Goal: Task Accomplishment & Management: Complete application form

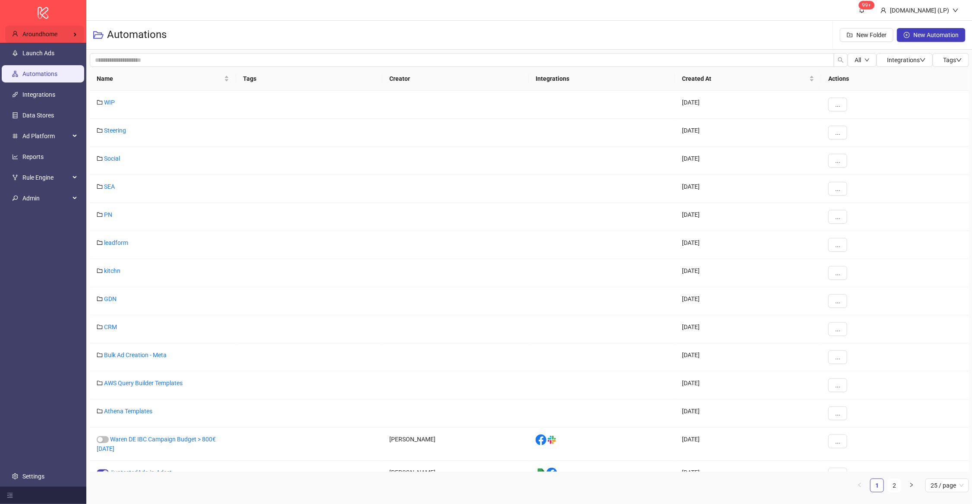
click at [70, 36] on div "Aroundhome" at bounding box center [44, 33] width 79 height 17
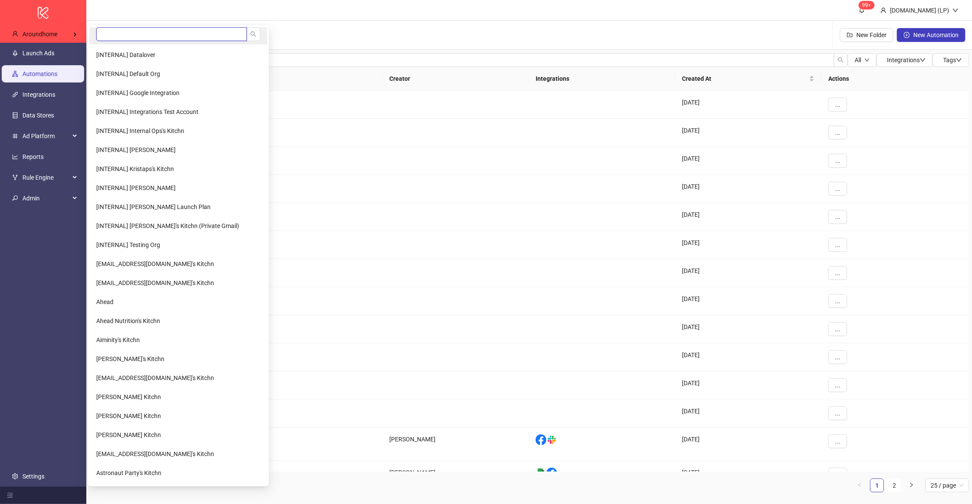
click at [136, 38] on input "search" at bounding box center [171, 34] width 151 height 14
type input "*"
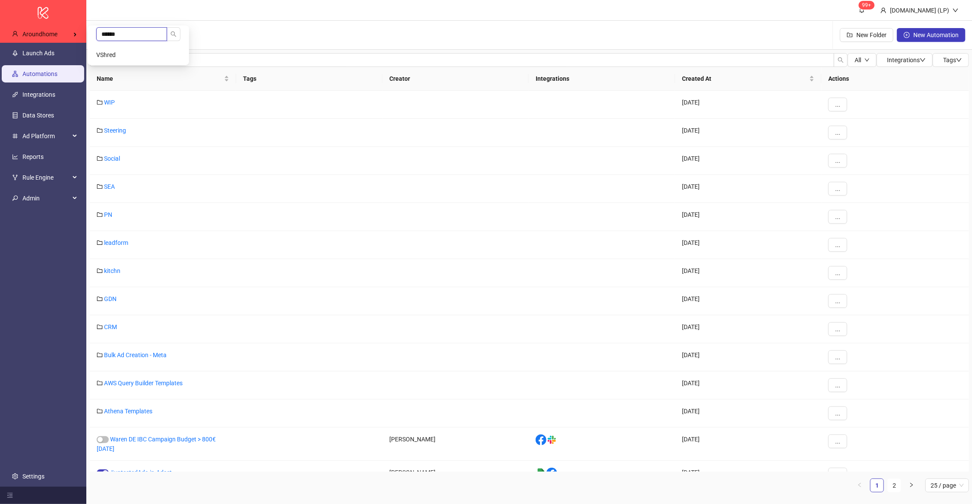
type input "******"
click at [149, 48] on li "VShred" at bounding box center [138, 54] width 98 height 17
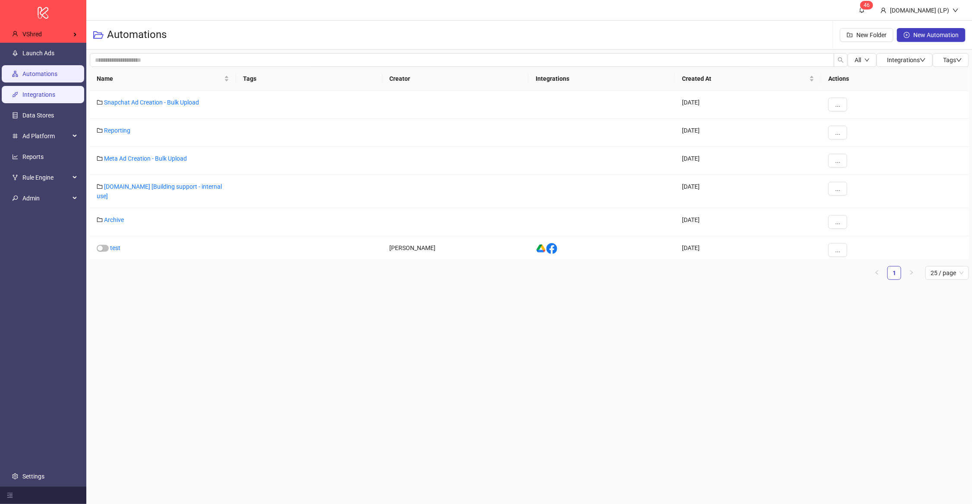
click at [45, 92] on link "Integrations" at bounding box center [38, 94] width 33 height 7
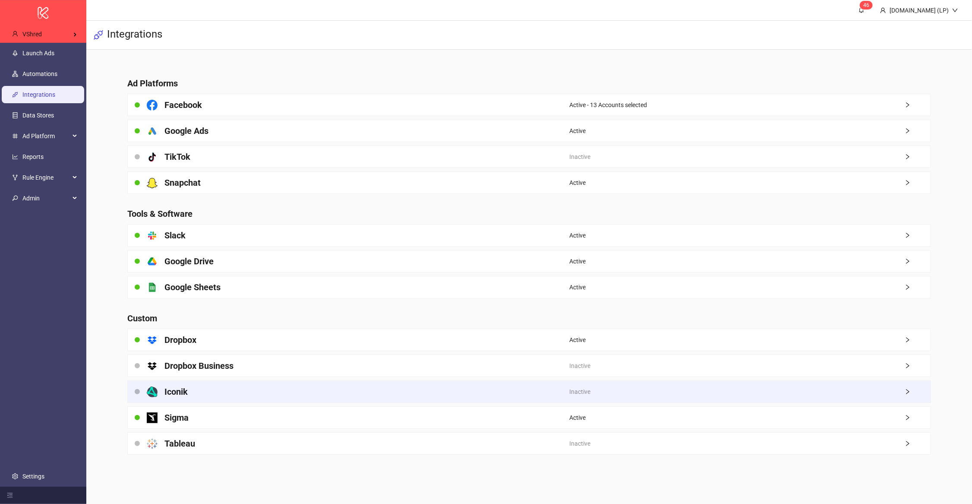
click at [196, 394] on div "Iconik" at bounding box center [349, 392] width 442 height 22
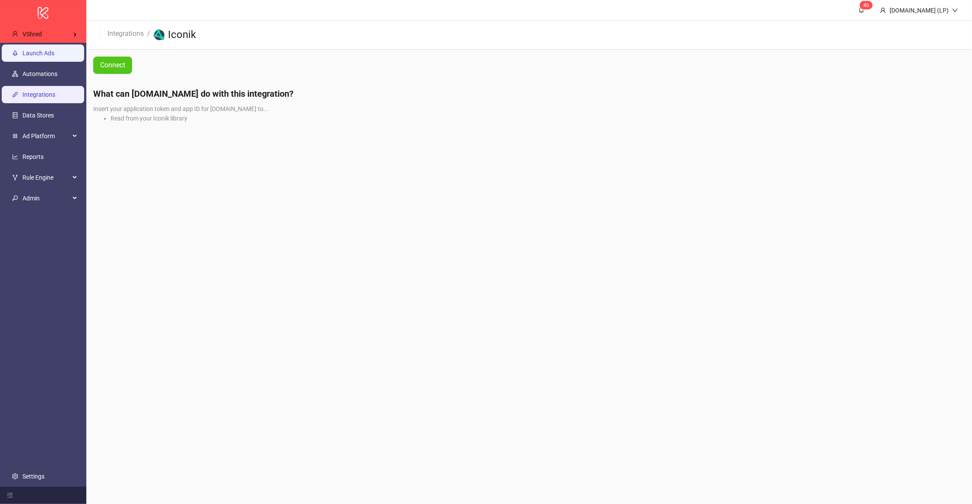
click at [41, 51] on link "Launch Ads" at bounding box center [38, 53] width 32 height 7
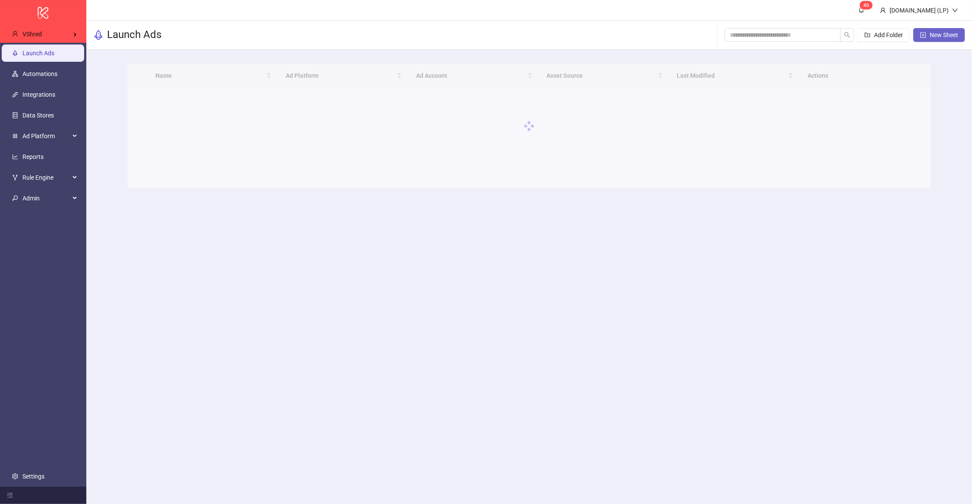
click at [953, 33] on span "New Sheet" at bounding box center [944, 35] width 28 height 7
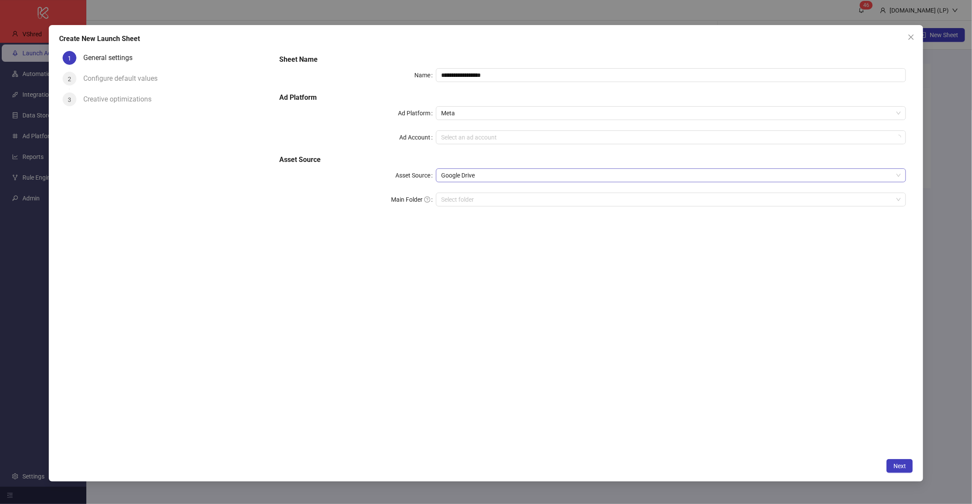
type input "**********"
click at [466, 177] on span "Google Drive" at bounding box center [671, 175] width 460 height 13
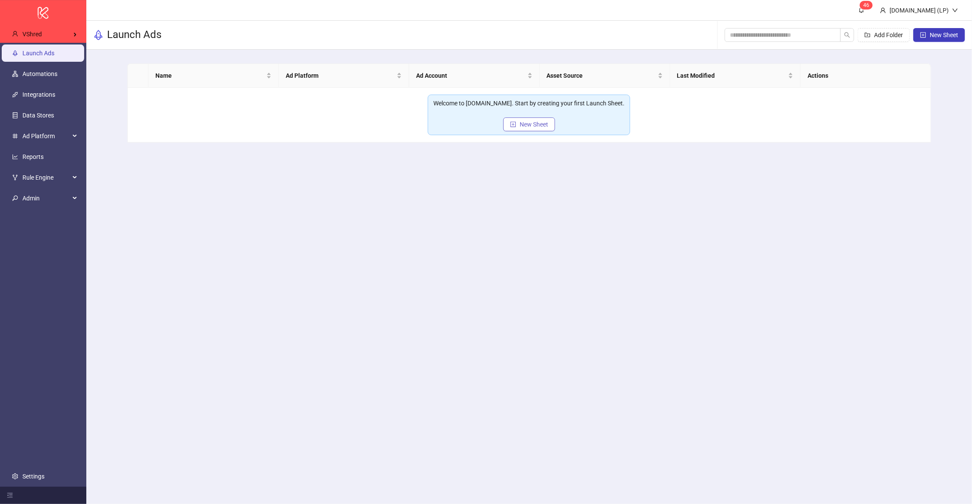
click at [532, 127] on span "New Sheet" at bounding box center [534, 124] width 28 height 7
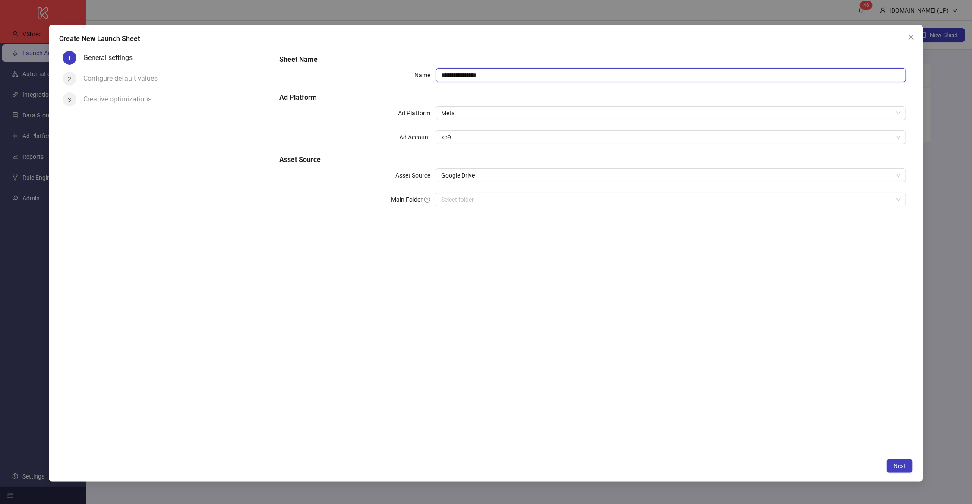
drag, startPoint x: 452, startPoint y: 73, endPoint x: 427, endPoint y: 74, distance: 25.5
click at [427, 74] on div "**********" at bounding box center [592, 75] width 627 height 14
click at [455, 141] on span "kp9" at bounding box center [671, 137] width 460 height 13
type input "**********"
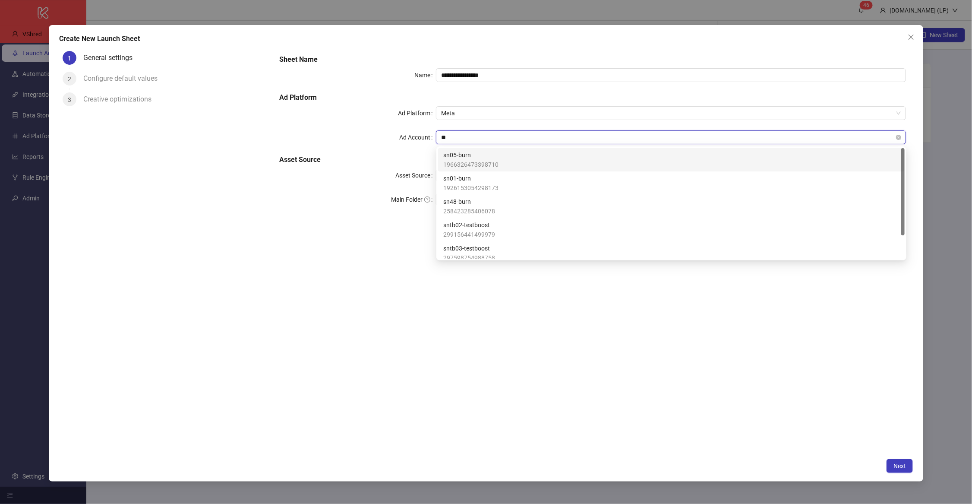
type input "***"
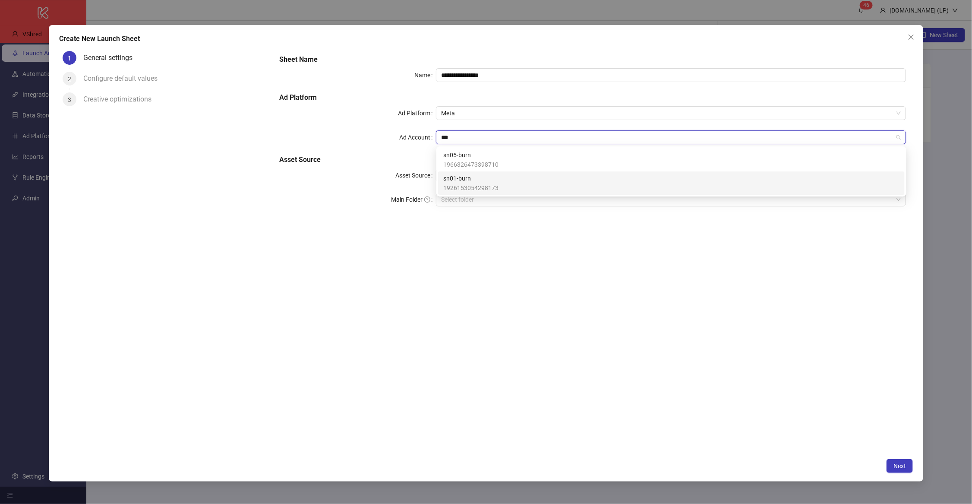
click at [448, 183] on span "1926153054298173" at bounding box center [470, 187] width 55 height 9
click at [481, 177] on span "Google Drive" at bounding box center [671, 175] width 460 height 13
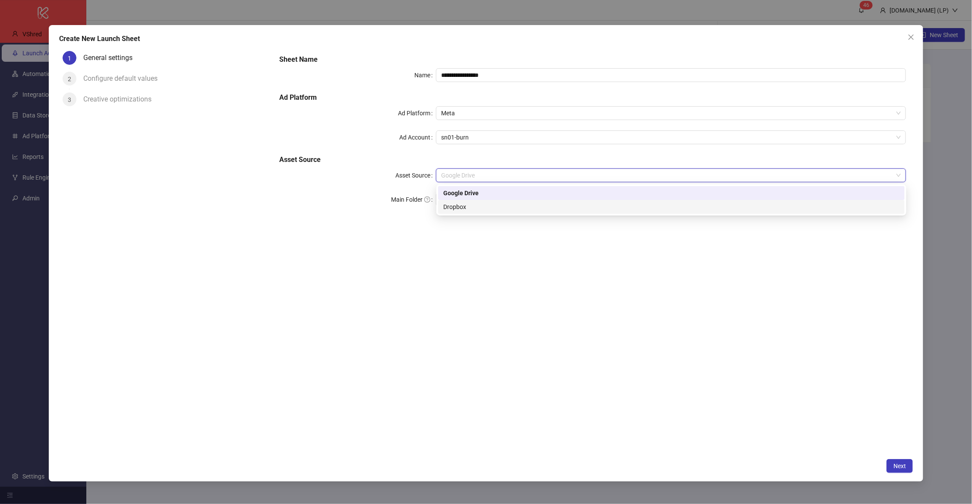
click at [443, 209] on div "Dropbox" at bounding box center [671, 206] width 456 height 9
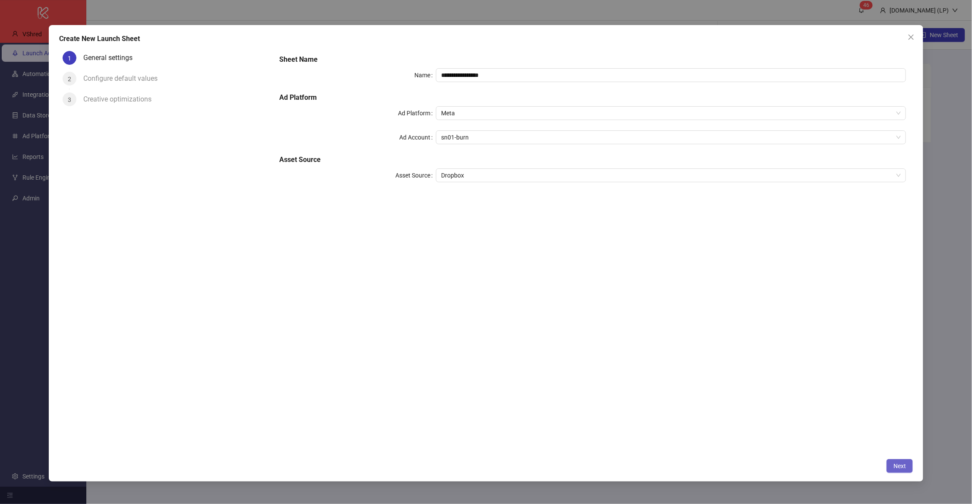
click at [901, 465] on span "Next" at bounding box center [900, 465] width 13 height 7
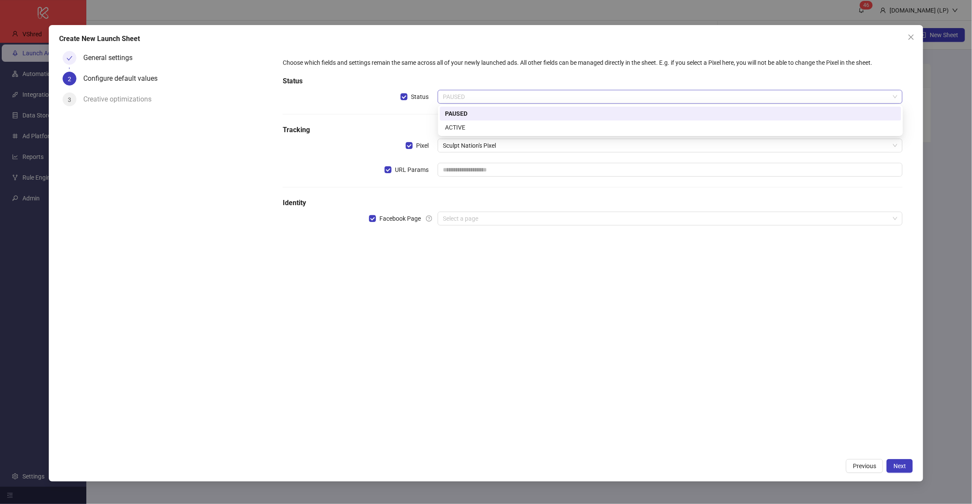
click at [471, 101] on span "PAUSED" at bounding box center [670, 96] width 455 height 13
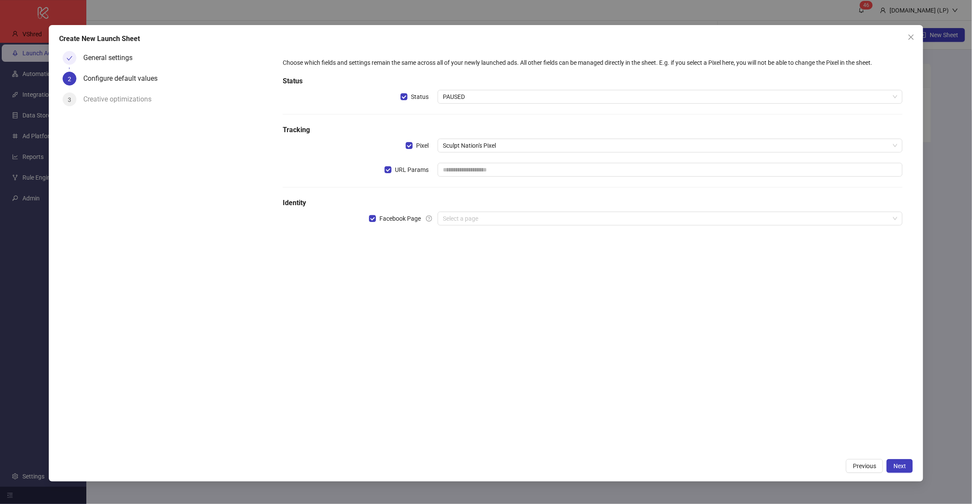
click at [398, 113] on div "Choose which fields and settings remain the same across all of your newly launc…" at bounding box center [592, 146] width 627 height 184
click at [511, 143] on span "Sculpt Nation's Pixel" at bounding box center [670, 145] width 455 height 13
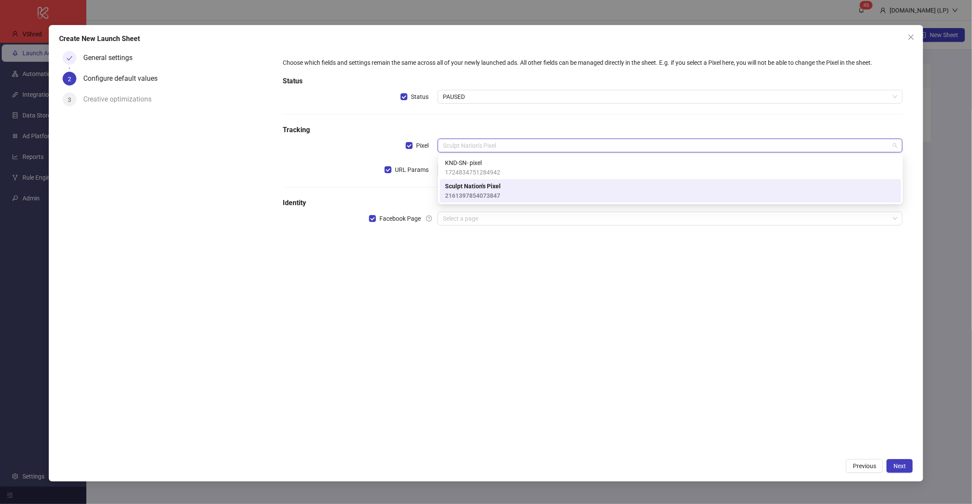
click at [339, 174] on div "URL Params" at bounding box center [360, 170] width 155 height 14
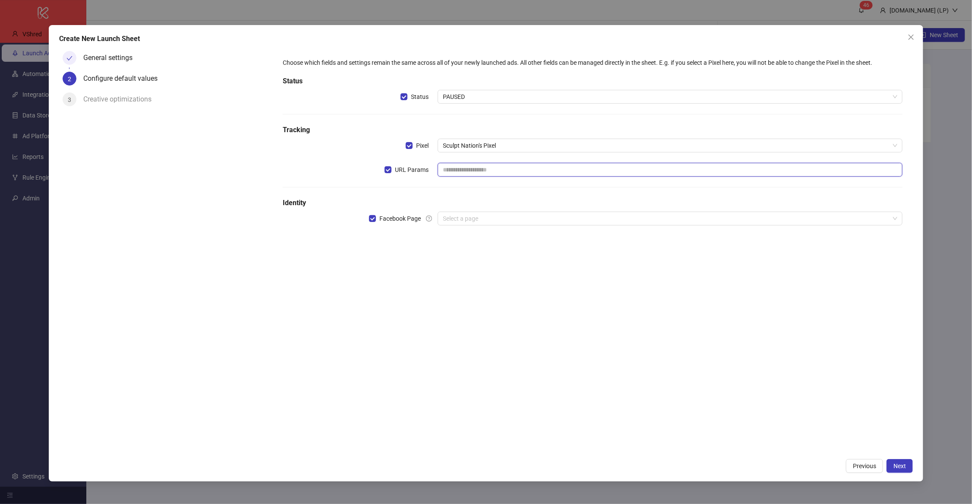
click at [497, 173] on input "text" at bounding box center [670, 170] width 465 height 14
click at [374, 369] on div "Choose which fields and settings remain the same across all of your newly launc…" at bounding box center [592, 250] width 641 height 406
click at [516, 173] on input "text" at bounding box center [670, 170] width 465 height 14
paste input "**********"
type input "**********"
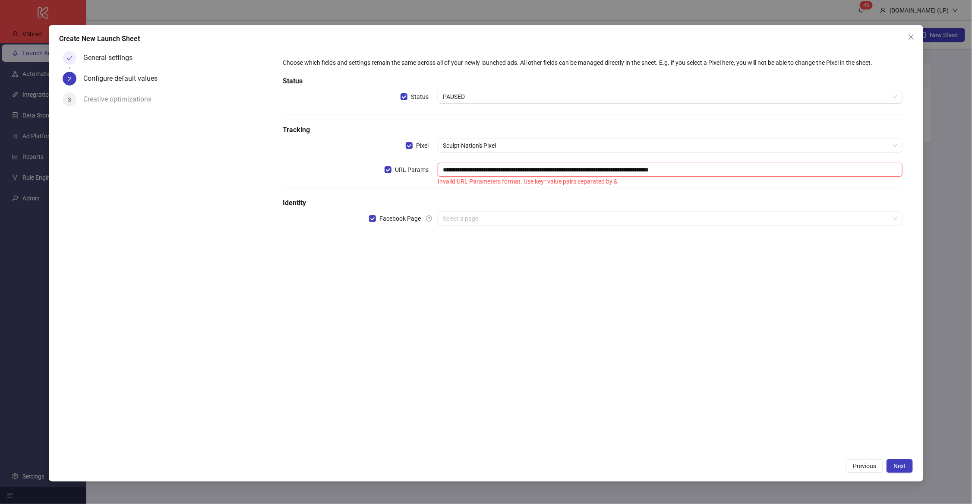
click at [444, 165] on input "**********" at bounding box center [670, 170] width 465 height 14
click at [494, 171] on input "text" at bounding box center [670, 170] width 465 height 14
paste input "**********"
type input "**********"
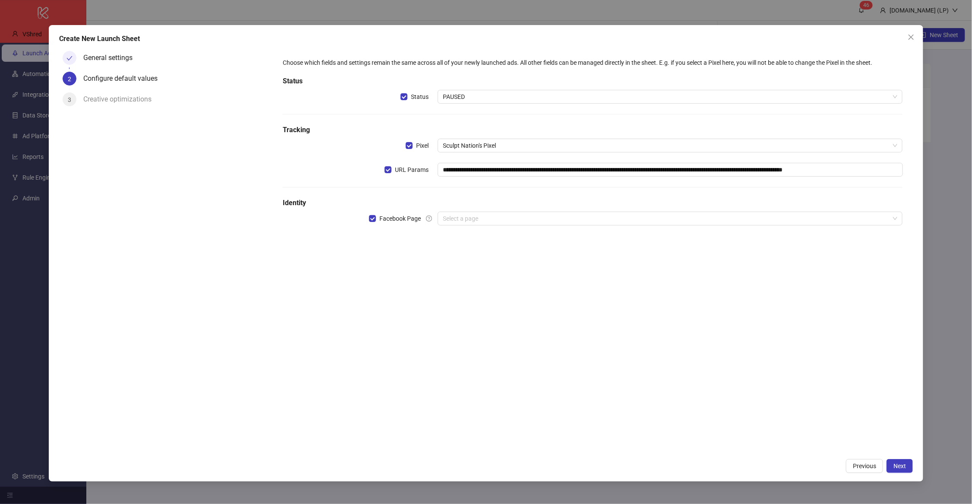
click at [478, 200] on h5 "Identity" at bounding box center [593, 203] width 620 height 10
click at [432, 273] on div "**********" at bounding box center [592, 250] width 641 height 406
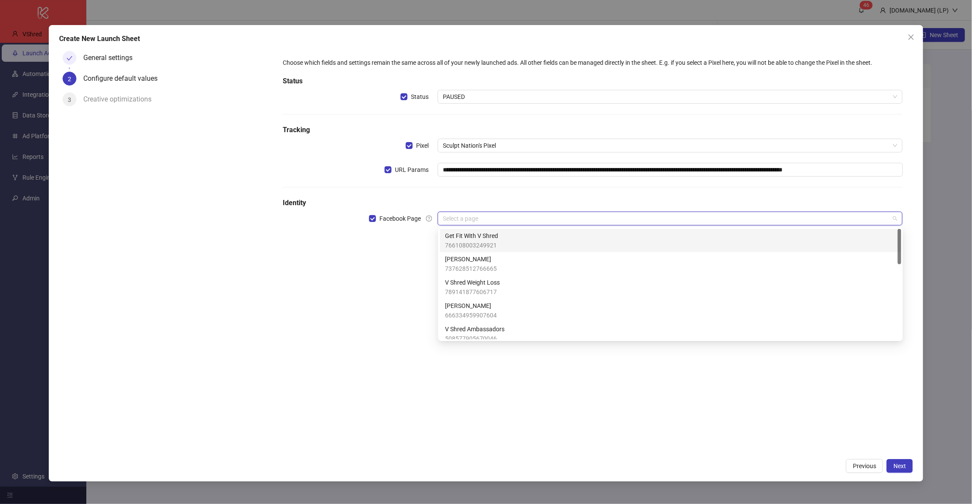
click at [482, 220] on input "search" at bounding box center [666, 218] width 447 height 13
type input "****"
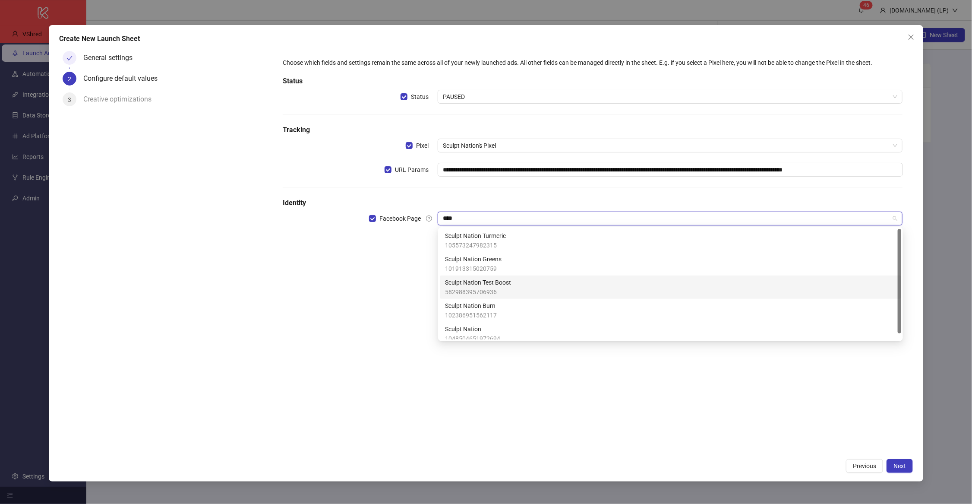
scroll to position [6, 0]
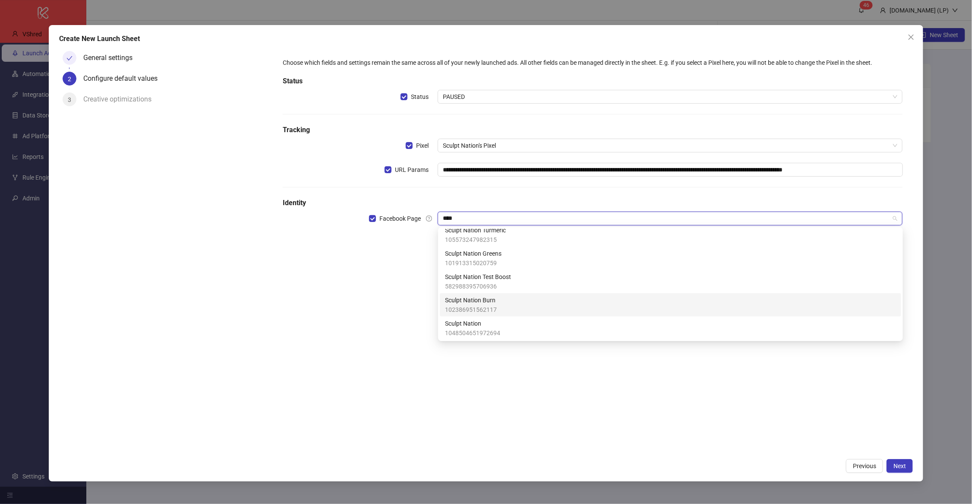
click at [480, 305] on span "102386951562117" at bounding box center [471, 309] width 52 height 9
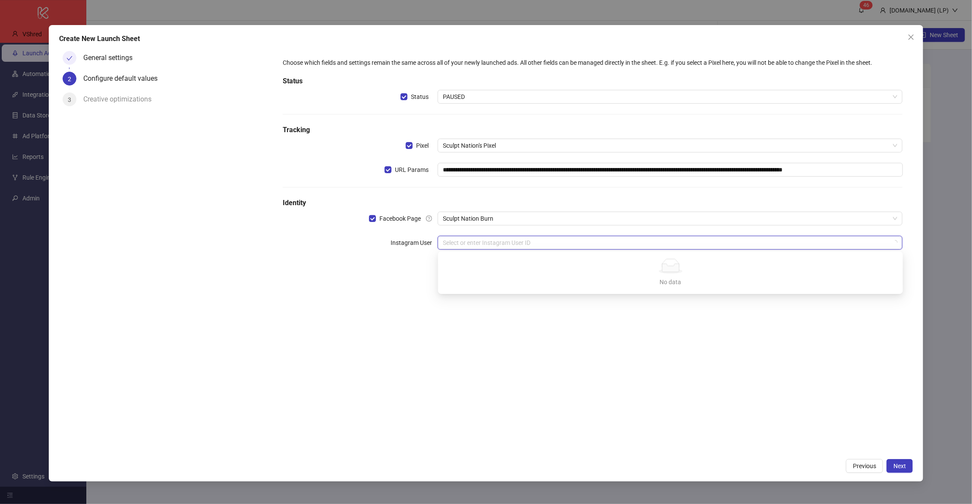
click at [477, 243] on input "search" at bounding box center [666, 242] width 447 height 13
click at [401, 271] on div "**********" at bounding box center [592, 250] width 641 height 406
click at [516, 241] on input "search" at bounding box center [666, 242] width 447 height 13
click at [482, 271] on div "sculptnation" at bounding box center [670, 273] width 451 height 9
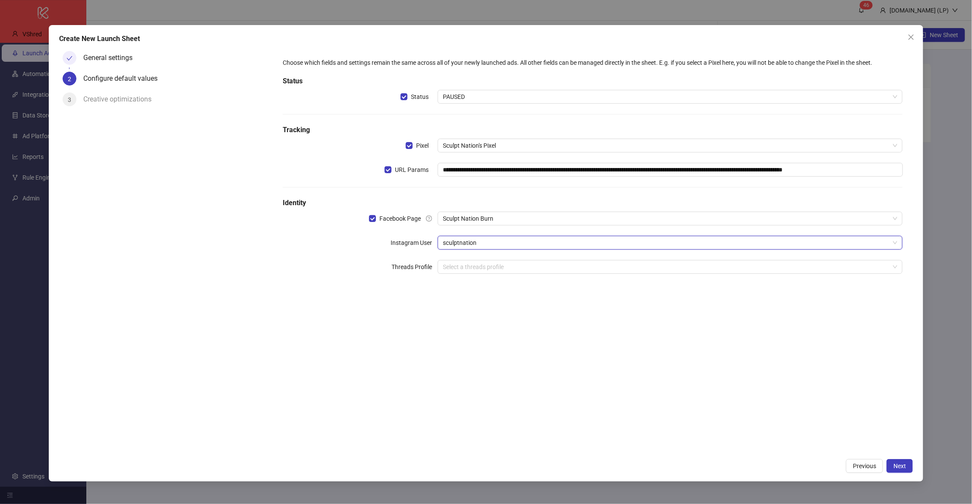
click at [336, 324] on div "**********" at bounding box center [592, 250] width 641 height 406
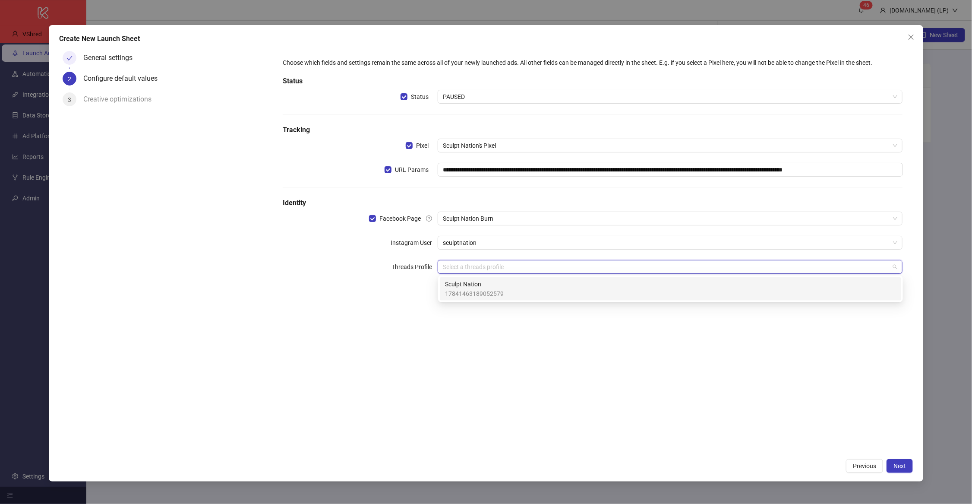
click at [460, 269] on input "search" at bounding box center [666, 266] width 447 height 13
click at [459, 294] on span "17841463189052579" at bounding box center [474, 293] width 59 height 9
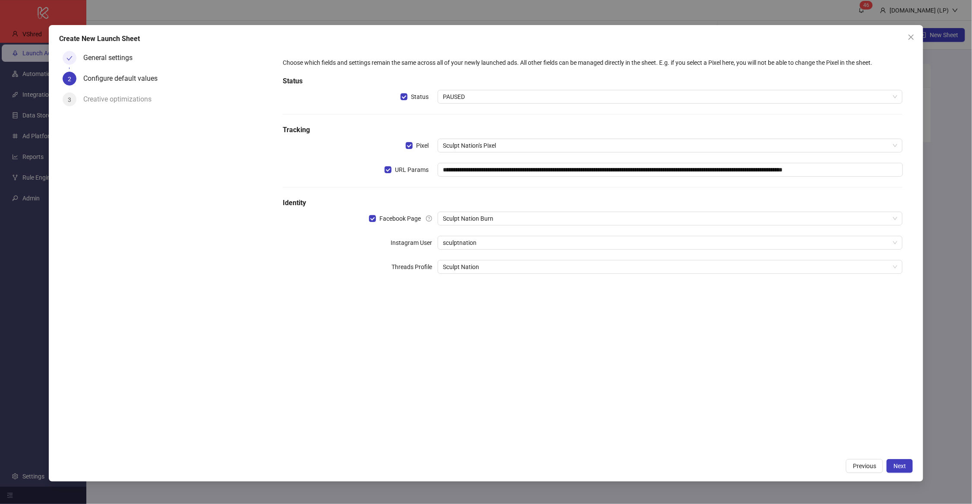
click at [352, 378] on div "**********" at bounding box center [592, 250] width 641 height 406
click at [510, 219] on span "Sculpt Nation Burn" at bounding box center [670, 218] width 455 height 13
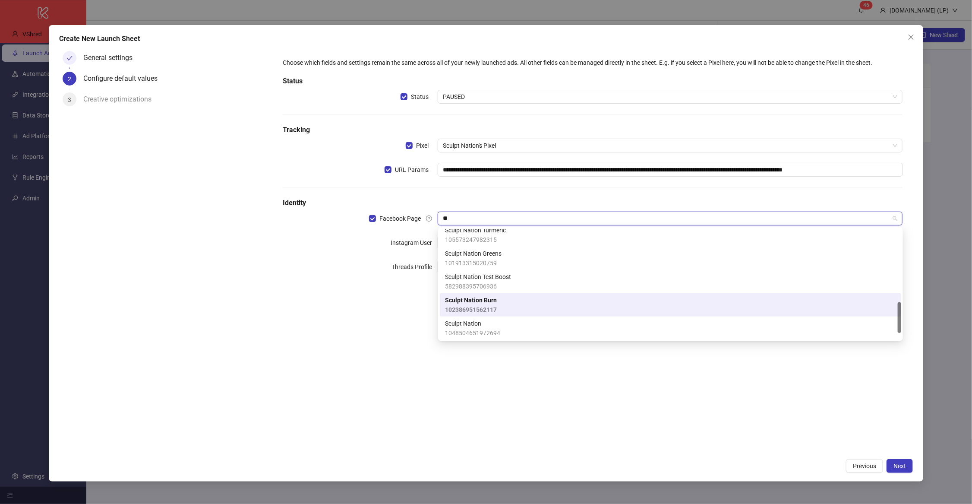
scroll to position [6, 0]
type input "*****"
click at [496, 321] on span "Sculpt Nation" at bounding box center [472, 323] width 55 height 9
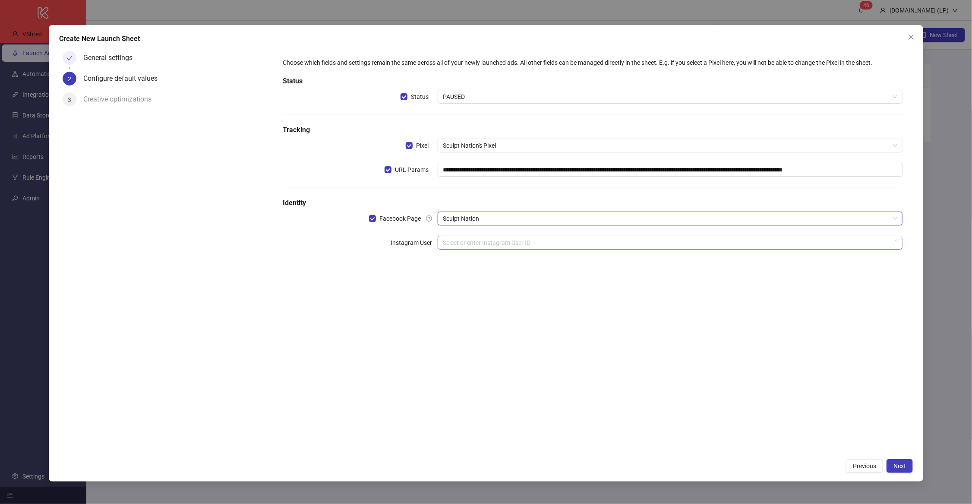
click at [489, 236] on div "Select or enter Instagram User ID" at bounding box center [670, 243] width 465 height 14
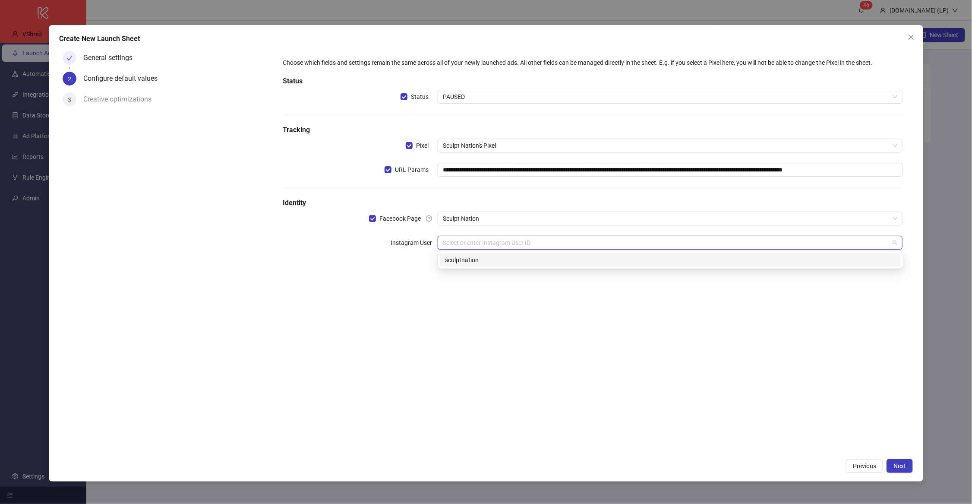
click at [477, 263] on div "sculptnation" at bounding box center [670, 259] width 451 height 9
click at [474, 272] on input "search" at bounding box center [666, 266] width 447 height 13
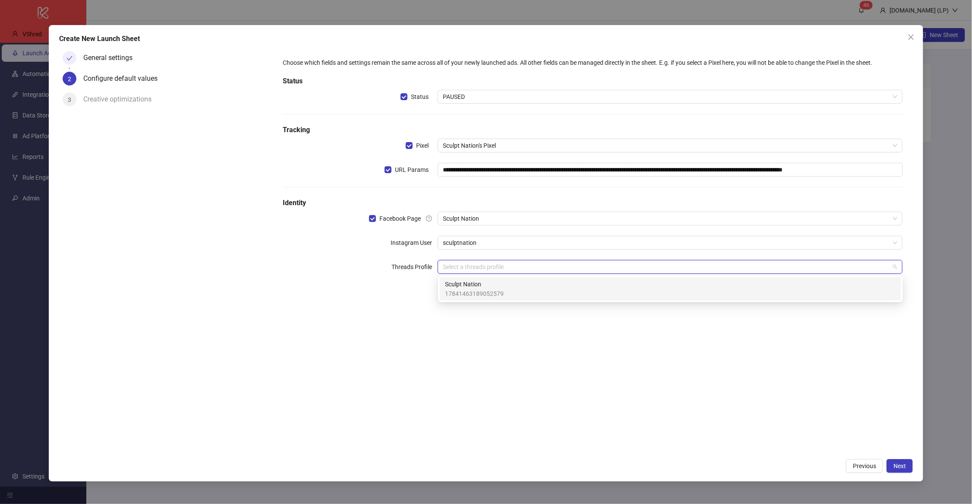
click at [476, 281] on span "Sculpt Nation" at bounding box center [474, 283] width 59 height 9
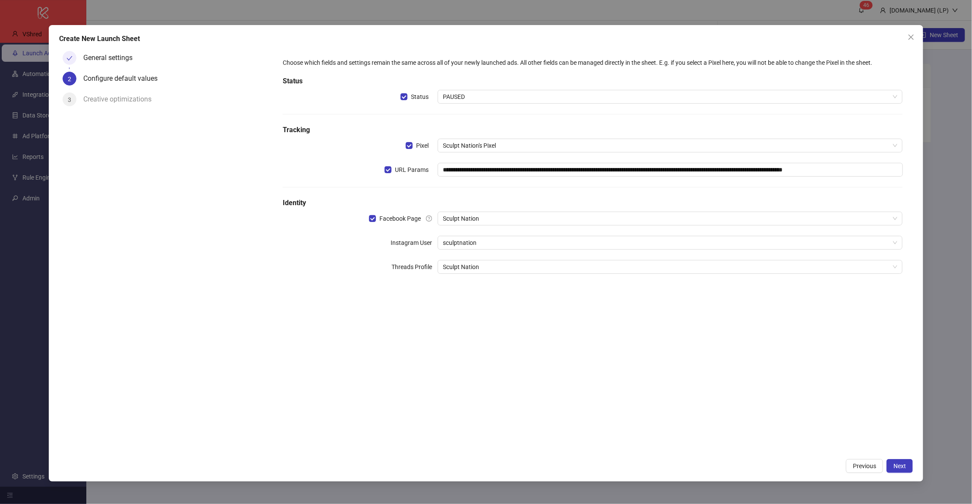
click at [484, 329] on div "**********" at bounding box center [592, 250] width 641 height 406
click at [907, 470] on button "Next" at bounding box center [900, 466] width 26 height 14
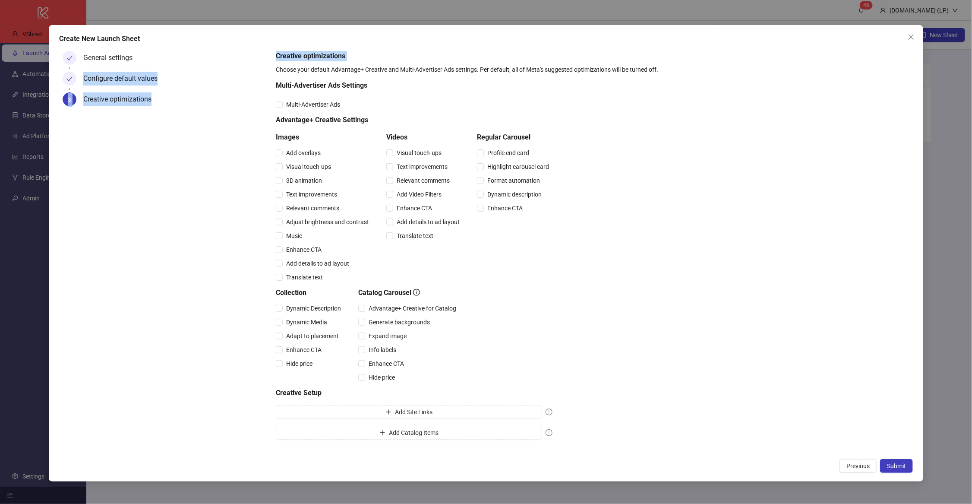
drag, startPoint x: 266, startPoint y: 56, endPoint x: 560, endPoint y: 65, distance: 293.7
click at [559, 65] on div "General settings Configure default values 3 Creative optimizations Creative opt…" at bounding box center [486, 250] width 854 height 406
click at [555, 82] on div "Creative optimizations Choose your default Advantage+ Creative and Multi-Advert…" at bounding box center [593, 247] width 634 height 392
click at [904, 468] on span "Submit" at bounding box center [896, 465] width 19 height 7
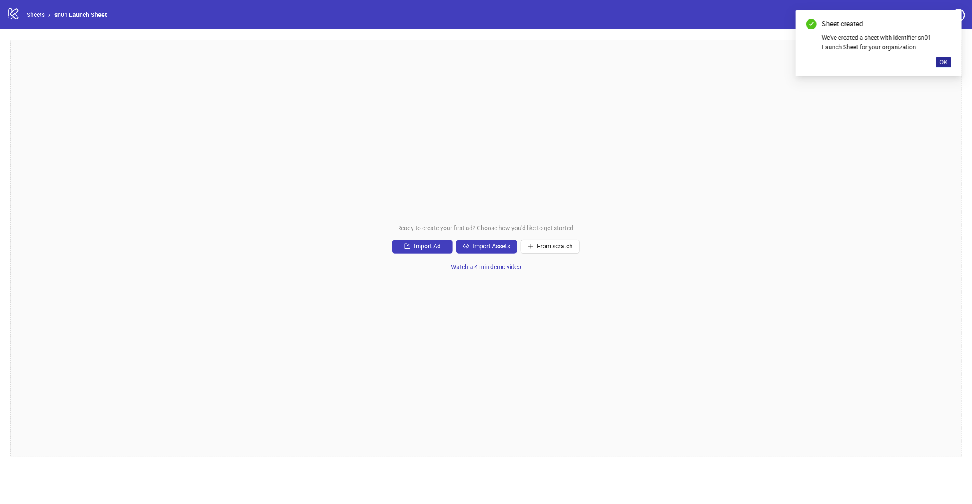
click at [942, 61] on span "OK" at bounding box center [944, 62] width 8 height 7
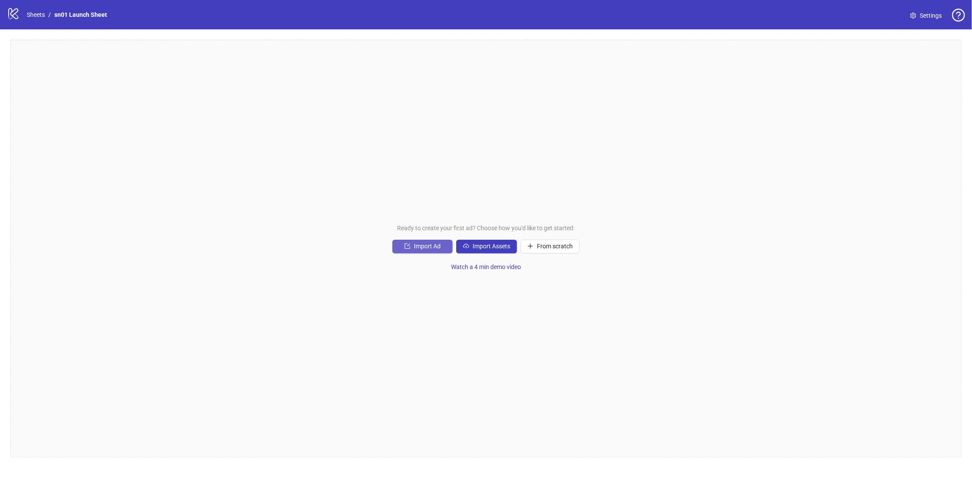
click at [416, 250] on span "Import Ad" at bounding box center [427, 246] width 27 height 7
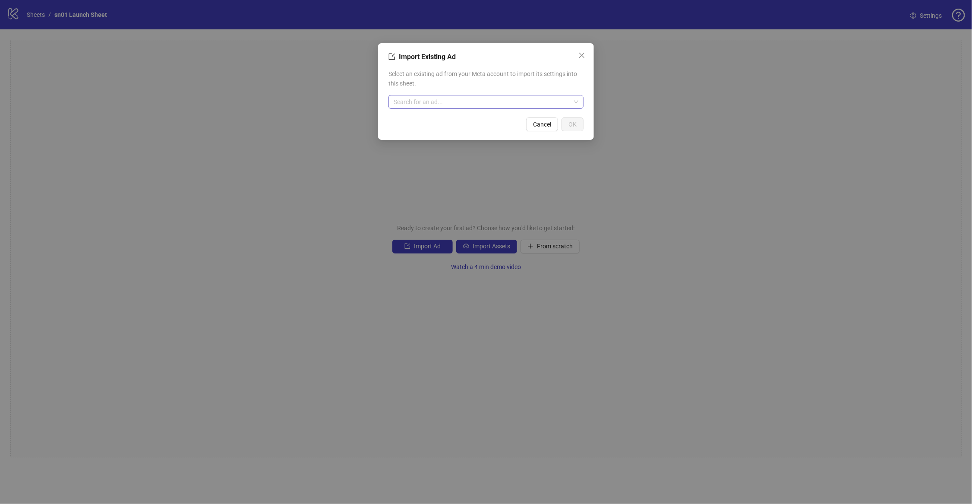
click at [484, 101] on input "search" at bounding box center [482, 101] width 177 height 13
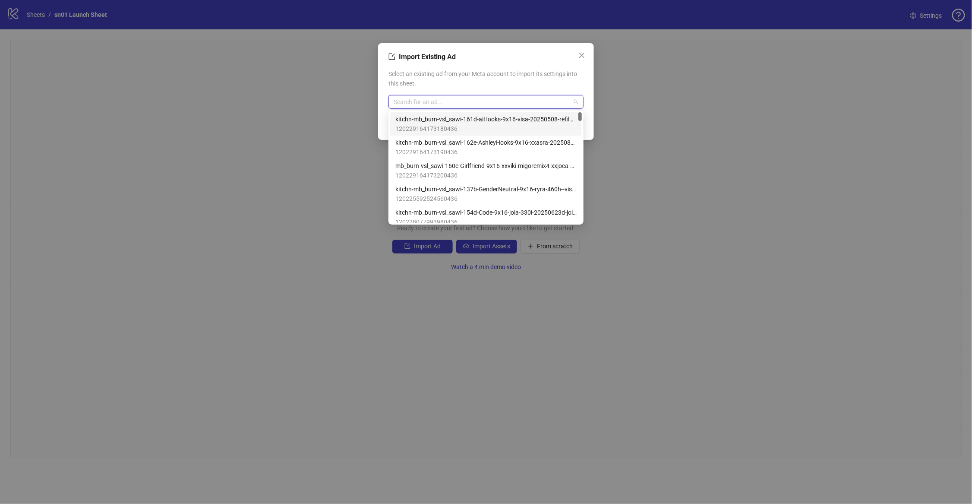
click at [417, 125] on span "120229164173180436" at bounding box center [485, 128] width 181 height 9
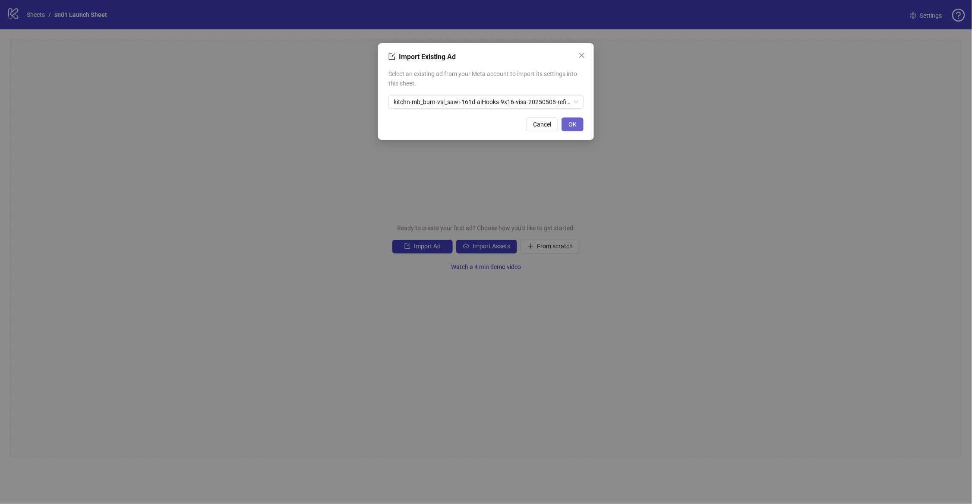
click at [578, 126] on button "OK" at bounding box center [573, 124] width 22 height 14
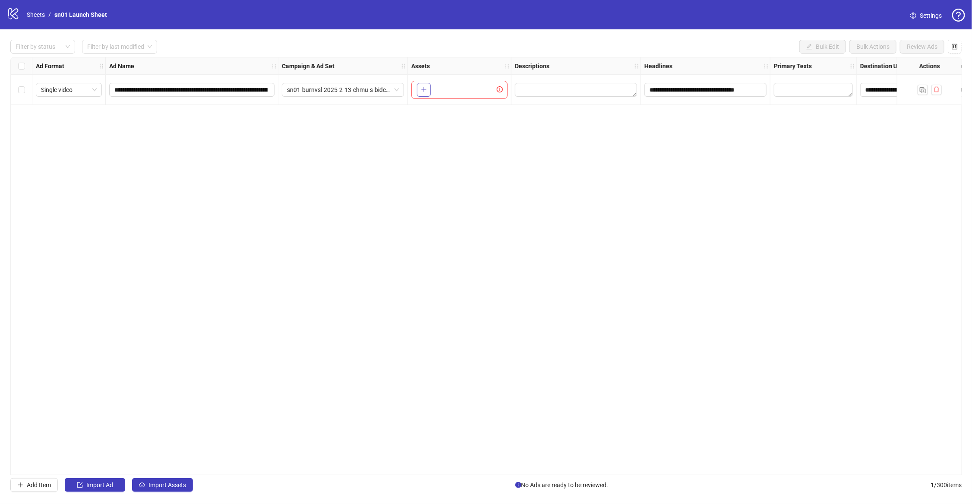
click at [427, 92] on button "button" at bounding box center [424, 90] width 14 height 14
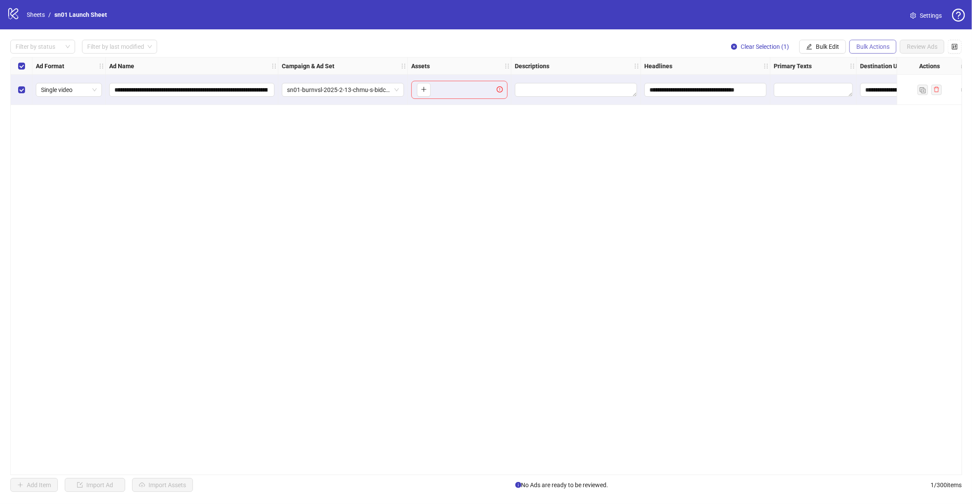
click at [873, 50] on span "Bulk Actions" at bounding box center [873, 46] width 33 height 7
click at [861, 61] on span "Delete" at bounding box center [885, 64] width 59 height 9
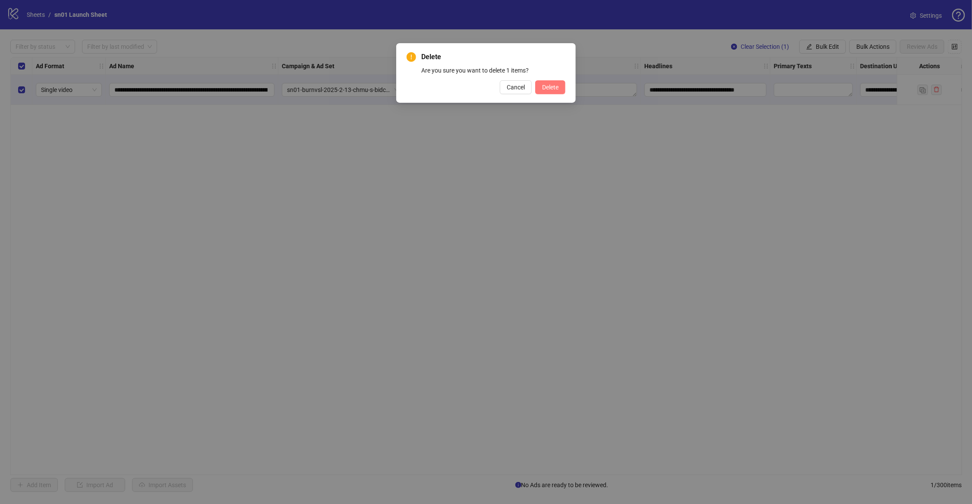
click at [545, 84] on span "Delete" at bounding box center [550, 87] width 16 height 7
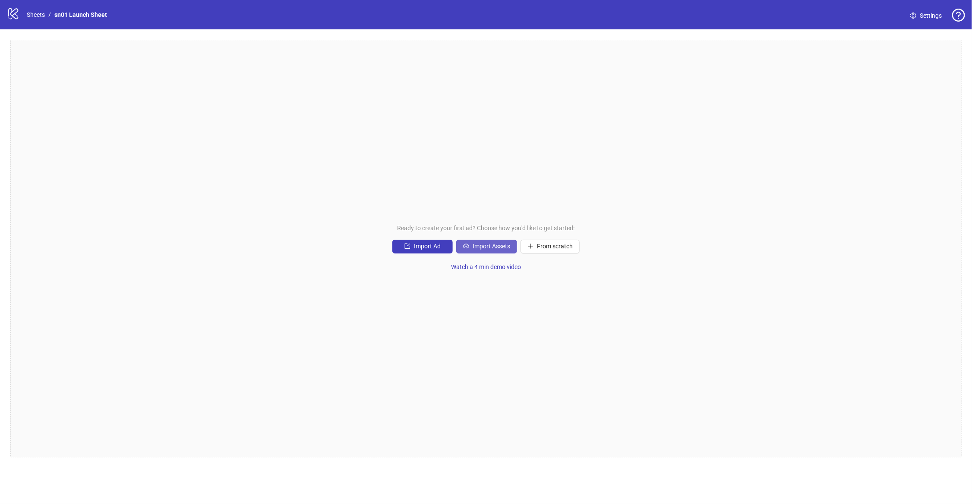
click at [488, 250] on button "Import Assets" at bounding box center [486, 247] width 61 height 14
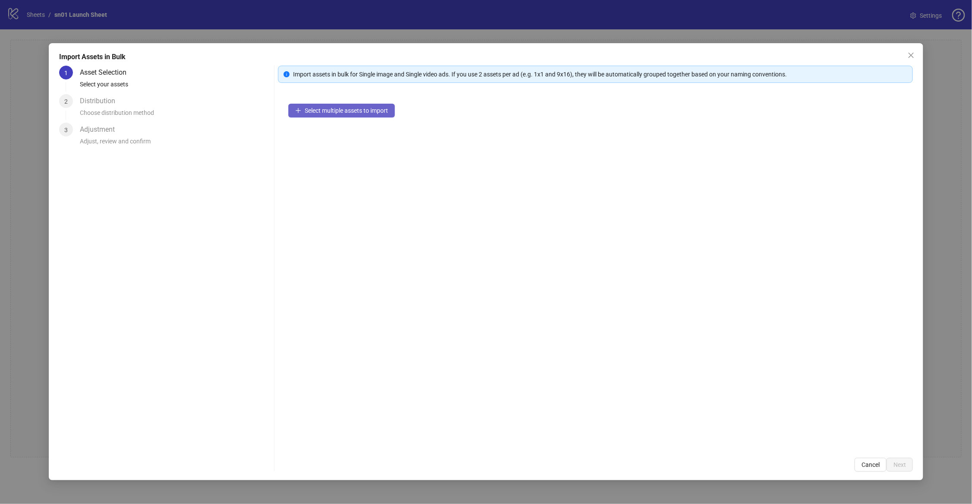
click at [376, 112] on span "Select multiple assets to import" at bounding box center [346, 110] width 83 height 7
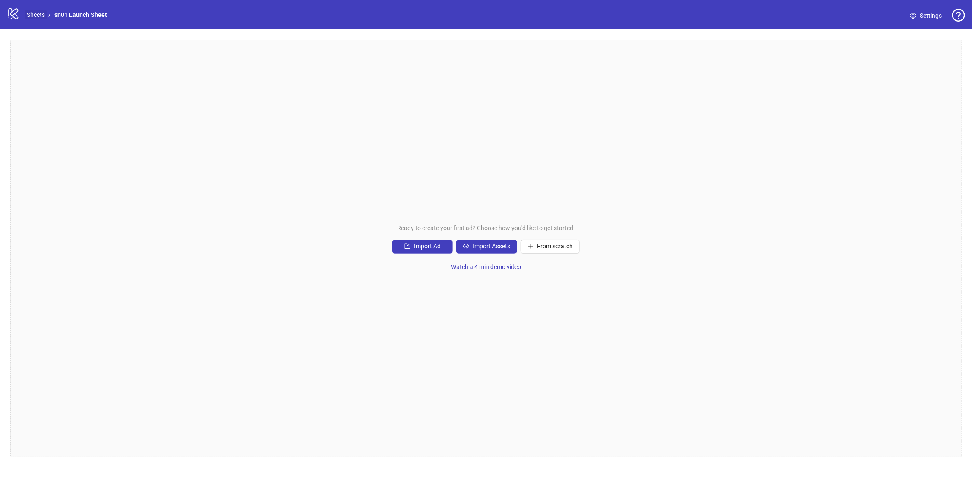
click at [38, 14] on link "Sheets" at bounding box center [36, 14] width 22 height 9
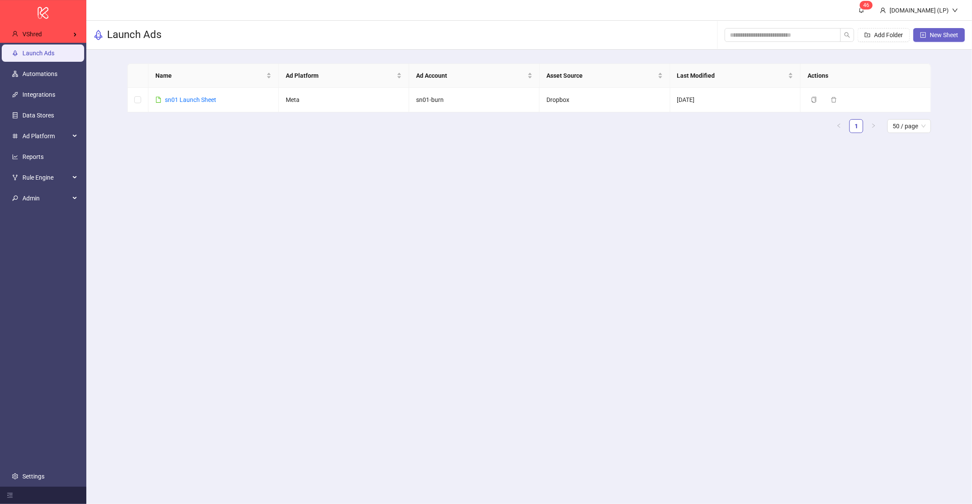
click at [929, 36] on button "New Sheet" at bounding box center [940, 35] width 52 height 14
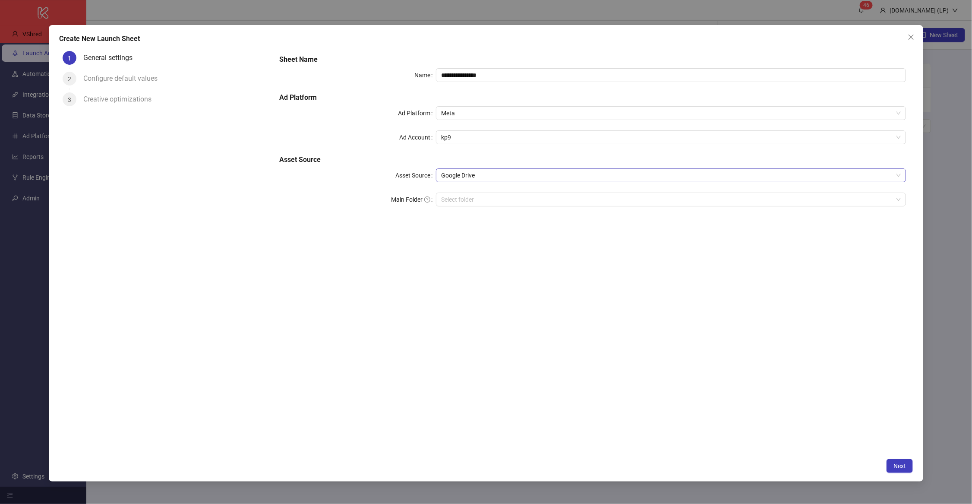
click at [484, 173] on span "Google Drive" at bounding box center [671, 175] width 460 height 13
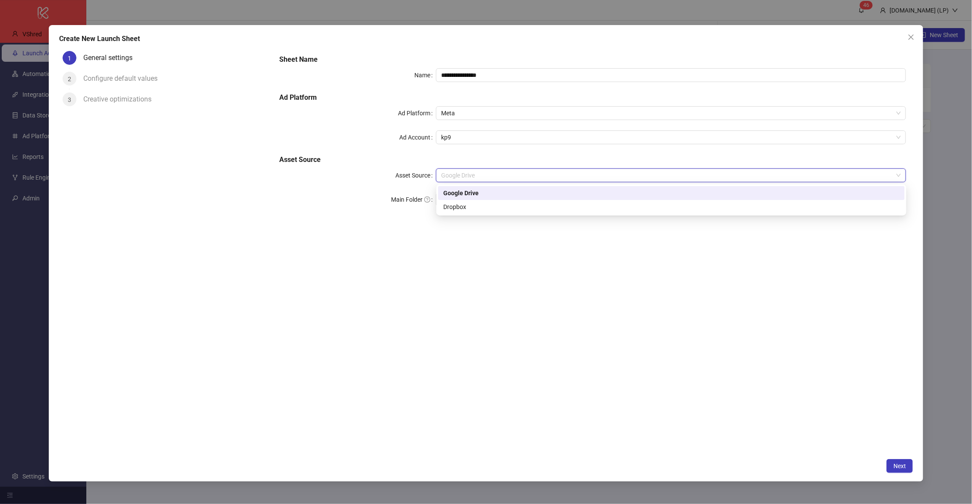
click at [484, 173] on span "Google Drive" at bounding box center [671, 175] width 460 height 13
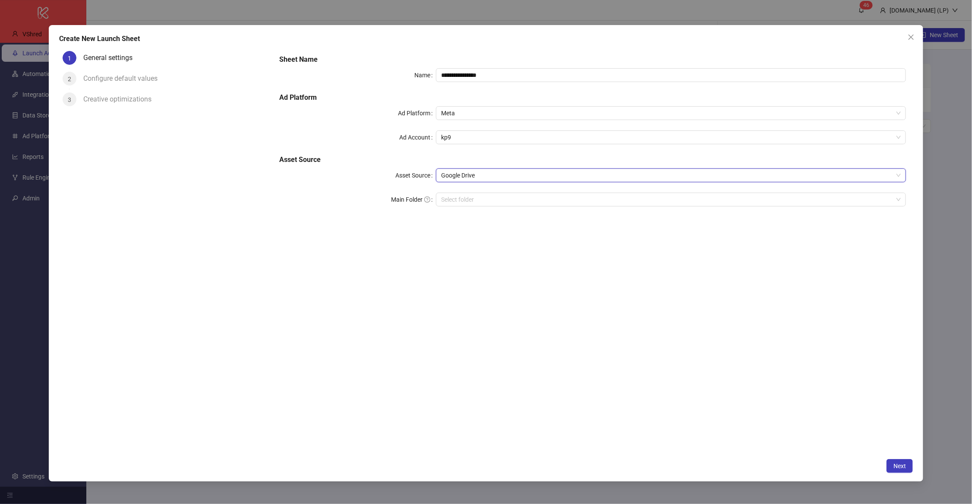
click at [904, 457] on div "**********" at bounding box center [486, 253] width 875 height 456
click at [901, 459] on button "Next" at bounding box center [900, 466] width 26 height 14
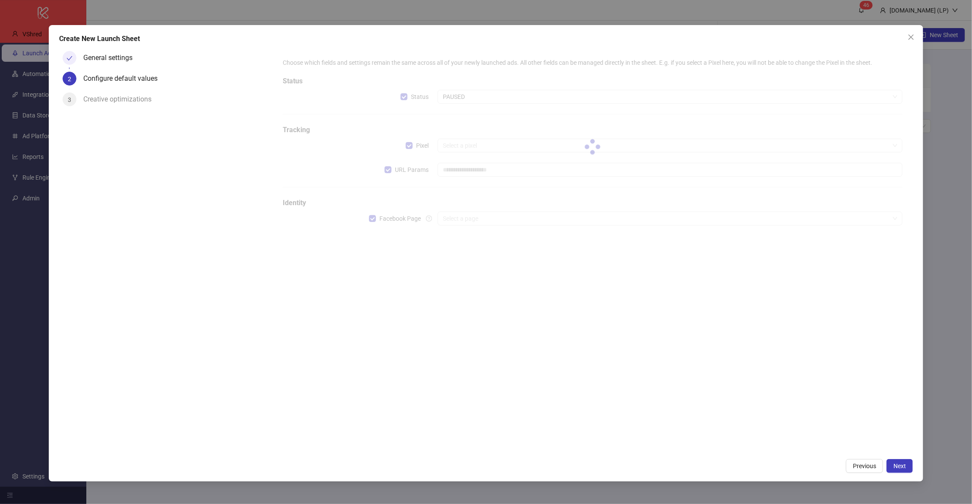
type input "**********"
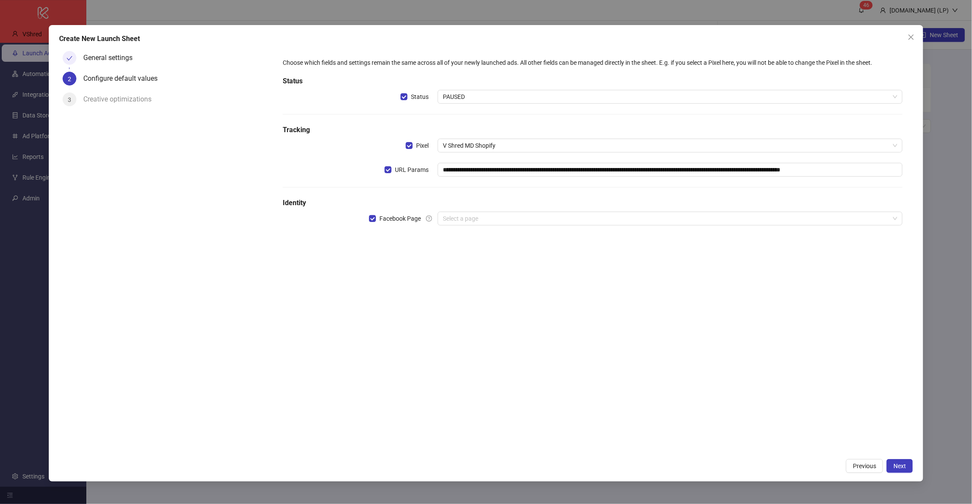
click at [478, 225] on div "**********" at bounding box center [592, 146] width 627 height 184
drag, startPoint x: 480, startPoint y: 221, endPoint x: 469, endPoint y: 244, distance: 25.7
click at [480, 221] on input "search" at bounding box center [666, 218] width 447 height 13
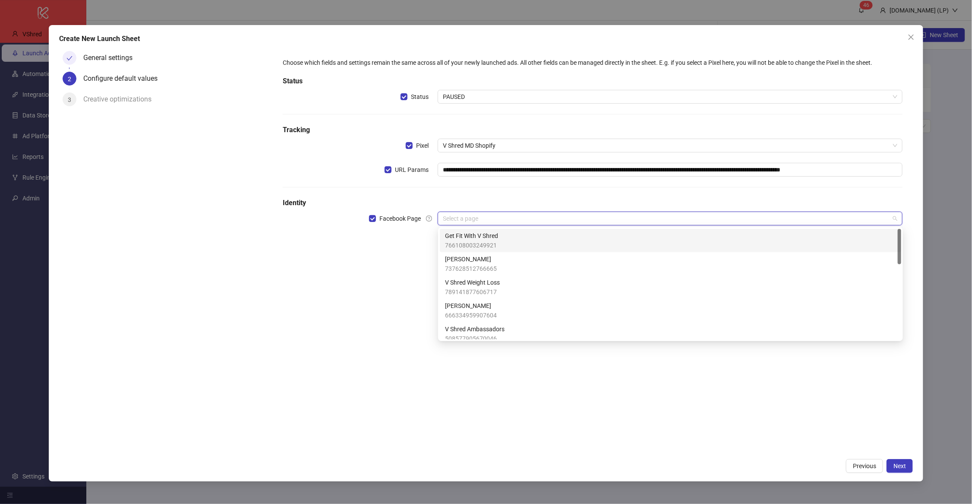
drag, startPoint x: 471, startPoint y: 240, endPoint x: 856, endPoint y: 369, distance: 405.9
click at [471, 240] on span "766108003249921" at bounding box center [471, 244] width 53 height 9
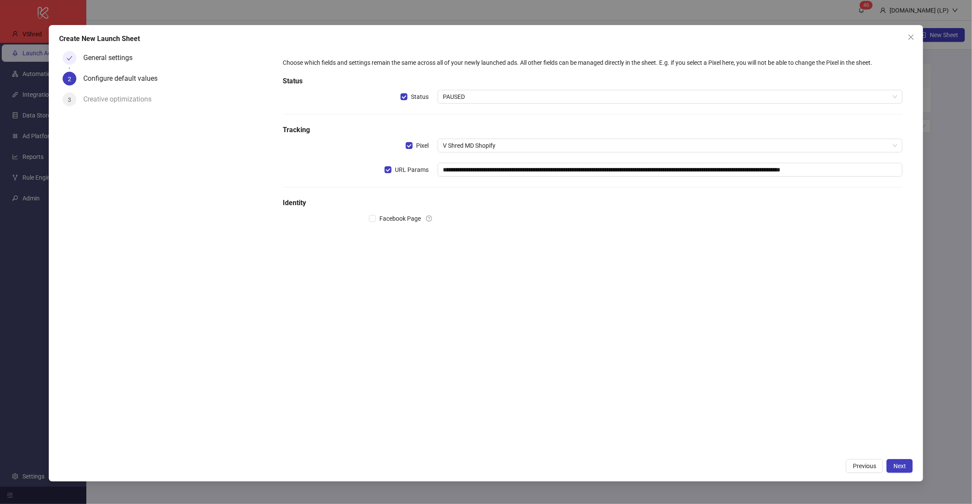
click at [914, 466] on div "**********" at bounding box center [486, 253] width 875 height 456
click at [903, 464] on span "Next" at bounding box center [900, 465] width 13 height 7
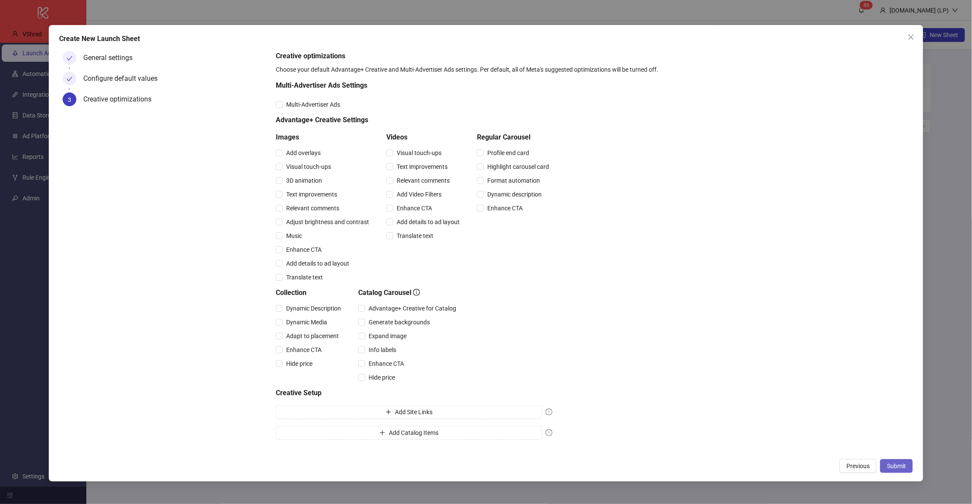
click at [907, 462] on button "Submit" at bounding box center [896, 466] width 33 height 14
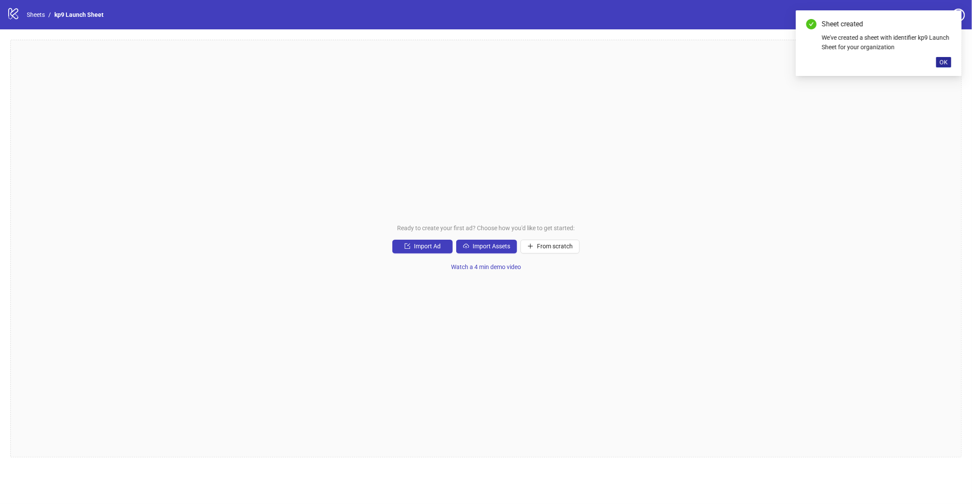
drag, startPoint x: 946, startPoint y: 69, endPoint x: 947, endPoint y: 61, distance: 8.2
click at [946, 69] on div "Sheet created We've created a sheet with identifier kp9 Launch Sheet for your o…" at bounding box center [879, 43] width 166 height 66
click at [947, 61] on span "OK" at bounding box center [944, 62] width 8 height 7
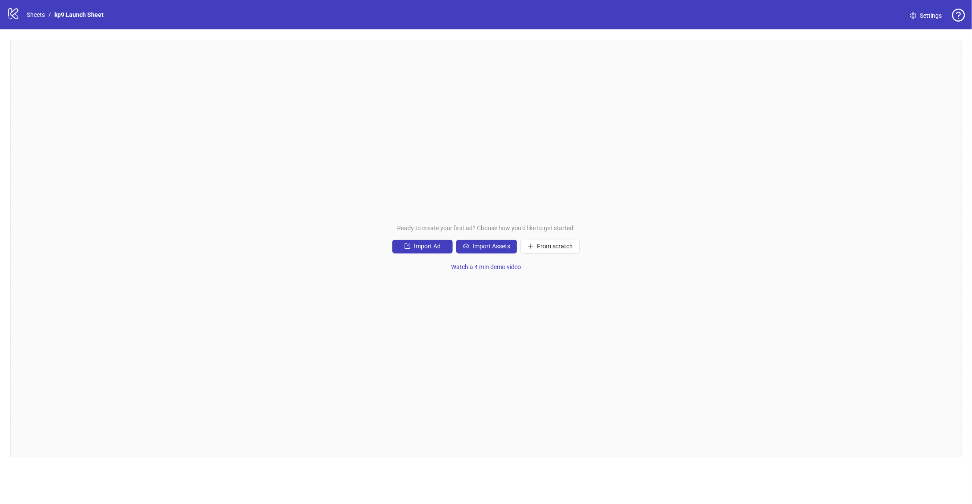
click at [497, 254] on div "Ready to create your first ad? Choose how you'd like to get started: Import Ad …" at bounding box center [486, 248] width 952 height 417
click at [497, 247] on span "Import Assets" at bounding box center [492, 246] width 38 height 7
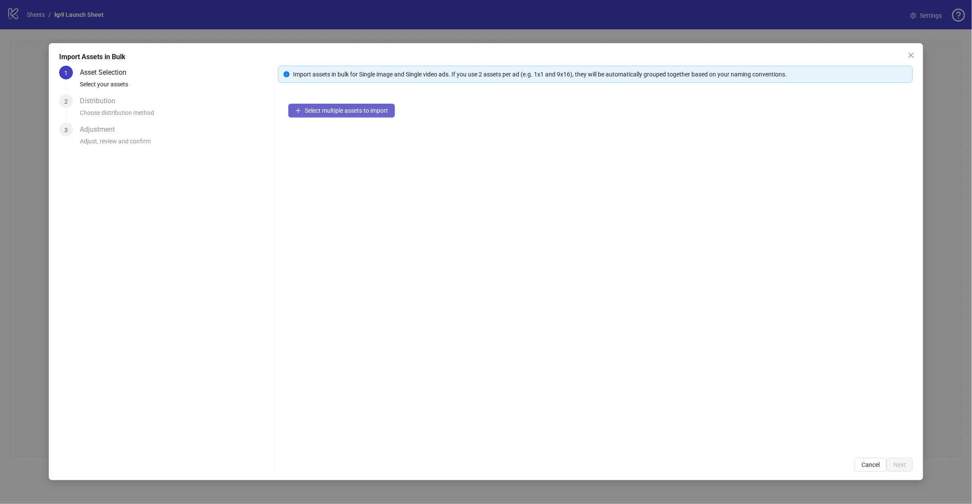
click at [345, 114] on span "Select multiple assets to import" at bounding box center [346, 110] width 83 height 7
click at [300, 109] on div at bounding box center [301, 113] width 10 height 9
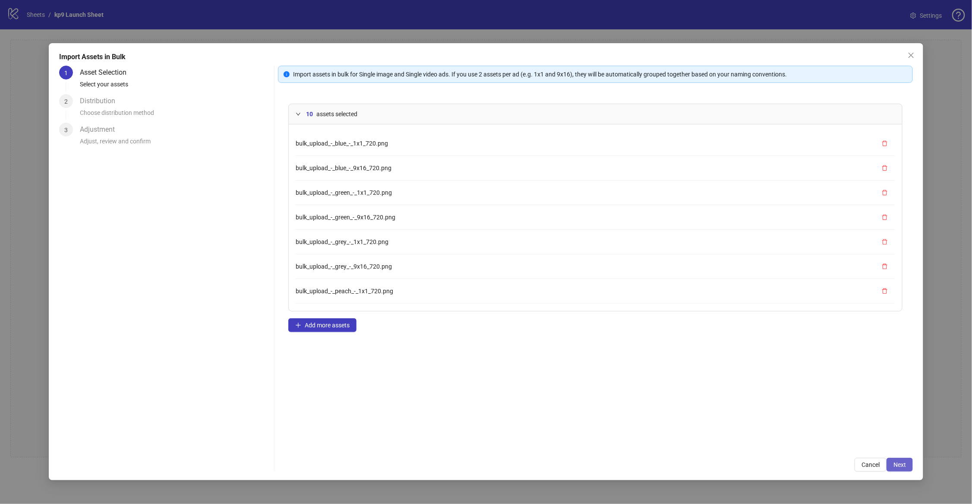
click at [902, 465] on span "Next" at bounding box center [900, 464] width 13 height 7
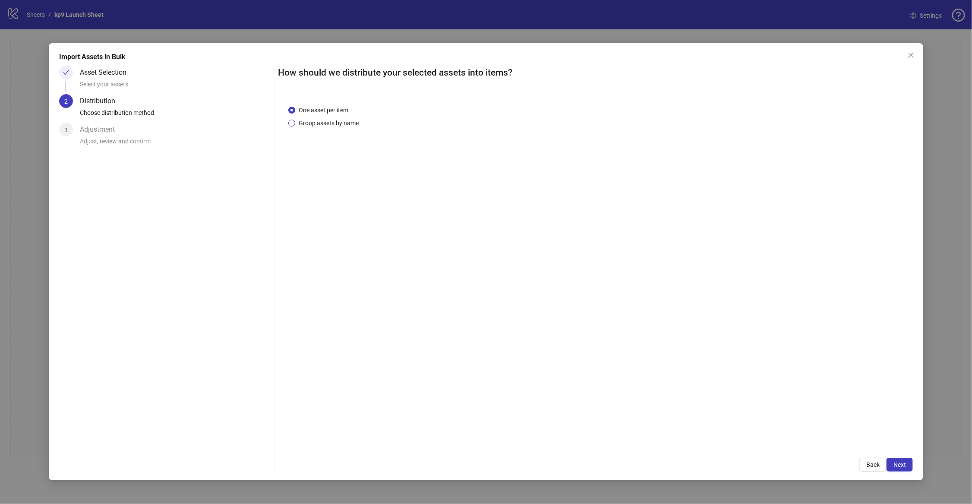
click at [304, 122] on span "Group assets by name" at bounding box center [328, 122] width 67 height 9
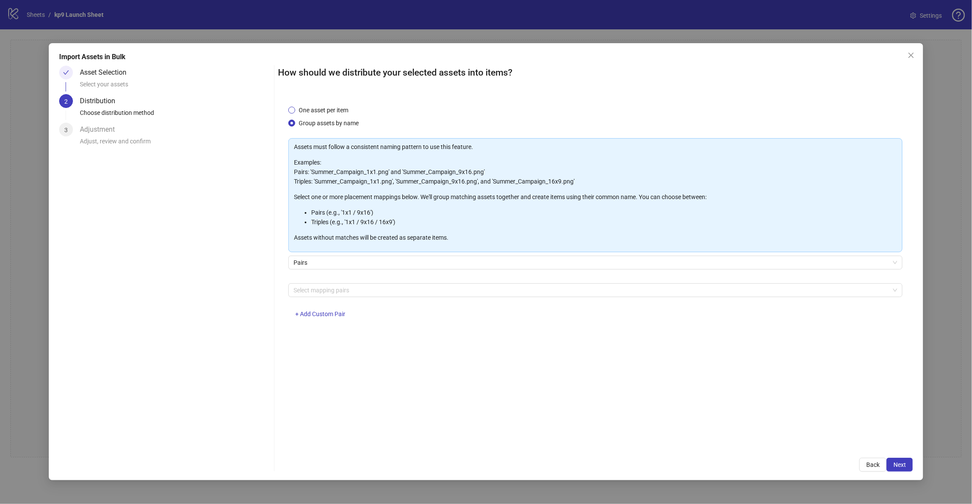
click at [316, 113] on span "One asset per item" at bounding box center [323, 109] width 57 height 9
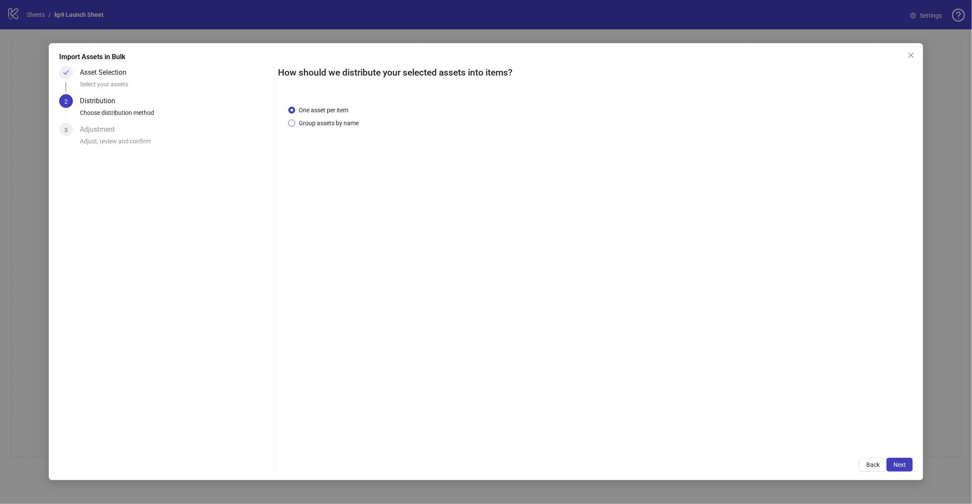
click at [296, 125] on span "Group assets by name" at bounding box center [328, 122] width 67 height 9
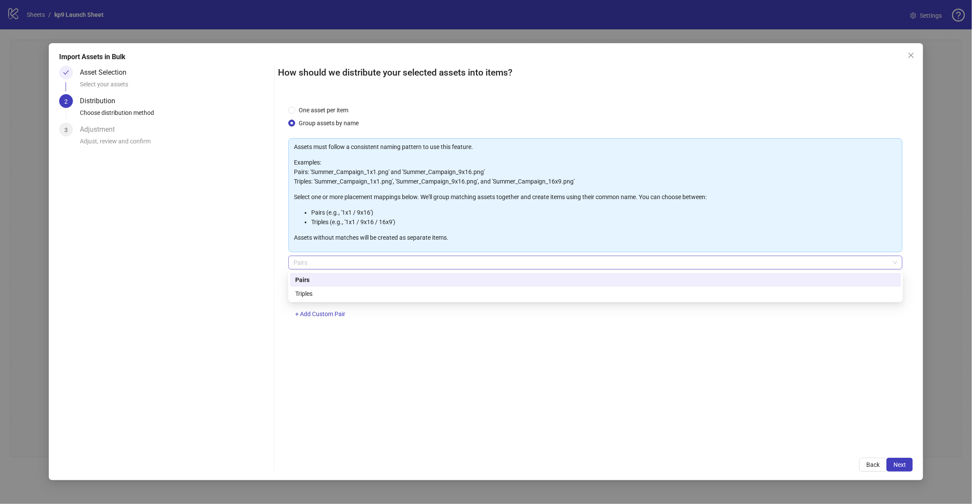
click at [353, 260] on span "Pairs" at bounding box center [596, 262] width 604 height 13
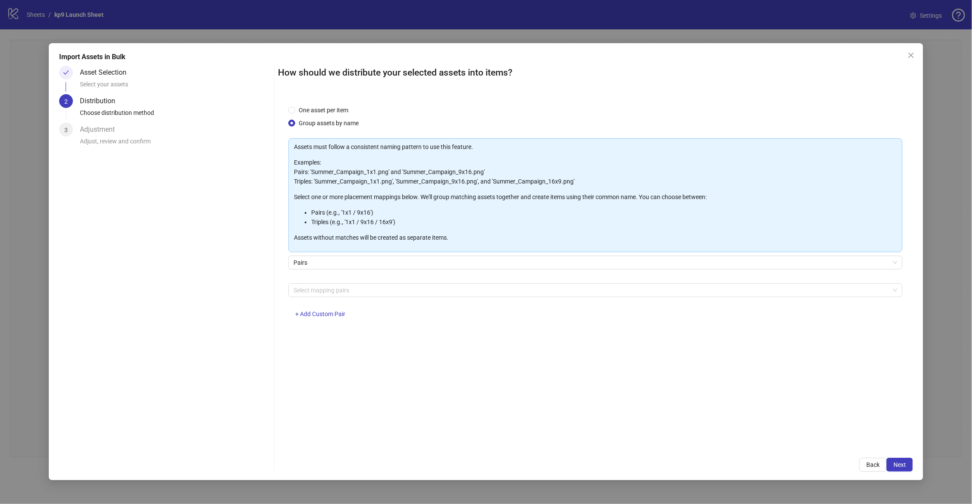
click at [398, 323] on div "Select mapping pairs + Add Custom Pair" at bounding box center [595, 305] width 614 height 45
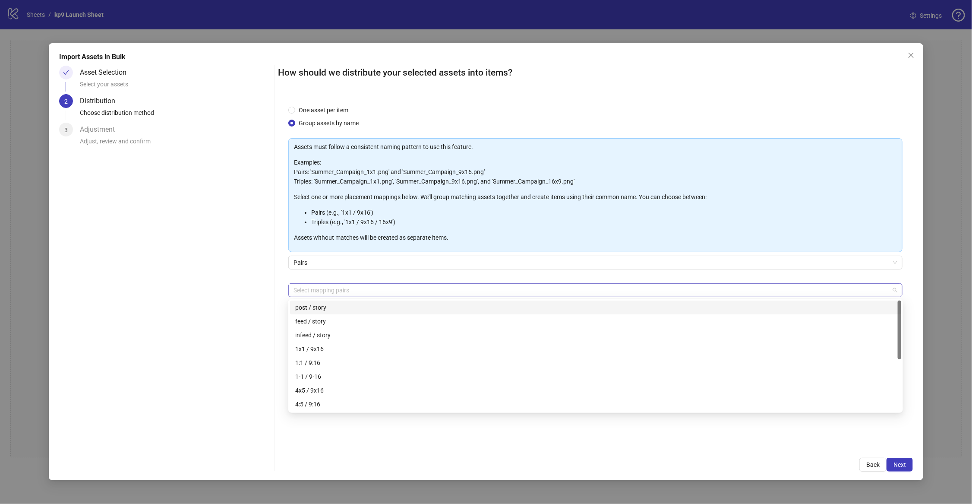
click at [383, 291] on div at bounding box center [591, 290] width 602 height 12
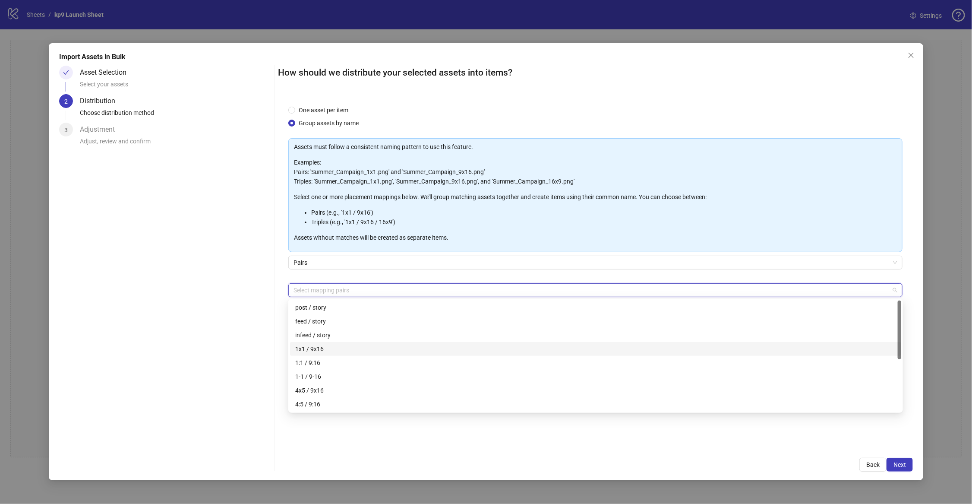
click at [310, 350] on div "1x1 / 9x16" at bounding box center [595, 348] width 601 height 9
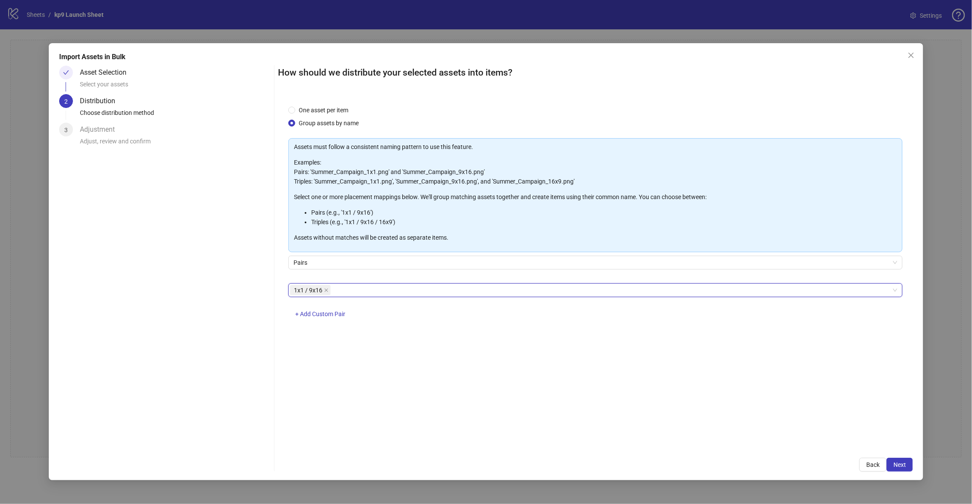
click at [277, 289] on div "Asset Selection Select your assets 2 Distribution Choose distribution method 3 …" at bounding box center [486, 269] width 854 height 406
click at [359, 294] on div "1x1 / 9x16" at bounding box center [591, 290] width 602 height 12
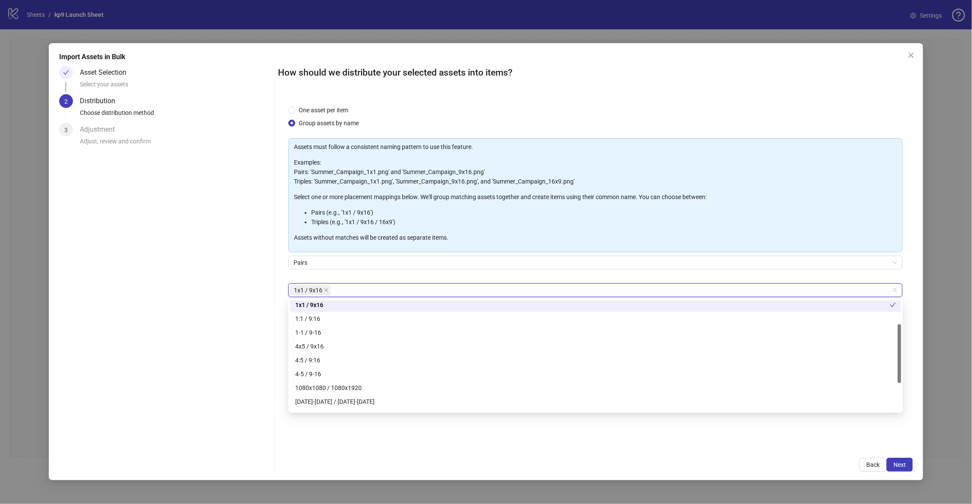
scroll to position [96, 0]
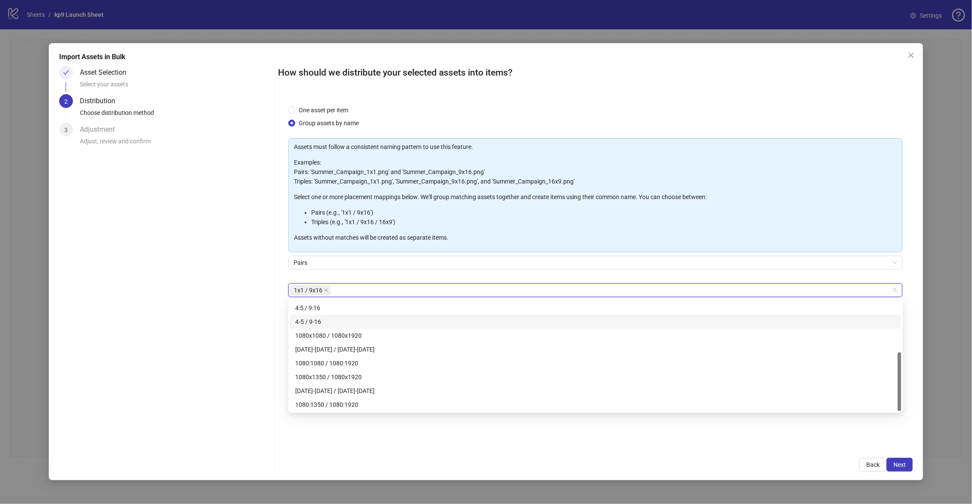
click at [248, 310] on div "Asset Selection Select your assets 2 Distribution Choose distribution method 3 …" at bounding box center [165, 269] width 212 height 406
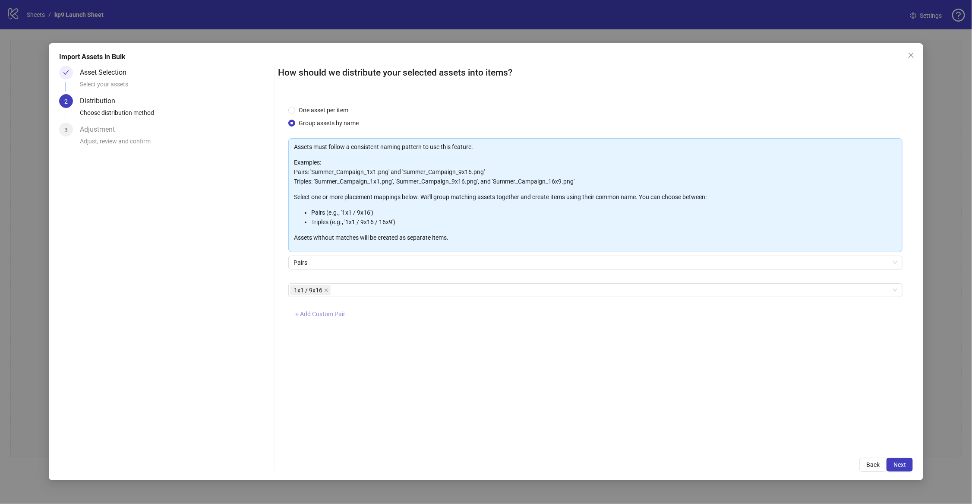
click at [321, 312] on span "+ Add Custom Pair" at bounding box center [320, 313] width 50 height 7
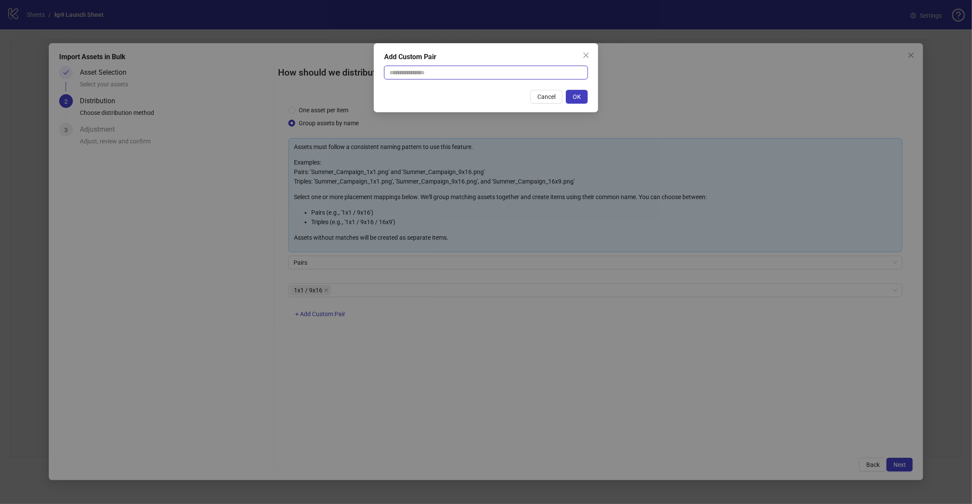
click at [408, 73] on input "text" at bounding box center [486, 73] width 204 height 14
type input "**********"
click at [576, 95] on span "OK" at bounding box center [577, 96] width 8 height 7
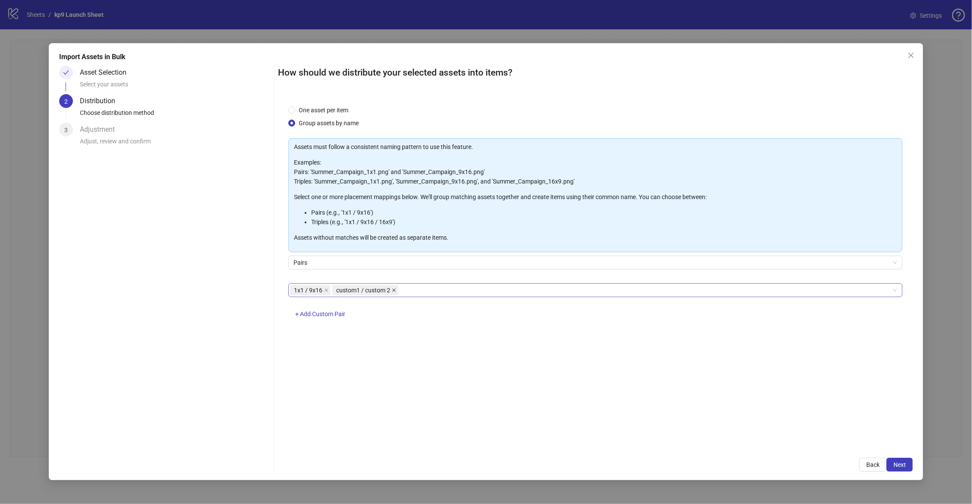
click at [394, 289] on icon "close" at bounding box center [394, 290] width 4 height 4
click at [904, 464] on span "Next" at bounding box center [900, 464] width 13 height 7
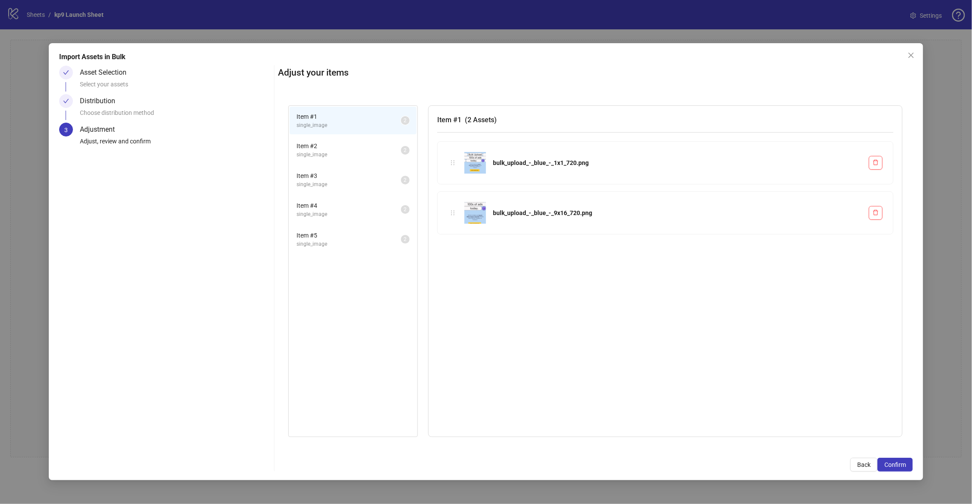
click at [315, 152] on span "single_image" at bounding box center [349, 155] width 104 height 8
click at [315, 163] on li "Item # 2 single_image 2" at bounding box center [353, 150] width 127 height 28
click at [316, 188] on li "Item # 3 single_image 2" at bounding box center [353, 180] width 127 height 28
click at [312, 225] on div "Item # 5 single_image 2" at bounding box center [353, 240] width 129 height 30
click at [312, 243] on span "single_image" at bounding box center [349, 244] width 104 height 8
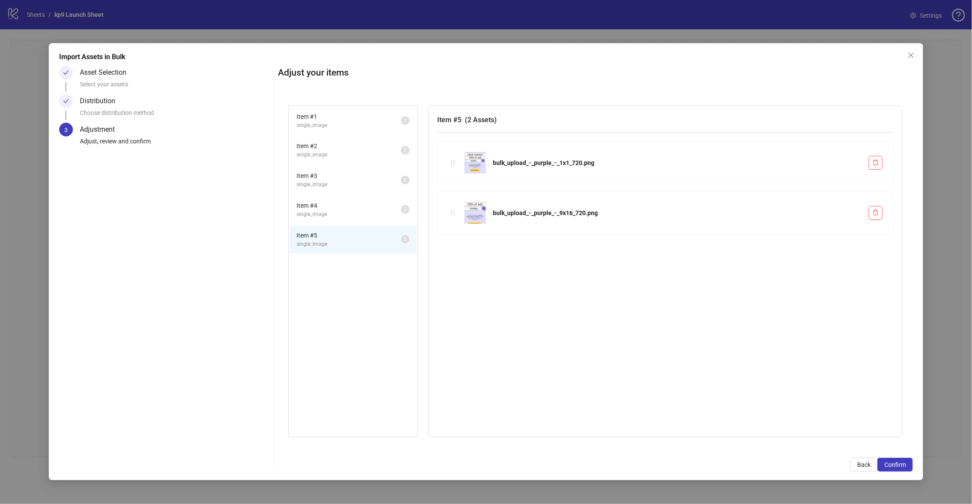
click at [337, 123] on span "single_image" at bounding box center [349, 125] width 104 height 8
click at [333, 156] on span "single_image" at bounding box center [349, 155] width 104 height 8
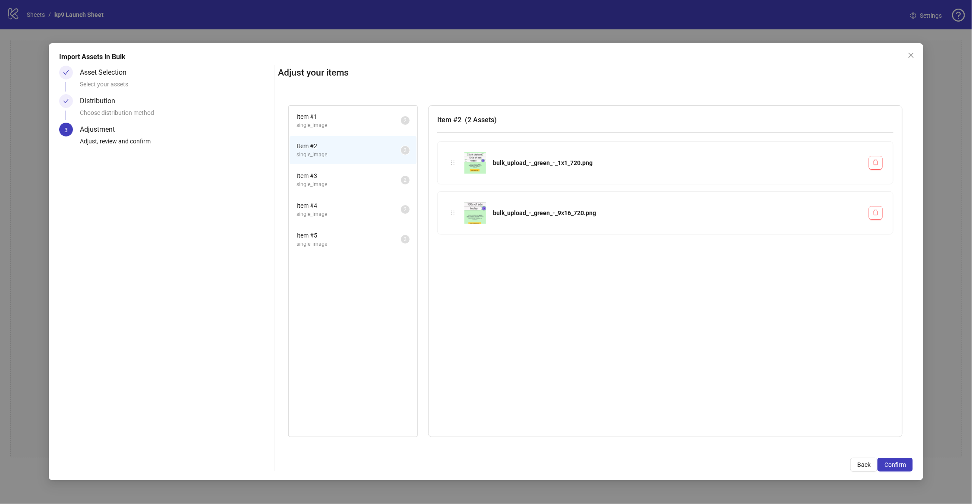
click at [331, 174] on span "Item # 3" at bounding box center [349, 175] width 104 height 9
click at [330, 202] on span "Item # 4" at bounding box center [349, 205] width 104 height 9
click at [328, 234] on span "Item # 5" at bounding box center [349, 235] width 104 height 9
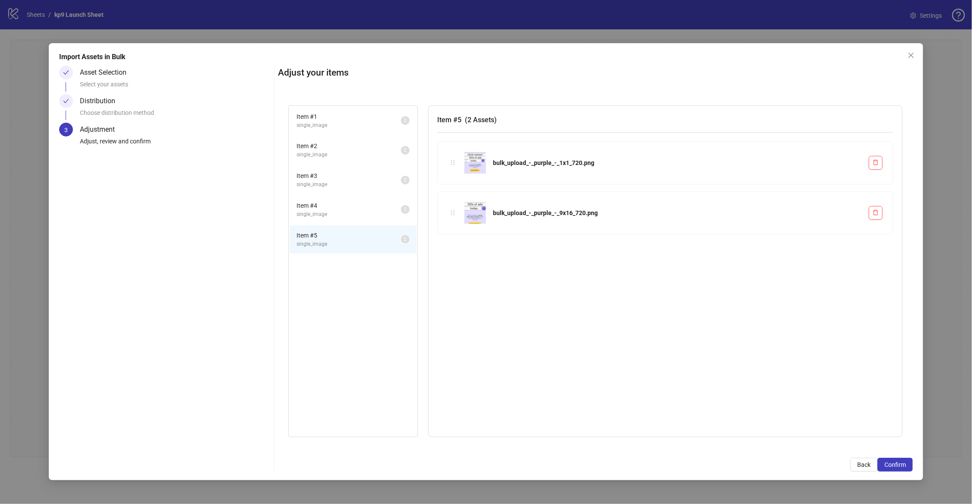
click at [343, 110] on li "Item # 1 single_image 2" at bounding box center [353, 121] width 127 height 28
click at [343, 126] on span "single_image" at bounding box center [349, 125] width 104 height 8
click at [334, 166] on li "Item # 3 single_image 2" at bounding box center [353, 180] width 127 height 28
click at [341, 147] on span "Item # 2" at bounding box center [349, 145] width 104 height 9
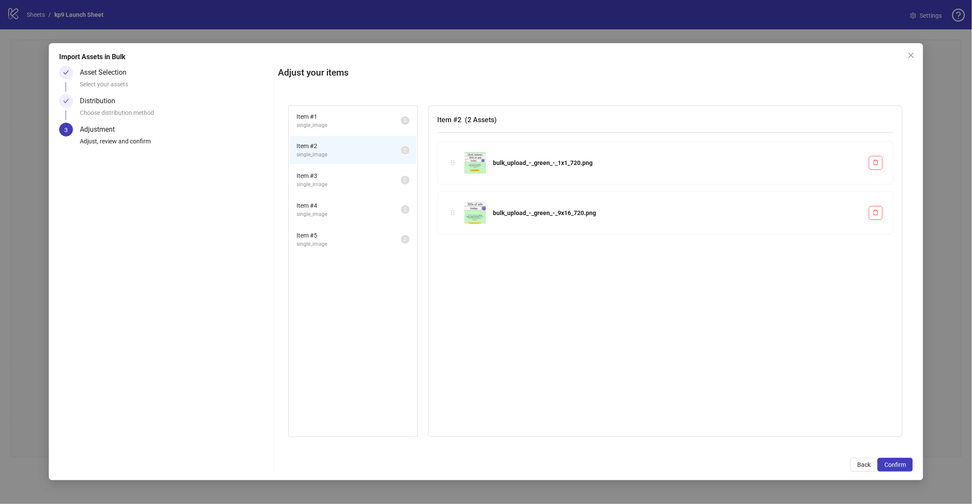
click at [348, 115] on span "Item # 1" at bounding box center [349, 116] width 104 height 9
click at [350, 122] on span "single_image" at bounding box center [349, 125] width 104 height 8
click at [348, 143] on span "Item # 2" at bounding box center [349, 145] width 104 height 9
click at [344, 158] on li "Item # 2 single_image 2" at bounding box center [353, 150] width 127 height 28
click at [341, 178] on span "Item # 3" at bounding box center [349, 175] width 104 height 9
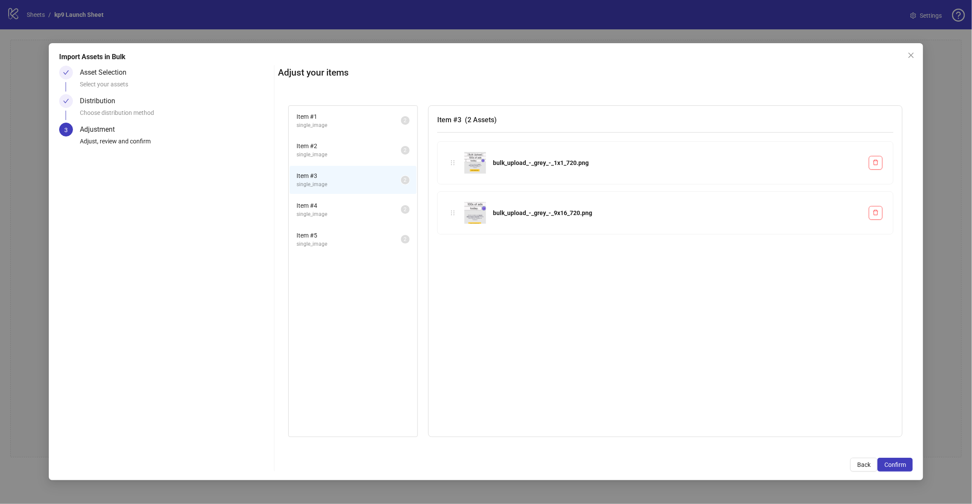
click at [340, 202] on span "Item # 4" at bounding box center [349, 205] width 104 height 9
click at [910, 465] on button "Confirm" at bounding box center [895, 465] width 35 height 14
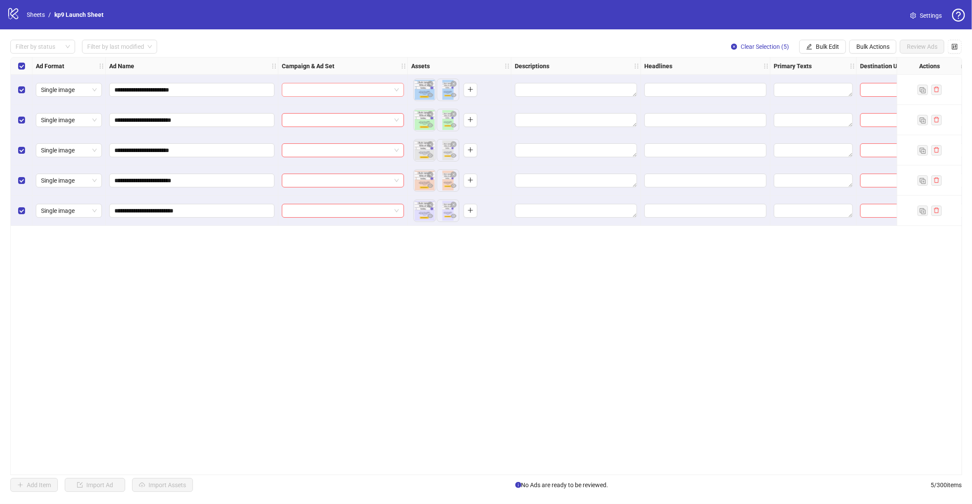
click at [391, 90] on input "search" at bounding box center [339, 89] width 104 height 13
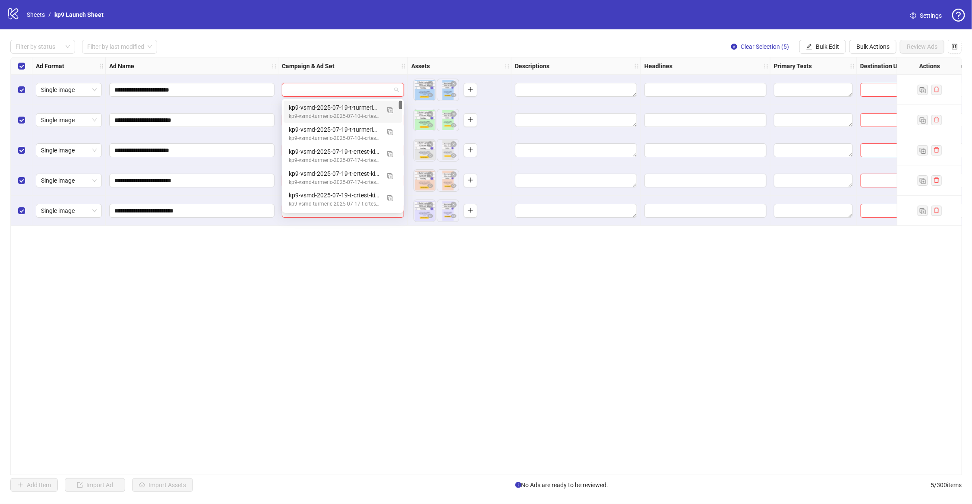
click at [406, 297] on div "**********" at bounding box center [486, 266] width 952 height 418
click at [397, 91] on span at bounding box center [343, 89] width 112 height 13
click at [324, 108] on div "kp9-vsmd-2025-07-19-t-turmeric-black-md-vsl-mb_turmeric-ante-4-hl2" at bounding box center [334, 107] width 91 height 9
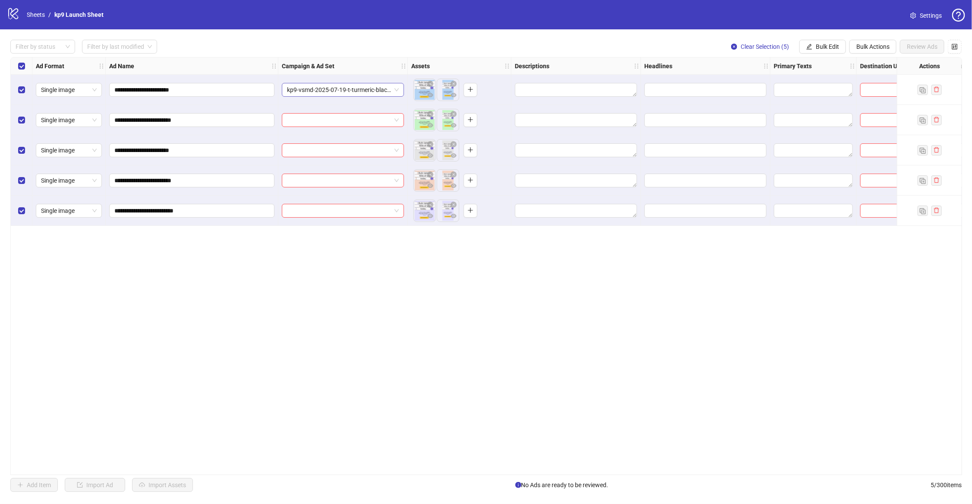
click at [399, 90] on div "kp9-vsmd-2025-07-19-t-turmeric-black-md-vsl-mb_turmeric-ante-4-hl2" at bounding box center [343, 90] width 122 height 14
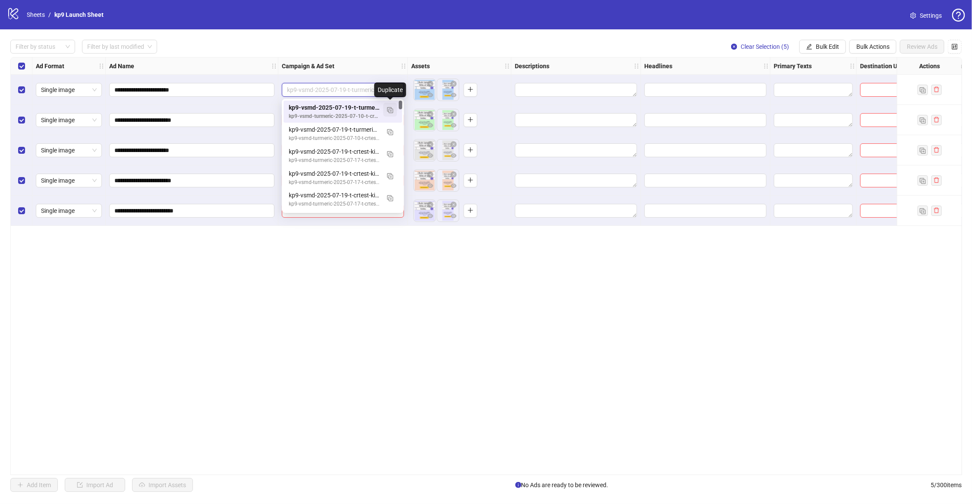
click at [391, 110] on img "button" at bounding box center [390, 110] width 6 height 6
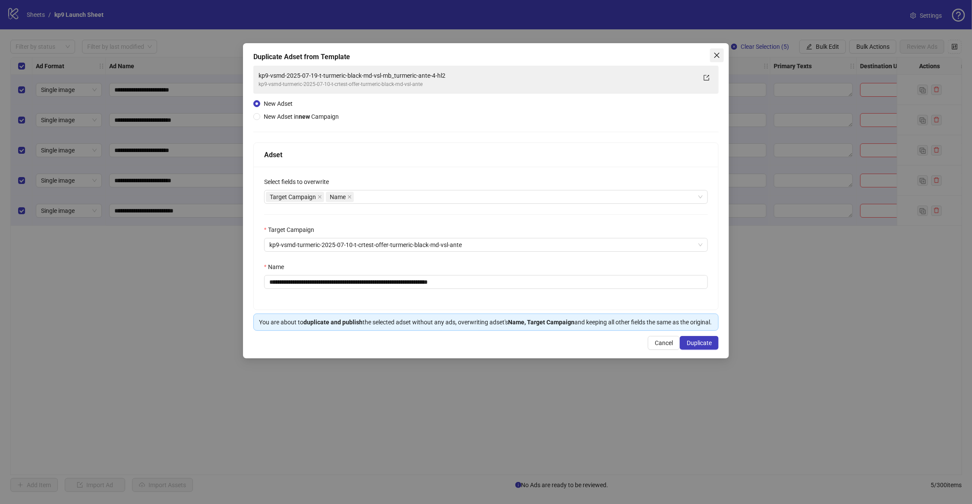
click at [719, 56] on icon "close" at bounding box center [717, 55] width 7 height 7
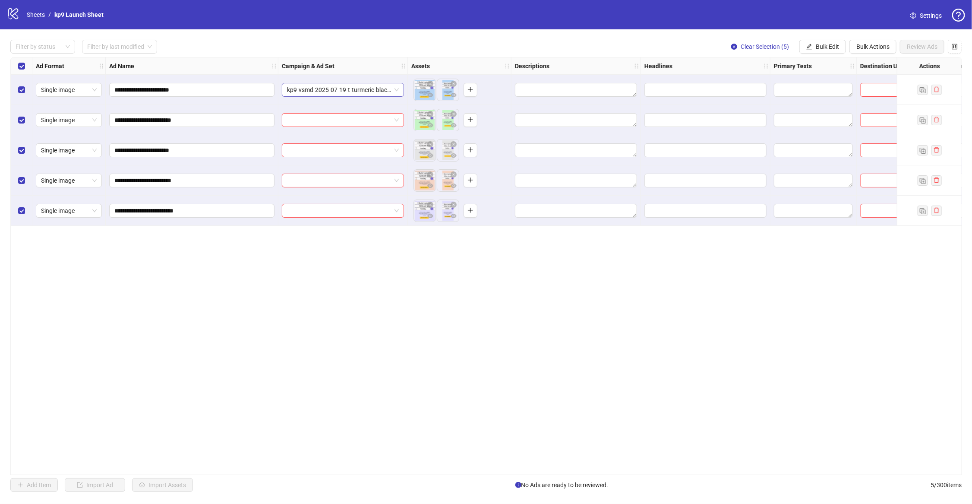
click at [399, 89] on div "kp9-vsmd-2025-07-19-t-turmeric-black-md-vsl-mb_turmeric-ante-4-hl2" at bounding box center [343, 90] width 122 height 14
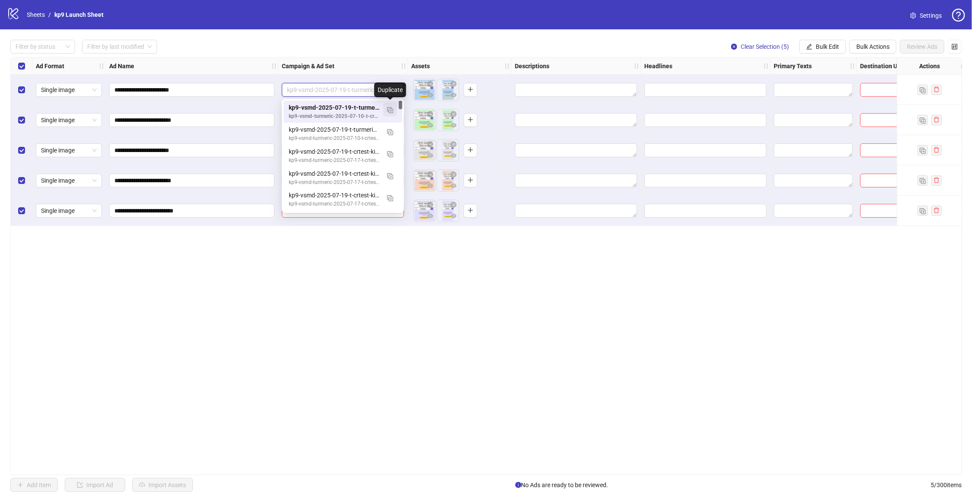
click at [390, 111] on img "button" at bounding box center [390, 110] width 6 height 6
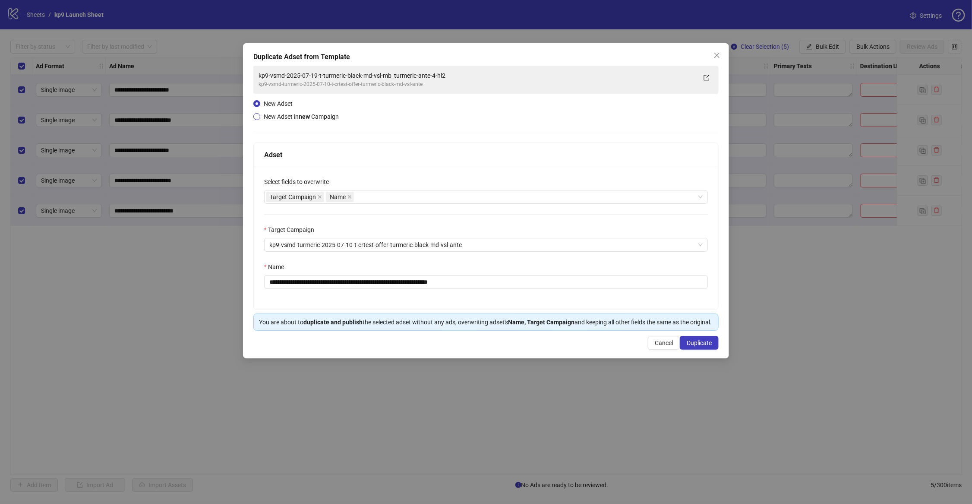
click at [274, 113] on span "New Adset in new Campaign" at bounding box center [301, 116] width 75 height 7
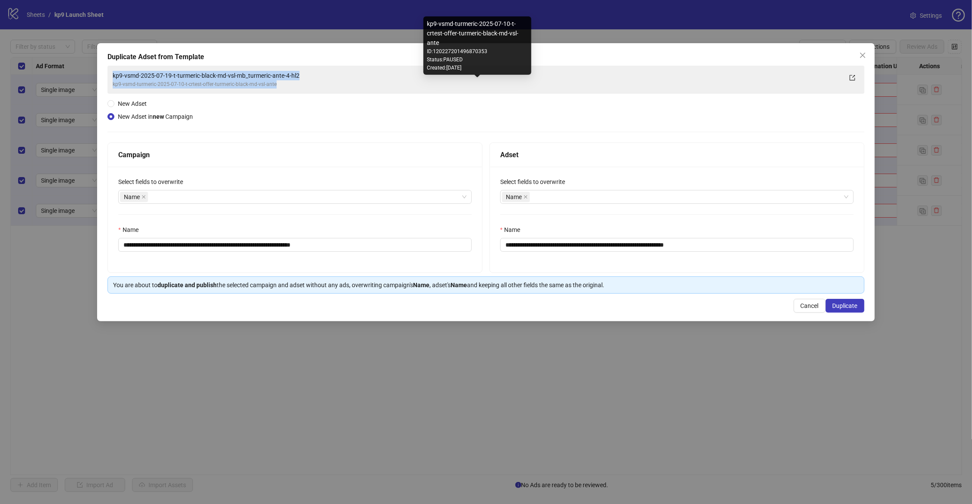
drag, startPoint x: 107, startPoint y: 73, endPoint x: 335, endPoint y: 81, distance: 228.1
click at [335, 81] on div "**********" at bounding box center [486, 182] width 778 height 278
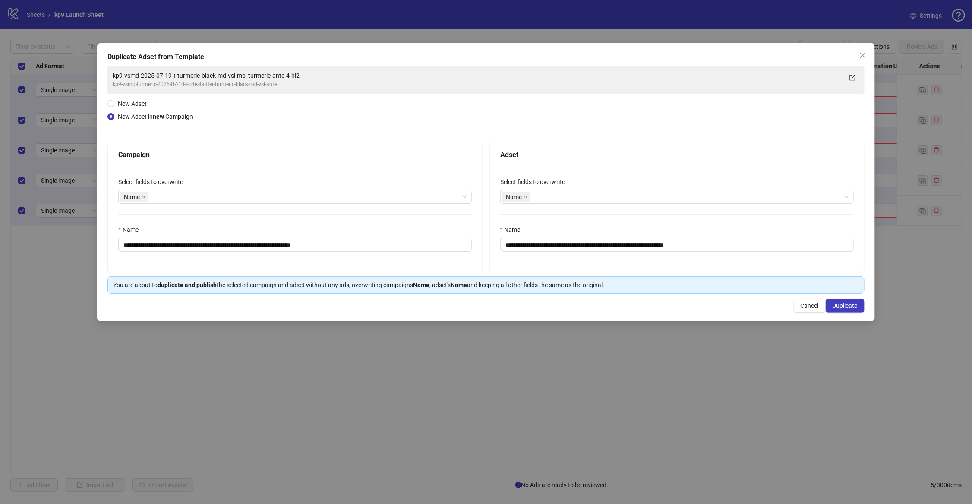
click at [310, 118] on div "**********" at bounding box center [486, 180] width 757 height 228
click at [271, 200] on div "Name" at bounding box center [290, 197] width 341 height 12
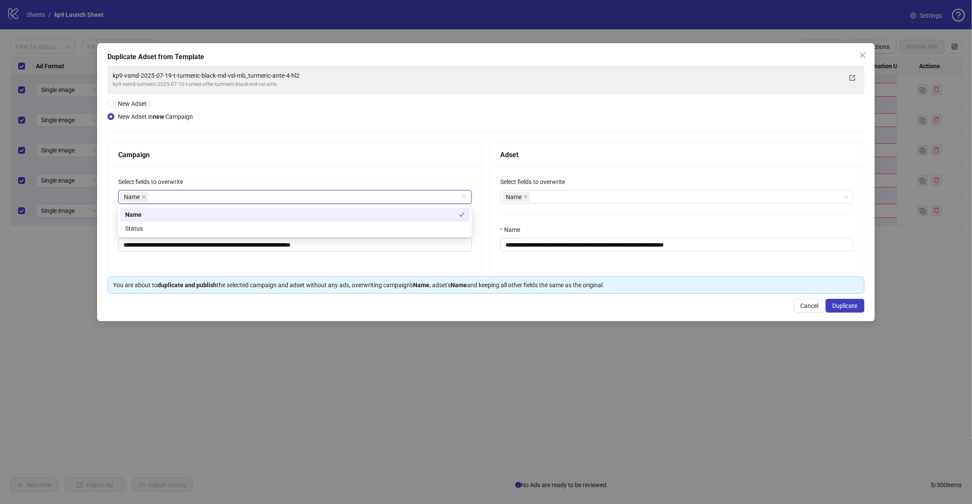
click at [276, 161] on div "Campaign" at bounding box center [295, 155] width 374 height 24
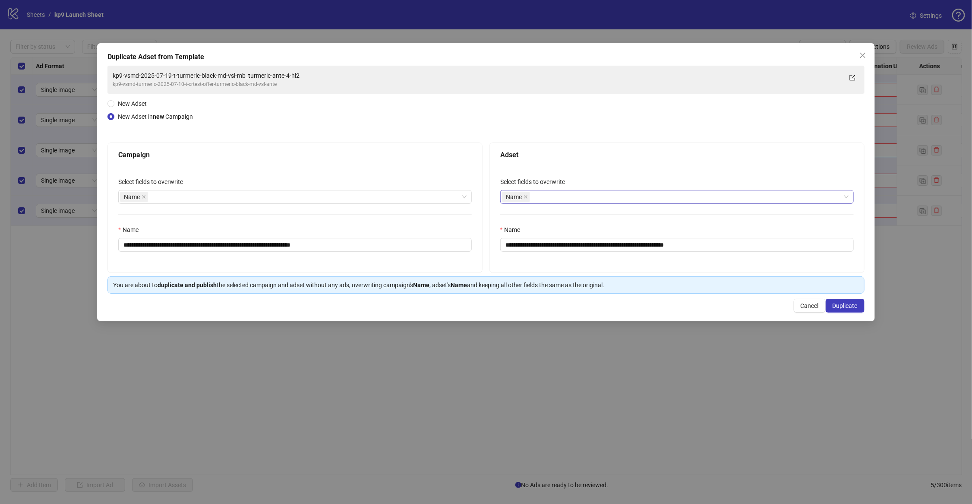
click at [591, 197] on div "Name" at bounding box center [672, 197] width 341 height 12
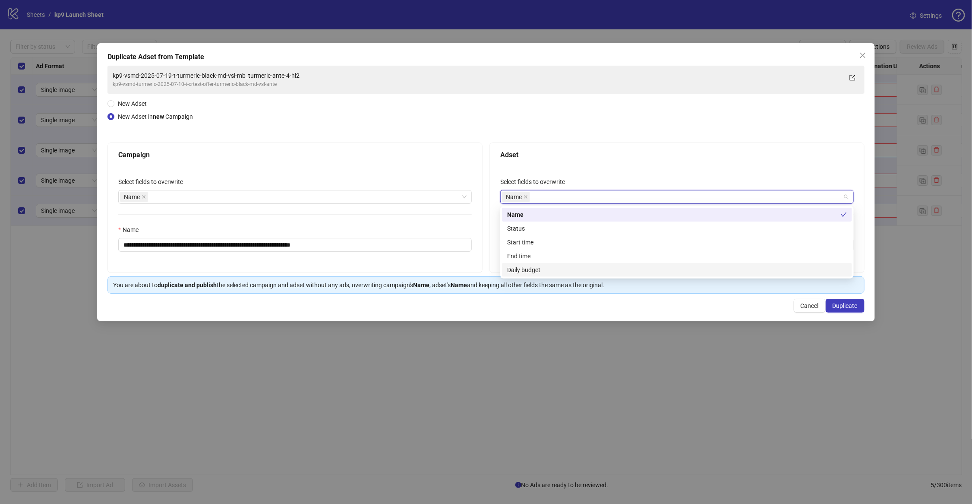
click at [541, 266] on div "Daily budget" at bounding box center [677, 269] width 340 height 9
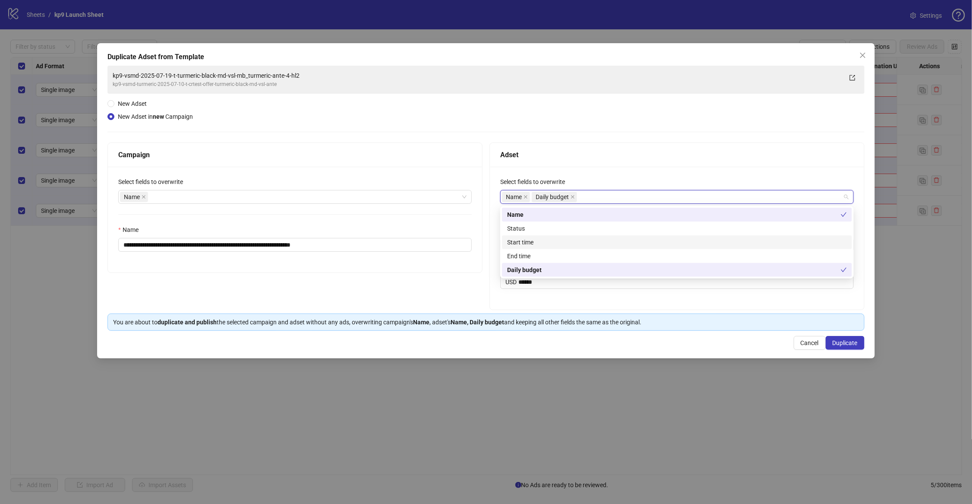
click at [527, 237] on div "Start time" at bounding box center [677, 241] width 340 height 9
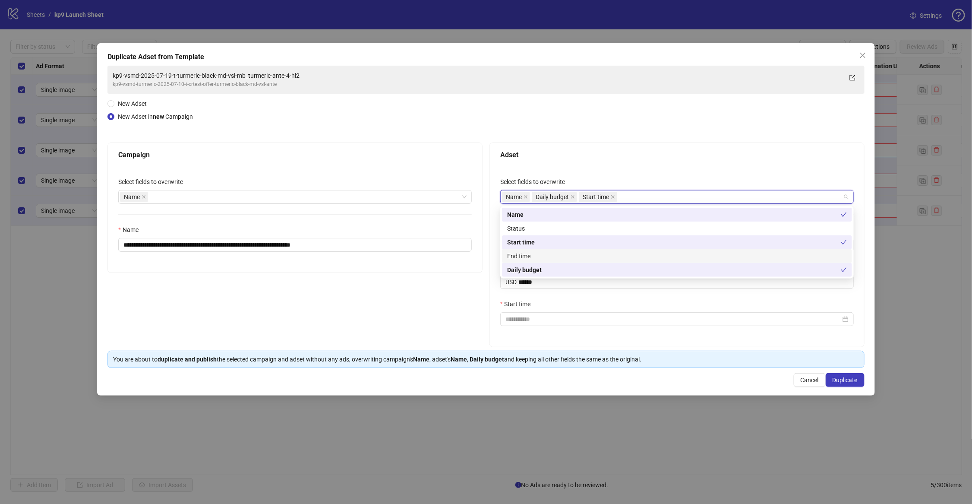
click at [527, 253] on div "End time" at bounding box center [677, 255] width 340 height 9
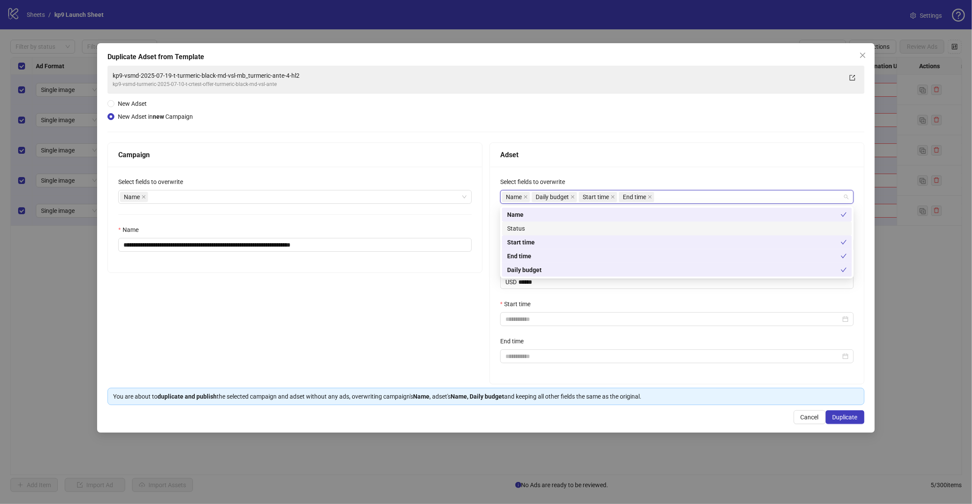
click at [521, 230] on div "Status" at bounding box center [677, 228] width 340 height 9
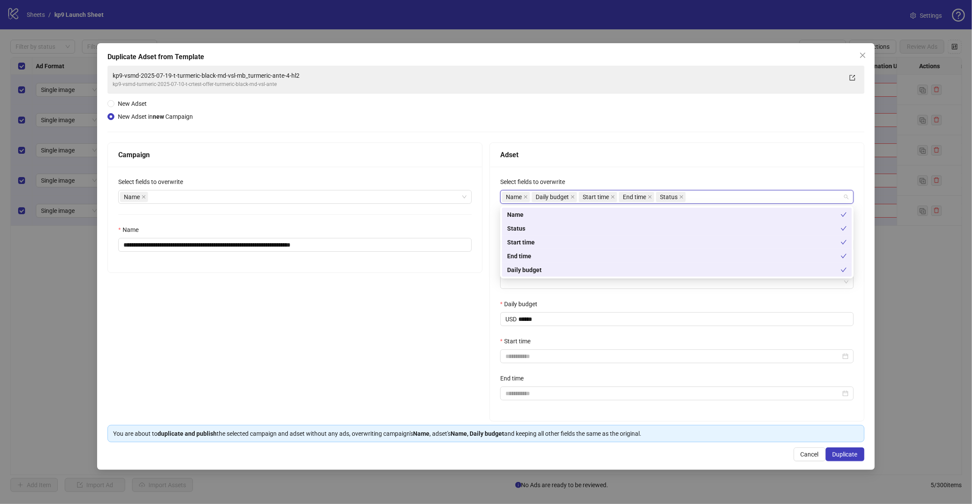
click at [427, 286] on div "**********" at bounding box center [295, 281] width 375 height 279
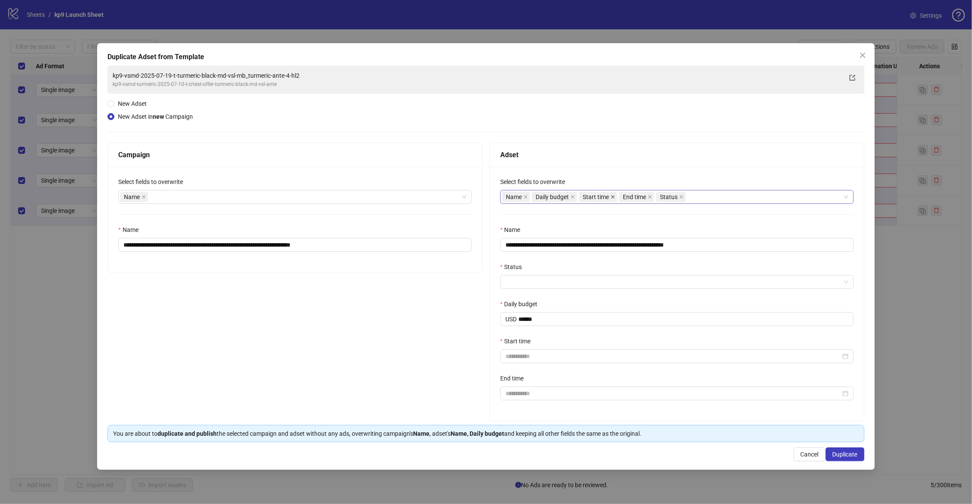
click at [615, 198] on icon "close" at bounding box center [613, 197] width 4 height 4
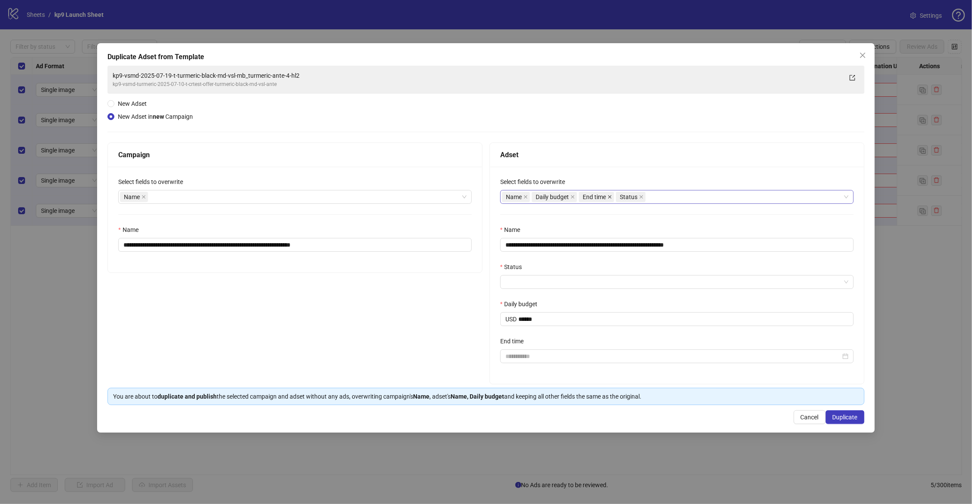
click at [611, 198] on icon "close" at bounding box center [610, 197] width 4 height 4
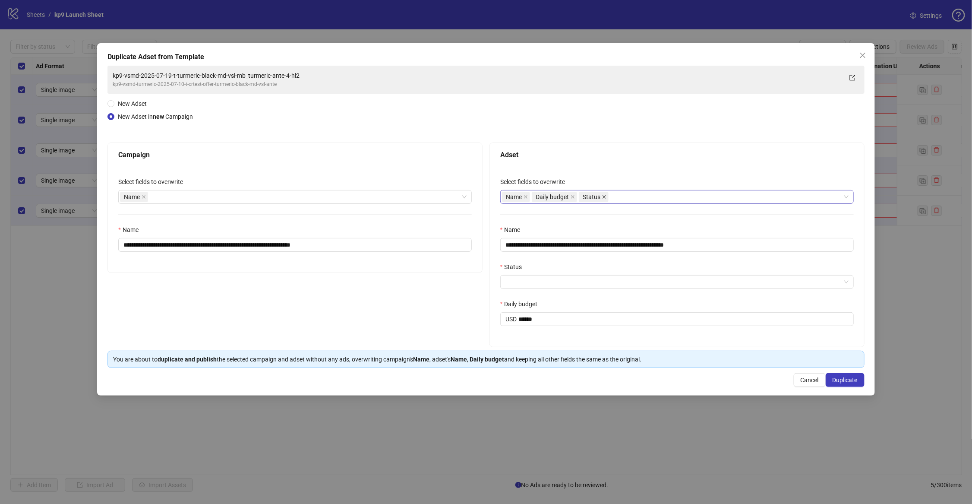
click at [605, 199] on icon "close" at bounding box center [604, 197] width 4 height 4
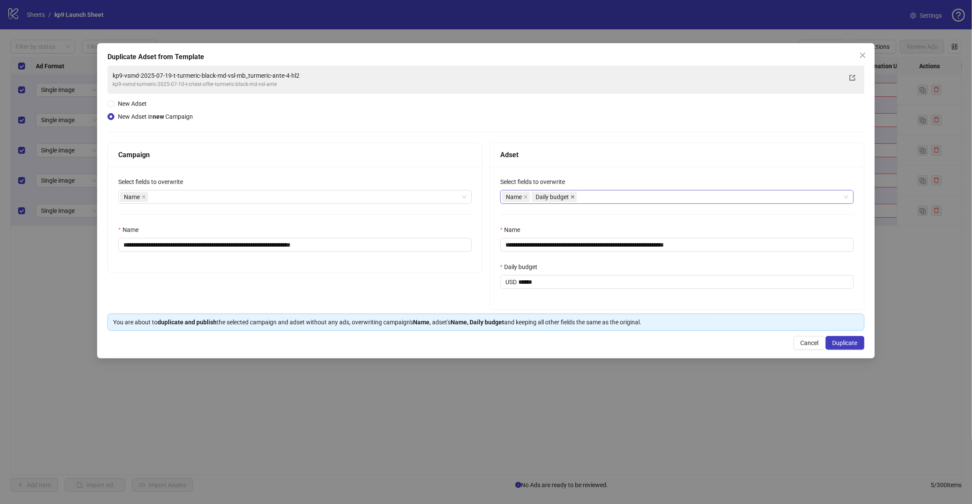
click at [573, 199] on span at bounding box center [573, 196] width 4 height 9
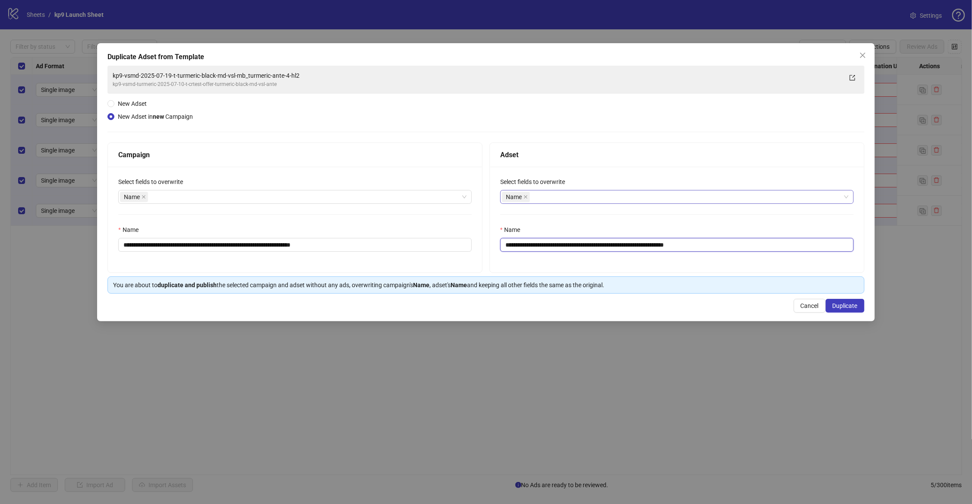
click at [532, 245] on input "**********" at bounding box center [677, 245] width 354 height 14
type input "*********"
click at [270, 242] on input "**********" at bounding box center [295, 245] width 354 height 14
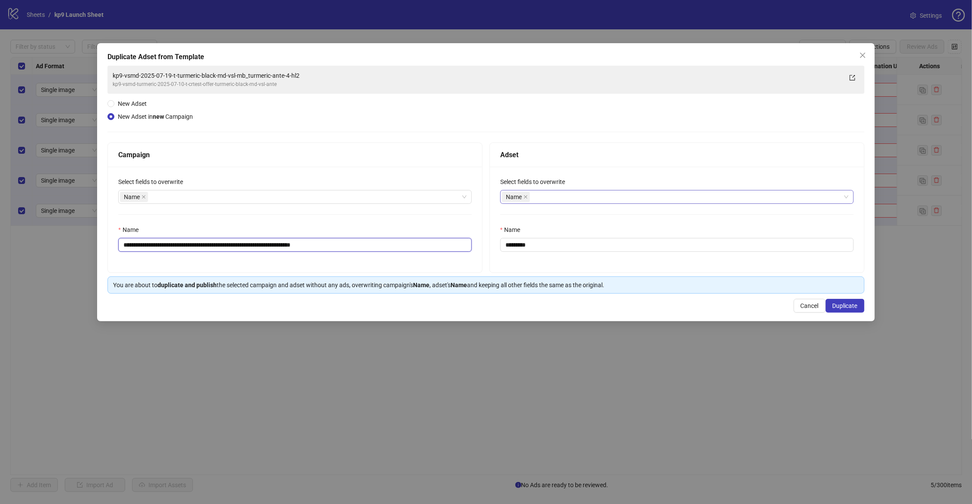
click at [270, 242] on input "**********" at bounding box center [295, 245] width 354 height 14
type input "**********"
click at [423, 104] on div "**********" at bounding box center [486, 180] width 757 height 228
click at [864, 56] on icon "close" at bounding box center [862, 55] width 5 height 5
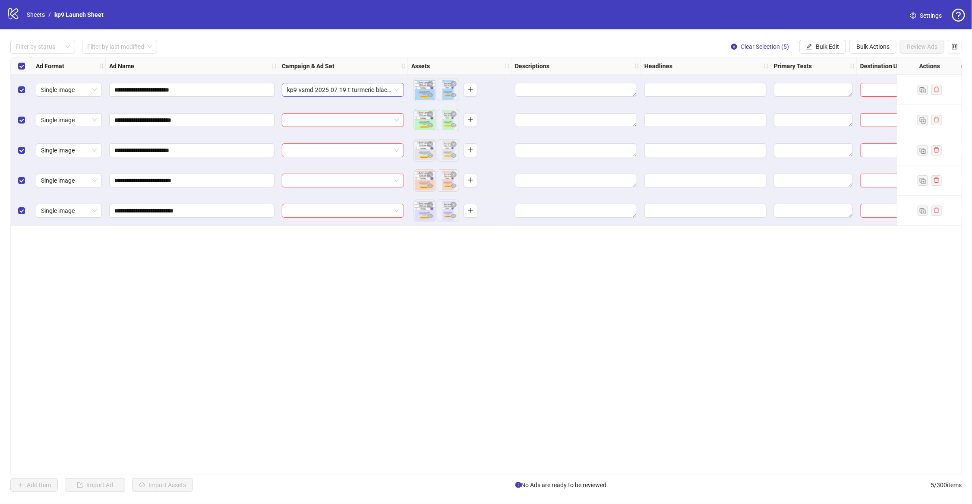
click at [398, 88] on span "kp9-vsmd-2025-07-19-t-turmeric-black-md-vsl-mb_turmeric-ante-4-hl2" at bounding box center [343, 89] width 112 height 13
click at [587, 310] on div "**********" at bounding box center [486, 266] width 952 height 418
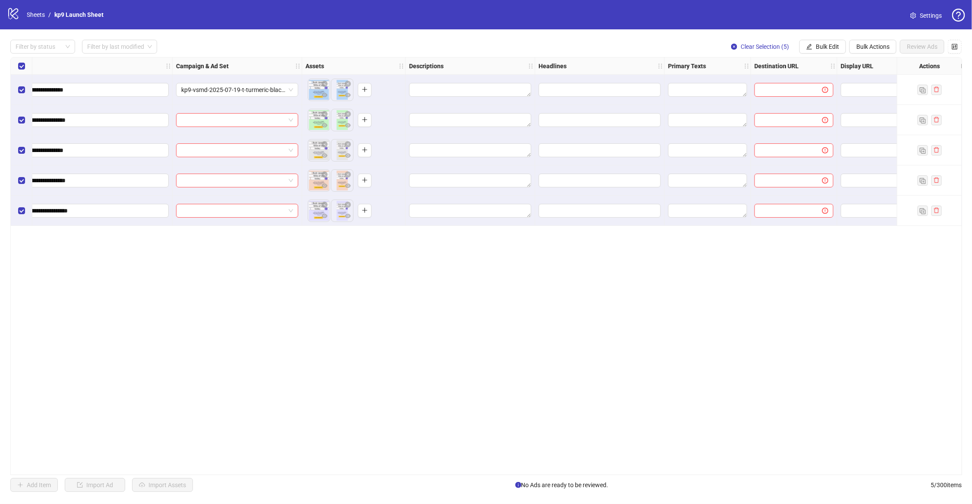
scroll to position [0, 0]
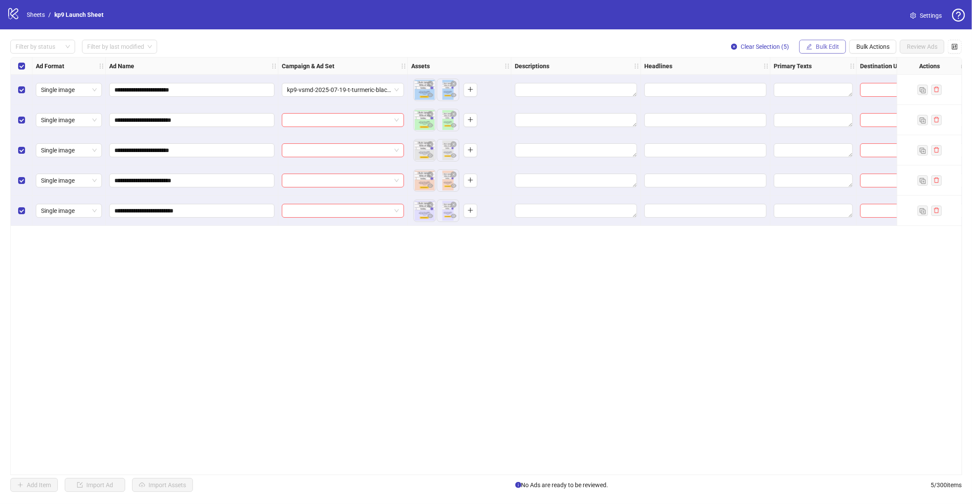
click at [810, 48] on icon "edit" at bounding box center [809, 47] width 6 height 6
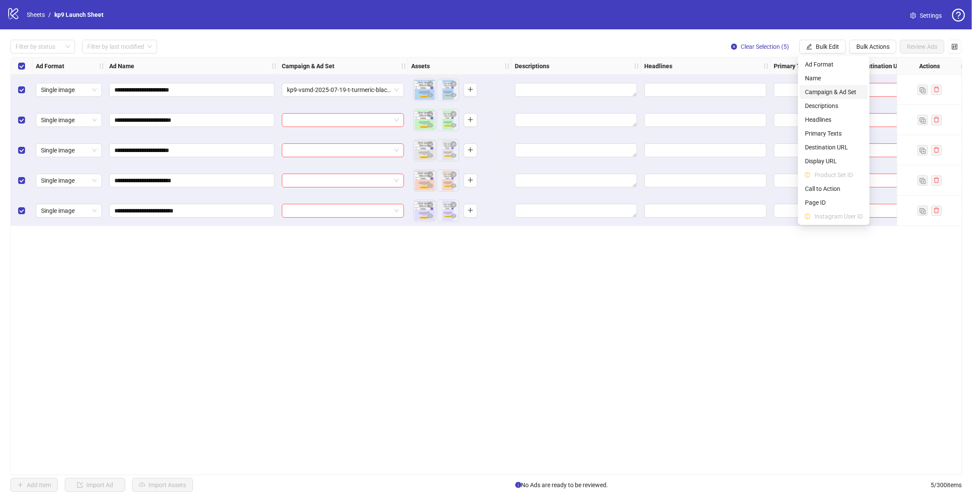
click at [819, 90] on span "Campaign & Ad Set" at bounding box center [834, 91] width 58 height 9
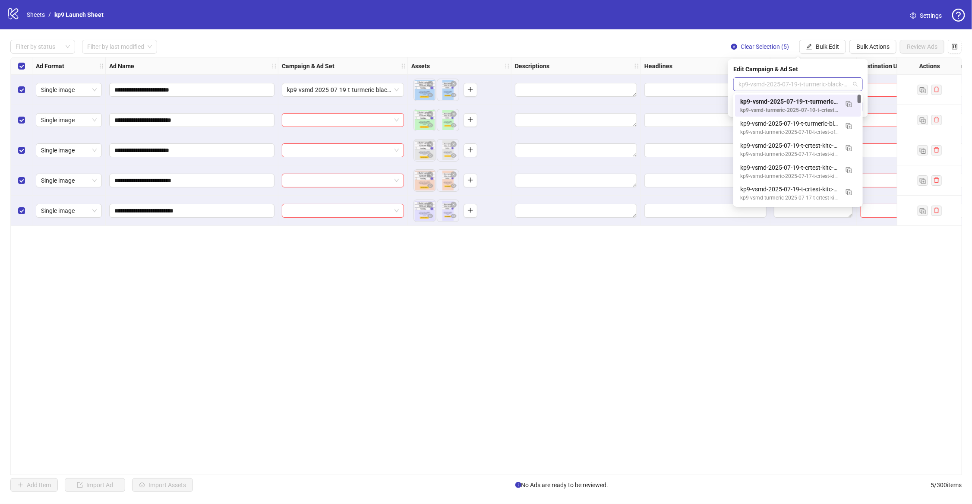
click at [787, 82] on span "kp9-vsmd-2025-07-19-t-turmeric-black-md-vsl-mb_turmeric-ante-4-hl2" at bounding box center [798, 84] width 119 height 13
click at [775, 119] on div "kp9-vsmd-2025-07-19-t-turmeric-black-md-vsl-mb_turmeric-ante-4-hl1" at bounding box center [789, 123] width 98 height 9
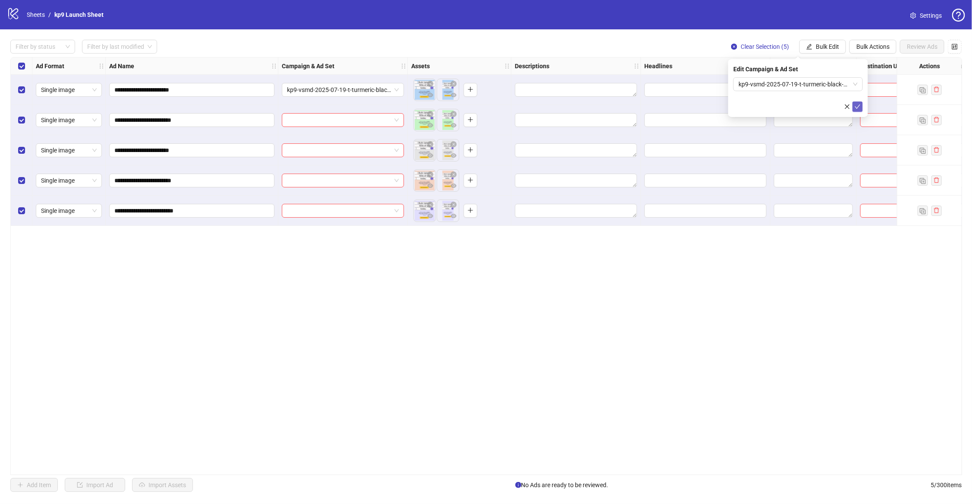
click at [859, 104] on icon "check" at bounding box center [858, 107] width 6 height 6
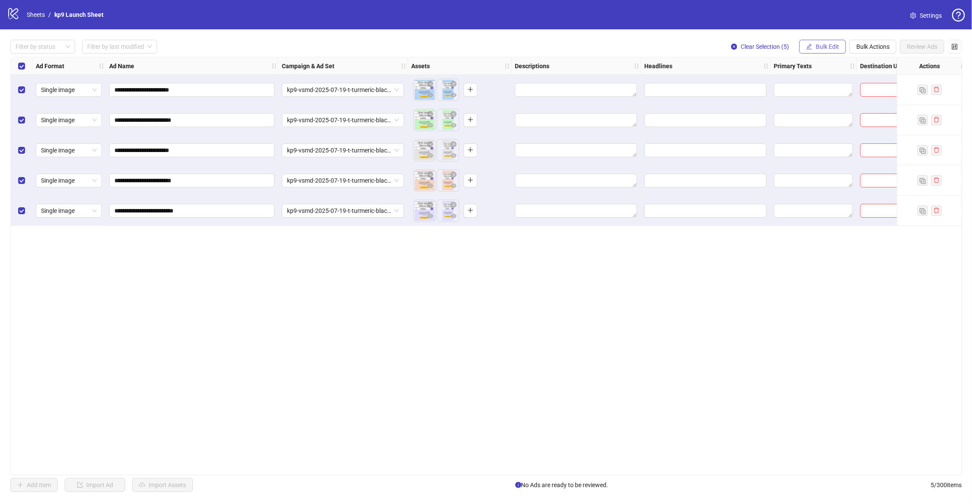
click at [822, 51] on button "Bulk Edit" at bounding box center [823, 47] width 47 height 14
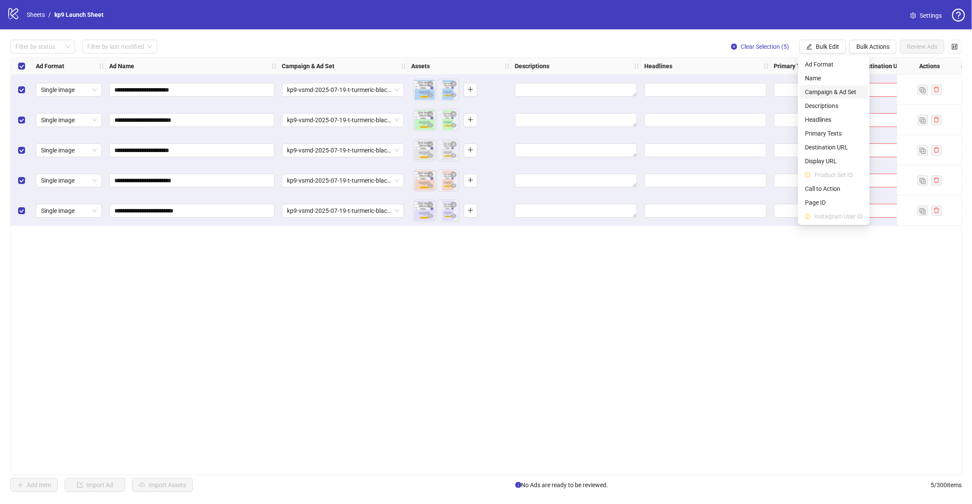
click at [831, 90] on span "Campaign & Ad Set" at bounding box center [834, 91] width 58 height 9
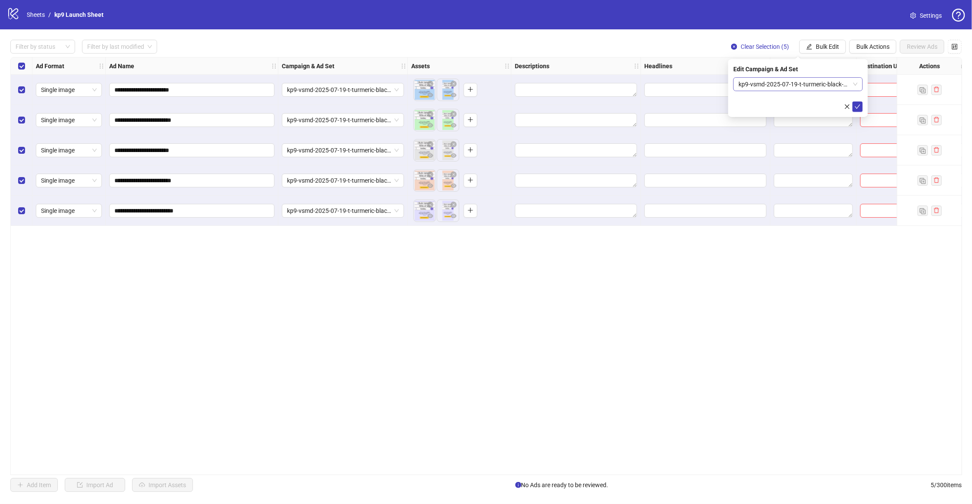
click at [782, 87] on span "kp9-vsmd-2025-07-19-t-turmeric-black-md-vsl-mb_turmeric-ante-4-hl1" at bounding box center [798, 84] width 119 height 13
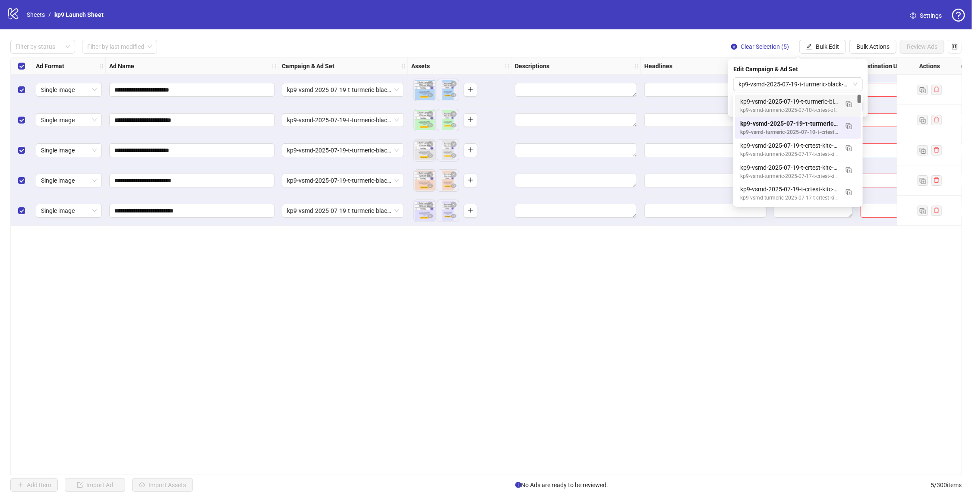
click at [816, 64] on div "Edit Campaign & Ad Set" at bounding box center [799, 68] width 130 height 9
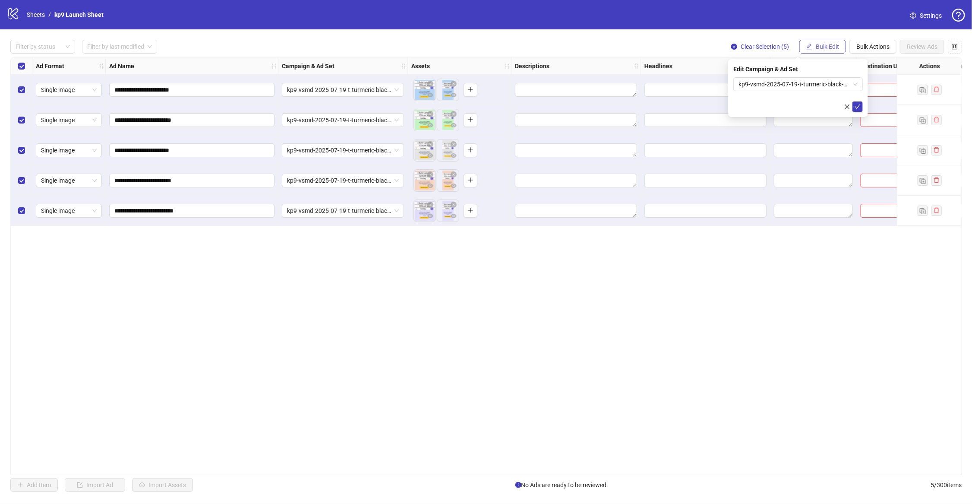
click at [816, 47] on span "Bulk Edit" at bounding box center [827, 46] width 23 height 7
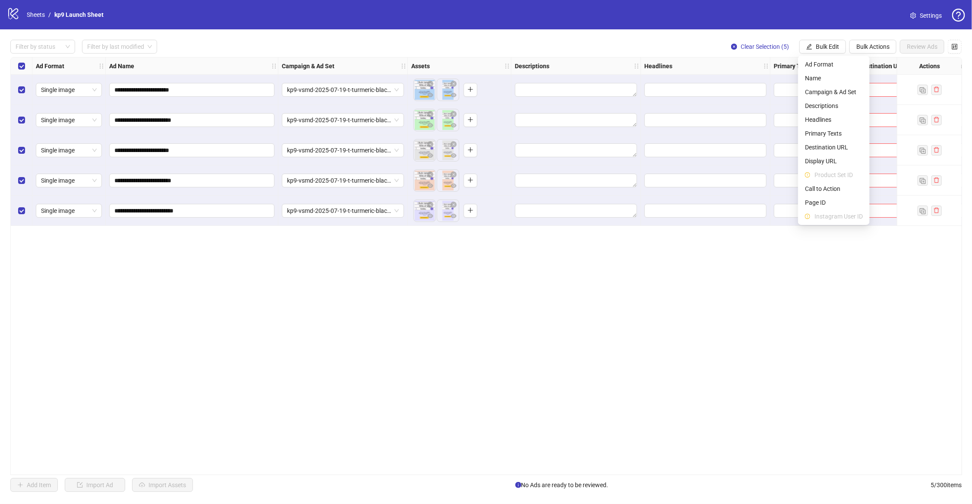
click at [360, 42] on div "Filter by status Filter by last modified Clear Selection (5) Bulk Edit Bulk Act…" at bounding box center [486, 47] width 952 height 14
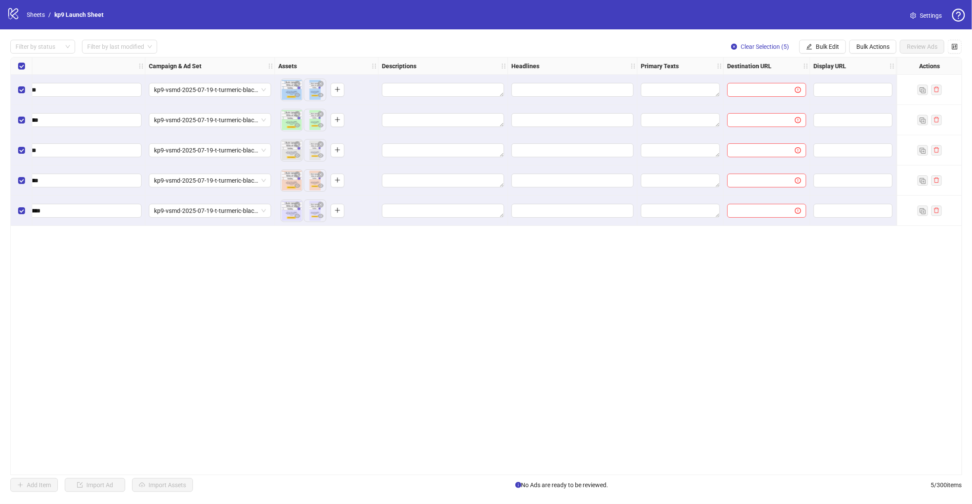
scroll to position [0, 134]
click at [834, 53] on button "Bulk Edit" at bounding box center [823, 47] width 47 height 14
click at [822, 102] on span "Descriptions" at bounding box center [834, 105] width 58 height 9
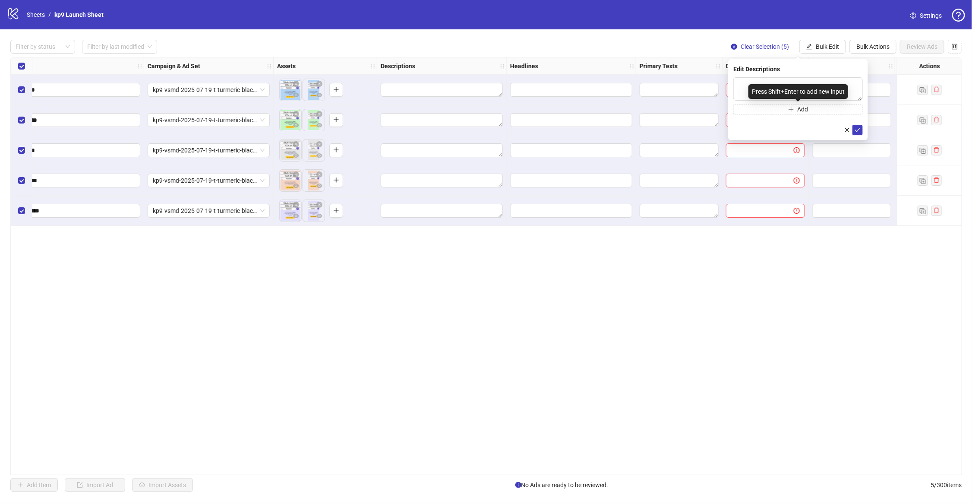
click at [768, 87] on div "Press Shift+Enter to add new input" at bounding box center [799, 91] width 100 height 15
click at [742, 77] on textarea at bounding box center [799, 88] width 130 height 23
type textarea "**********"
click at [788, 111] on icon "plus" at bounding box center [791, 109] width 6 height 6
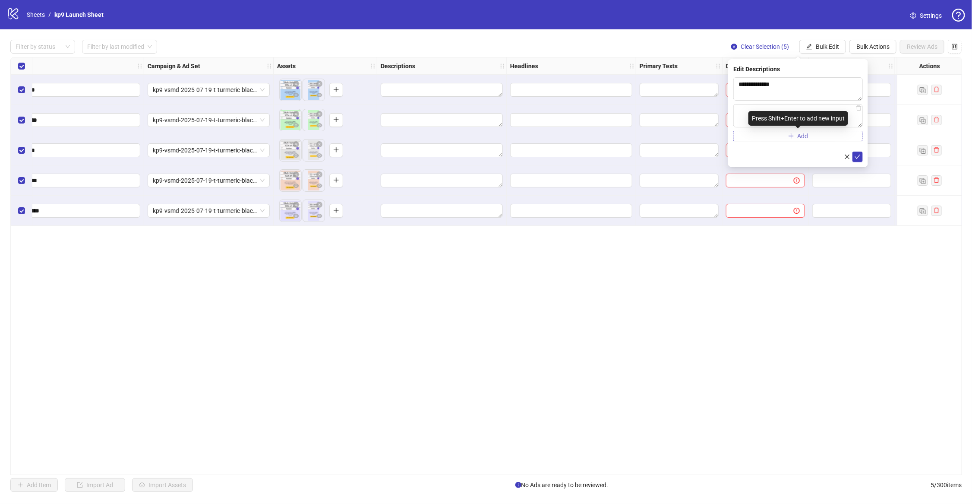
click at [779, 132] on button "Add" at bounding box center [799, 136] width 130 height 10
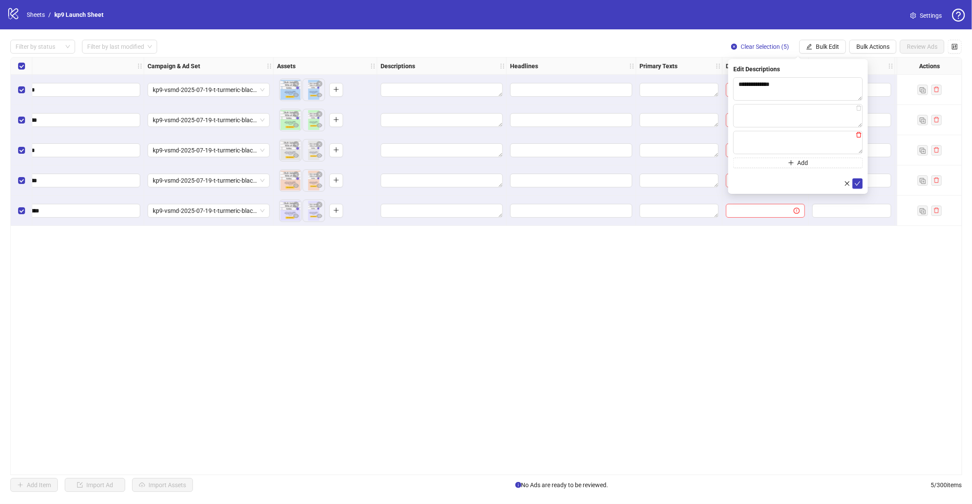
click at [860, 134] on icon "delete" at bounding box center [859, 135] width 6 height 6
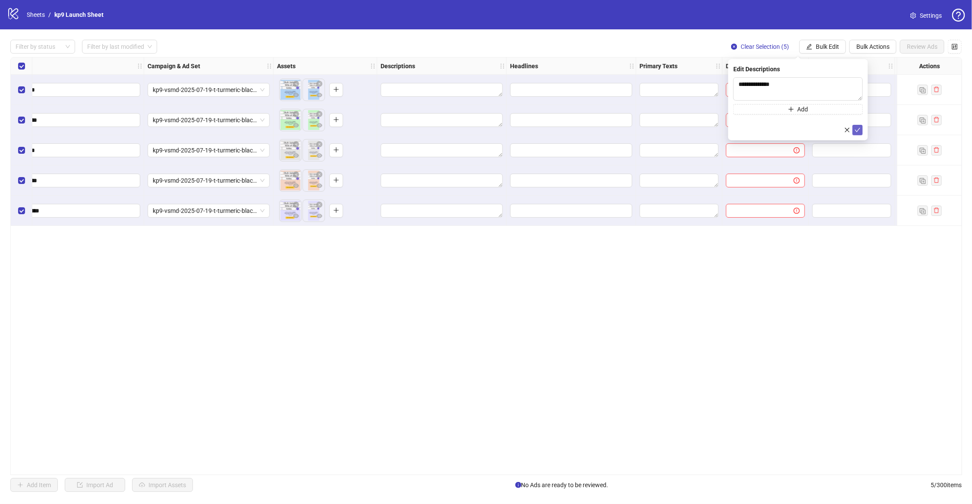
click at [856, 125] on button "submit" at bounding box center [858, 130] width 10 height 10
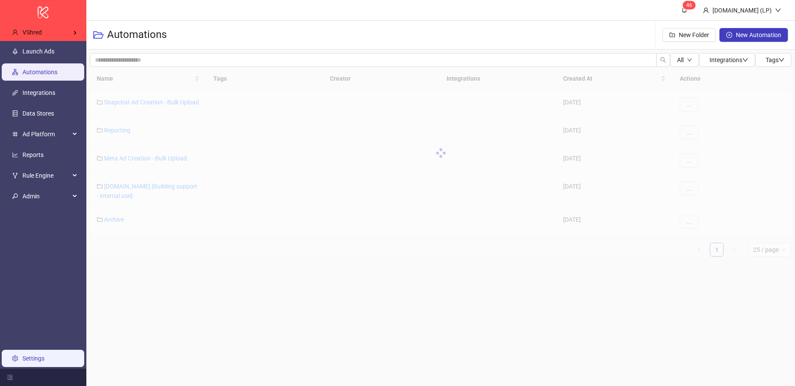
click at [44, 355] on link "Settings" at bounding box center [33, 358] width 22 height 7
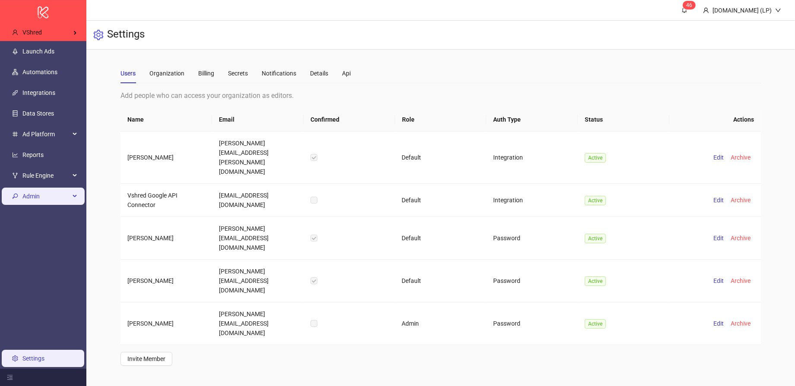
click at [51, 197] on span "Admin" at bounding box center [45, 196] width 47 height 17
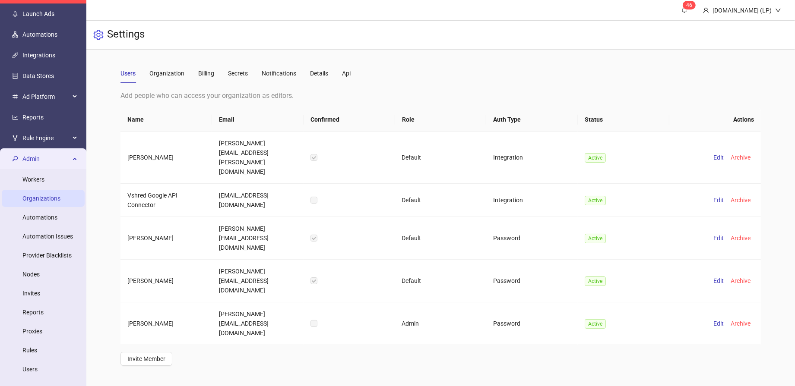
click at [35, 202] on link "Organizations" at bounding box center [41, 198] width 38 height 7
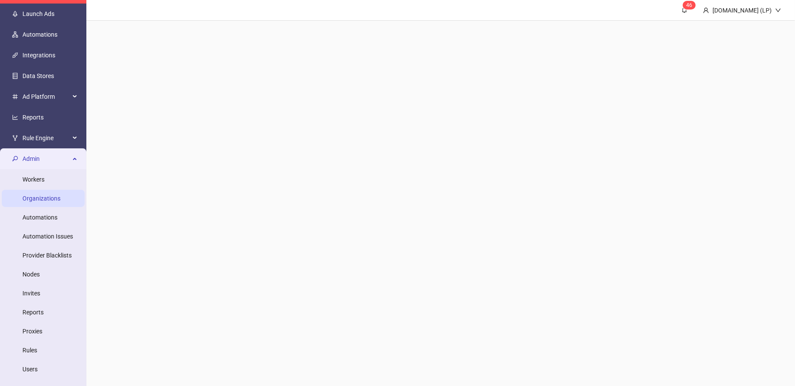
scroll to position [35, 0]
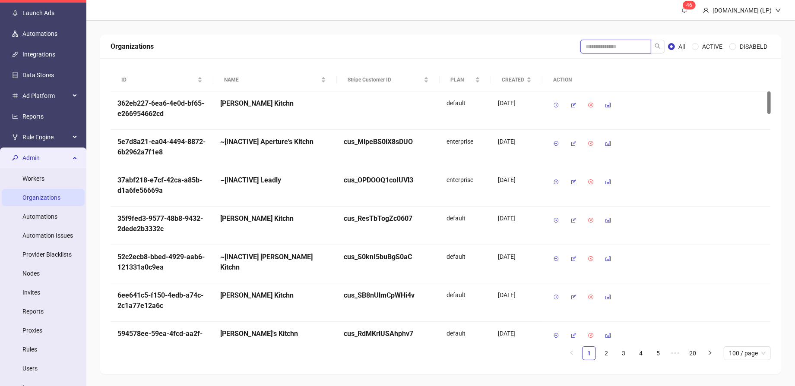
click at [598, 47] on input "search" at bounding box center [615, 47] width 71 height 14
type input "******"
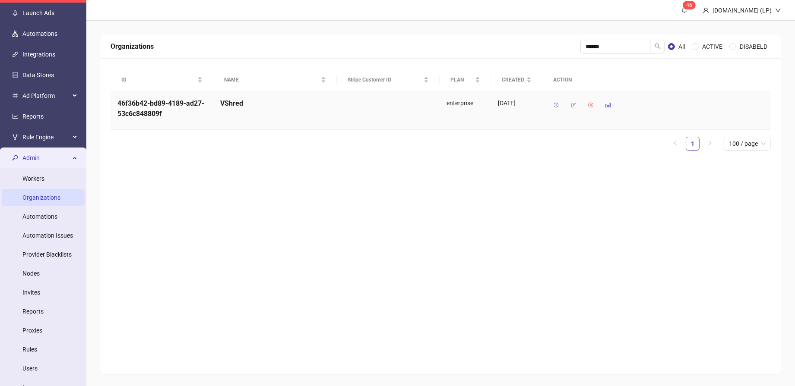
click at [574, 106] on icon "button" at bounding box center [573, 105] width 6 height 6
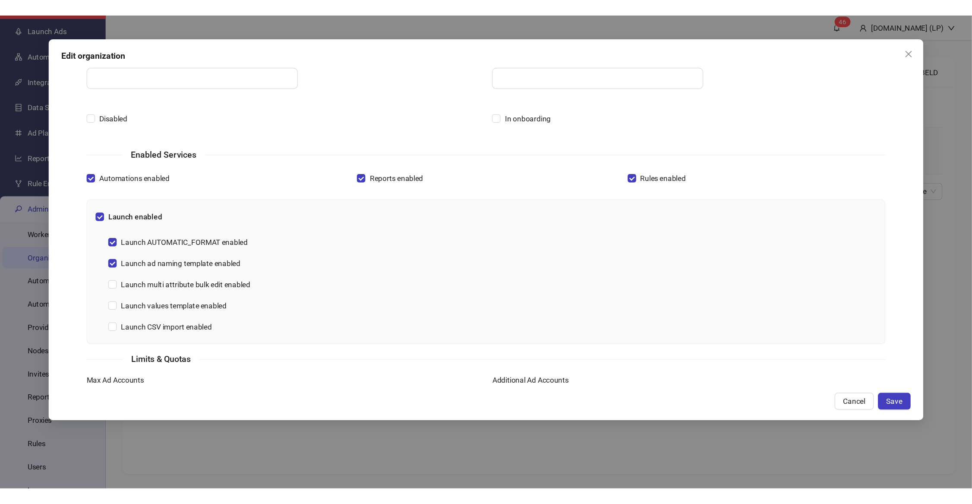
scroll to position [185, 0]
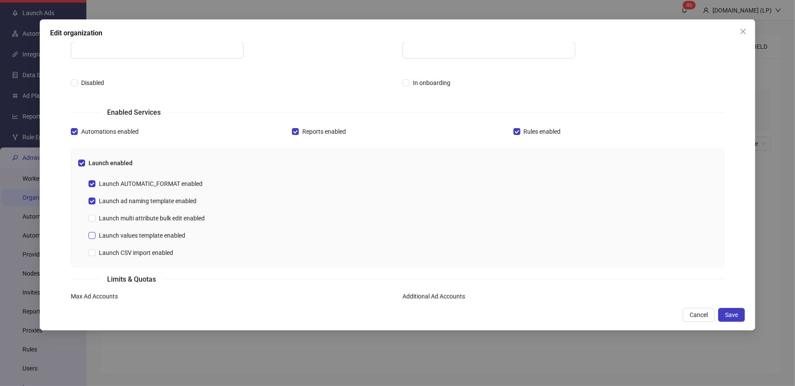
click at [95, 232] on span at bounding box center [92, 235] width 7 height 7
click at [741, 313] on button "Save" at bounding box center [731, 315] width 27 height 14
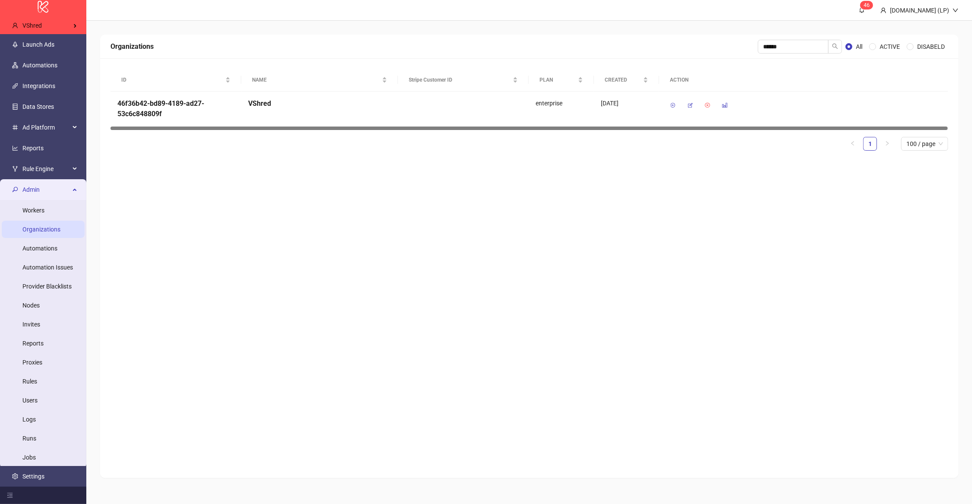
scroll to position [3, 0]
click at [51, 65] on link "Automations" at bounding box center [39, 66] width 35 height 7
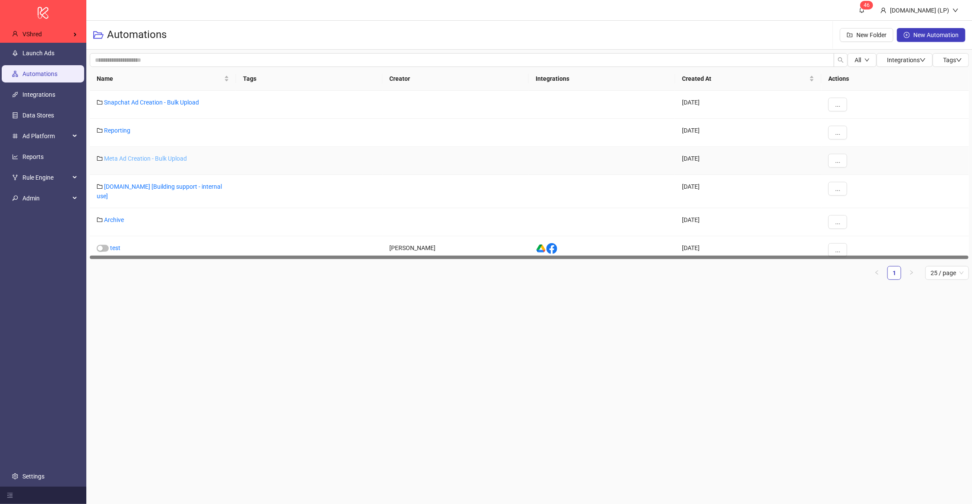
click at [125, 157] on link "Meta Ad Creation - Bulk Upload" at bounding box center [145, 158] width 83 height 7
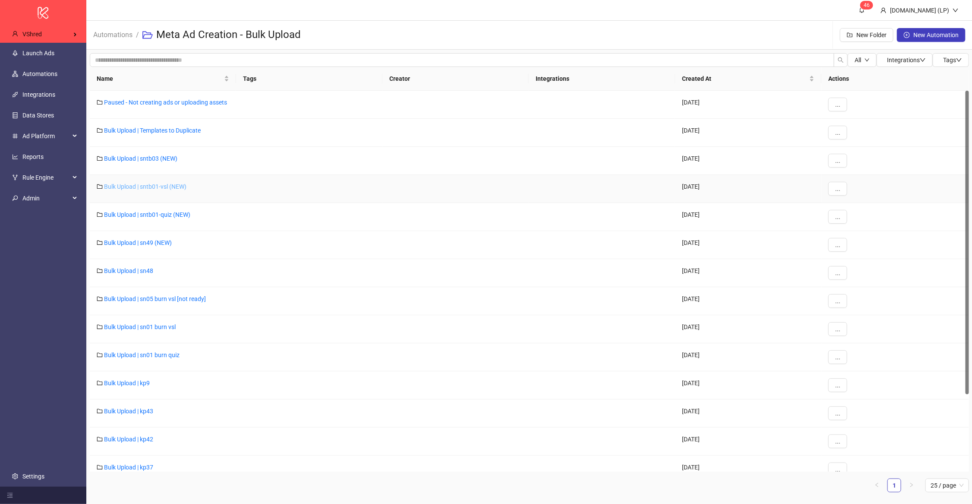
click at [158, 186] on link "Bulk Upload | sntb01-vsl (NEW)" at bounding box center [145, 186] width 82 height 7
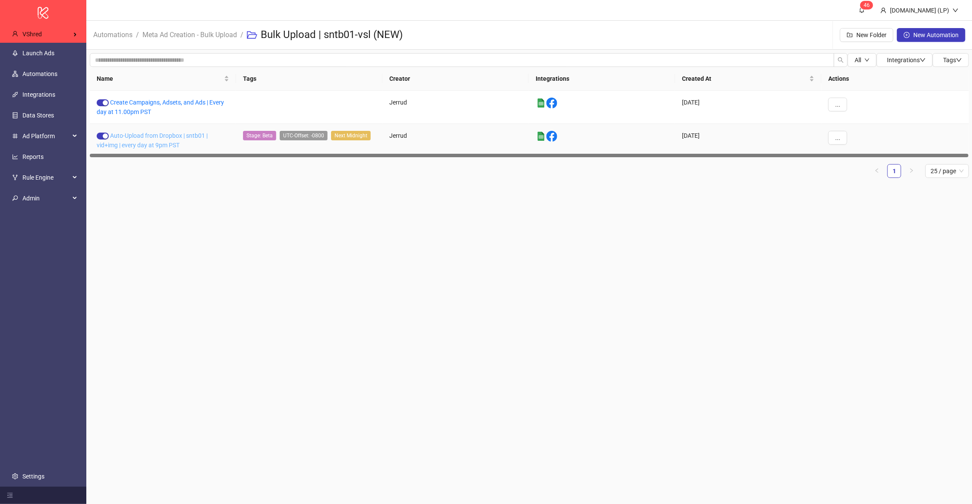
click at [146, 137] on link "Auto-Upload from Dropbox | sntb01 | vid+img | every day at 9pm PST" at bounding box center [152, 140] width 111 height 16
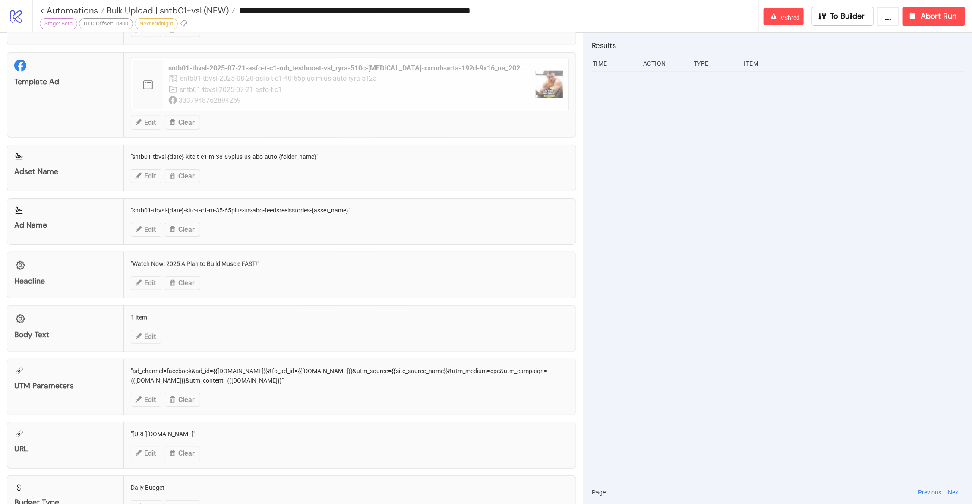
scroll to position [555, 0]
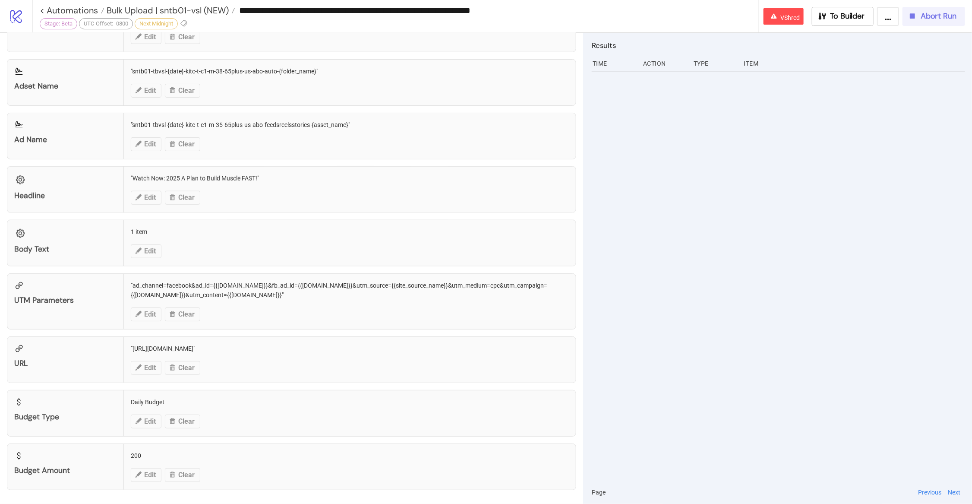
click at [794, 25] on button "Abort Run" at bounding box center [934, 16] width 63 height 19
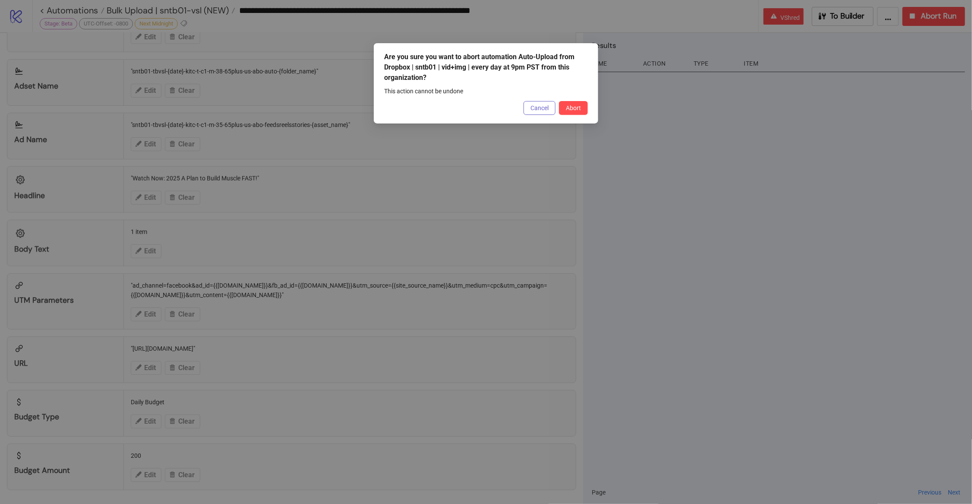
click at [540, 111] on span "Cancel" at bounding box center [540, 107] width 18 height 7
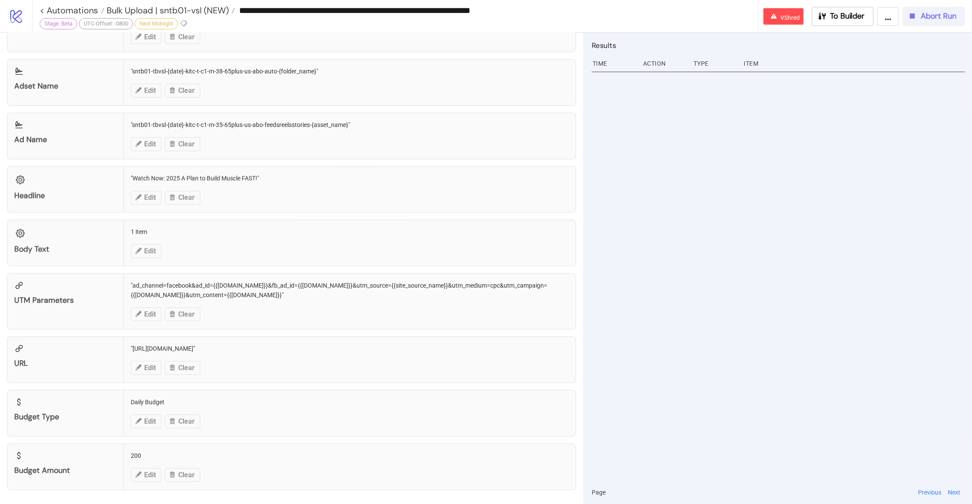
click at [794, 9] on button "Abort Run" at bounding box center [934, 16] width 63 height 19
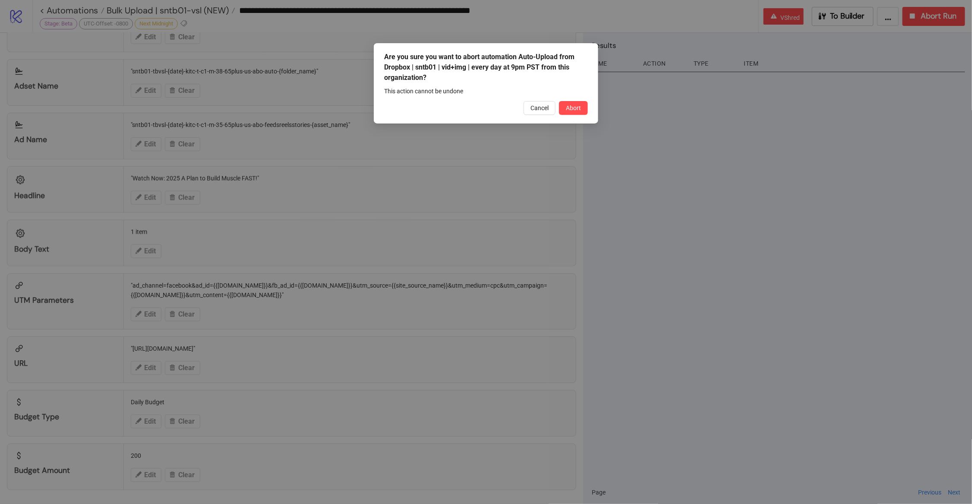
click at [237, 135] on div "Are you sure you want to abort automation Auto-Upload from Dropbox | sntb01 | v…" at bounding box center [486, 252] width 972 height 504
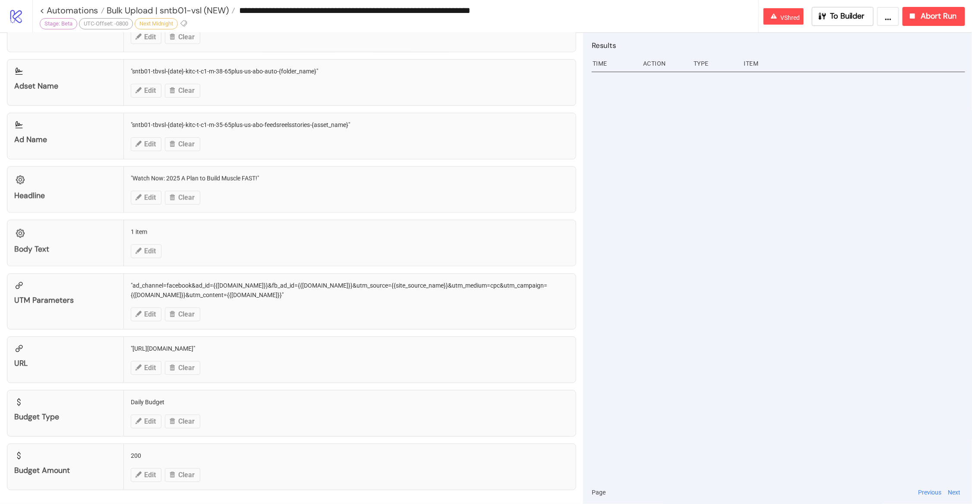
click at [164, 176] on div "Headline "Watch Now: 2025 A Plan to Build Muscle FAST!" Edit Clear" at bounding box center [291, 189] width 569 height 47
copy div ""Watch Now: 2025 A Plan to Build Muscle FAST!""
click at [167, 343] on div "URL "https://sculptnation.com/sp/test-boost-max/video" Edit Clear" at bounding box center [291, 359] width 569 height 47
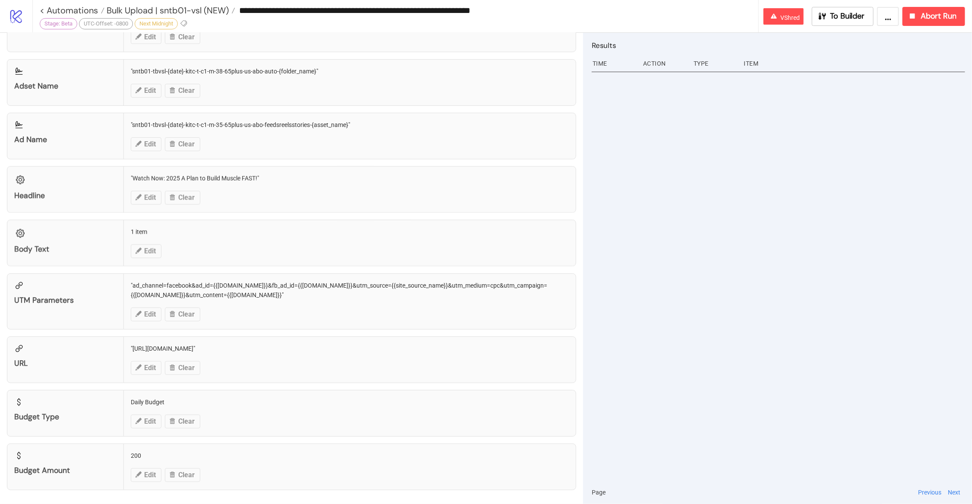
click at [167, 343] on div "URL "https://sculptnation.com/sp/test-boost-max/video" Edit Clear" at bounding box center [291, 359] width 569 height 47
copy div ""https://sculptnation.com/sp/test-boost-max/video""
click at [191, 124] on div "Ad Name "sntb01-tbvsl-{date}-kitc-t-c1-m-35-65plus-us-abo-feedsreelsstories-{as…" at bounding box center [291, 136] width 569 height 47
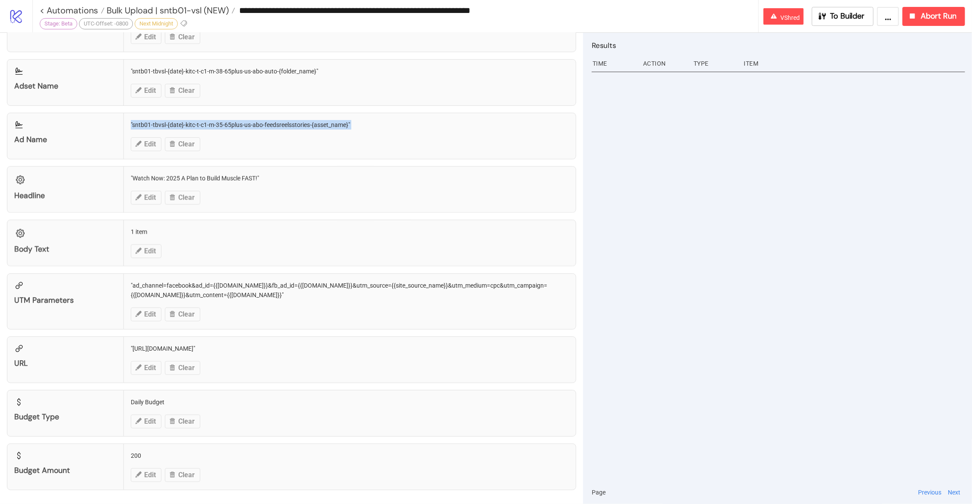
click at [191, 124] on div "Ad Name "sntb01-tbvsl-{date}-kitc-t-c1-m-35-65plus-us-abo-feedsreelsstories-{as…" at bounding box center [291, 136] width 569 height 47
click at [148, 132] on div "Ad Name "sntb01-tbvsl-{date}-kitc-t-c1-m-35-65plus-us-abo-feedsreelsstories-{as…" at bounding box center [291, 136] width 569 height 47
drag, startPoint x: 132, startPoint y: 120, endPoint x: 279, endPoint y: 120, distance: 147.2
click at [279, 120] on div "Ad Name "sntb01-tbvsl-{date}-kitc-t-c1-m-35-65plus-us-abo-feedsreelsstories-{as…" at bounding box center [291, 136] width 569 height 47
drag, startPoint x: 310, startPoint y: 126, endPoint x: 133, endPoint y: 125, distance: 176.6
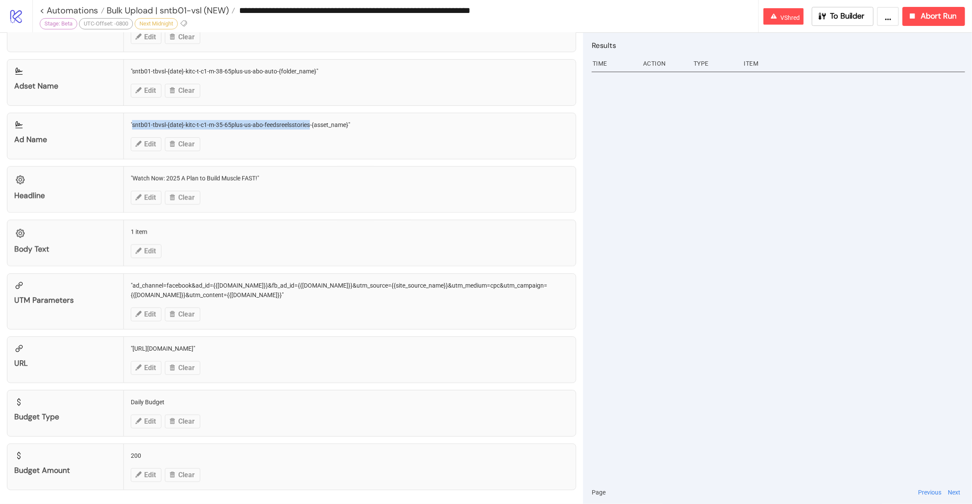
click at [133, 125] on div "Ad Name "sntb01-tbvsl-{date}-kitc-t-c1-m-35-65plus-us-abo-feedsreelsstories-{as…" at bounding box center [291, 136] width 569 height 47
drag, startPoint x: 322, startPoint y: 124, endPoint x: 342, endPoint y: 125, distance: 19.5
click at [342, 125] on div "Ad Name "sntb01-tbvsl-{date}-kitc-t-c1-m-35-65plus-us-abo-feedsreelsstories-{as…" at bounding box center [291, 136] width 569 height 47
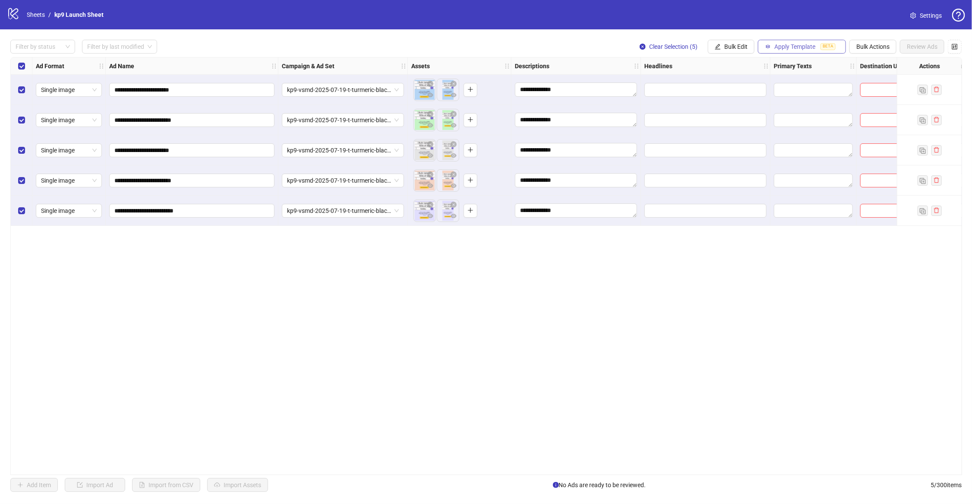
click at [779, 47] on span "Apply Template" at bounding box center [795, 46] width 41 height 7
click at [790, 47] on span "Apply Template" at bounding box center [795, 46] width 41 height 7
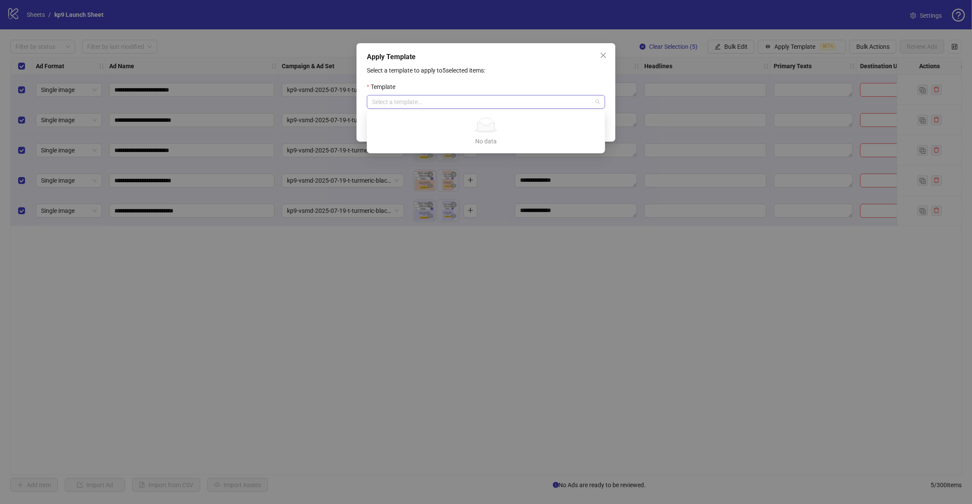
click at [494, 95] on div "Select a template..." at bounding box center [486, 102] width 238 height 14
click at [509, 70] on p "Select a template to apply to 5 selected items:" at bounding box center [486, 70] width 238 height 9
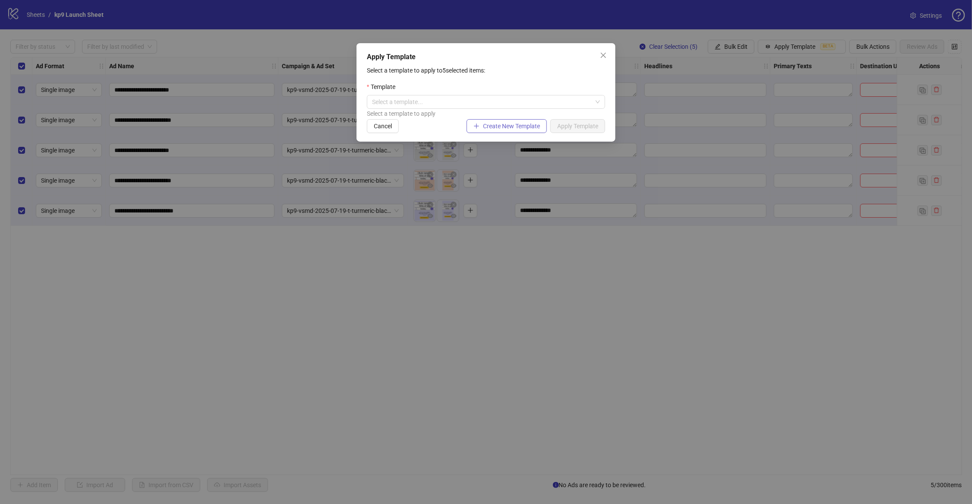
click at [492, 127] on span "Create New Template" at bounding box center [511, 126] width 57 height 7
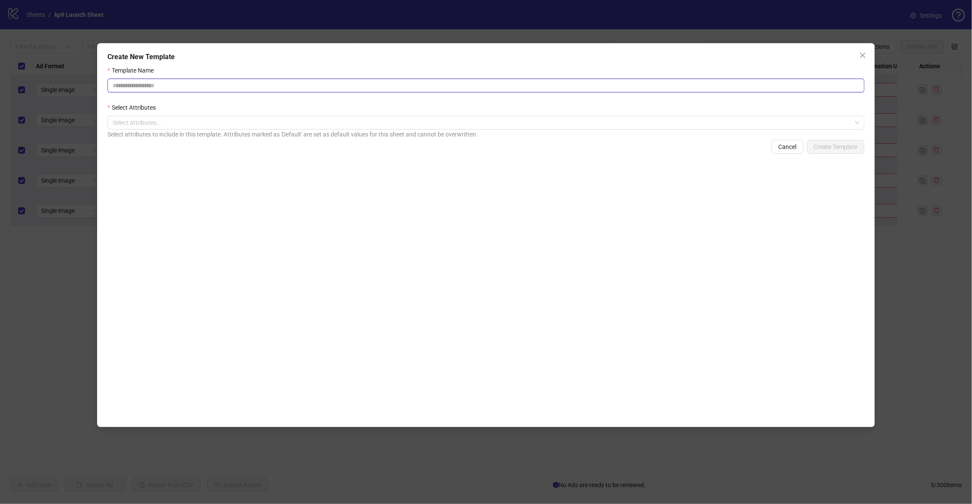
click at [159, 84] on input "Template Name" at bounding box center [486, 86] width 757 height 14
click at [151, 122] on div at bounding box center [481, 123] width 745 height 12
type input "*****"
click at [265, 91] on input "*****" at bounding box center [486, 86] width 757 height 14
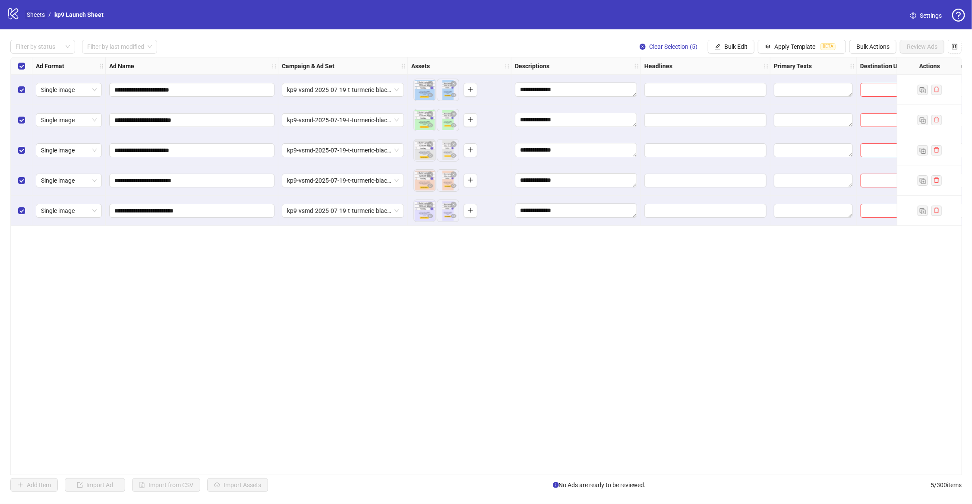
click at [37, 11] on link "Sheets" at bounding box center [36, 14] width 22 height 9
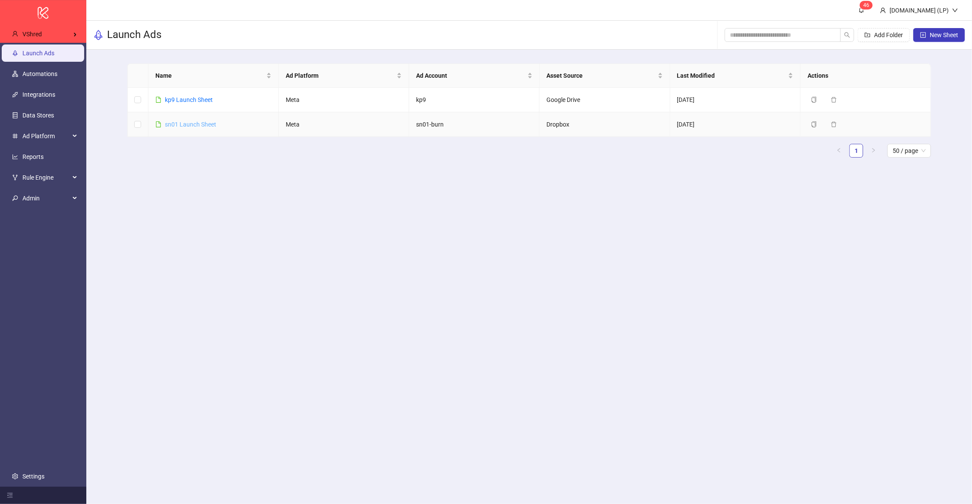
click at [194, 123] on link "sn01 Launch Sheet" at bounding box center [190, 124] width 51 height 7
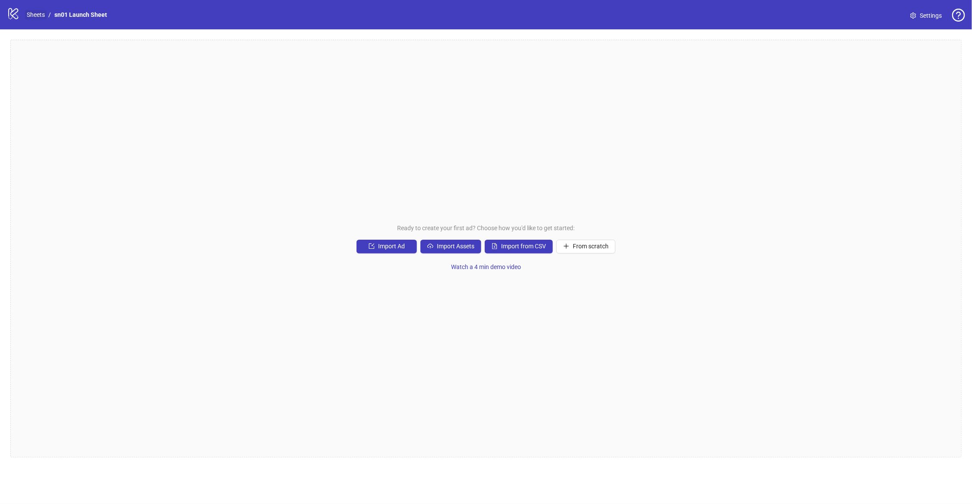
click at [41, 11] on link "Sheets" at bounding box center [36, 14] width 22 height 9
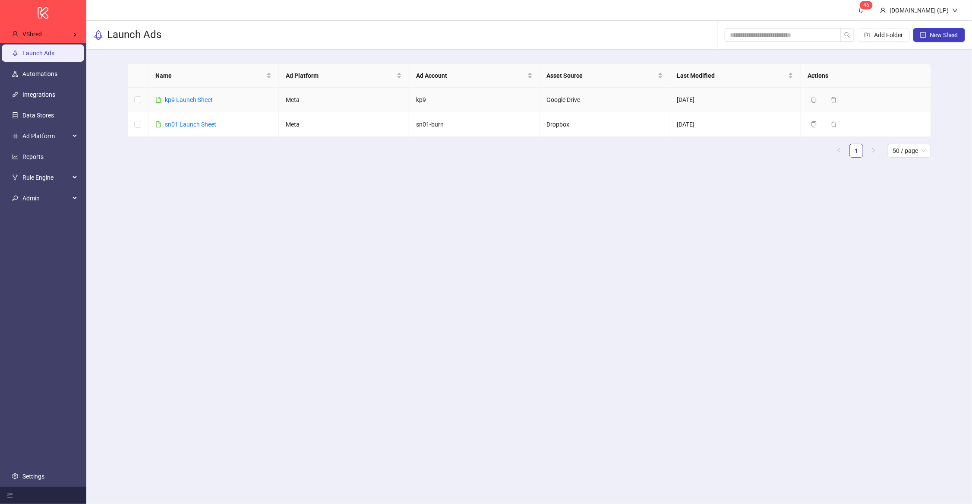
click at [194, 95] on div "kp9 Launch Sheet" at bounding box center [189, 99] width 48 height 9
click at [194, 97] on link "kp9 Launch Sheet" at bounding box center [189, 99] width 48 height 7
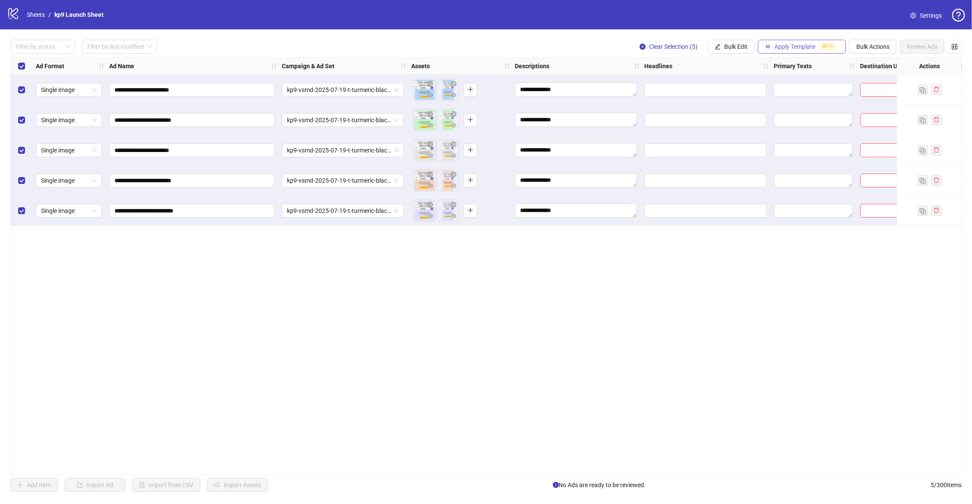
click at [813, 44] on span "Apply Template" at bounding box center [795, 46] width 41 height 7
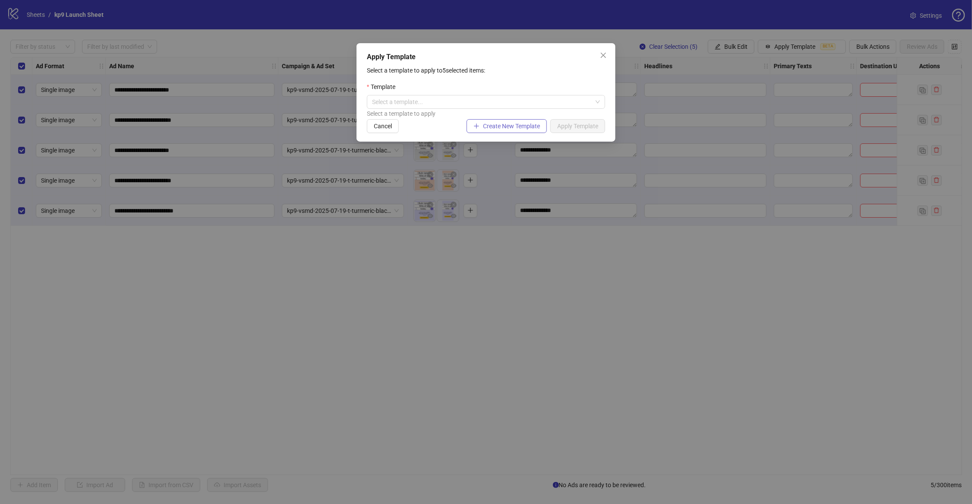
click at [483, 123] on span "Create New Template" at bounding box center [511, 126] width 57 height 7
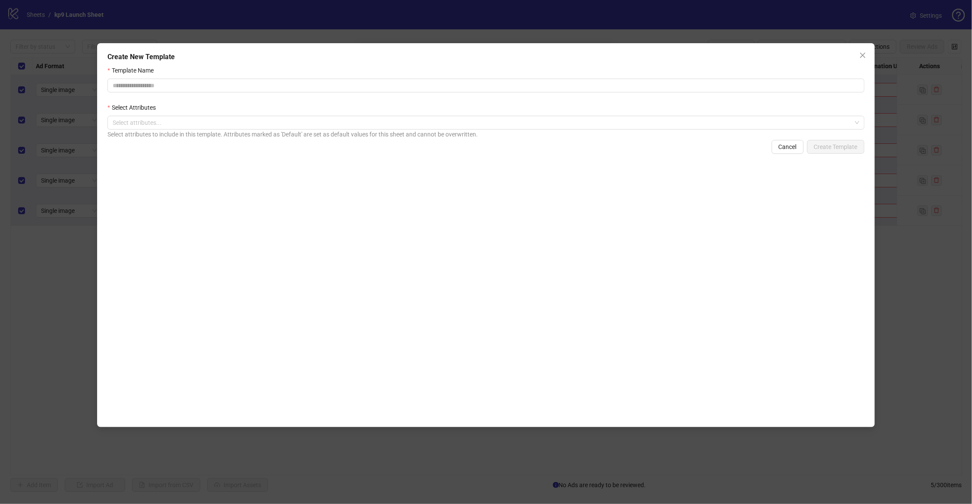
click at [127, 78] on div "Template Name" at bounding box center [486, 72] width 757 height 13
click at [126, 90] on input "Template Name" at bounding box center [486, 86] width 757 height 14
type input "****"
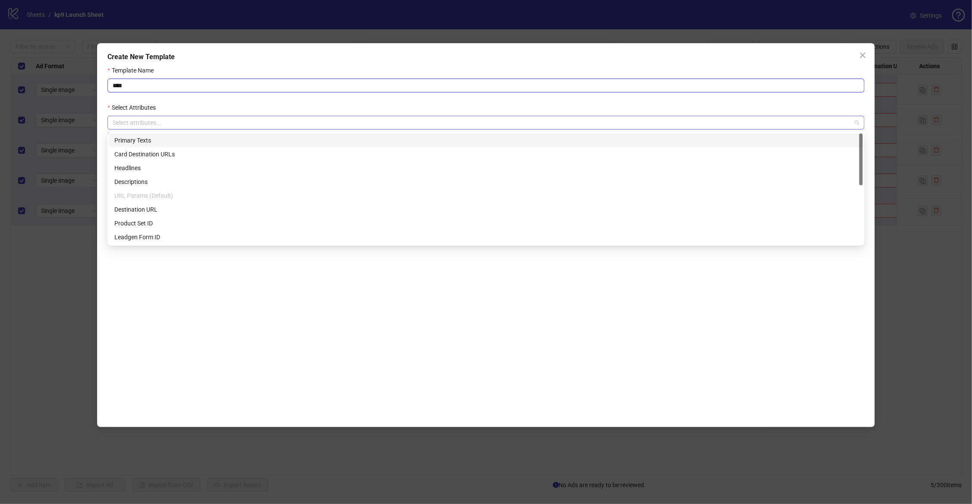
click at [197, 125] on div at bounding box center [481, 123] width 745 height 12
click at [175, 142] on div "Primary Texts" at bounding box center [485, 140] width 743 height 9
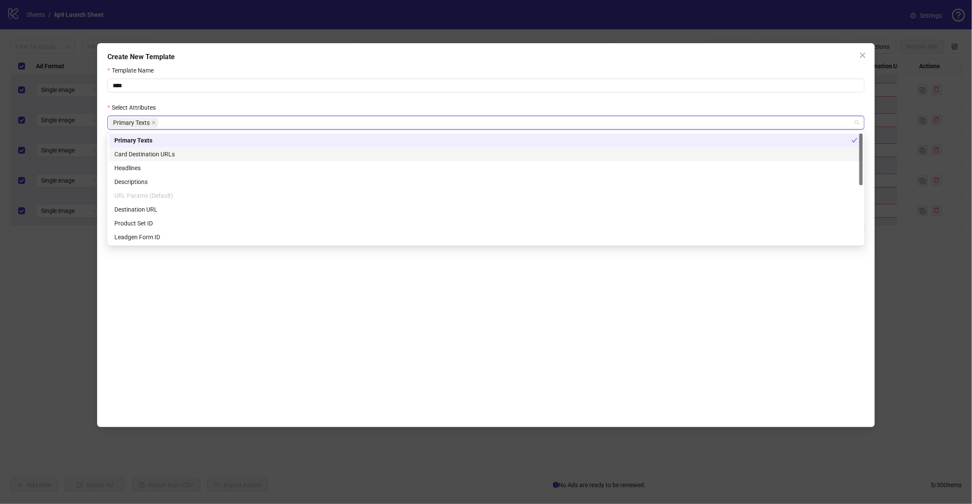
click at [160, 154] on div "Card Destination URLs" at bounding box center [485, 153] width 743 height 9
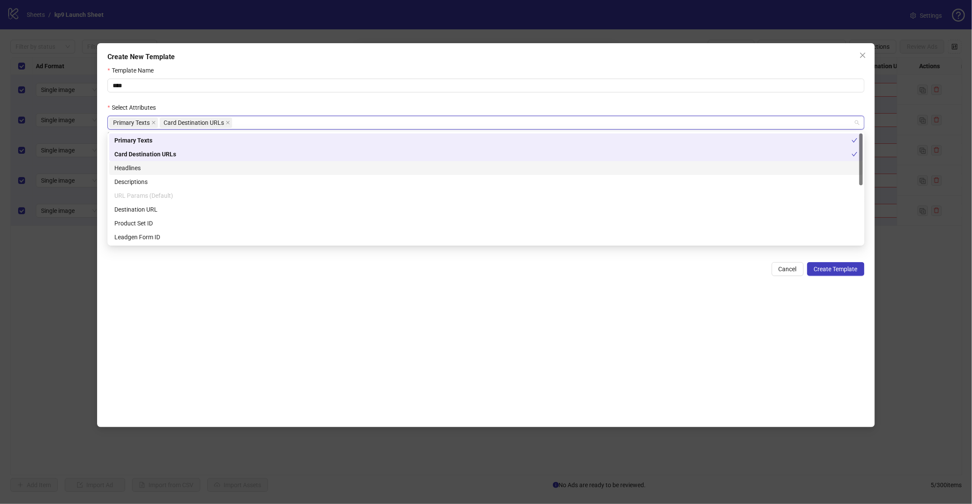
click at [156, 164] on div "Headlines" at bounding box center [485, 167] width 743 height 9
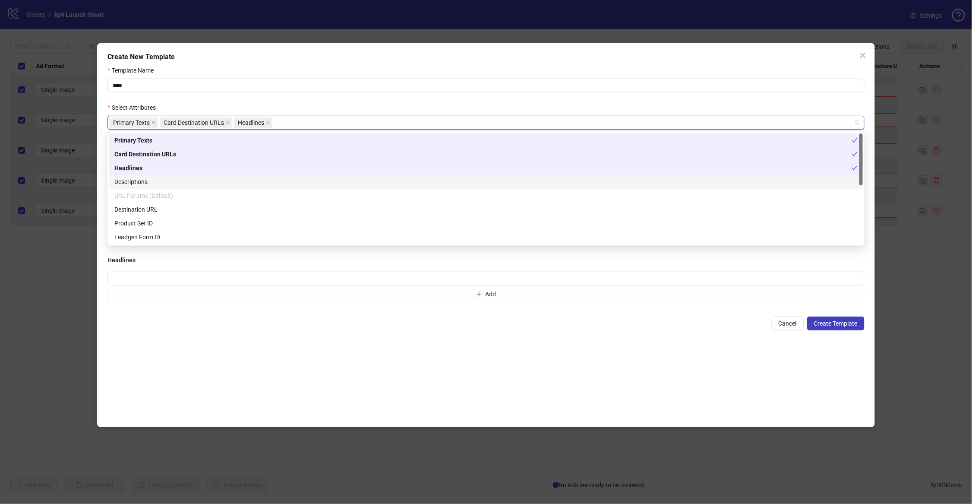
click at [145, 183] on div "Descriptions" at bounding box center [485, 181] width 743 height 9
click at [139, 206] on div "Destination URL" at bounding box center [485, 209] width 743 height 9
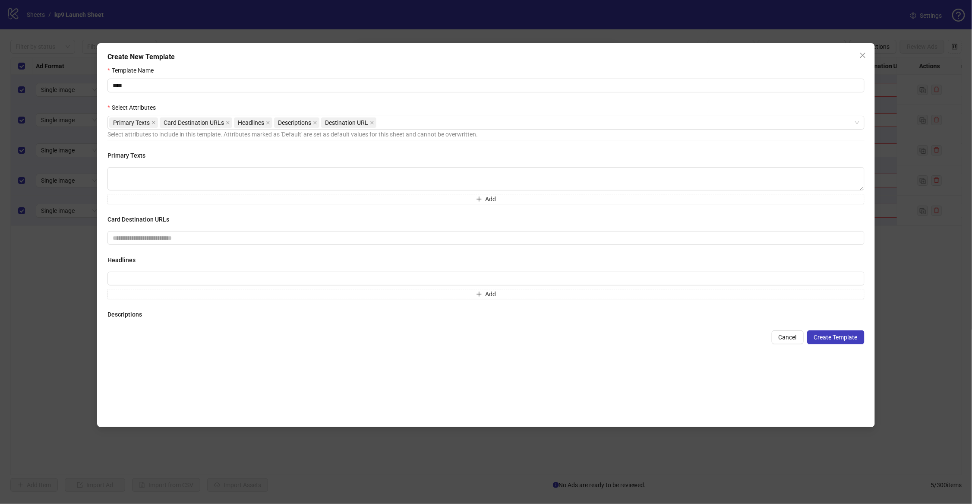
click at [348, 105] on div "Select Attributes" at bounding box center [486, 109] width 757 height 13
click at [566, 172] on textarea at bounding box center [486, 178] width 757 height 23
click at [154, 121] on icon "close" at bounding box center [154, 122] width 4 height 4
click at [163, 207] on div "Headlines Add" at bounding box center [486, 213] width 757 height 44
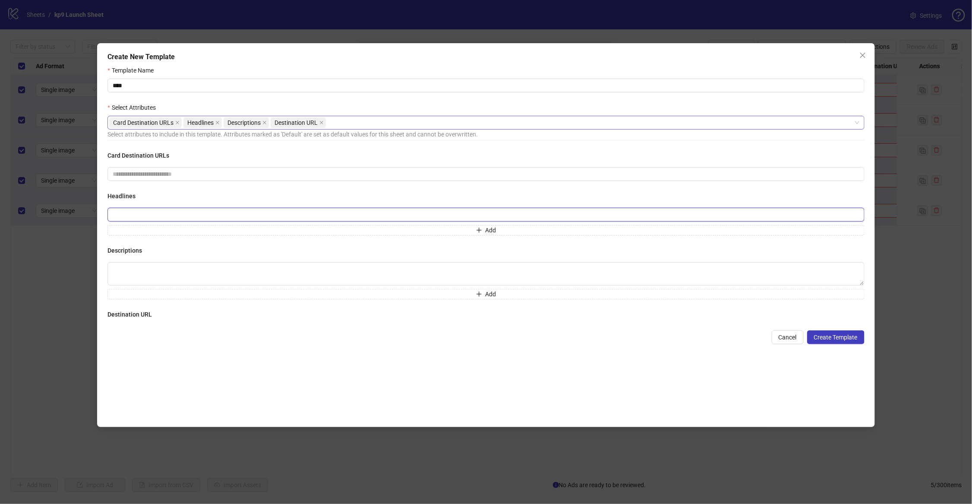
click at [160, 215] on input "text" at bounding box center [486, 215] width 757 height 14
paste input "**********"
type input "**********"
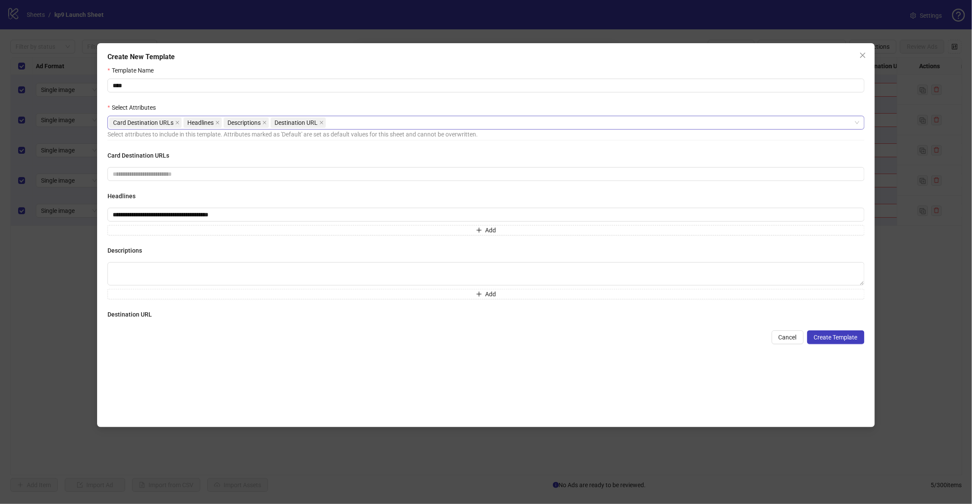
click at [287, 157] on h4 "Card Destination URLs" at bounding box center [486, 155] width 757 height 9
click at [467, 173] on input "text" at bounding box center [486, 174] width 757 height 14
click at [256, 186] on div "**********" at bounding box center [486, 237] width 757 height 173
click at [179, 125] on icon "close" at bounding box center [177, 122] width 4 height 4
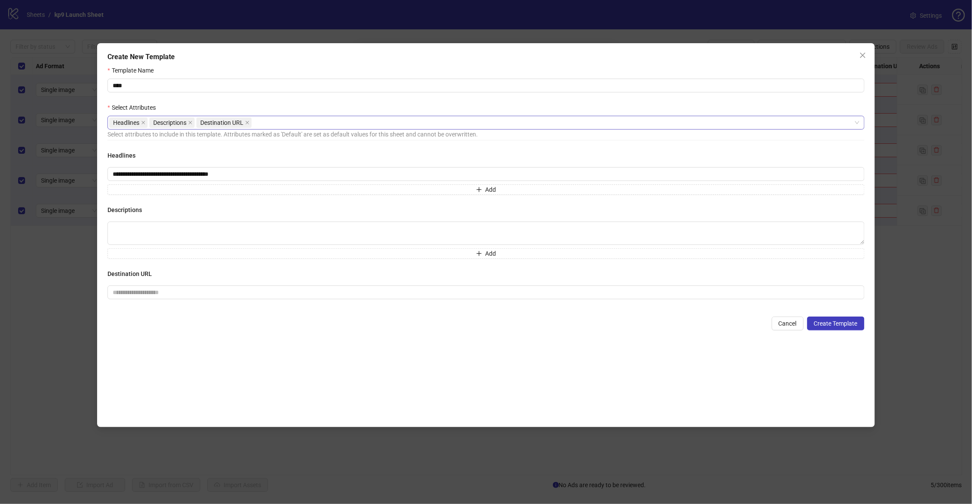
click at [176, 202] on div "**********" at bounding box center [486, 230] width 757 height 159
click at [202, 291] on input "text" at bounding box center [483, 292] width 740 height 9
paste input "**********"
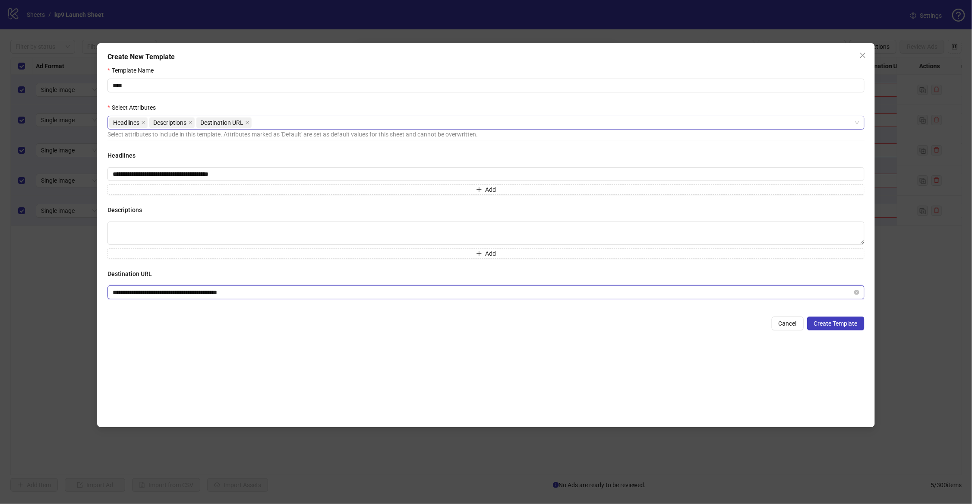
type input "**********"
click at [242, 389] on div "**********" at bounding box center [486, 242] width 757 height 353
click at [193, 123] on icon "close" at bounding box center [190, 122] width 4 height 4
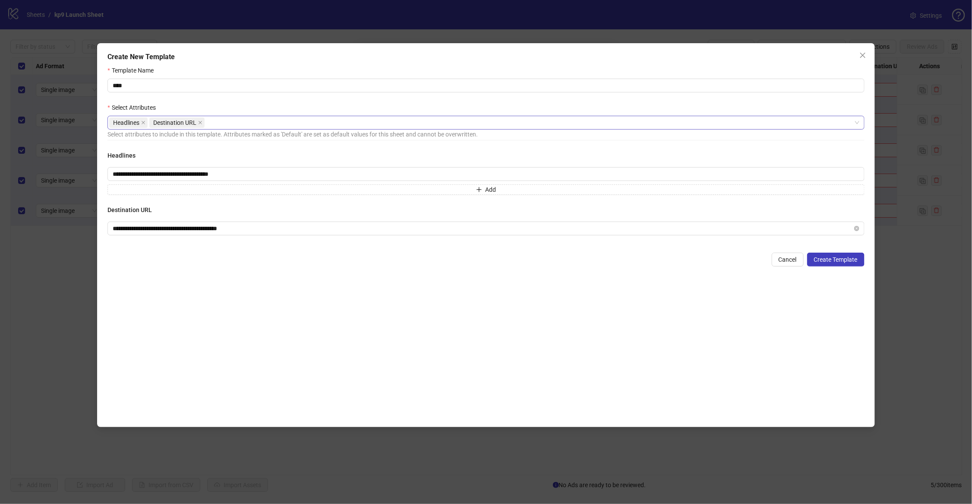
click at [345, 126] on div "Headlines Destination URL" at bounding box center [481, 123] width 745 height 12
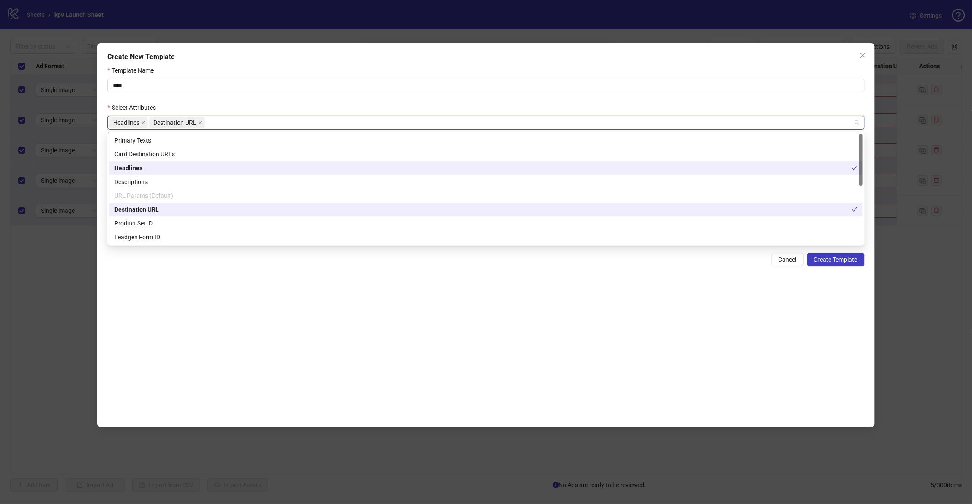
scroll to position [124, 0]
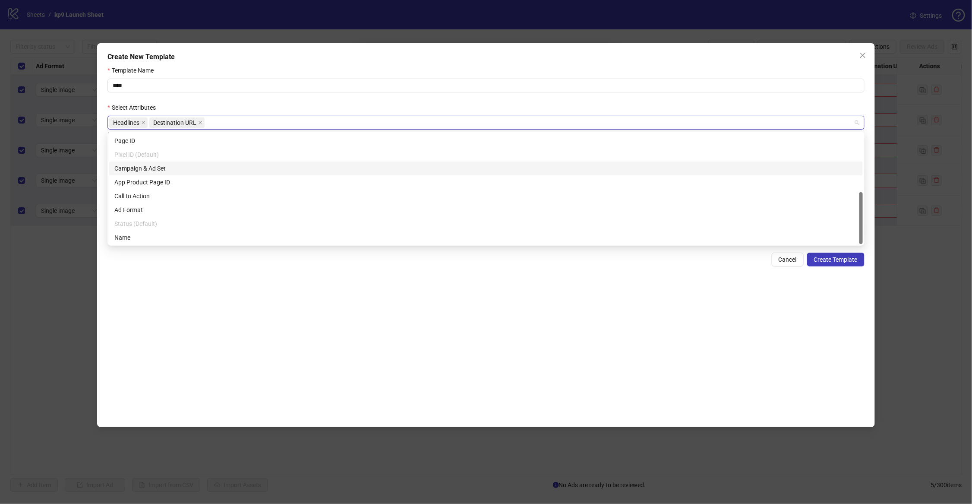
click at [166, 167] on div "Campaign & Ad Set" at bounding box center [485, 168] width 743 height 9
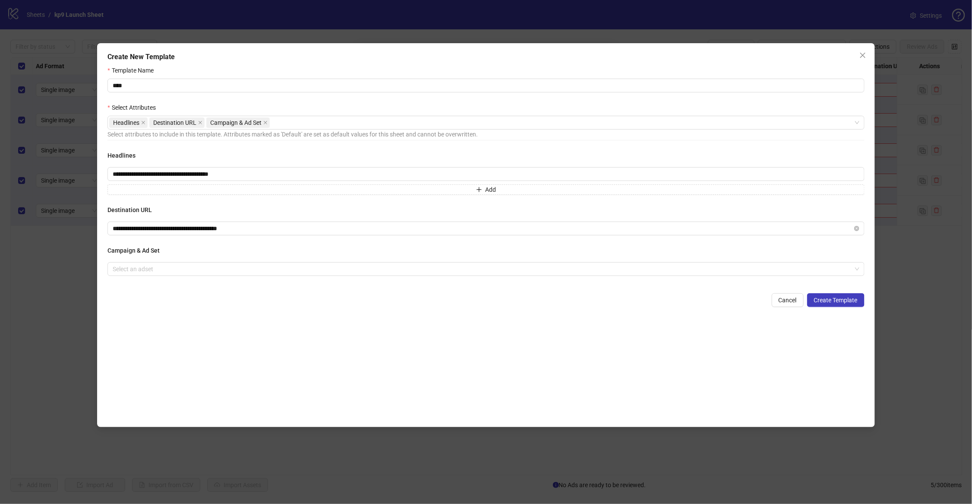
click at [314, 362] on div "**********" at bounding box center [486, 242] width 757 height 353
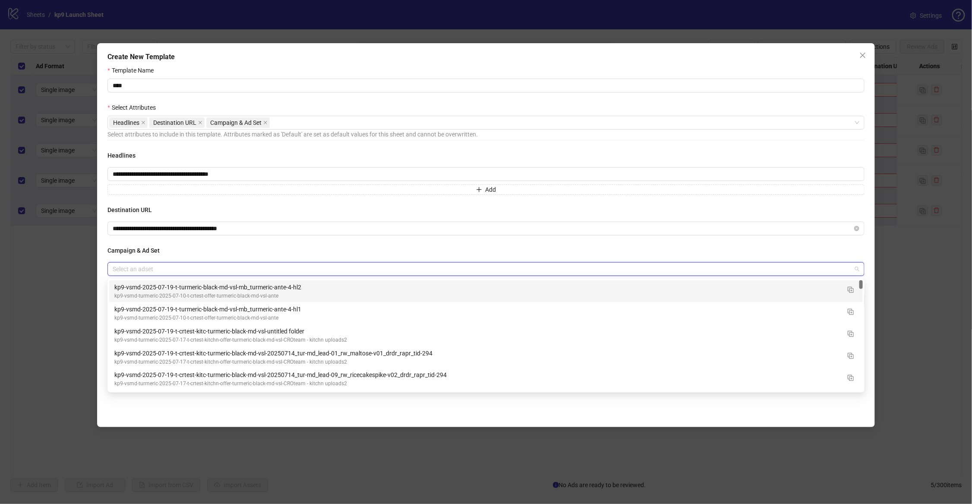
click at [210, 269] on input "search" at bounding box center [482, 268] width 739 height 13
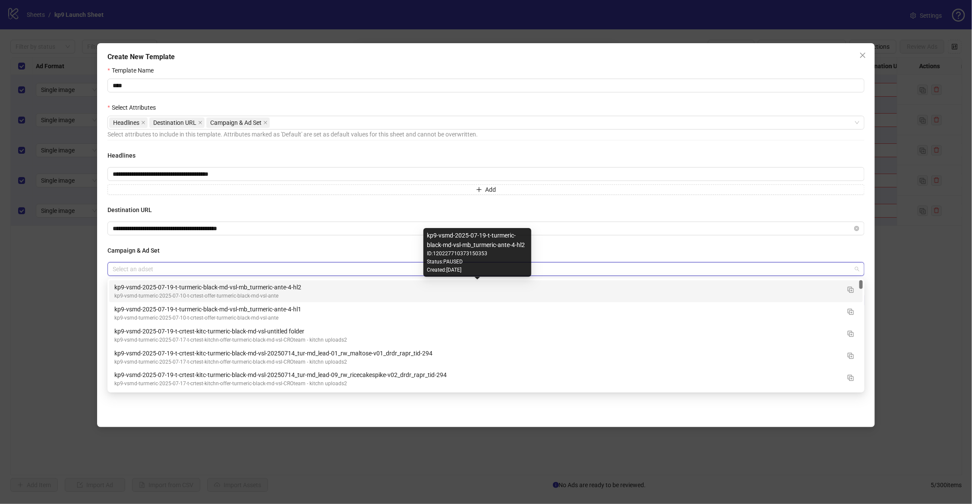
click at [225, 285] on div "kp9-vsmd-2025-07-19-t-turmeric-black-md-vsl-mb_turmeric-ante-4-hl2" at bounding box center [477, 286] width 726 height 9
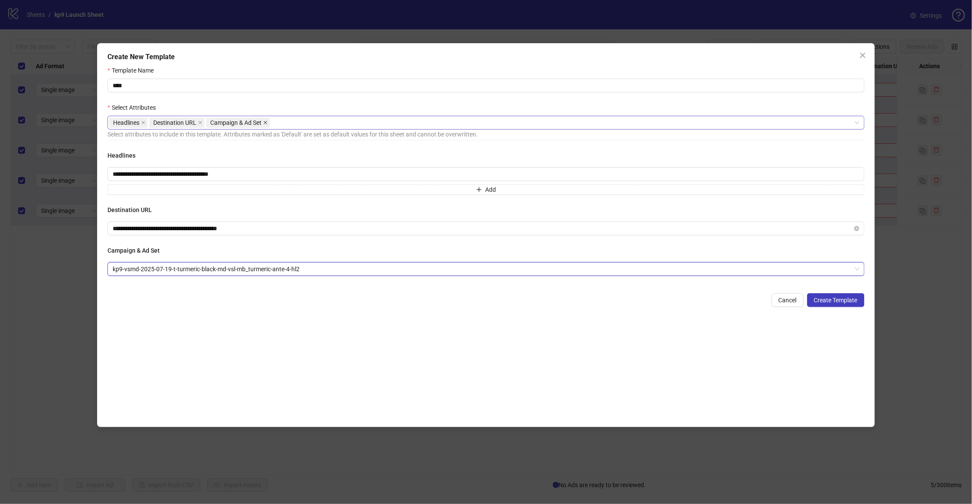
click at [268, 120] on span at bounding box center [265, 122] width 4 height 9
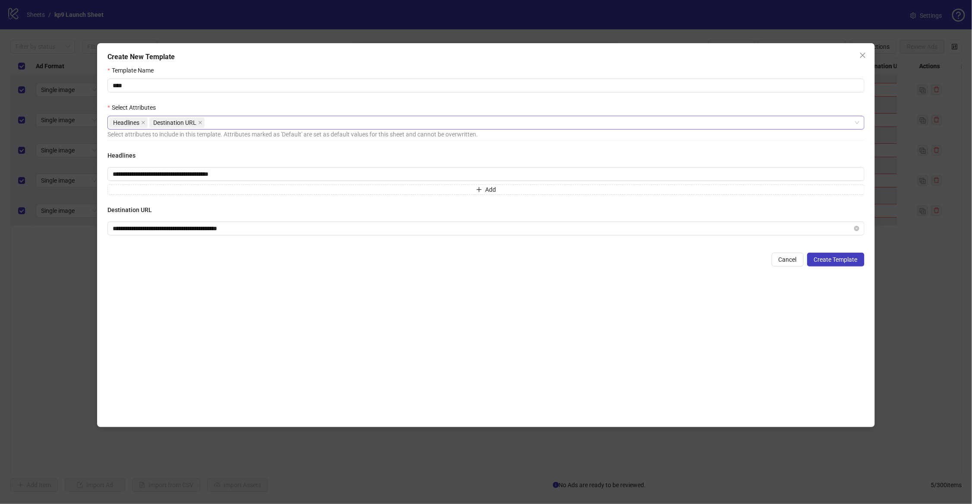
click at [266, 123] on div "Headlines Destination URL" at bounding box center [481, 123] width 745 height 12
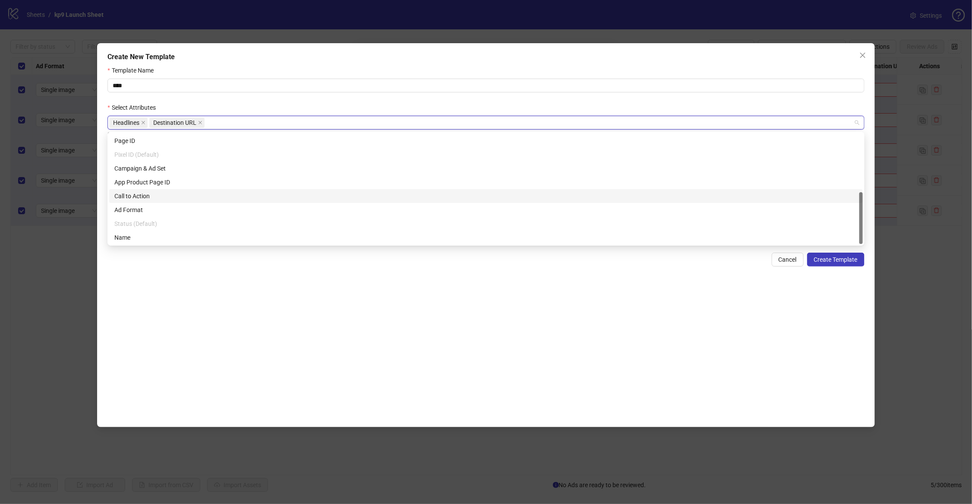
click at [137, 196] on div "Call to Action" at bounding box center [485, 195] width 743 height 9
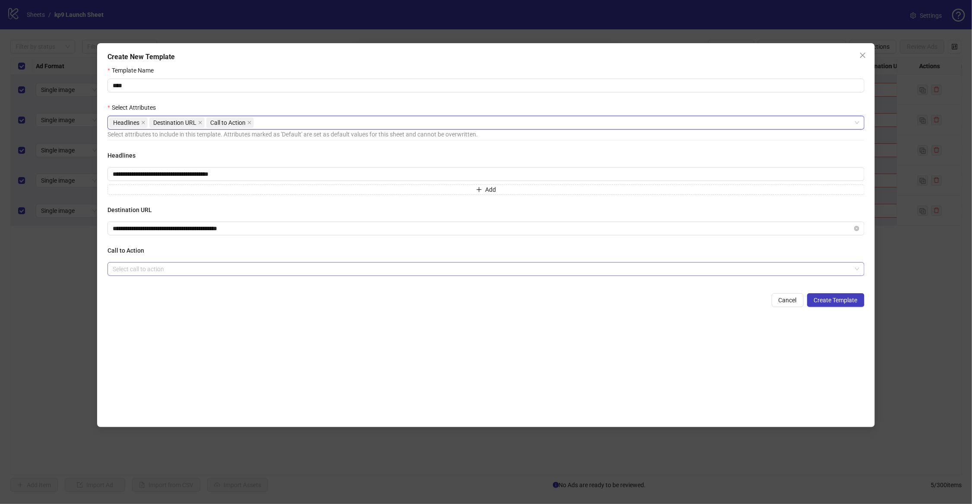
drag, startPoint x: 172, startPoint y: 282, endPoint x: 179, endPoint y: 272, distance: 11.9
click at [172, 282] on div "**********" at bounding box center [486, 219] width 757 height 136
click at [179, 272] on input "search" at bounding box center [482, 268] width 739 height 13
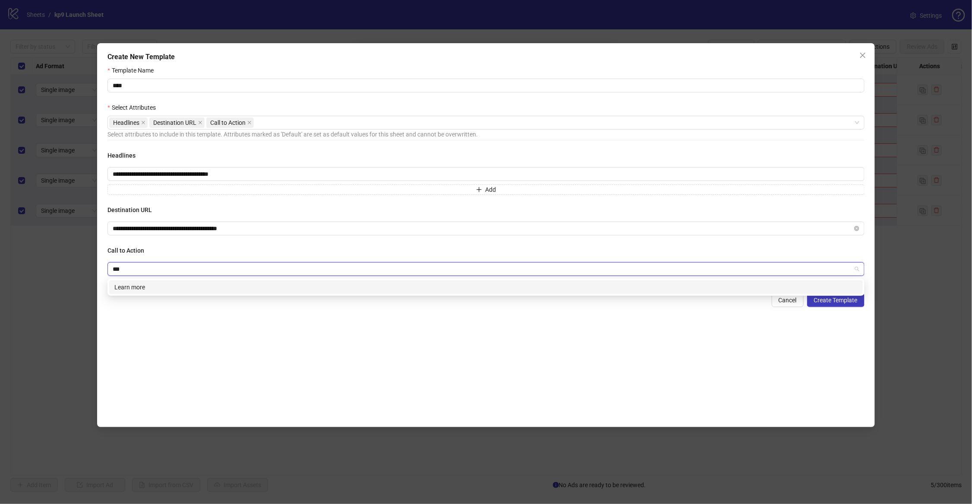
type input "****"
click at [233, 287] on div "Learn more" at bounding box center [485, 286] width 743 height 9
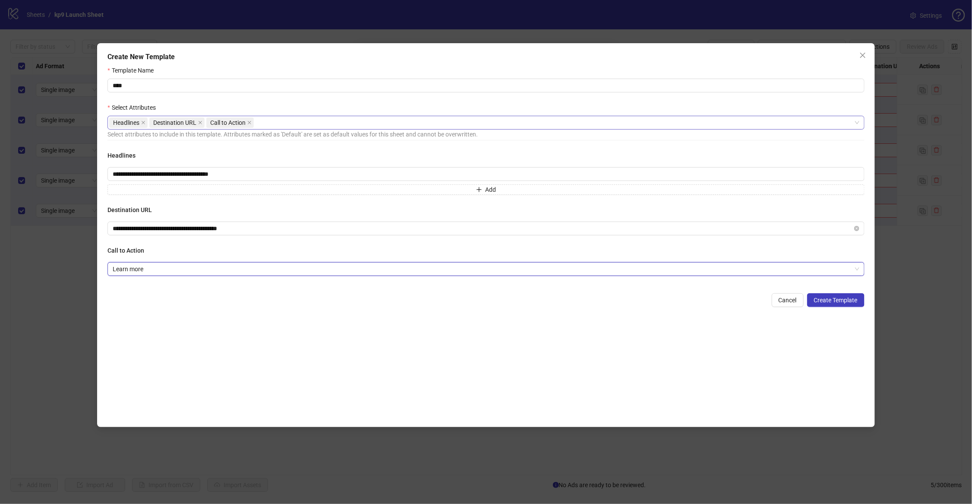
click at [326, 120] on div "Headlines Destination URL Call to Action" at bounding box center [481, 123] width 745 height 12
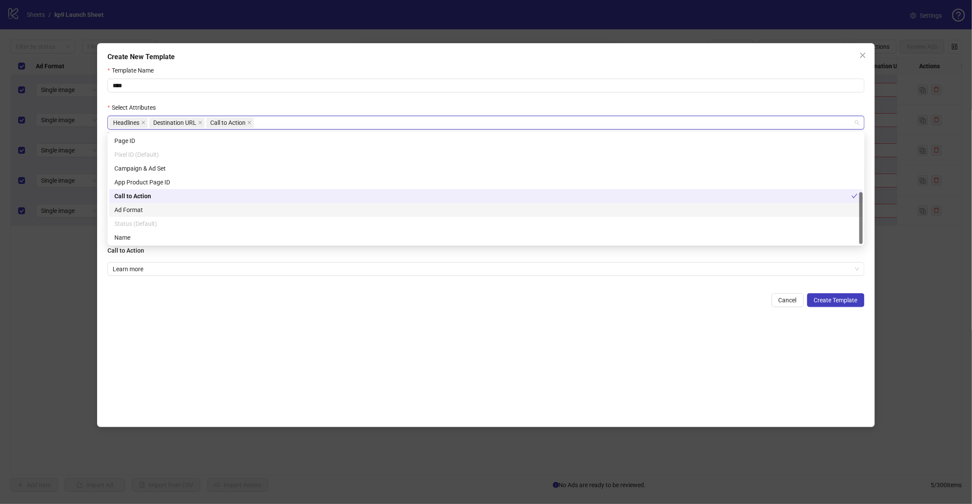
click at [130, 210] on div "Ad Format" at bounding box center [485, 209] width 743 height 9
click at [239, 347] on div "**********" at bounding box center [486, 242] width 757 height 353
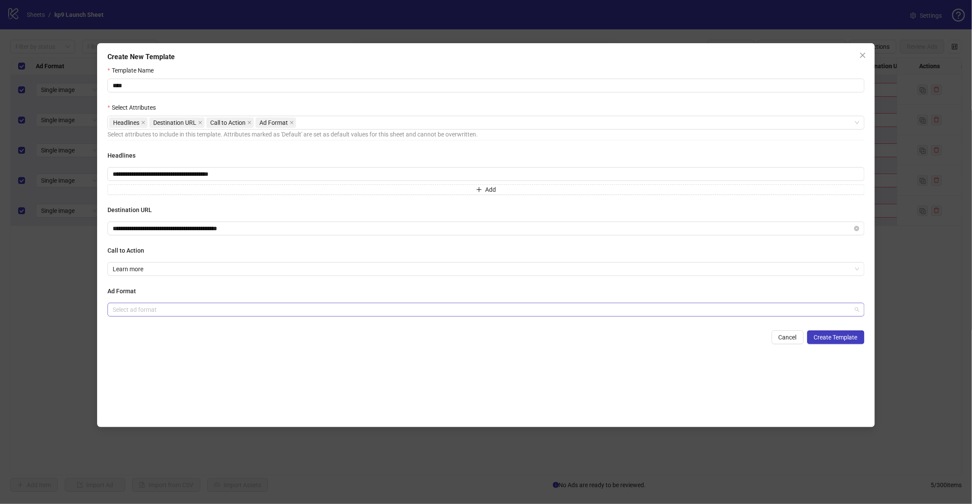
click at [216, 307] on input "search" at bounding box center [482, 309] width 739 height 13
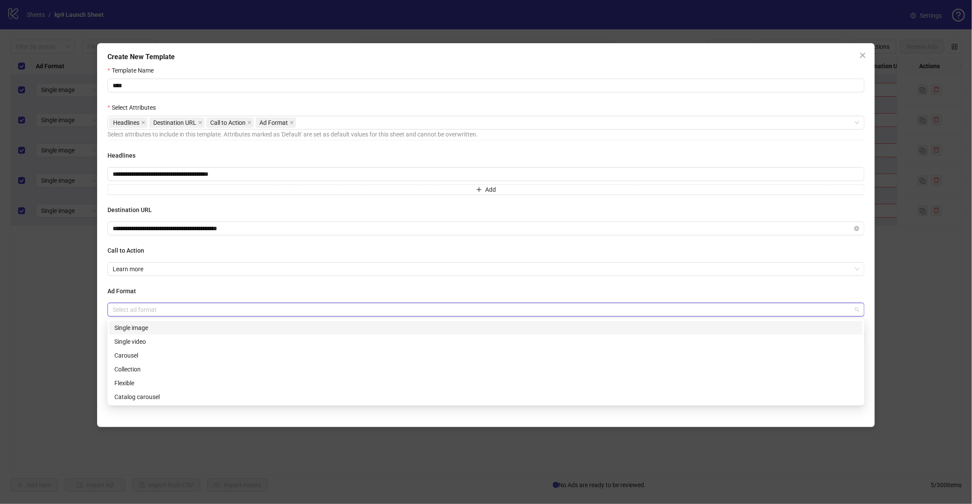
click at [172, 327] on div "Single image" at bounding box center [485, 327] width 743 height 9
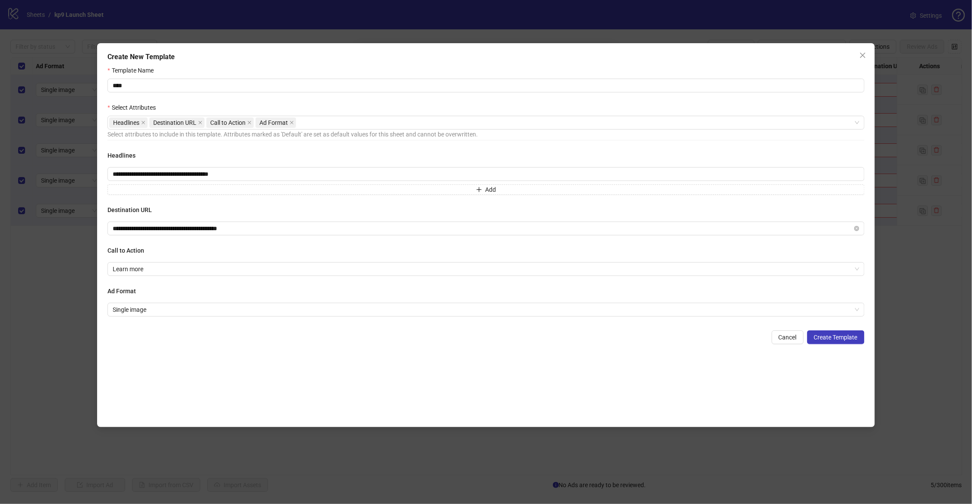
click at [261, 337] on div "Cancel Create Template" at bounding box center [486, 337] width 757 height 14
click at [836, 340] on span "Create Template" at bounding box center [836, 337] width 44 height 7
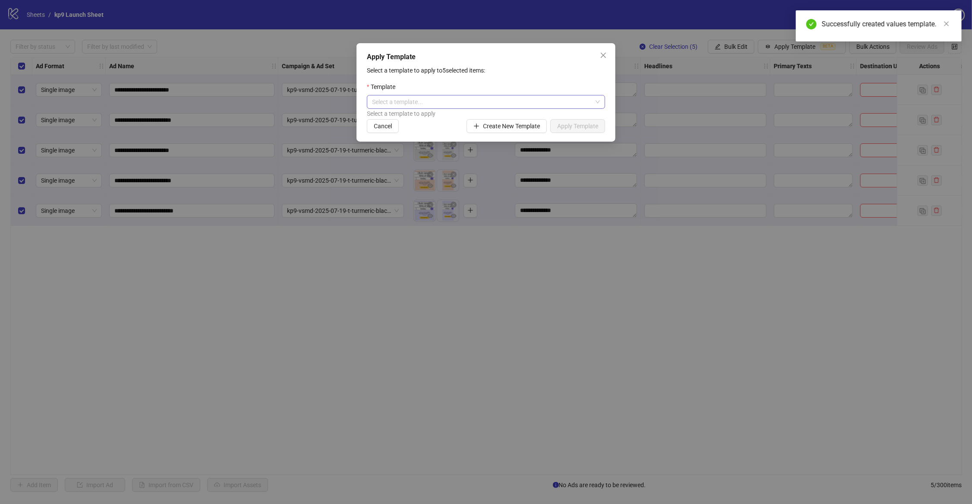
click at [486, 99] on input "search" at bounding box center [482, 101] width 220 height 13
click at [403, 114] on div "Demo" at bounding box center [486, 118] width 225 height 9
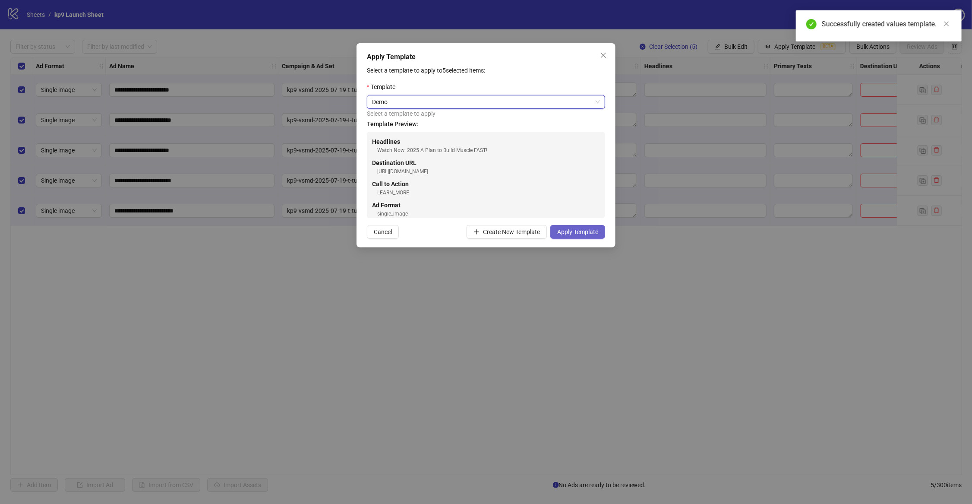
click at [566, 231] on span "Apply Template" at bounding box center [577, 231] width 41 height 7
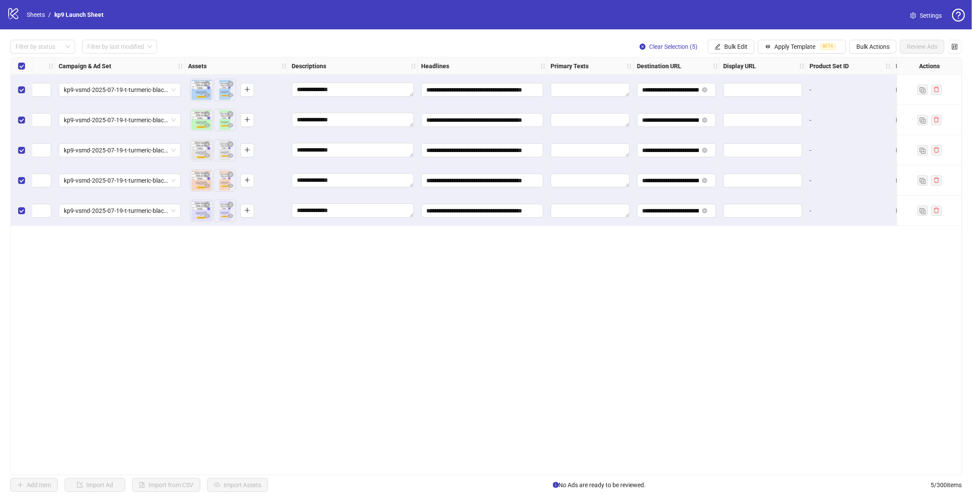
scroll to position [0, 0]
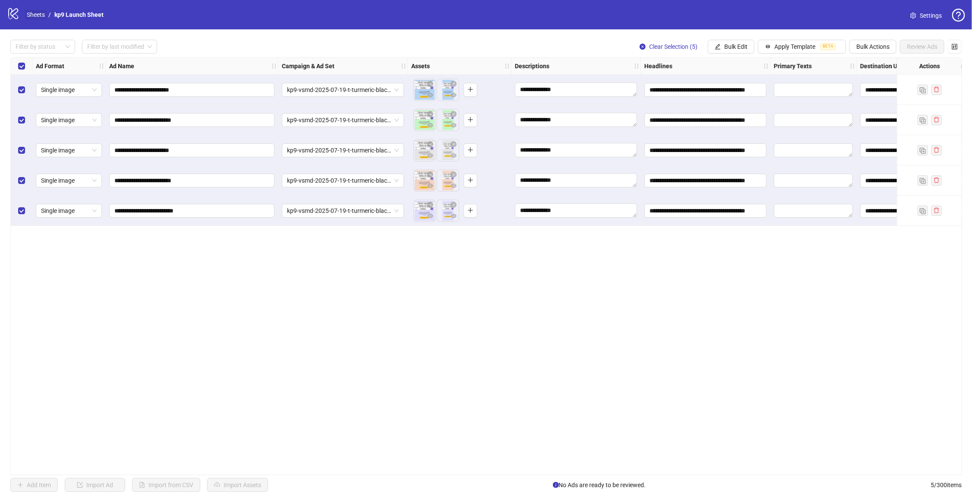
click at [39, 16] on link "Sheets" at bounding box center [36, 14] width 22 height 9
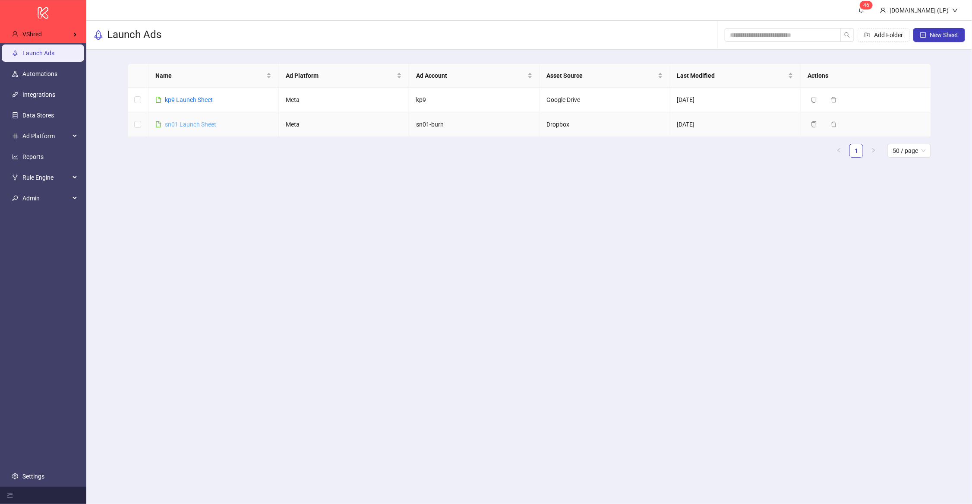
click at [184, 123] on link "sn01 Launch Sheet" at bounding box center [190, 124] width 51 height 7
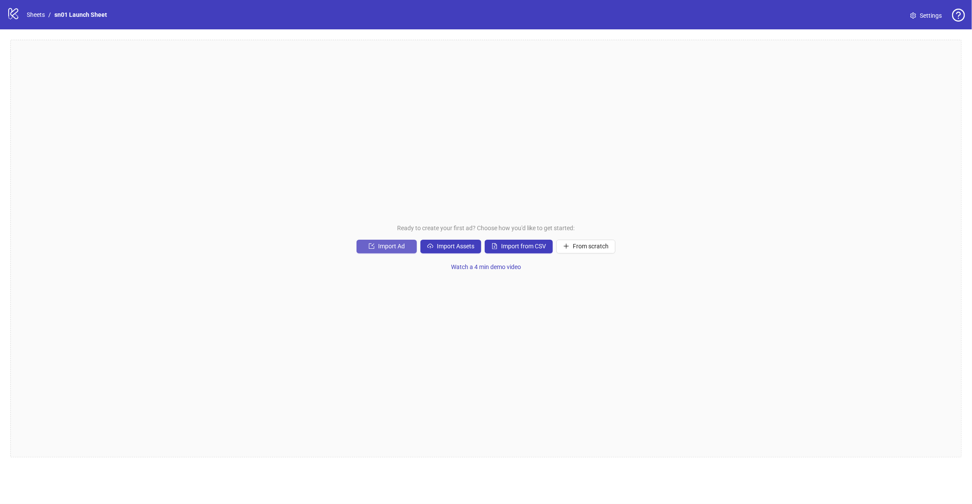
click at [374, 250] on span "button" at bounding box center [372, 246] width 6 height 7
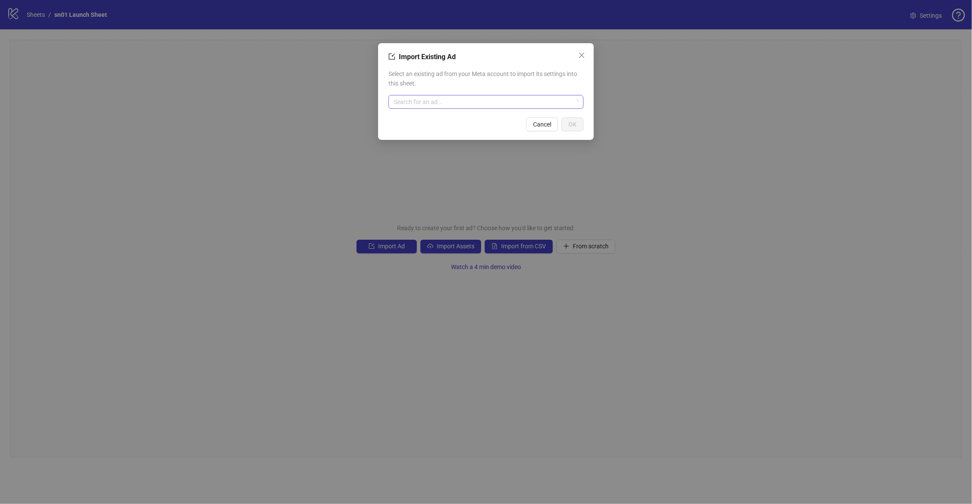
drag, startPoint x: 432, startPoint y: 90, endPoint x: 426, endPoint y: 106, distance: 17.2
click at [431, 93] on div "Select an existing ad from your Meta account to import its settings into this s…" at bounding box center [486, 89] width 195 height 47
click at [426, 106] on input "search" at bounding box center [482, 101] width 177 height 13
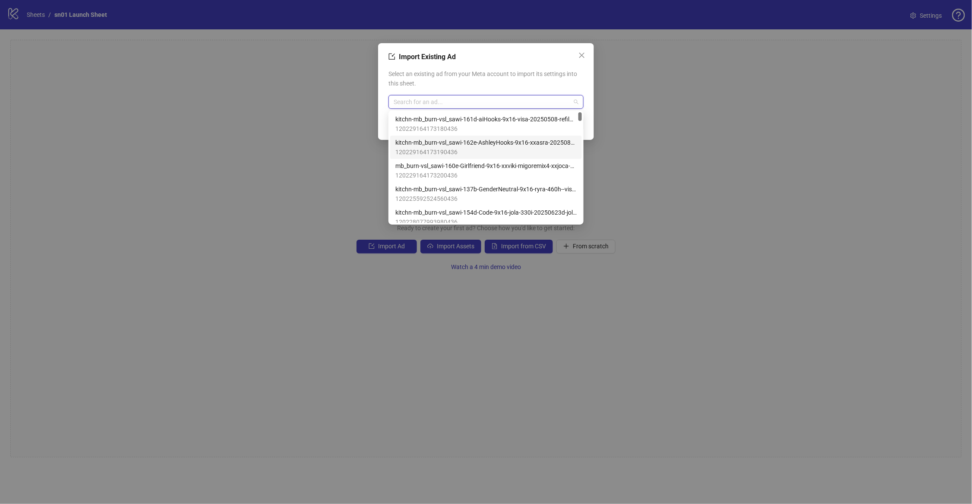
click at [407, 149] on span "120229164173190436" at bounding box center [485, 151] width 181 height 9
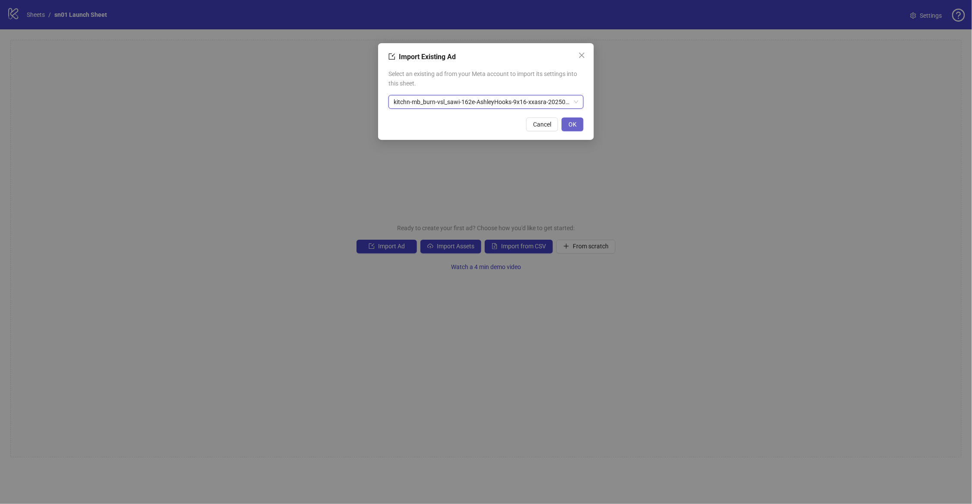
click at [577, 126] on button "OK" at bounding box center [573, 124] width 22 height 14
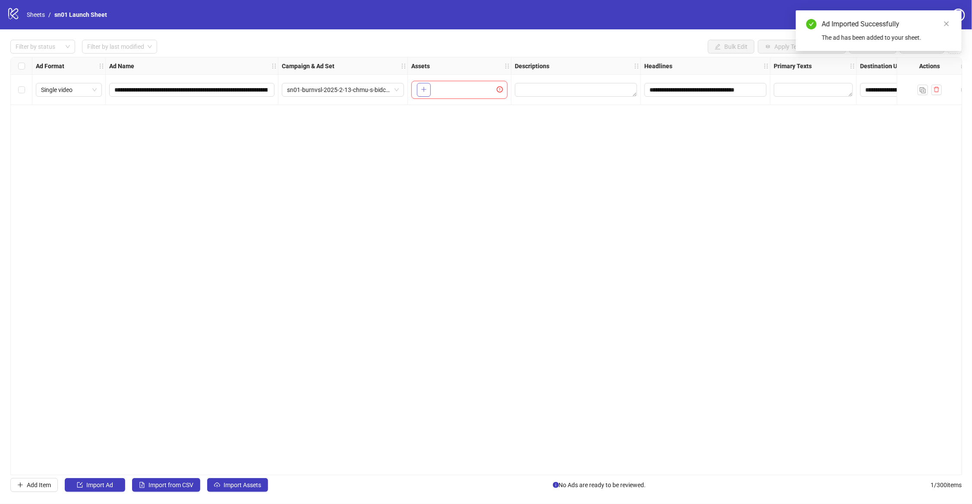
click at [421, 91] on icon "plus" at bounding box center [424, 89] width 6 height 6
click at [420, 96] on button "button" at bounding box center [424, 90] width 14 height 14
click at [425, 92] on icon "plus" at bounding box center [424, 89] width 6 height 6
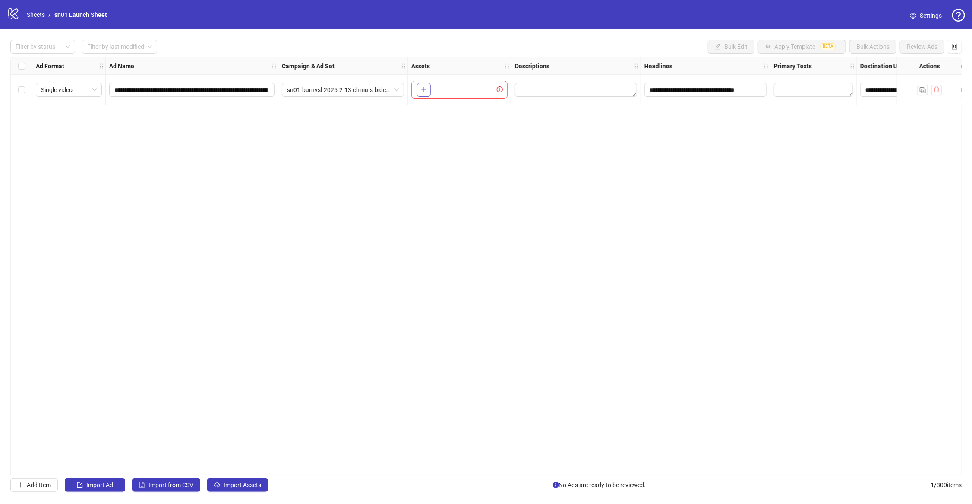
click at [421, 90] on icon "plus" at bounding box center [424, 89] width 6 height 6
click at [424, 88] on icon "plus" at bounding box center [424, 89] width 6 height 6
click at [429, 90] on button "button" at bounding box center [424, 90] width 14 height 14
click at [41, 12] on link "Sheets" at bounding box center [36, 14] width 22 height 9
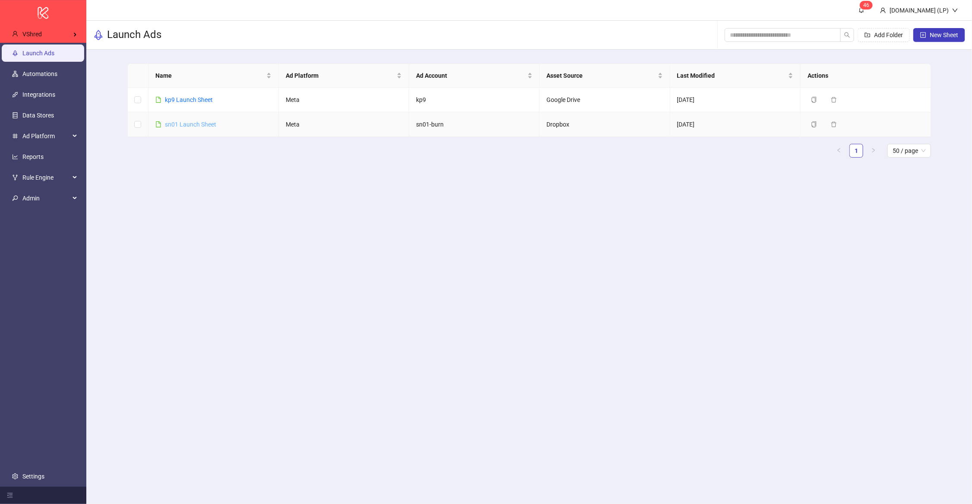
click at [184, 125] on link "sn01 Launch Sheet" at bounding box center [190, 124] width 51 height 7
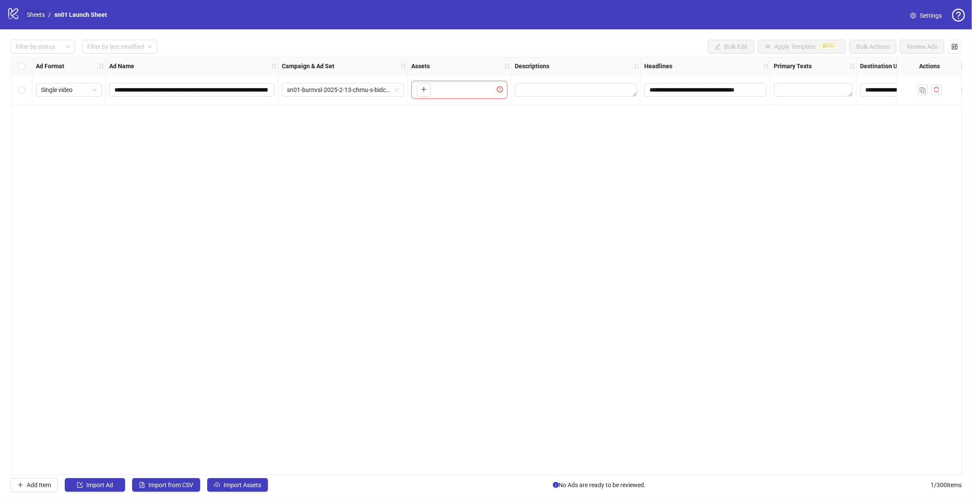
click at [43, 16] on link "Sheets" at bounding box center [36, 14] width 22 height 9
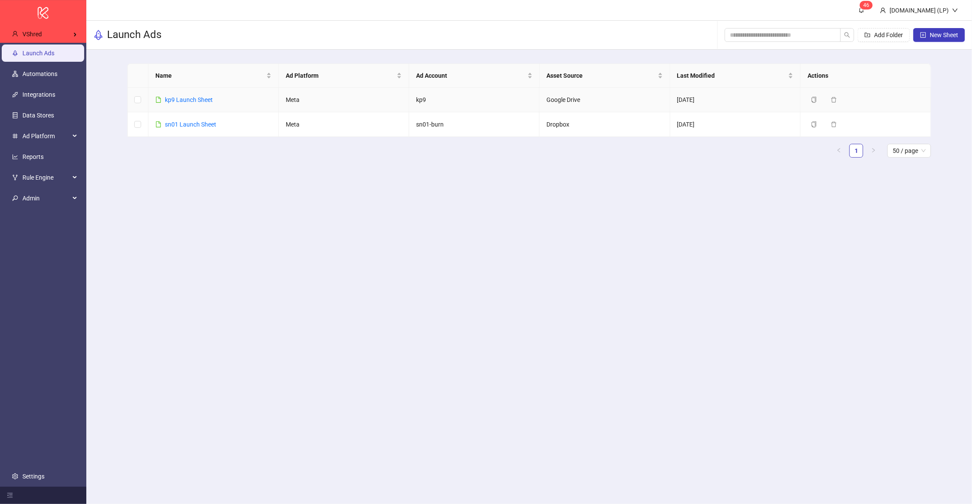
click at [190, 104] on div "kp9 Launch Sheet" at bounding box center [189, 99] width 48 height 9
click at [201, 99] on link "kp9 Launch Sheet" at bounding box center [189, 99] width 48 height 7
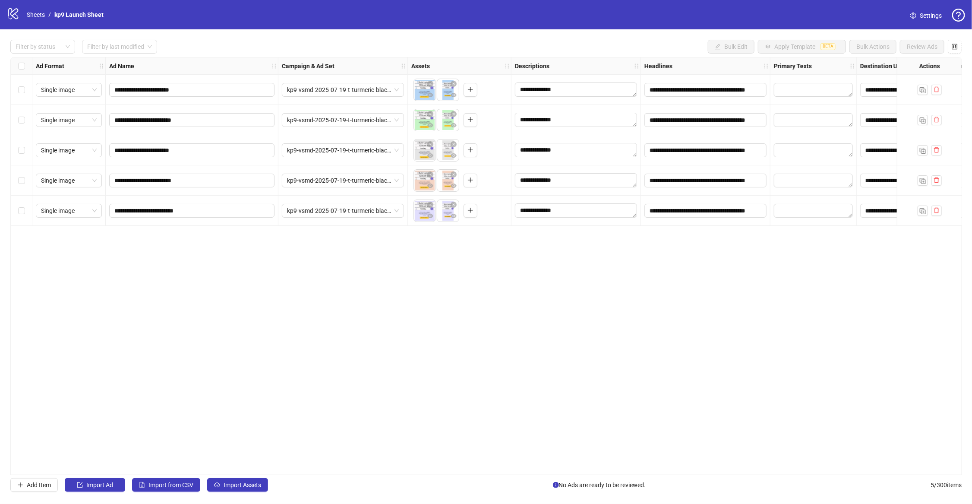
click at [16, 65] on div "Select all rows" at bounding box center [22, 65] width 22 height 17
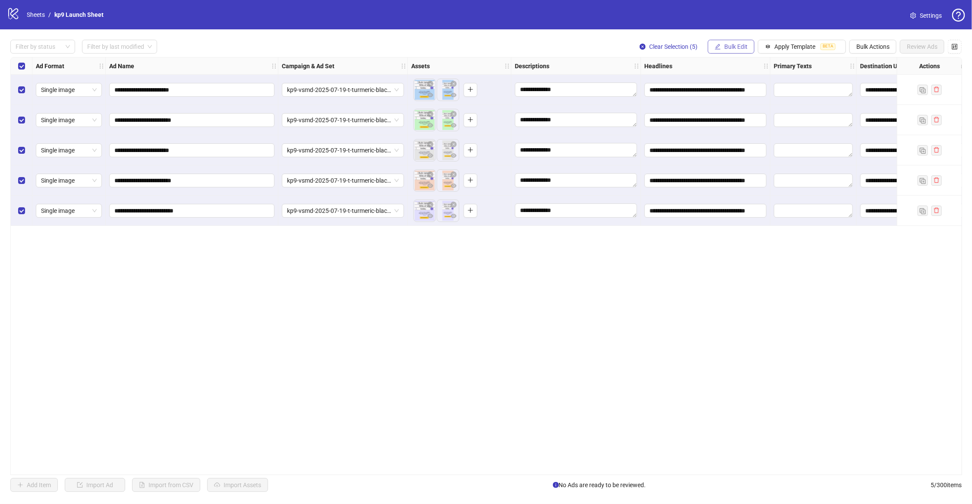
click at [744, 49] on span "Bulk Edit" at bounding box center [735, 46] width 23 height 7
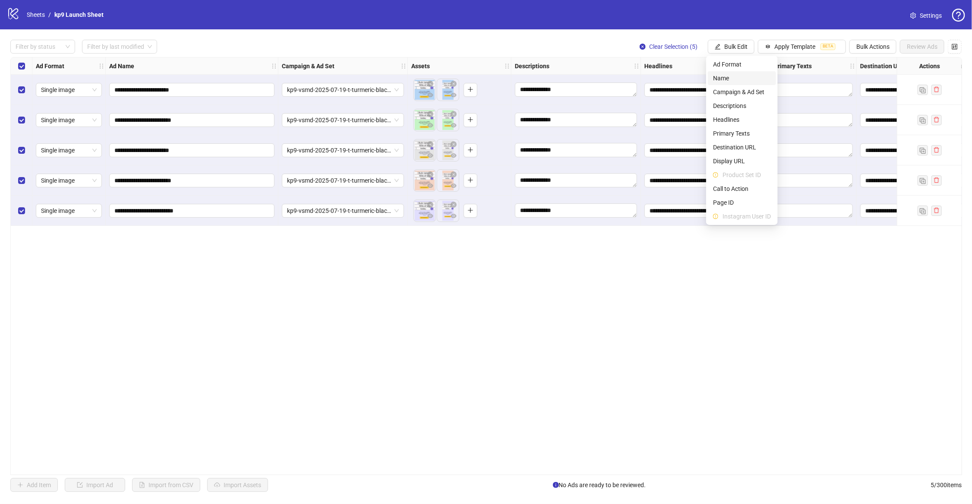
click at [762, 77] on span "Name" at bounding box center [742, 77] width 58 height 9
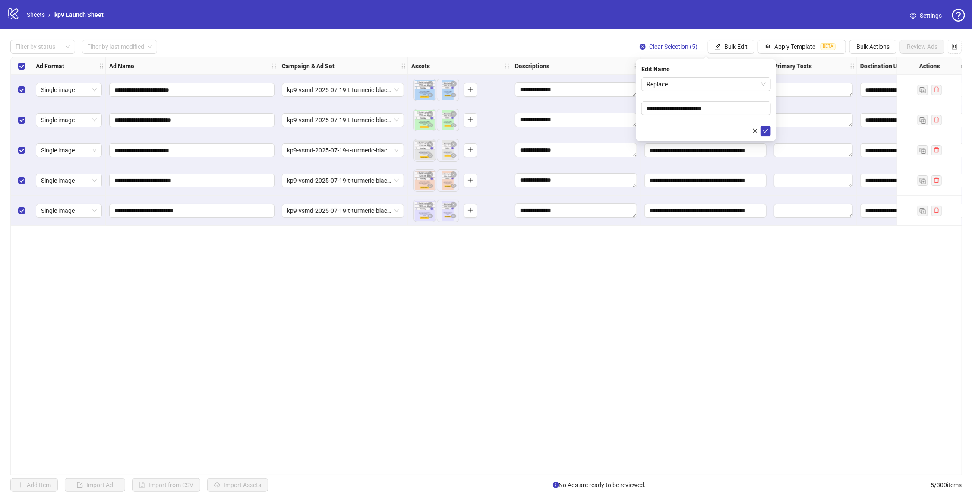
click at [717, 74] on div "**********" at bounding box center [706, 100] width 140 height 82
click at [712, 81] on span "Replace" at bounding box center [706, 84] width 119 height 13
click at [663, 142] on div "Ad Naming Template" at bounding box center [706, 142] width 116 height 9
click at [682, 114] on input "search" at bounding box center [702, 108] width 111 height 13
click at [666, 173] on div "+ Create New Template" at bounding box center [706, 170] width 126 height 16
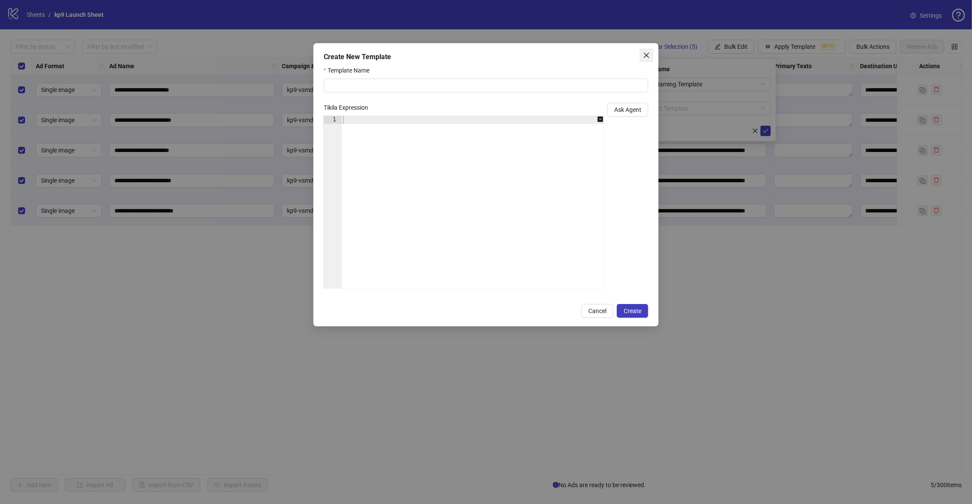
click at [652, 59] on button "Close" at bounding box center [647, 55] width 14 height 14
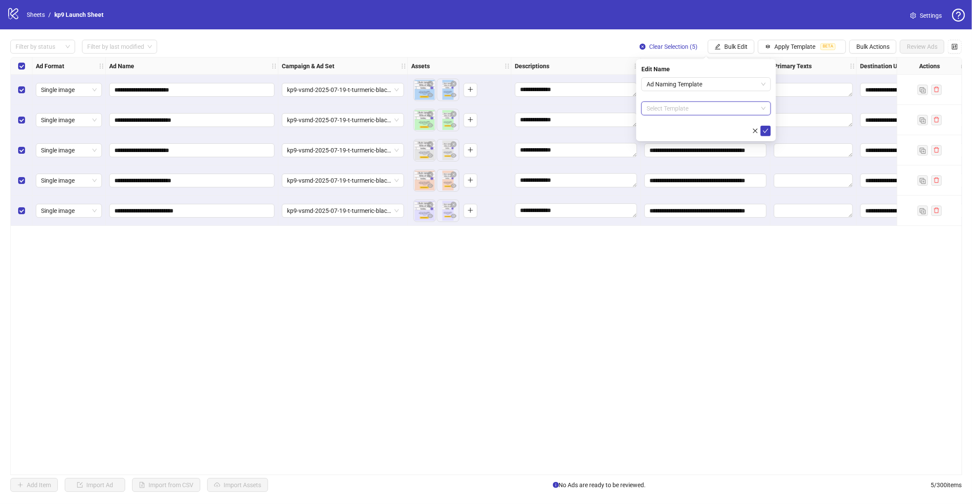
click at [705, 107] on input "search" at bounding box center [702, 108] width 111 height 13
click at [699, 114] on input "search" at bounding box center [702, 108] width 111 height 13
click at [669, 88] on span "Ad Naming Template" at bounding box center [706, 84] width 119 height 13
click at [673, 38] on div "**********" at bounding box center [486, 265] width 972 height 473
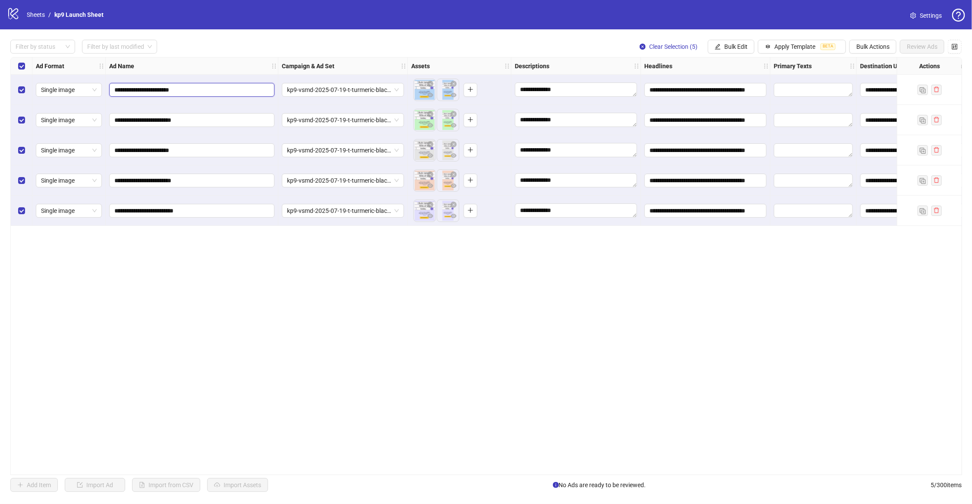
click at [187, 89] on input "**********" at bounding box center [190, 89] width 153 height 9
click at [153, 240] on div "**********" at bounding box center [486, 266] width 952 height 418
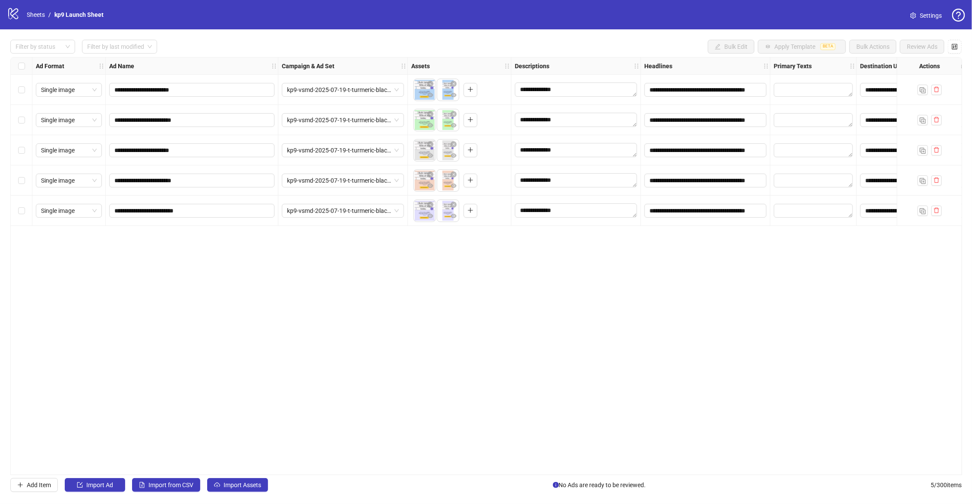
click at [28, 63] on div "Select all rows" at bounding box center [22, 65] width 22 height 17
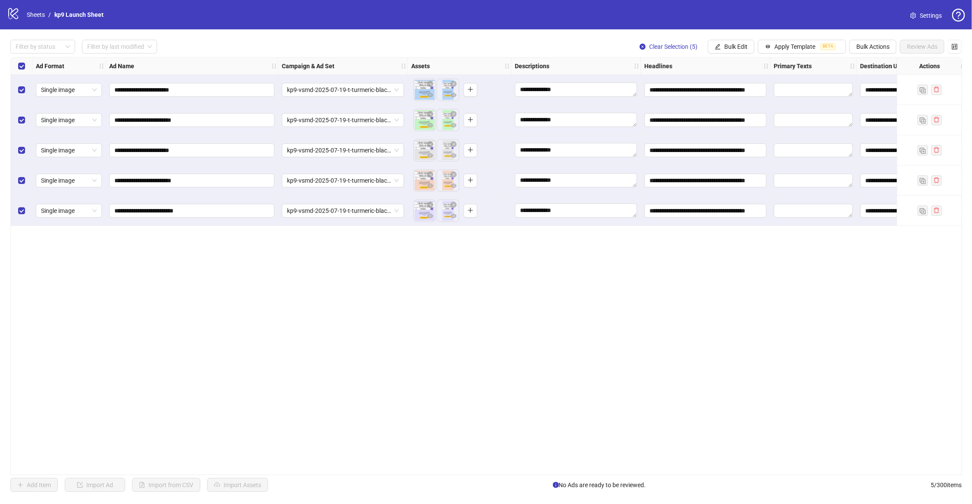
click at [27, 65] on div "Select all rows" at bounding box center [22, 65] width 22 height 17
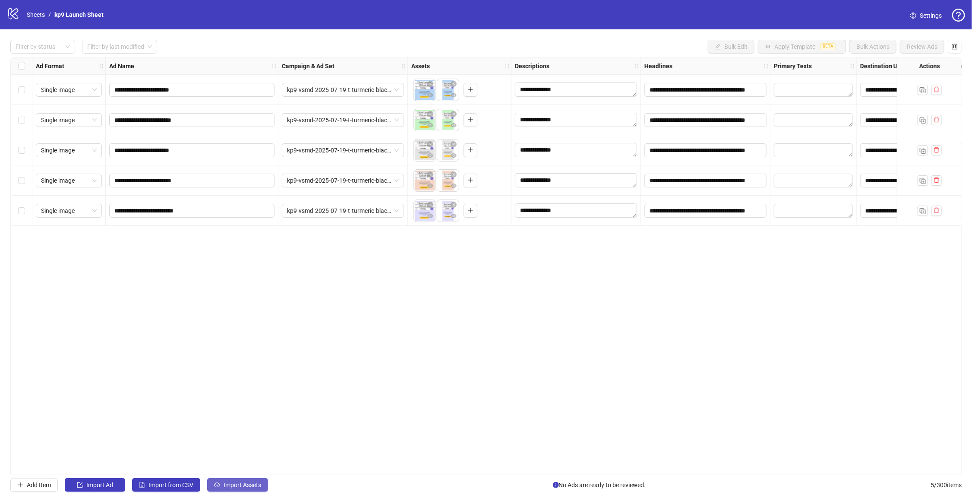
click at [243, 485] on span "Import Assets" at bounding box center [243, 484] width 38 height 7
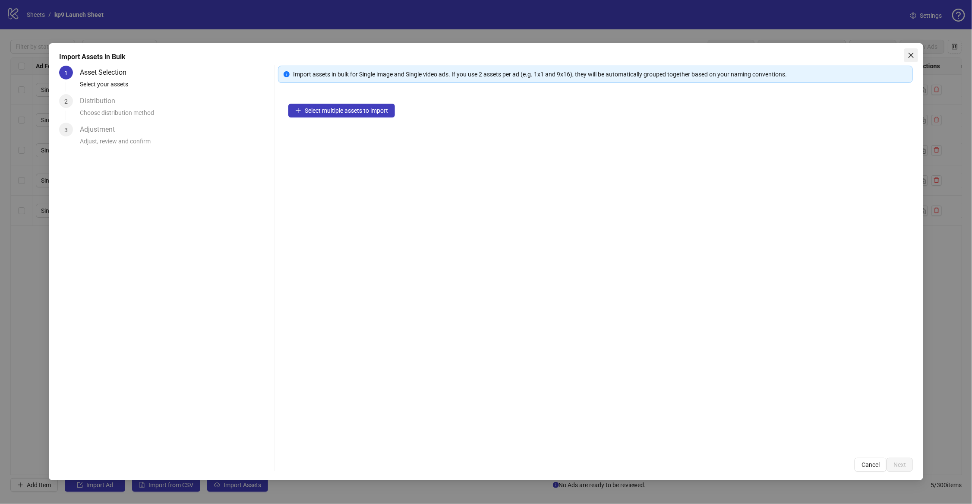
click at [908, 56] on icon "close" at bounding box center [911, 55] width 7 height 7
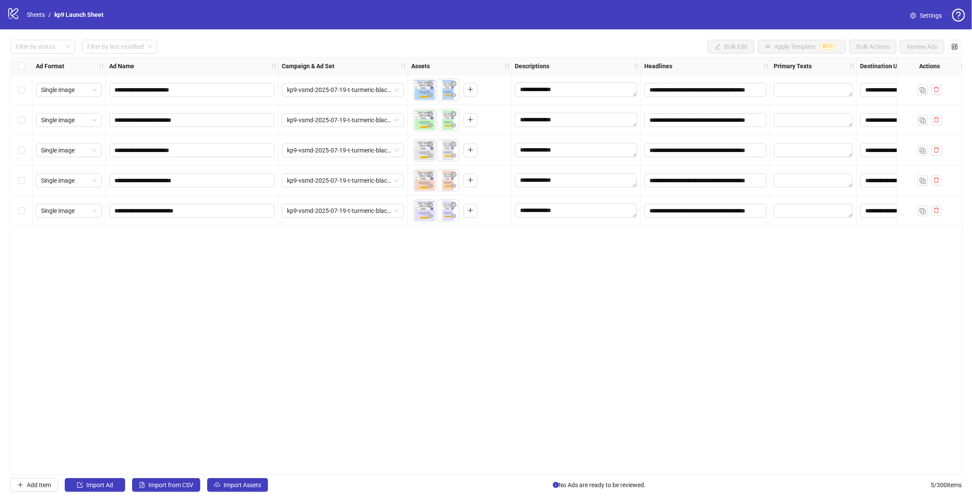
click at [16, 66] on div "Select all rows" at bounding box center [22, 65] width 22 height 17
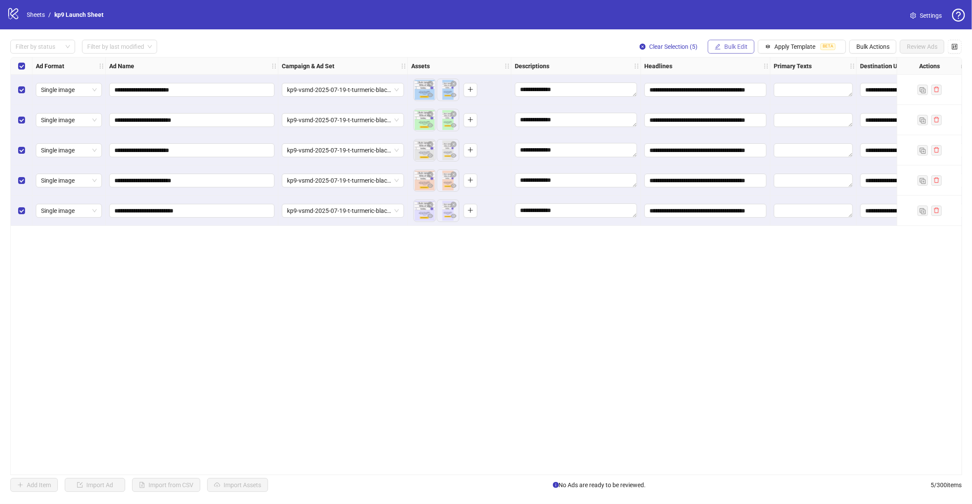
click at [739, 49] on span "Bulk Edit" at bounding box center [735, 46] width 23 height 7
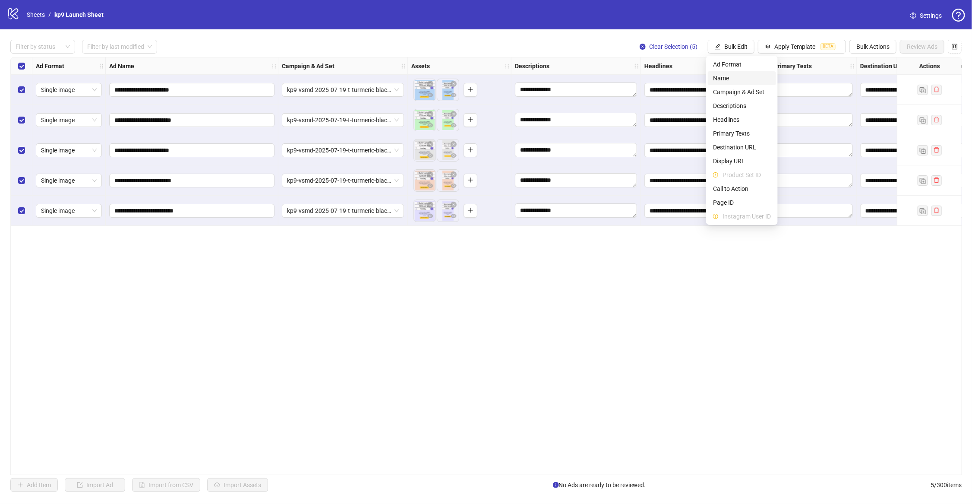
click at [735, 79] on span "Name" at bounding box center [742, 77] width 58 height 9
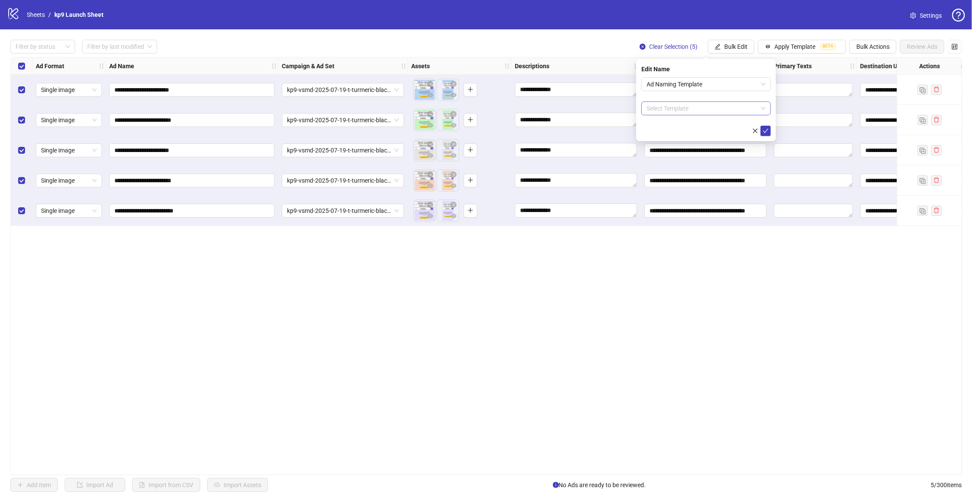
click at [683, 110] on input "search" at bounding box center [702, 108] width 111 height 13
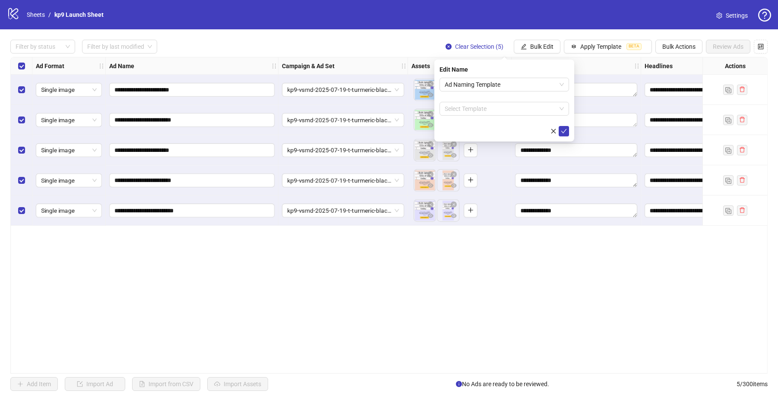
click at [232, 241] on div "**********" at bounding box center [388, 215] width 757 height 317
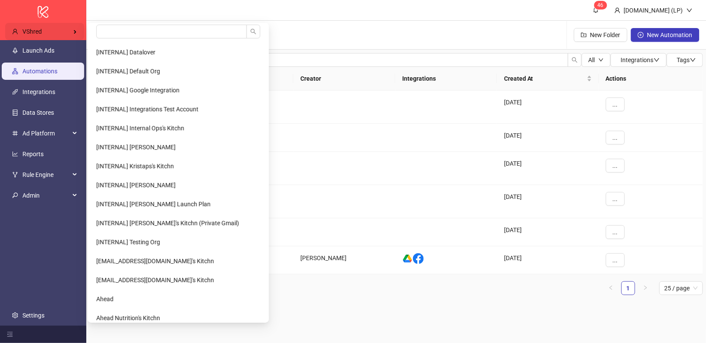
click at [63, 39] on div "VShred" at bounding box center [44, 31] width 79 height 17
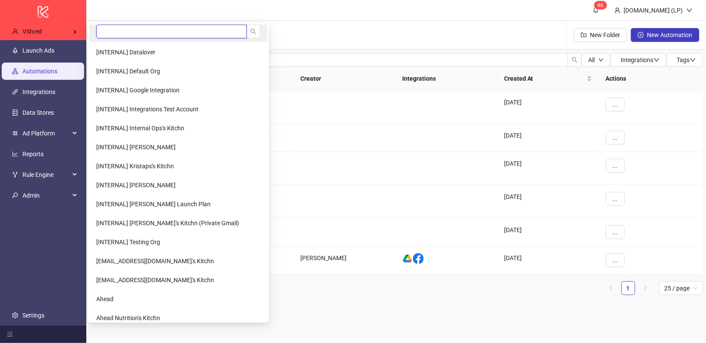
click at [126, 36] on input "search" at bounding box center [171, 32] width 151 height 14
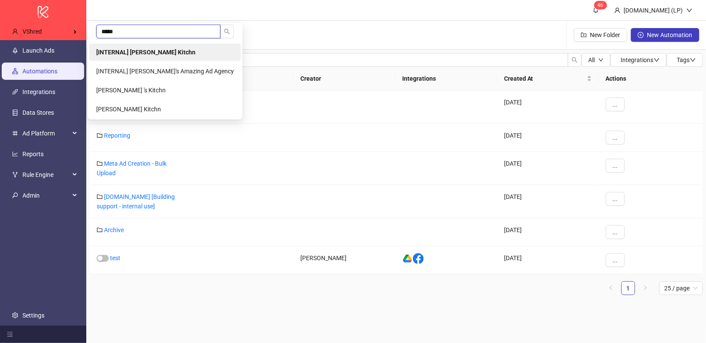
type input "*****"
click at [156, 46] on li "[INTERNAL] [PERSON_NAME] Kitchn" at bounding box center [165, 52] width 152 height 17
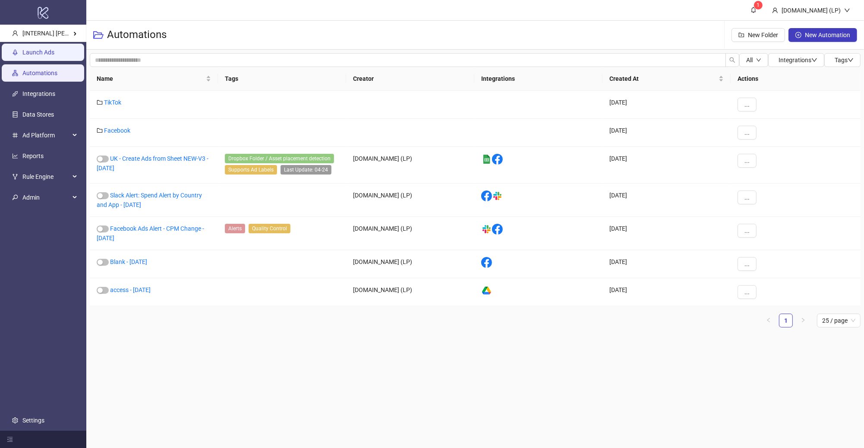
click at [25, 56] on link "Launch Ads" at bounding box center [38, 52] width 32 height 7
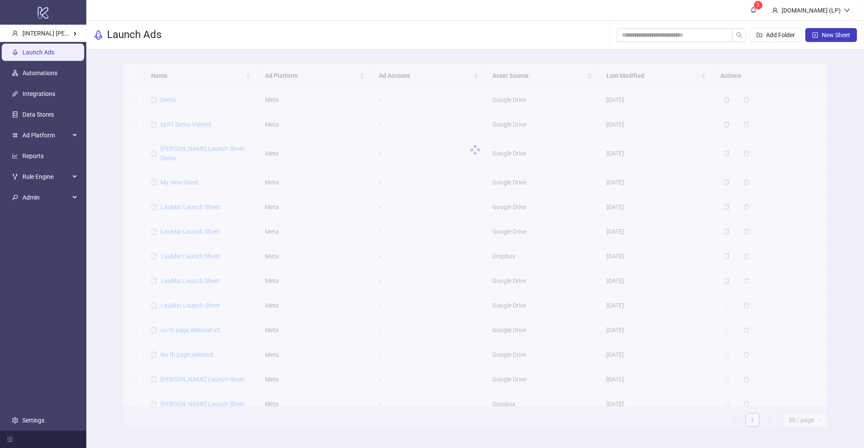
click at [161, 95] on div at bounding box center [475, 149] width 704 height 173
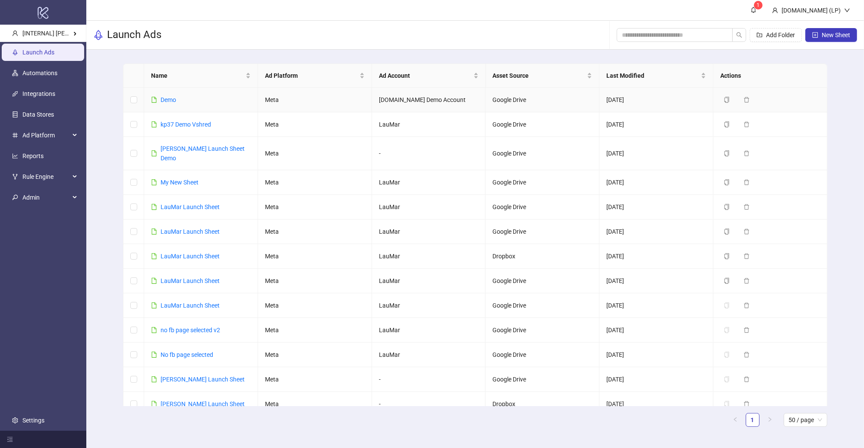
click at [173, 103] on div "Demo" at bounding box center [169, 99] width 16 height 9
click at [173, 101] on link "Demo" at bounding box center [169, 99] width 16 height 7
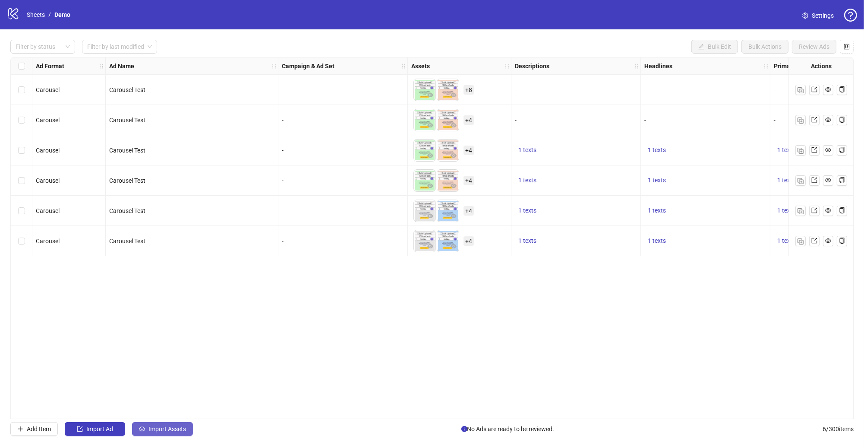
click at [148, 343] on button "Import Assets" at bounding box center [162, 429] width 61 height 14
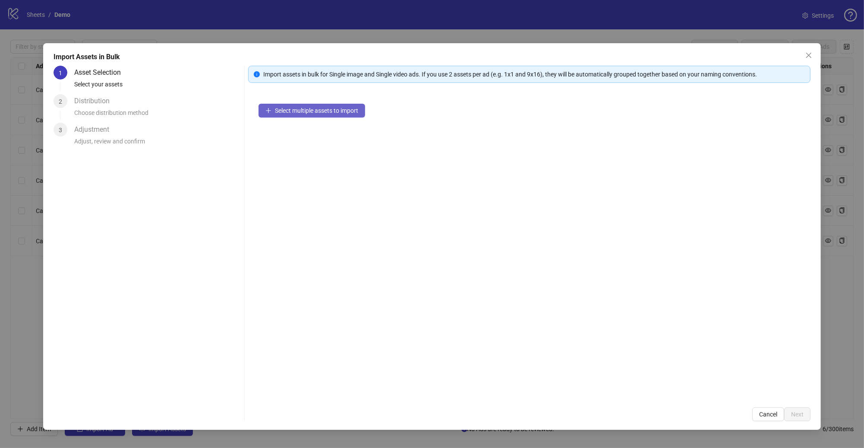
click at [277, 108] on span "Select multiple assets to import" at bounding box center [316, 110] width 83 height 7
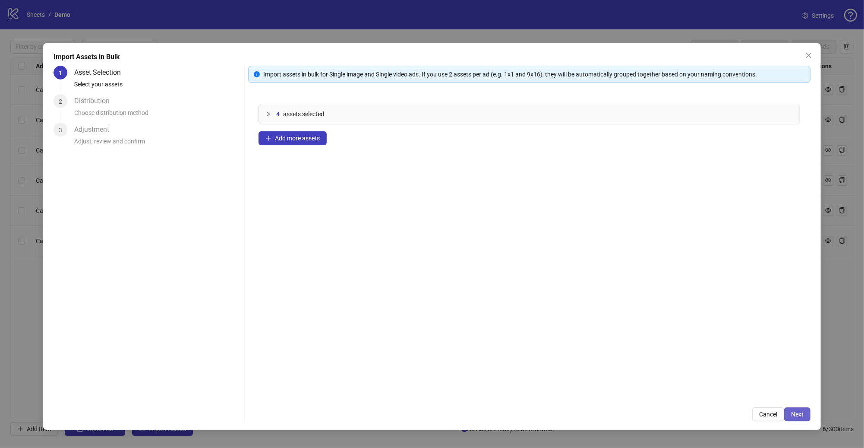
click at [706, 343] on span "Next" at bounding box center [797, 414] width 13 height 7
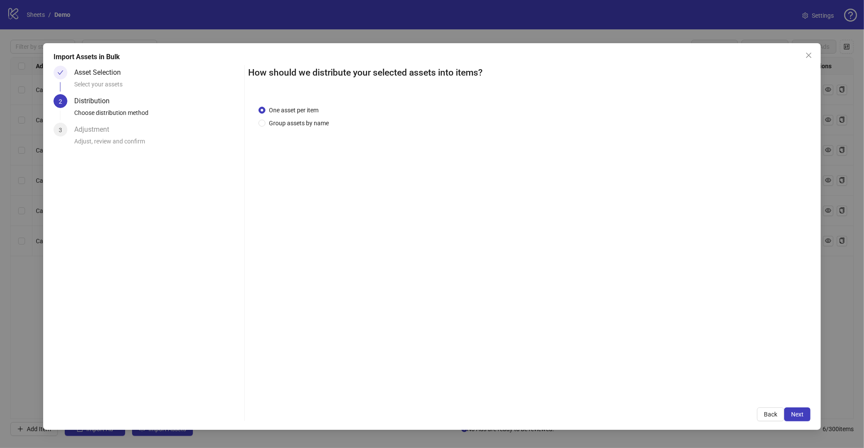
click at [706, 343] on div "How should we distribute your selected assets into items? One asset per item Gr…" at bounding box center [529, 243] width 563 height 355
click at [706, 343] on button "Next" at bounding box center [797, 414] width 26 height 14
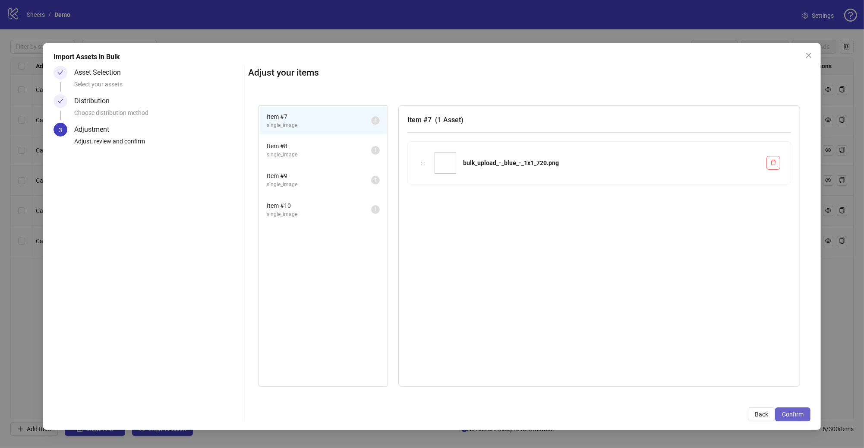
click at [706, 343] on span "Confirm" at bounding box center [793, 414] width 22 height 7
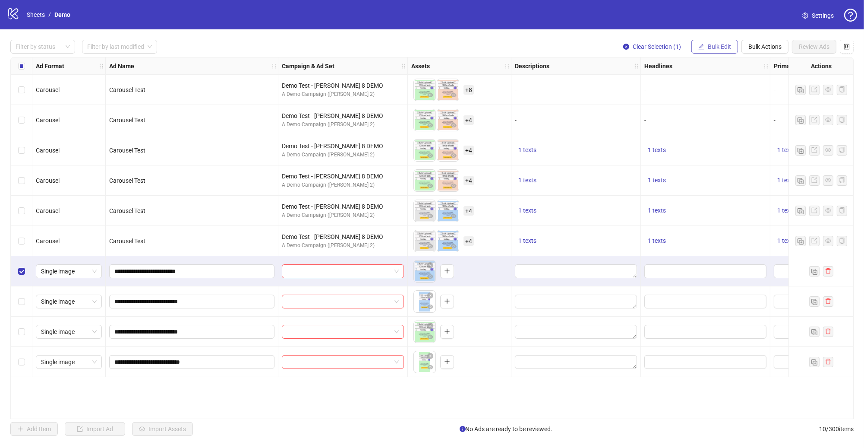
click at [706, 51] on button "Bulk Edit" at bounding box center [715, 47] width 47 height 14
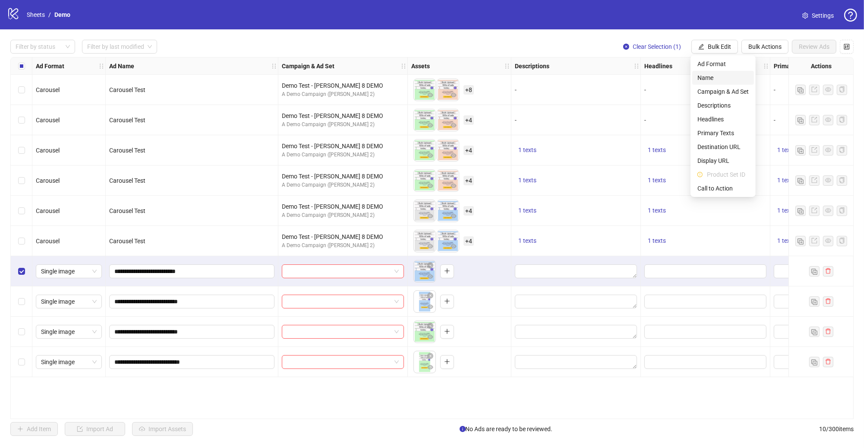
click at [706, 74] on span "Name" at bounding box center [723, 77] width 51 height 9
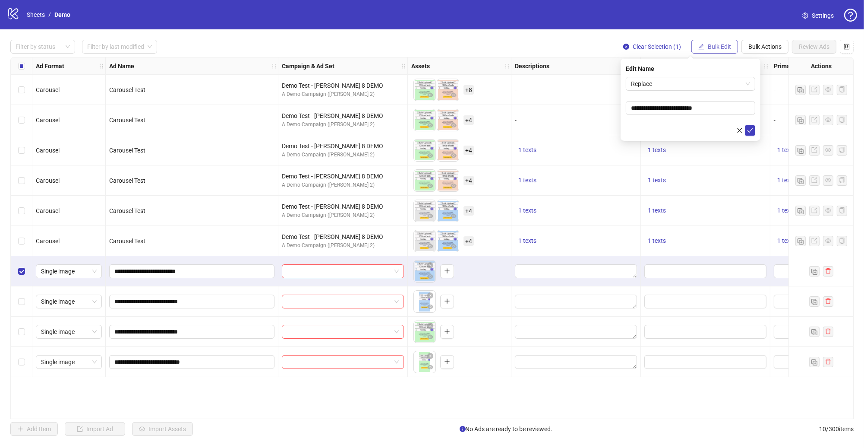
click at [706, 51] on button "Bulk Edit" at bounding box center [715, 47] width 47 height 14
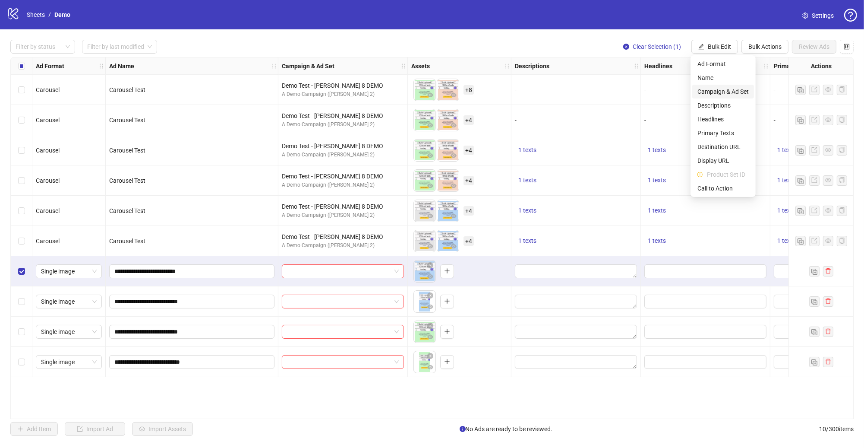
click at [706, 96] on span "Campaign & Ad Set" at bounding box center [723, 91] width 51 height 9
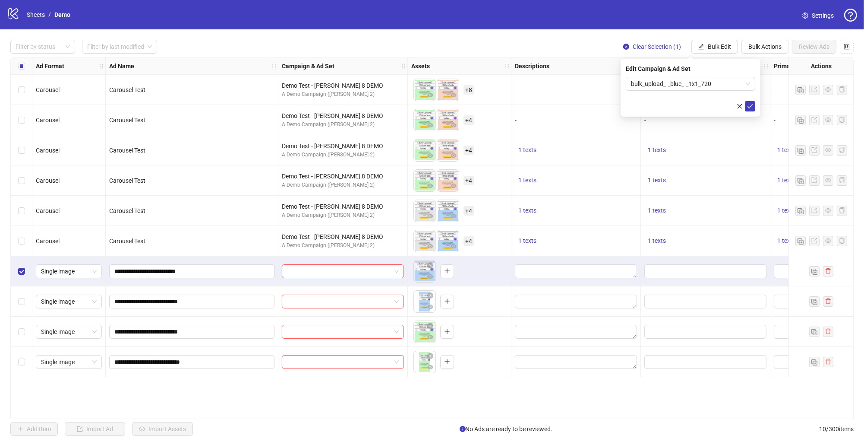
click at [633, 92] on form "bulk_upload_-_blue_-_1x1_720" at bounding box center [691, 94] width 130 height 35
click at [706, 108] on icon "check" at bounding box center [750, 106] width 6 height 6
click at [706, 83] on span "bulk_upload_-_blue_-_1x1_720" at bounding box center [690, 83] width 119 height 13
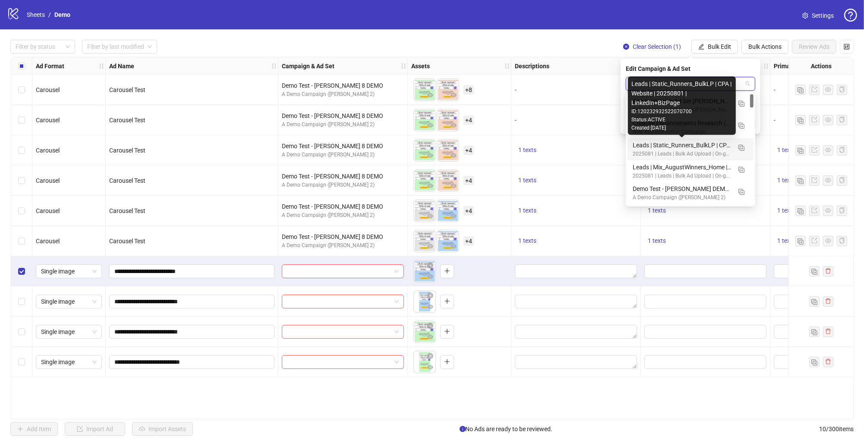
click at [675, 142] on div "Leads | Static_Runners_BulkLP | CPA | Website | 20250801 | LinkedIn+BizPage" at bounding box center [682, 144] width 98 height 9
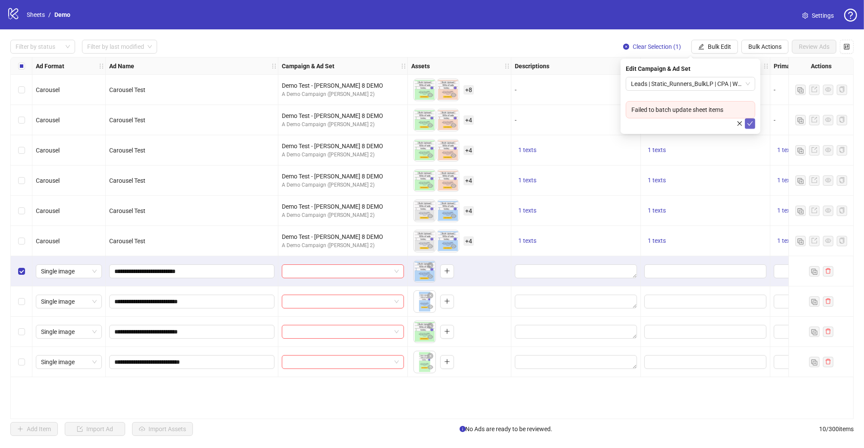
click at [706, 121] on icon "check" at bounding box center [750, 123] width 6 height 6
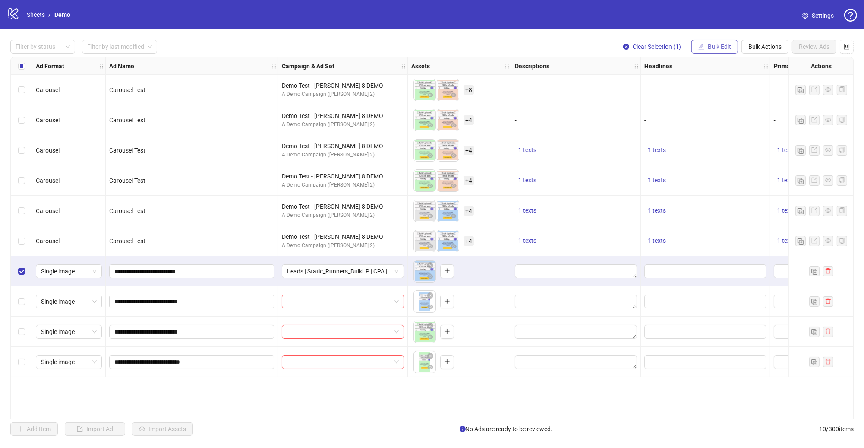
click at [706, 51] on button "Bulk Edit" at bounding box center [715, 47] width 47 height 14
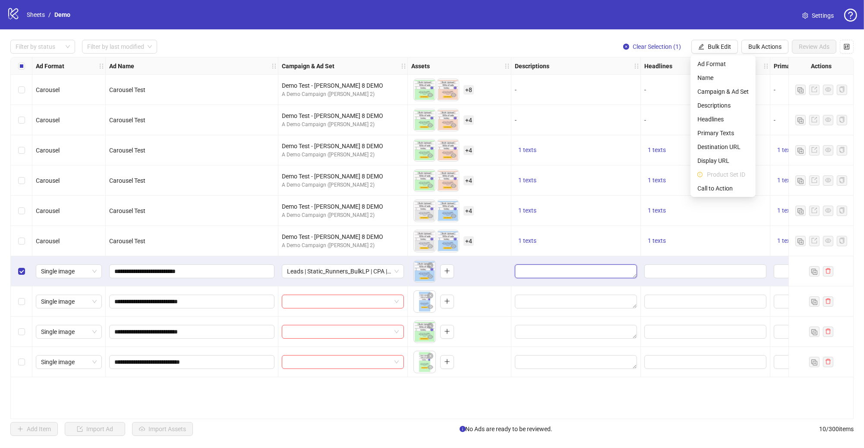
click at [542, 276] on textarea "Edit values" at bounding box center [576, 271] width 122 height 14
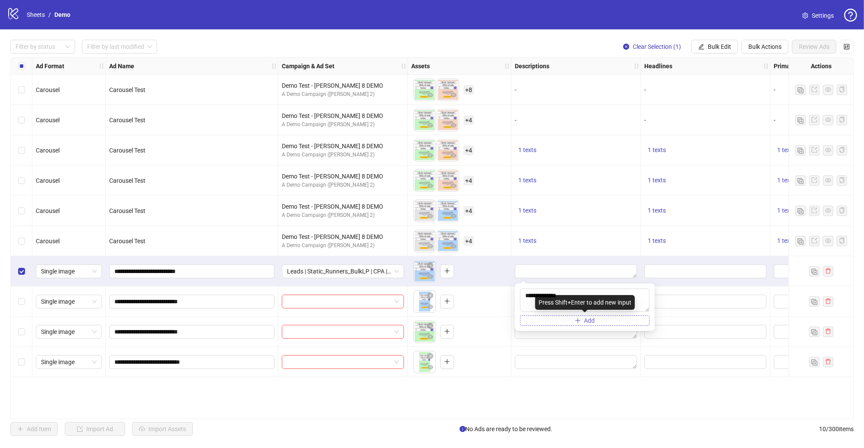
type textarea "**********"
click at [568, 317] on button "Add" at bounding box center [585, 320] width 130 height 10
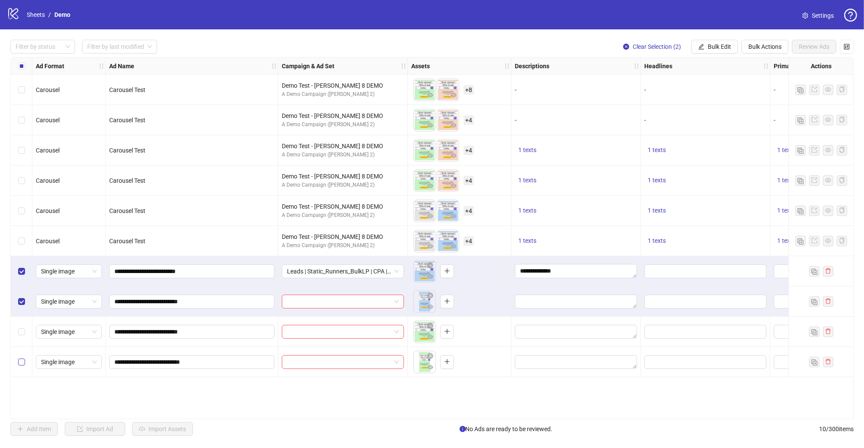
click at [18, 343] on label "Select row 10" at bounding box center [21, 361] width 7 height 9
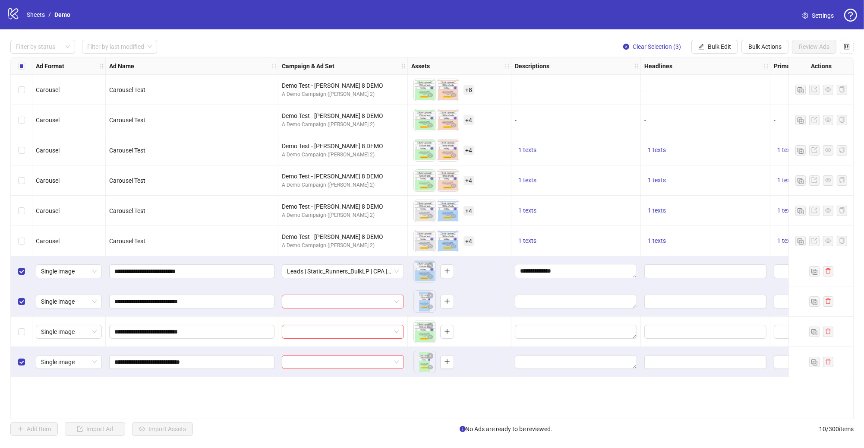
click at [25, 332] on div "Select row 9" at bounding box center [22, 331] width 22 height 30
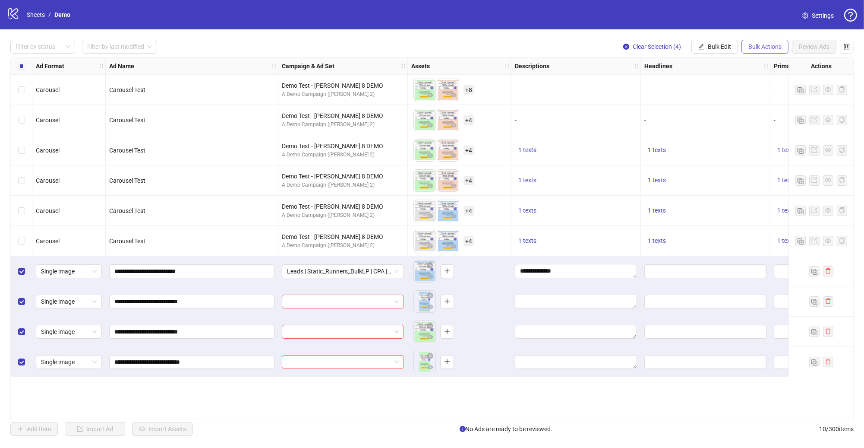
click at [706, 44] on span "Bulk Actions" at bounding box center [765, 46] width 33 height 7
click at [706, 60] on span "Delete" at bounding box center [777, 63] width 59 height 9
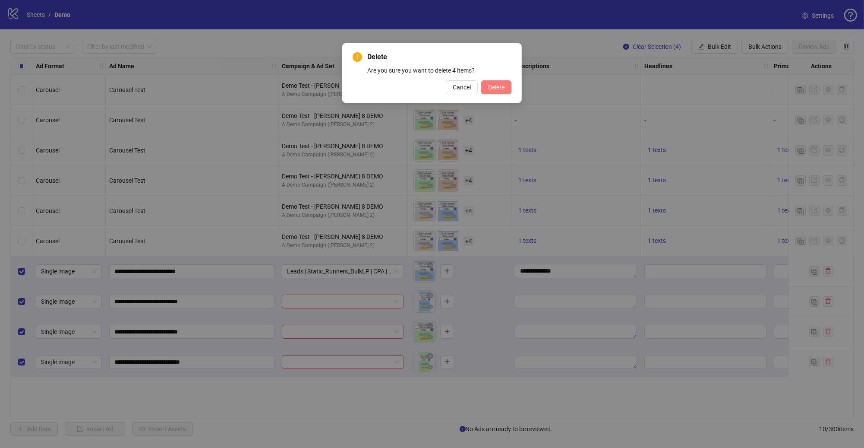
click at [483, 87] on button "Delete" at bounding box center [496, 87] width 30 height 14
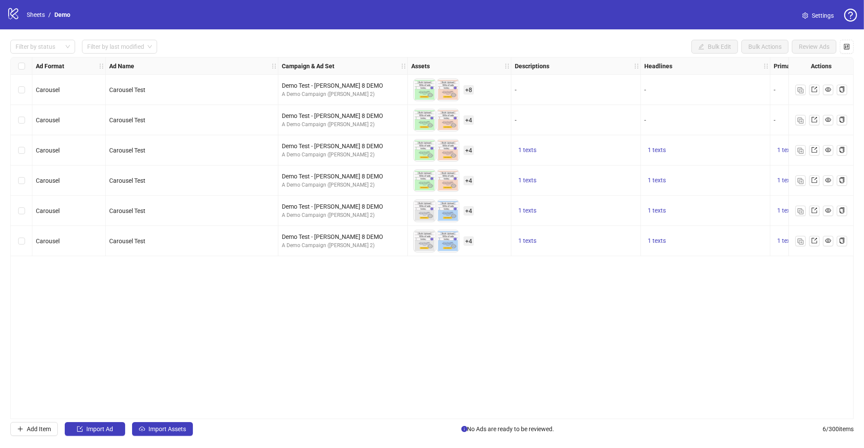
click at [25, 240] on div "Select row 6" at bounding box center [22, 241] width 22 height 30
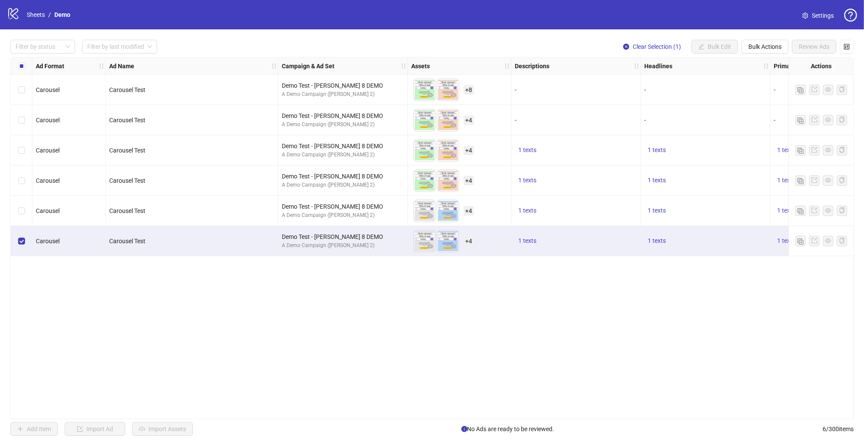
click at [26, 208] on div "Select row 5" at bounding box center [22, 211] width 22 height 30
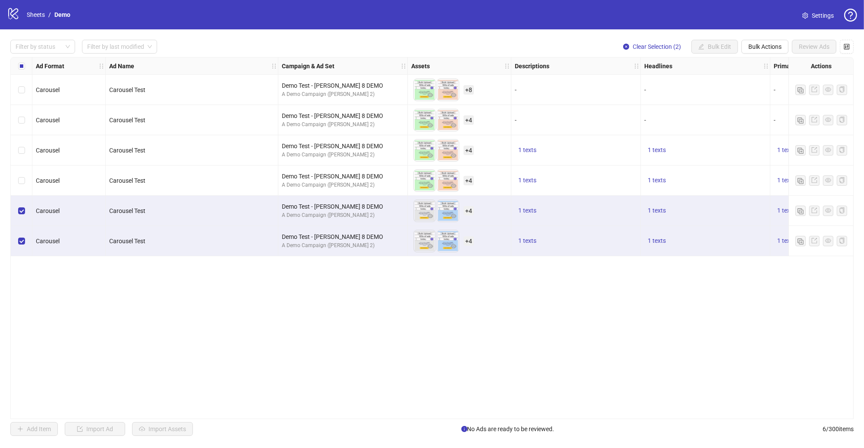
click at [28, 183] on div "Select row 4" at bounding box center [22, 180] width 22 height 30
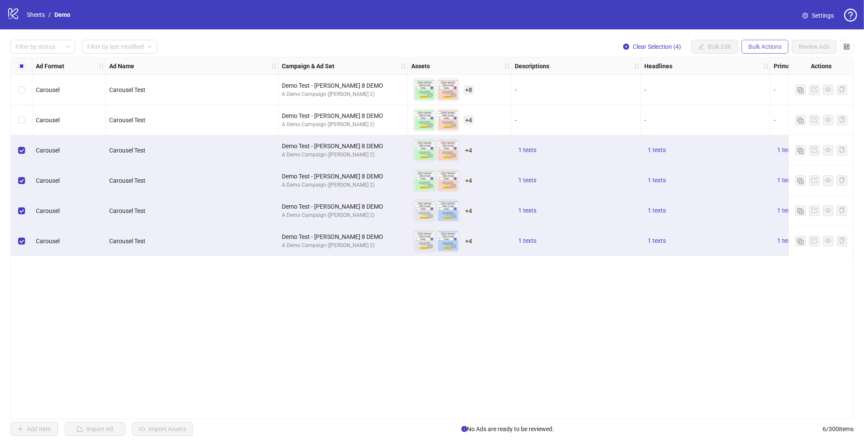
click at [706, 47] on span "Bulk Actions" at bounding box center [765, 46] width 33 height 7
click at [706, 91] on span "Duplicate with assets" at bounding box center [777, 91] width 59 height 9
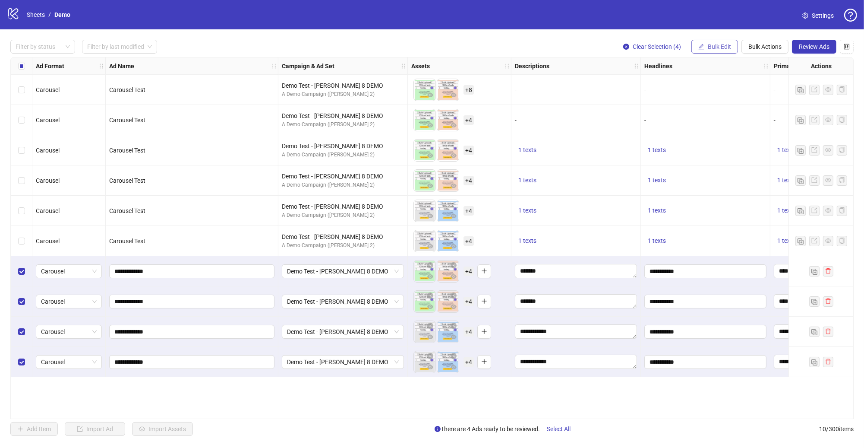
click at [706, 43] on span "Bulk Edit" at bounding box center [719, 46] width 23 height 7
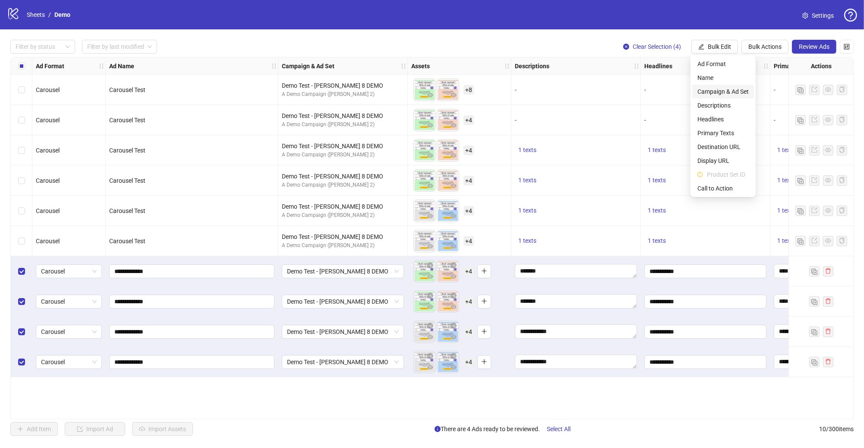
click at [706, 93] on span "Campaign & Ad Set" at bounding box center [723, 91] width 51 height 9
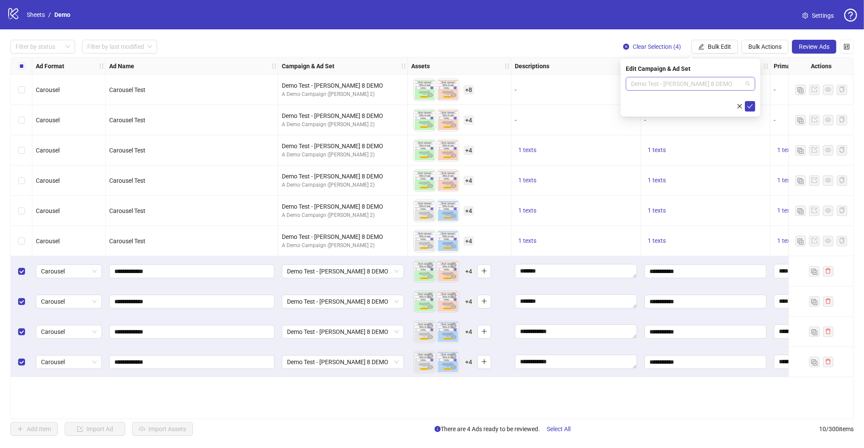
click at [688, 78] on span "Demo Test - James 8 DEMO" at bounding box center [690, 83] width 119 height 13
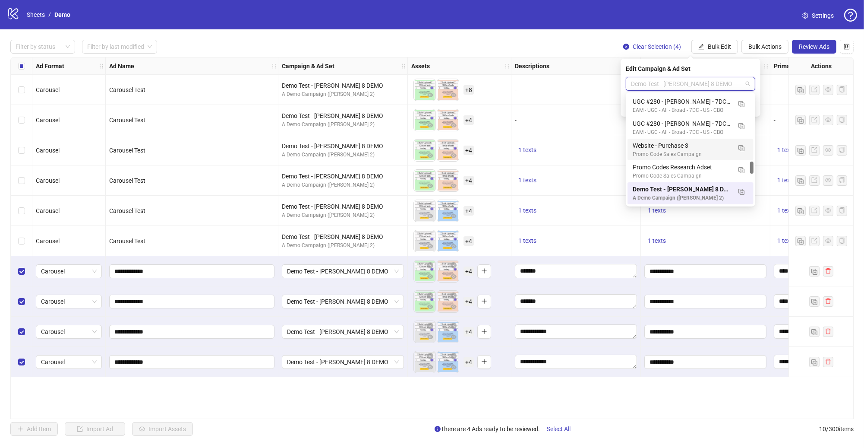
click at [670, 139] on div "Website - Purchase 3 Promo Code Sales Campaign" at bounding box center [691, 150] width 126 height 22
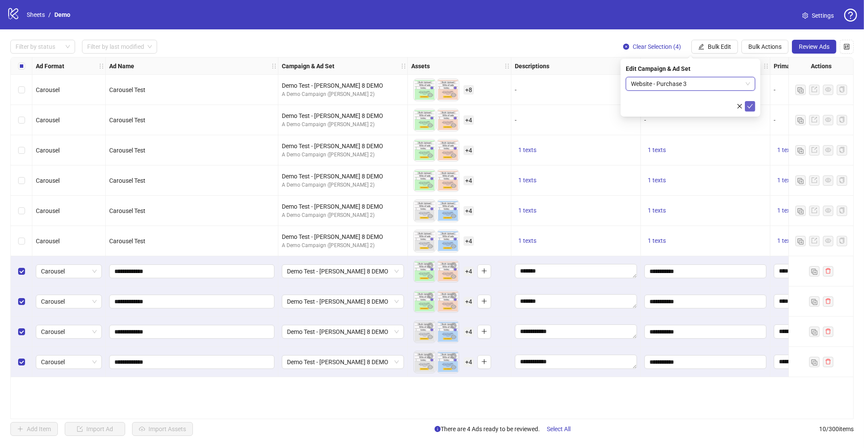
click at [706, 104] on icon "check" at bounding box center [750, 106] width 6 height 6
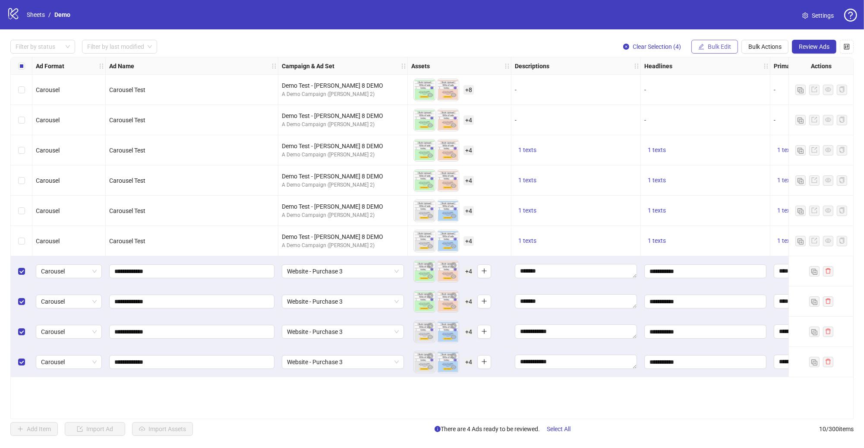
click at [706, 53] on button "Bulk Edit" at bounding box center [715, 47] width 47 height 14
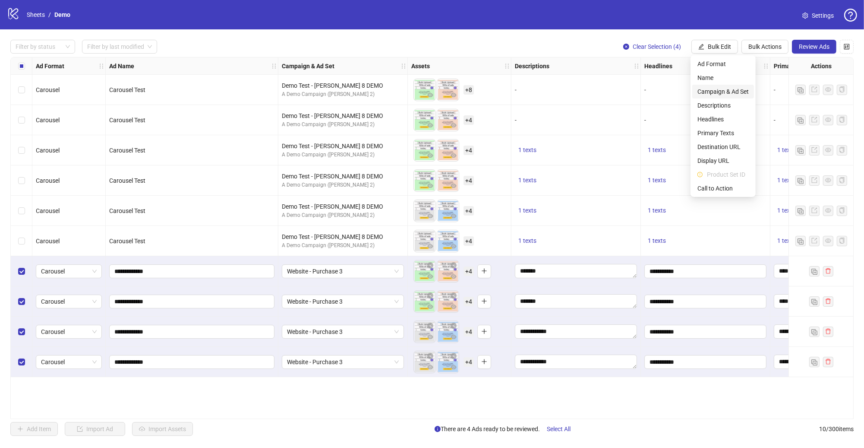
click at [706, 91] on span "Campaign & Ad Set" at bounding box center [723, 91] width 51 height 9
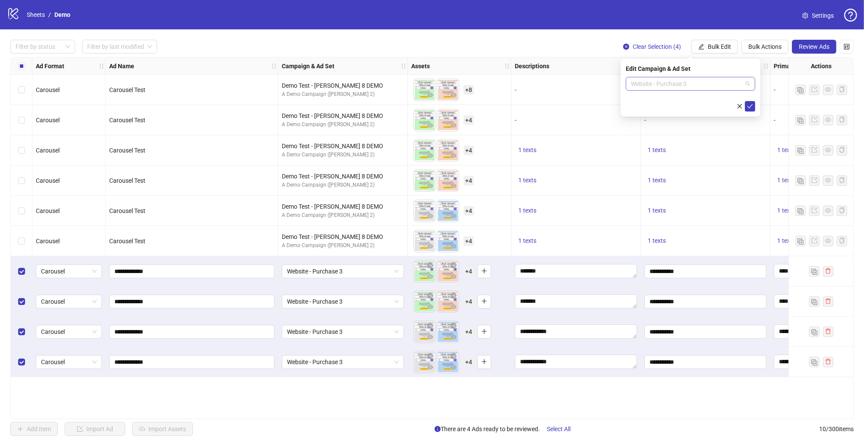
click at [660, 88] on span "Website - Purchase 3" at bounding box center [690, 83] width 119 height 13
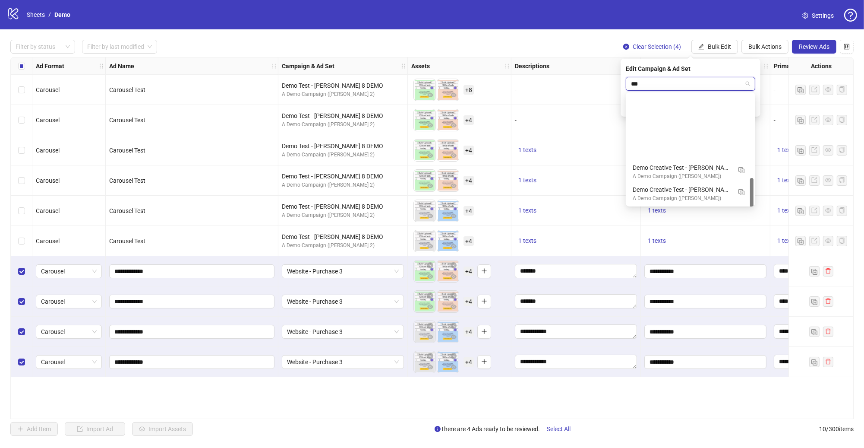
type input "****"
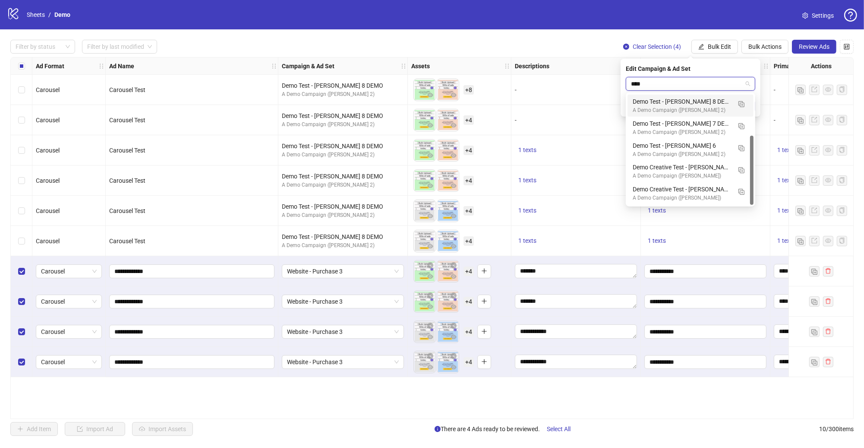
click at [680, 101] on div "Demo Test - [PERSON_NAME] 8 DEMO" at bounding box center [682, 101] width 98 height 9
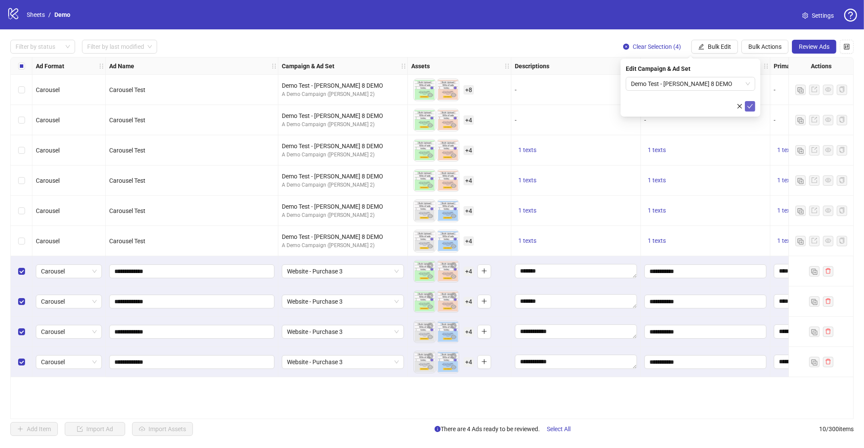
click at [706, 105] on icon "check" at bounding box center [750, 106] width 6 height 6
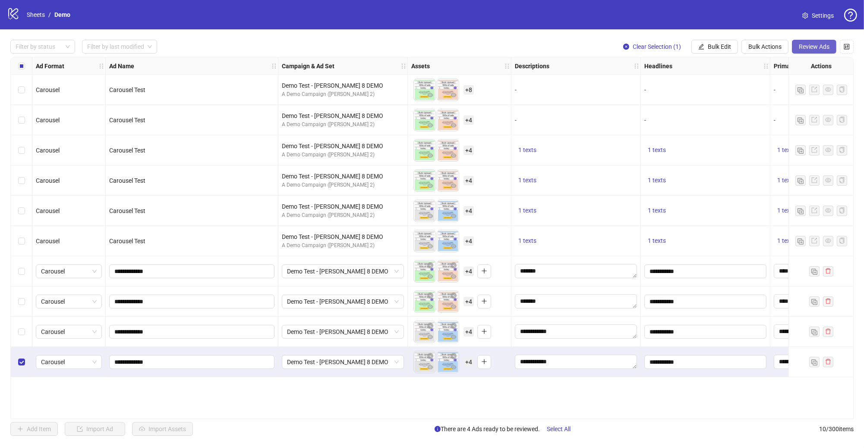
click at [706, 47] on span "Review Ads" at bounding box center [814, 46] width 31 height 7
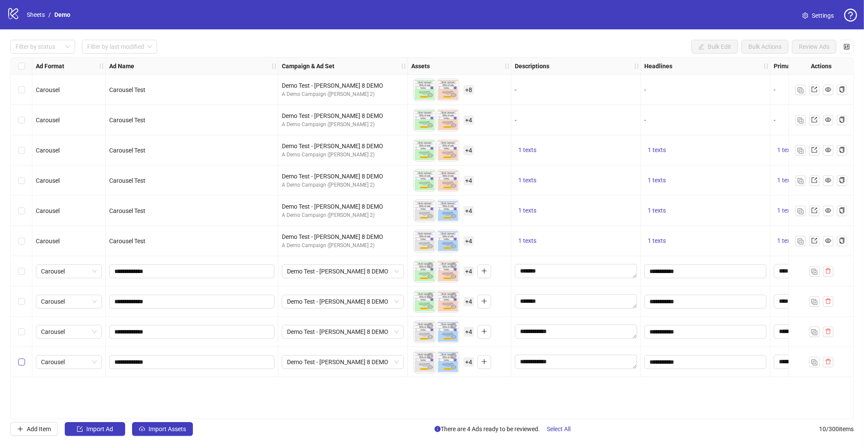
click at [23, 343] on label "Select row 10" at bounding box center [21, 361] width 7 height 9
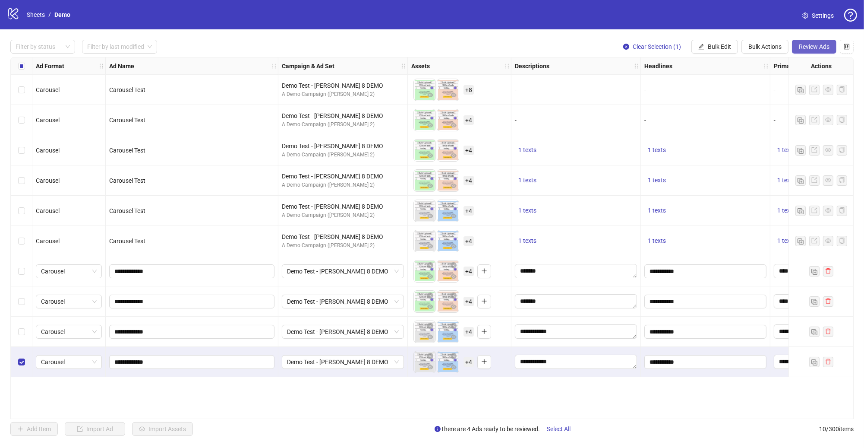
click at [706, 49] on span "Review Ads" at bounding box center [814, 46] width 31 height 7
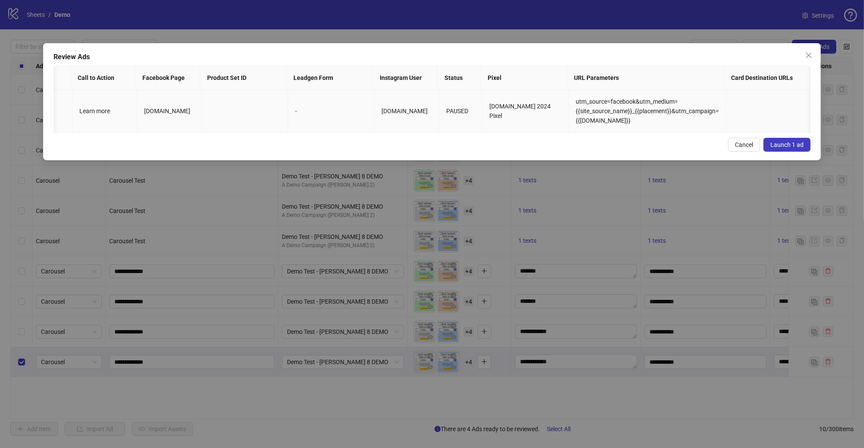
scroll to position [0, 739]
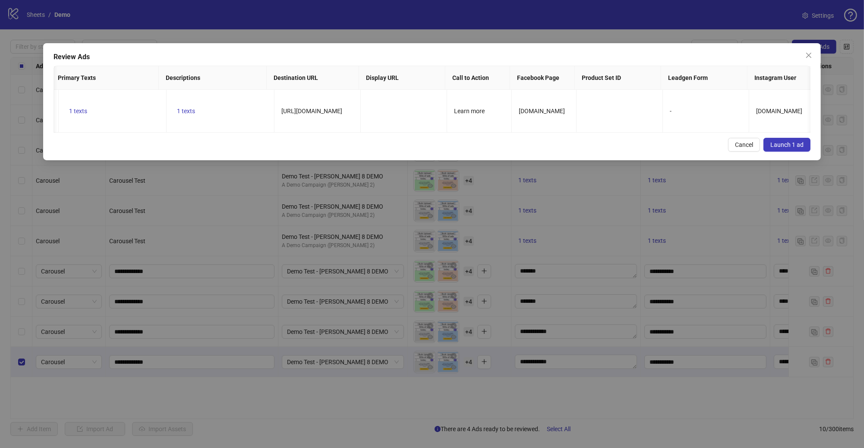
click at [706, 151] on button "Launch 1 ad" at bounding box center [787, 145] width 47 height 14
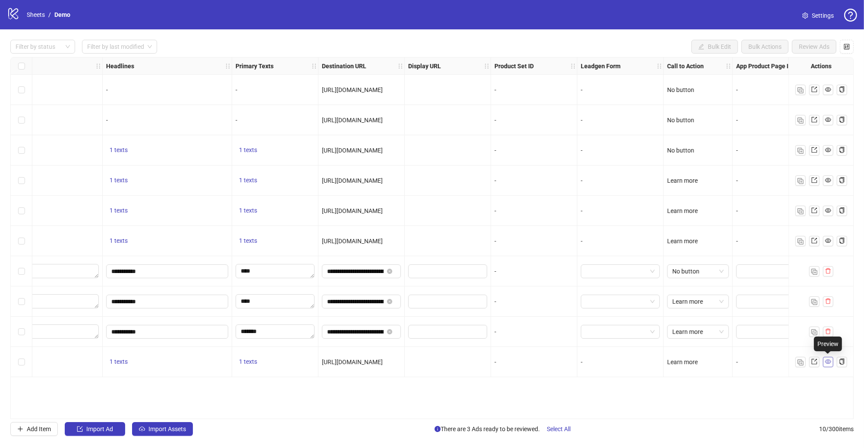
click at [706, 343] on link at bounding box center [828, 362] width 10 height 10
click at [706, 343] on link at bounding box center [814, 362] width 10 height 10
click at [706, 343] on span "button" at bounding box center [801, 361] width 6 height 7
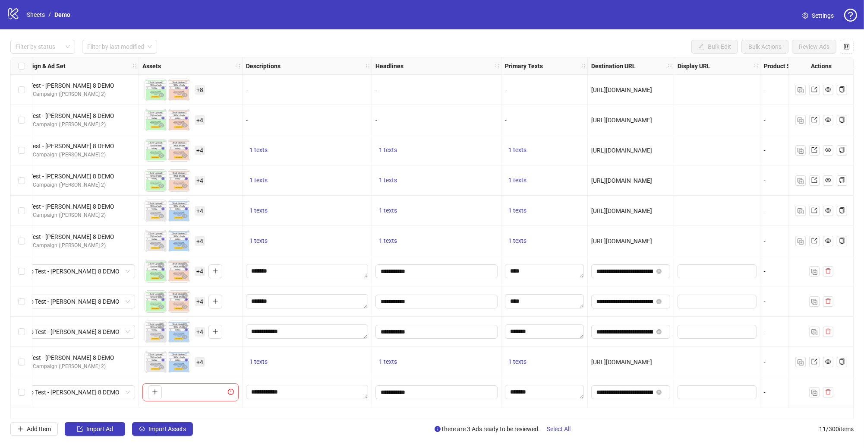
scroll to position [0, 0]
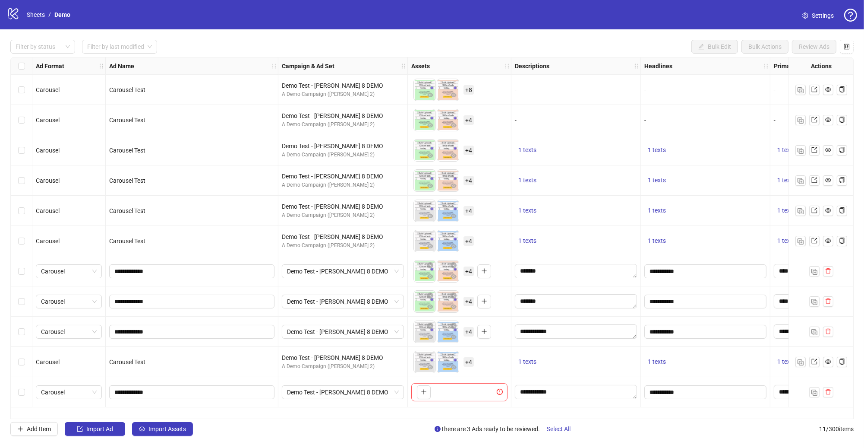
click at [27, 343] on div "Select row 10" at bounding box center [22, 362] width 22 height 30
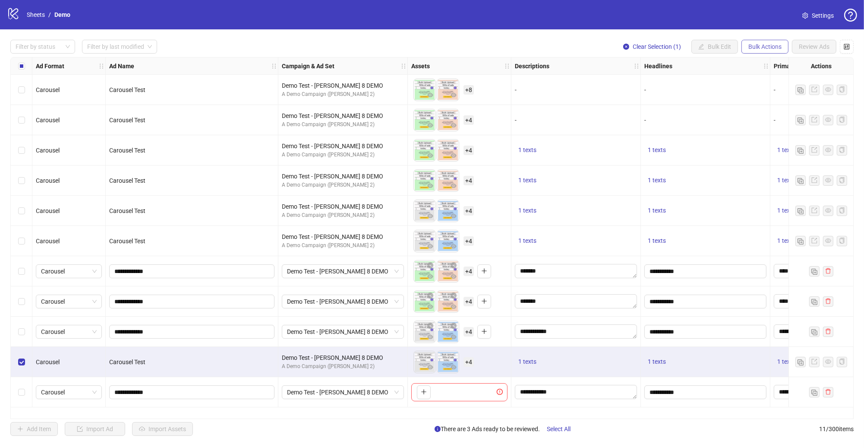
click at [706, 44] on span "Bulk Actions" at bounding box center [765, 46] width 33 height 7
click at [706, 343] on div at bounding box center [821, 362] width 65 height 30
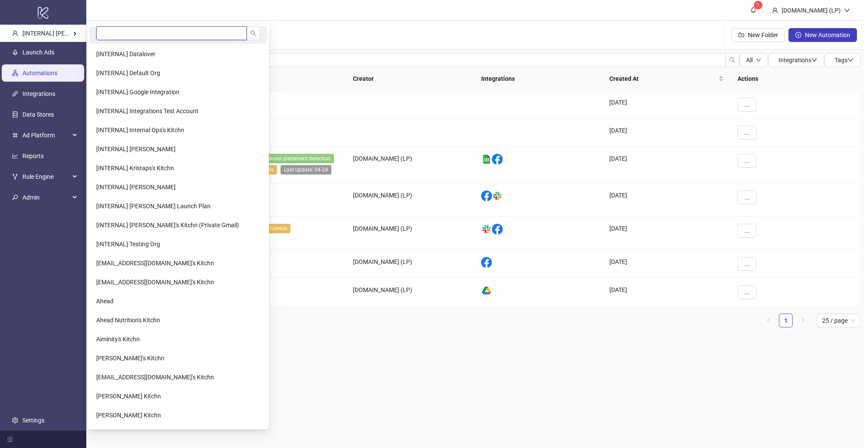
click at [97, 30] on input "search" at bounding box center [171, 33] width 151 height 14
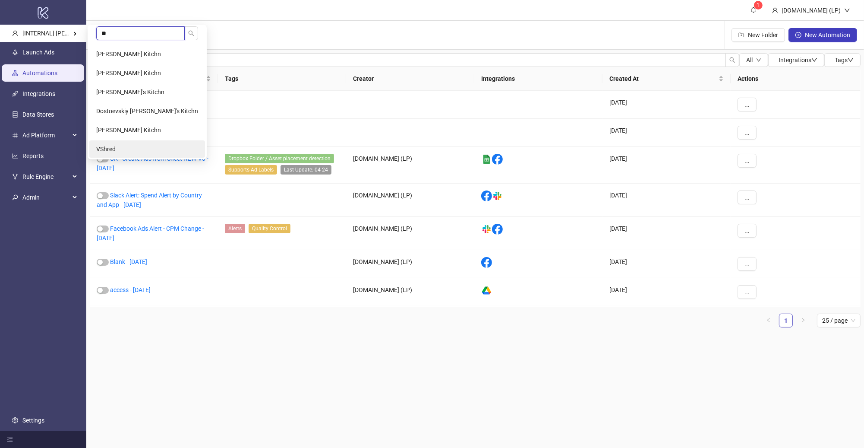
type input "**"
click at [126, 142] on li "VShred" at bounding box center [147, 148] width 116 height 17
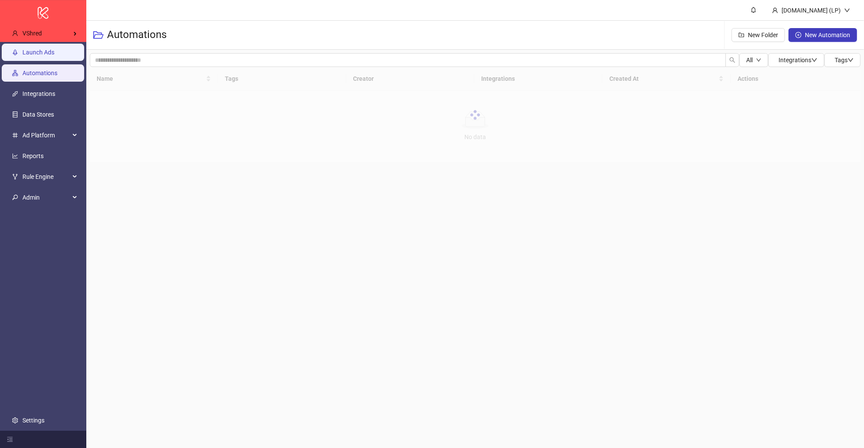
click at [53, 56] on link "Launch Ads" at bounding box center [38, 52] width 32 height 7
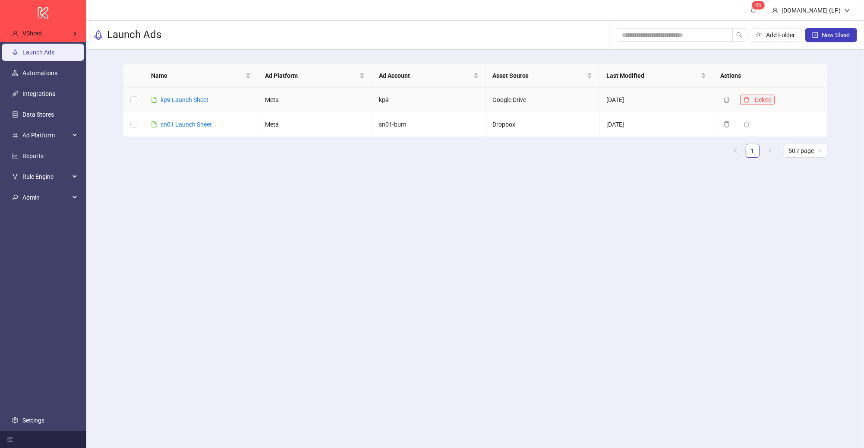
click at [753, 98] on button "Delete" at bounding box center [757, 100] width 35 height 10
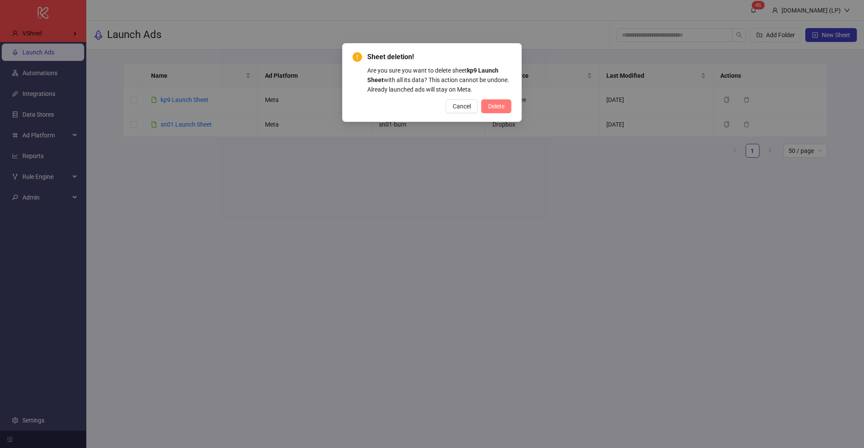
click at [510, 103] on button "Delete" at bounding box center [496, 106] width 30 height 14
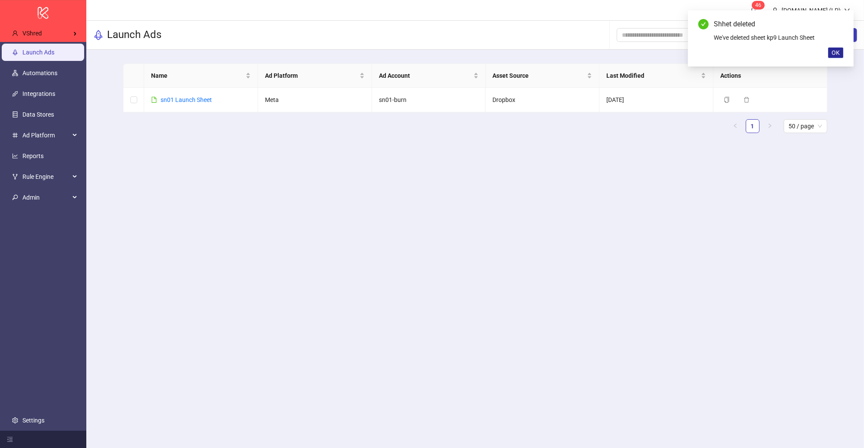
click at [839, 52] on span "OK" at bounding box center [836, 52] width 8 height 7
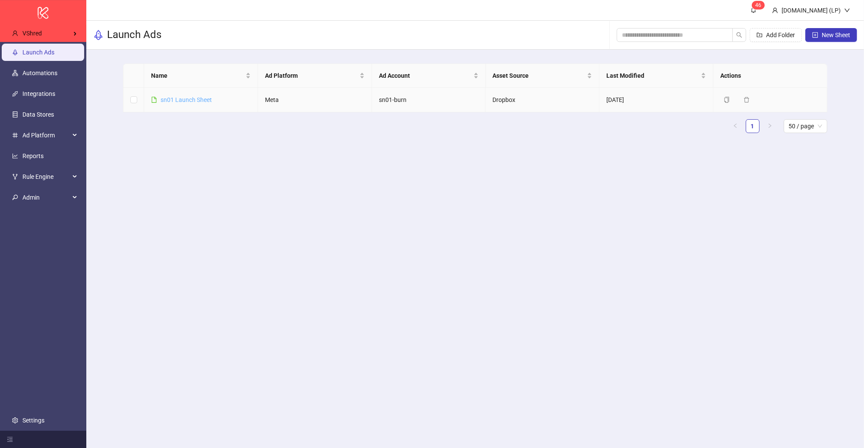
click at [187, 103] on link "sn01 Launch Sheet" at bounding box center [186, 99] width 51 height 7
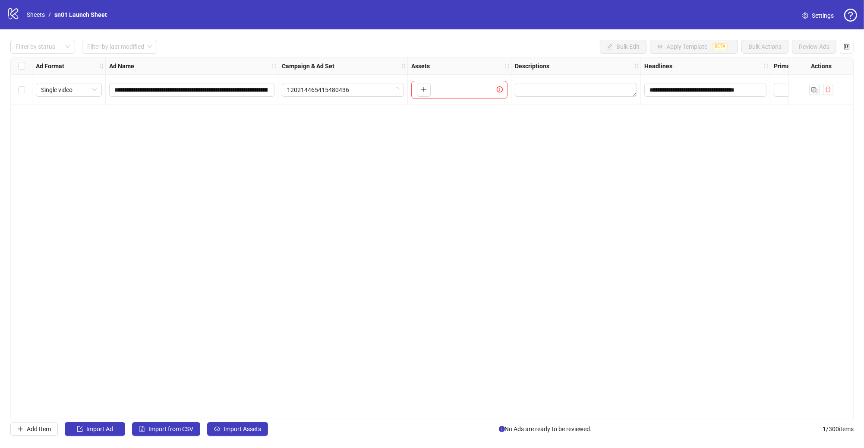
click at [822, 17] on span "Settings" at bounding box center [823, 15] width 22 height 9
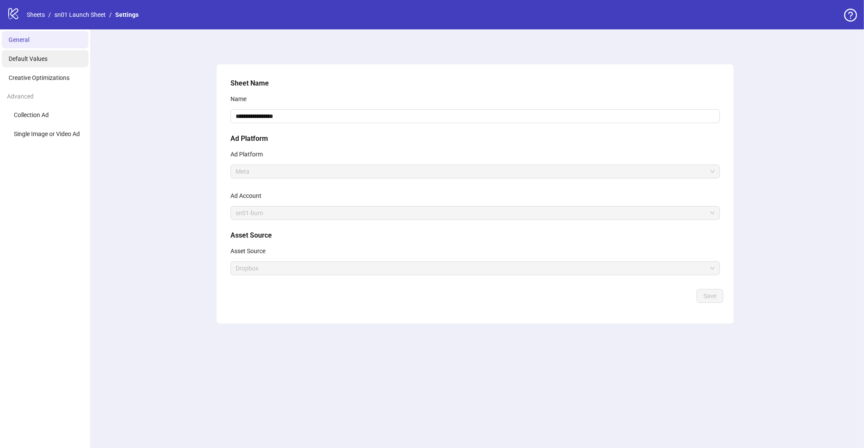
click at [41, 64] on li "Default Values" at bounding box center [45, 58] width 87 height 17
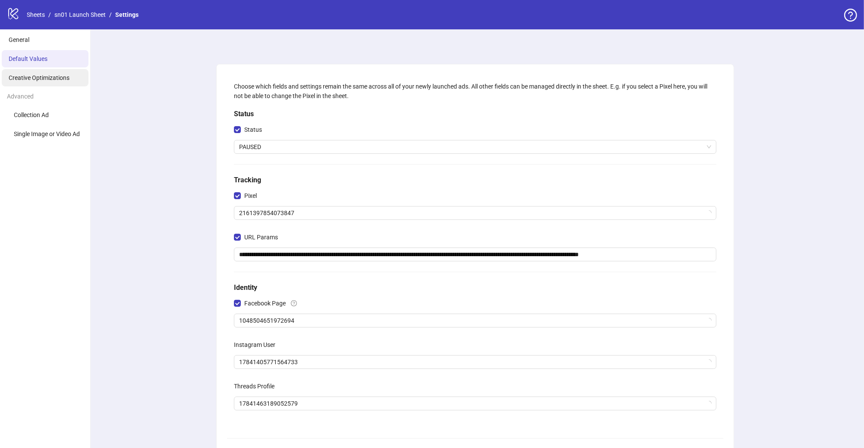
click at [42, 77] on span "Creative Optimizations" at bounding box center [39, 77] width 61 height 7
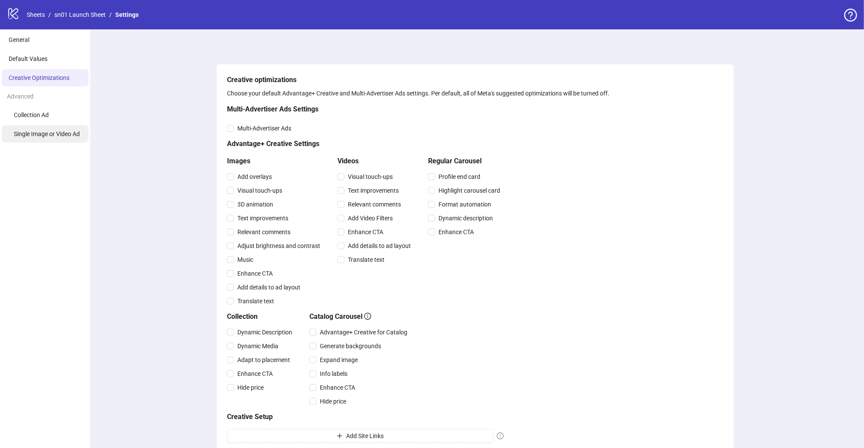
click at [38, 136] on span "Single Image or Video Ad" at bounding box center [47, 133] width 66 height 7
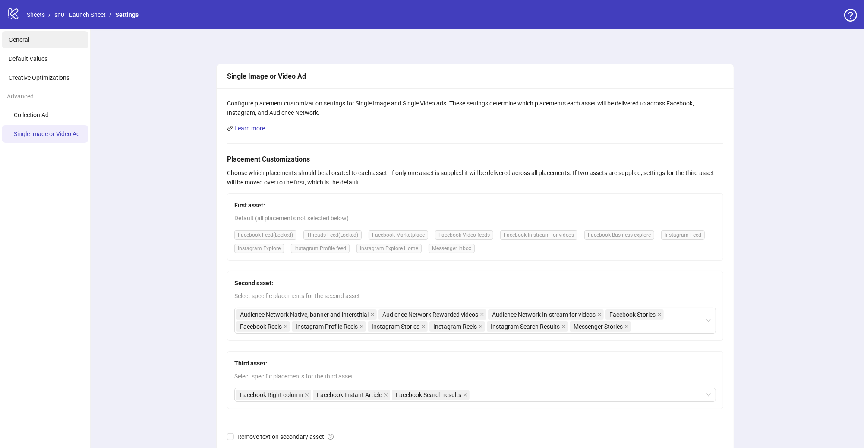
click at [47, 47] on li "General" at bounding box center [45, 39] width 87 height 17
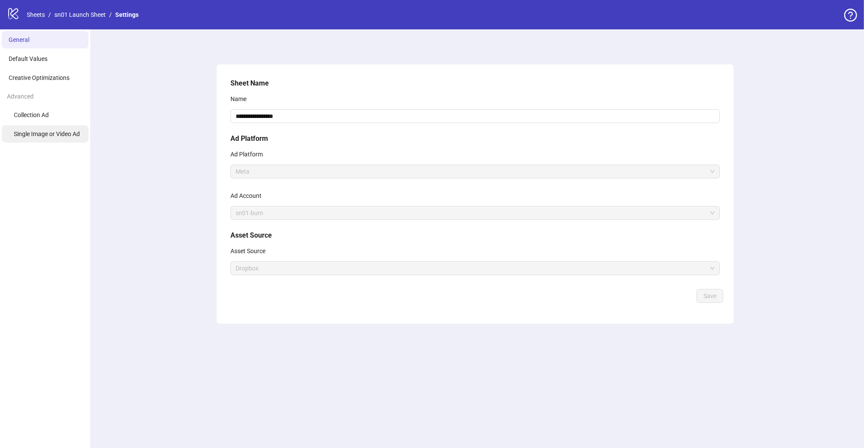
drag, startPoint x: 47, startPoint y: 139, endPoint x: 46, endPoint y: 132, distance: 7.4
click at [47, 139] on li "Single Image or Video Ad" at bounding box center [45, 133] width 87 height 17
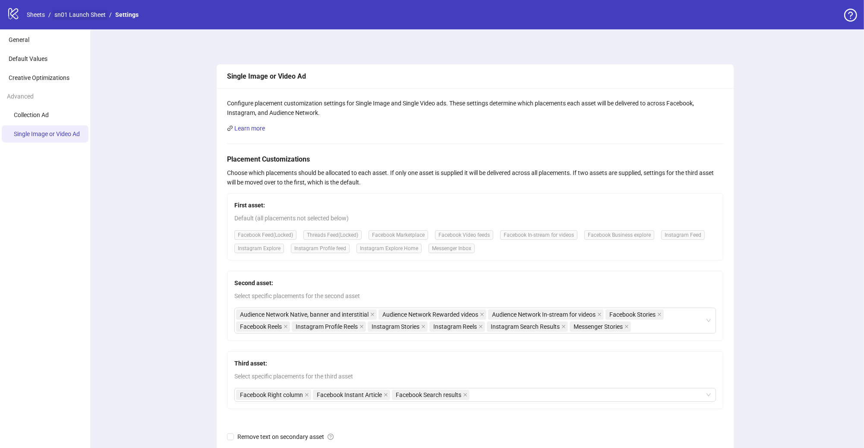
click at [75, 18] on link "sn01 Launch Sheet" at bounding box center [80, 14] width 55 height 9
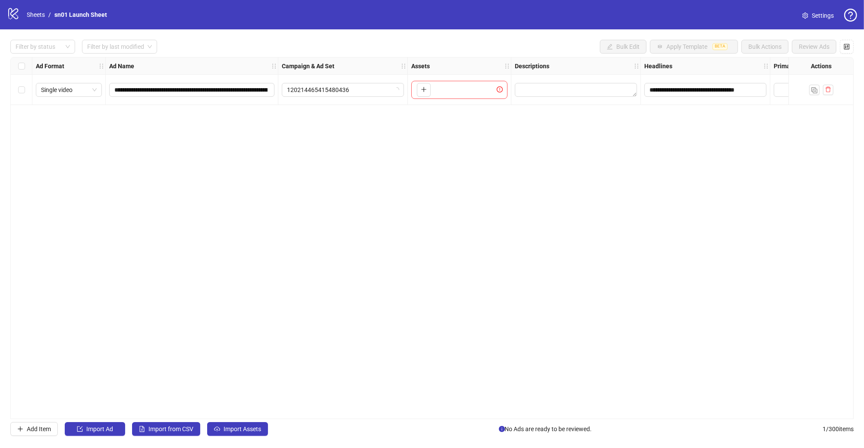
click at [817, 20] on link "Settings" at bounding box center [818, 16] width 45 height 14
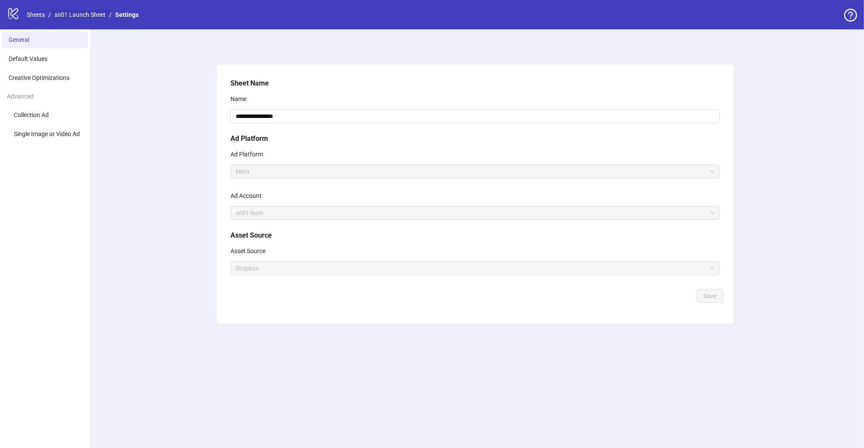
click at [89, 17] on link "sn01 Launch Sheet" at bounding box center [80, 14] width 55 height 9
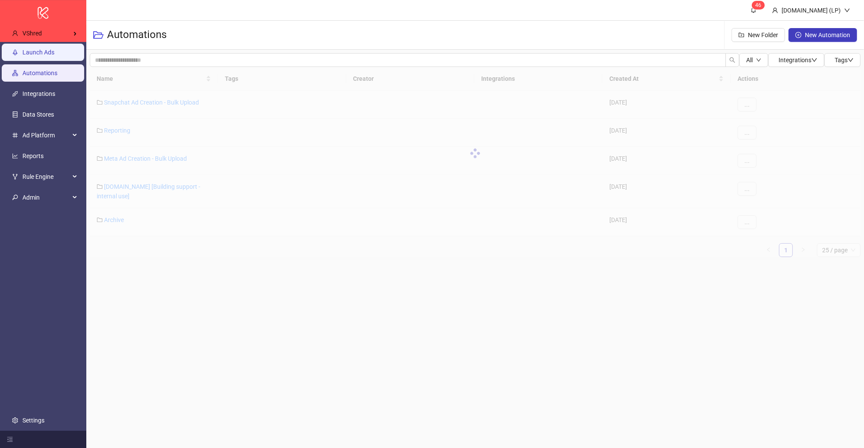
click at [54, 54] on link "Launch Ads" at bounding box center [38, 52] width 32 height 7
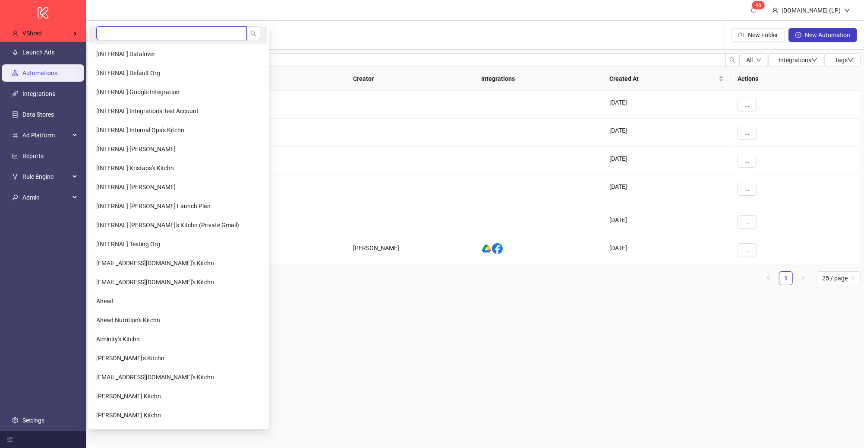
click at [124, 29] on input "search" at bounding box center [171, 33] width 151 height 14
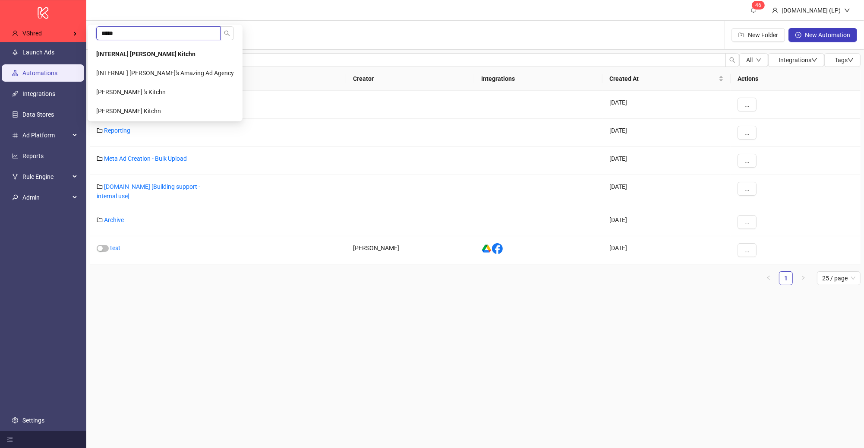
type input "*****"
click at [130, 53] on b "[INTERNAL] [PERSON_NAME] Kitchn" at bounding box center [145, 54] width 99 height 7
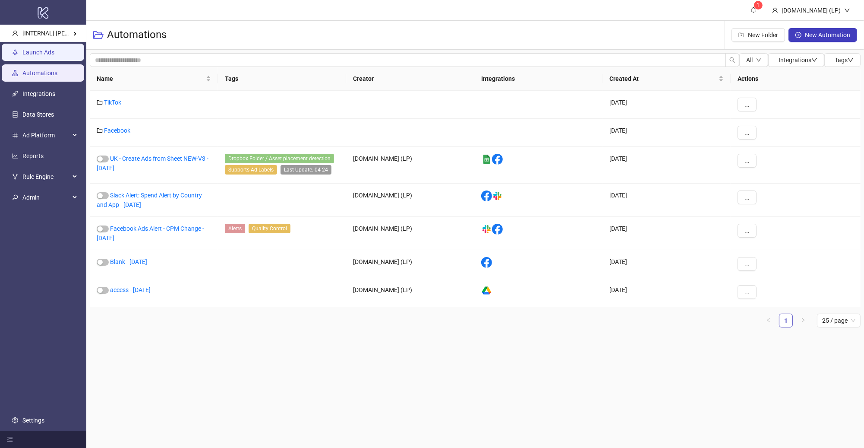
click at [26, 49] on link "Launch Ads" at bounding box center [38, 52] width 32 height 7
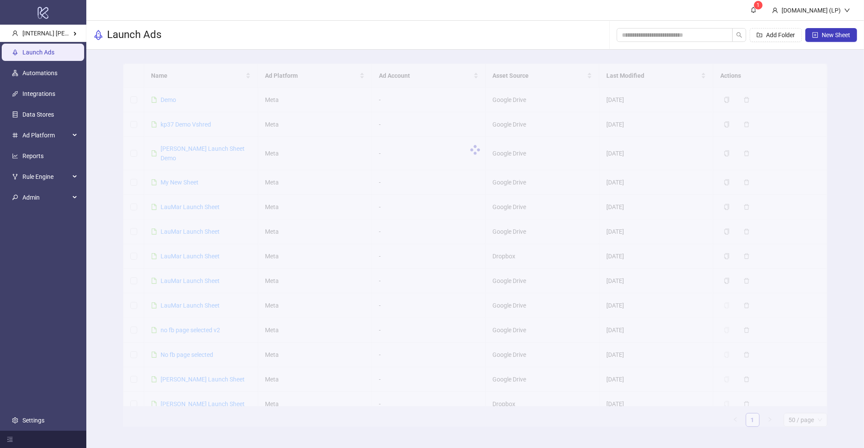
click at [164, 90] on div at bounding box center [475, 149] width 704 height 173
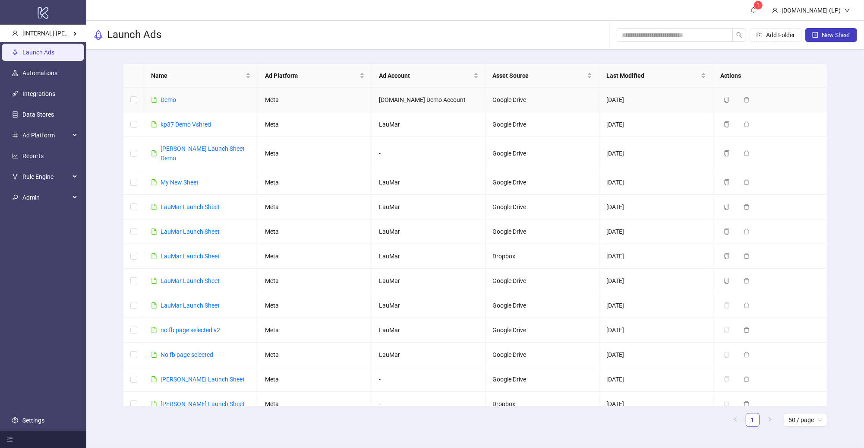
click at [163, 96] on link "Demo" at bounding box center [169, 99] width 16 height 7
click at [26, 424] on link "Settings" at bounding box center [33, 420] width 22 height 7
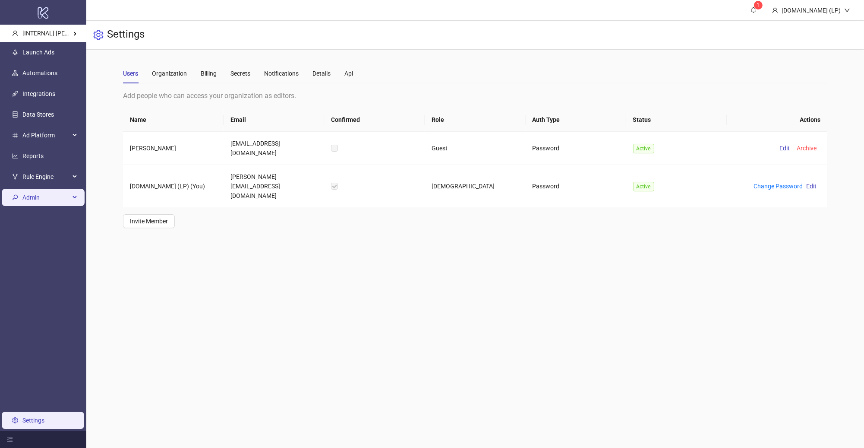
click at [15, 189] on div "Admin" at bounding box center [43, 197] width 83 height 17
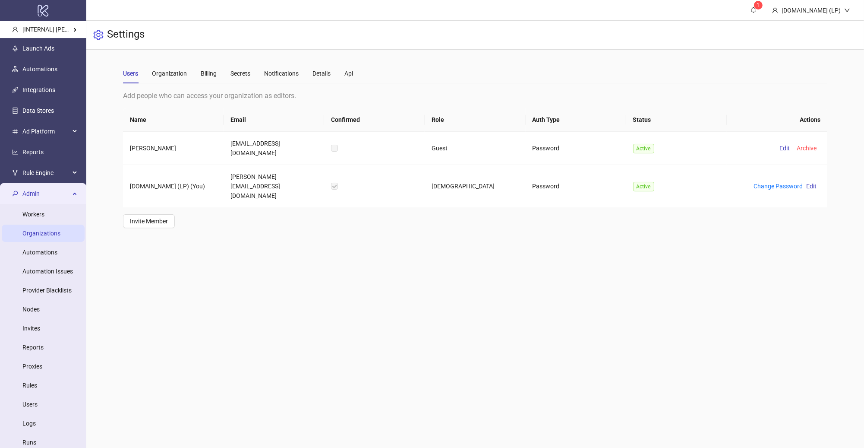
click at [41, 230] on link "Organizations" at bounding box center [41, 233] width 38 height 7
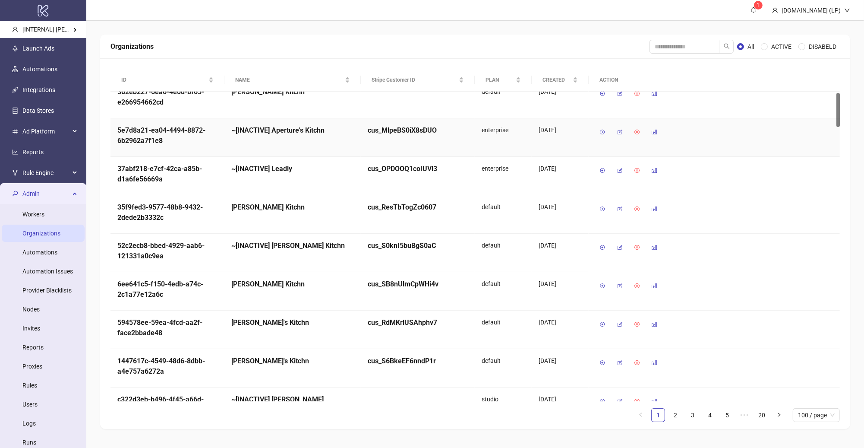
scroll to position [19, 0]
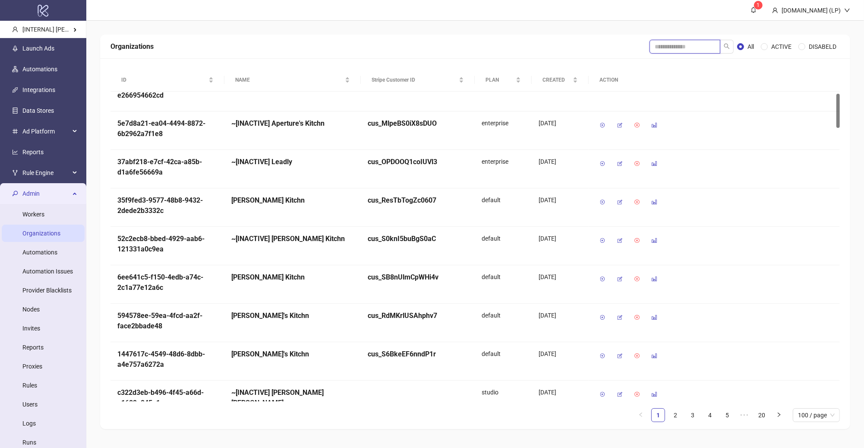
click at [695, 43] on input "search" at bounding box center [685, 47] width 71 height 14
type input "*****"
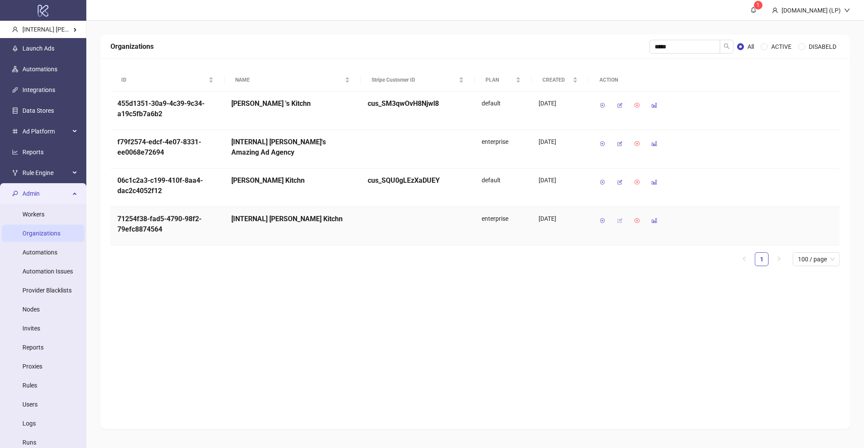
click at [622, 218] on icon "button" at bounding box center [620, 221] width 6 height 6
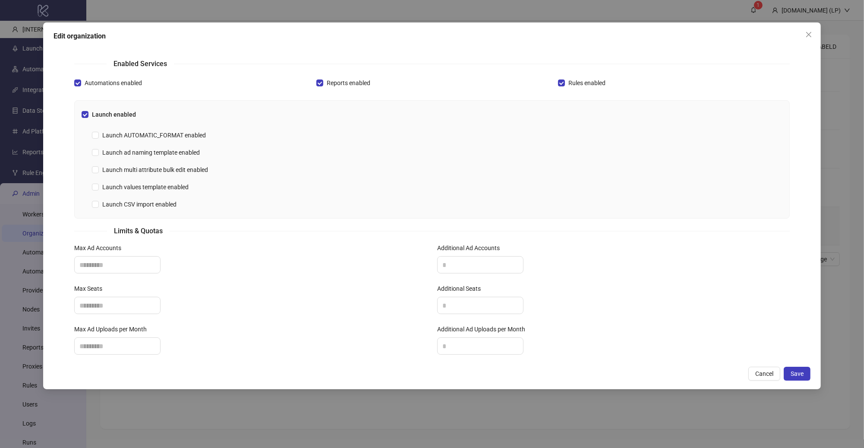
scroll to position [219, 0]
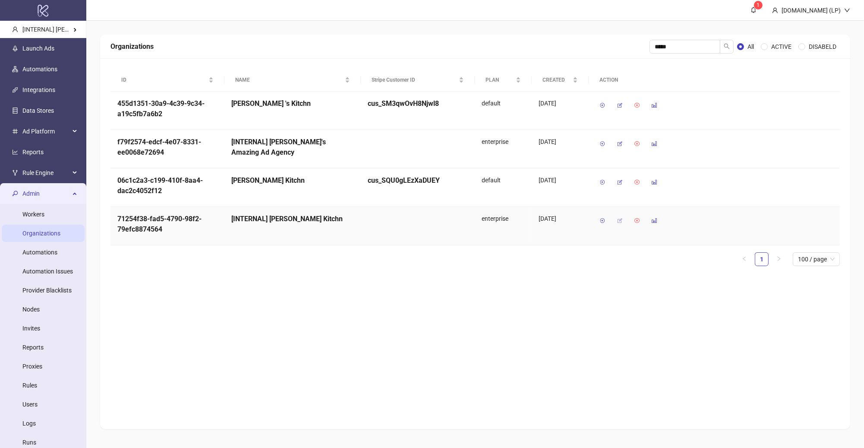
click at [617, 226] on button "button" at bounding box center [620, 221] width 14 height 14
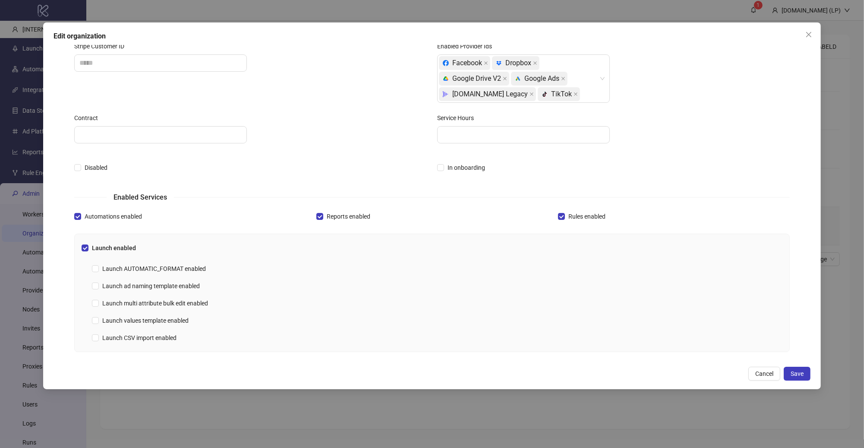
scroll to position [115, 0]
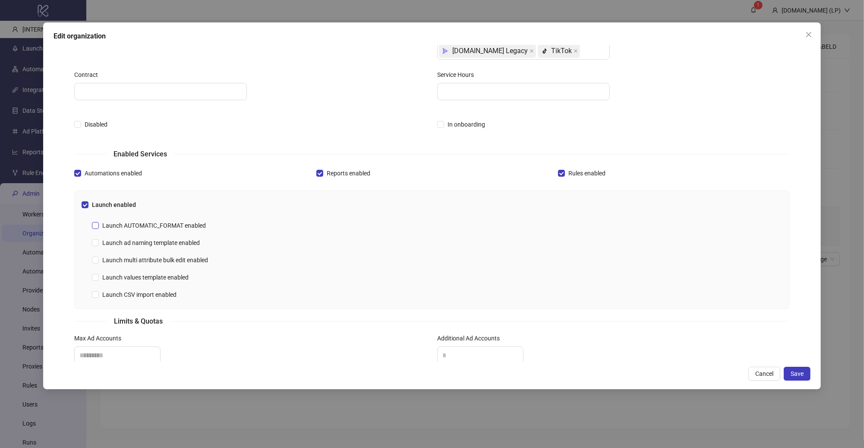
click at [191, 228] on span "Launch AUTOMATIC_FORMAT enabled" at bounding box center [154, 225] width 111 height 9
click at [136, 243] on span "Launch ad naming template enabled" at bounding box center [151, 242] width 104 height 9
click at [123, 258] on span "Launch multi attribute bulk edit enabled" at bounding box center [155, 259] width 113 height 9
click at [123, 270] on div "Launch values template enabled" at bounding box center [437, 277] width 691 height 14
click at [120, 276] on span "Launch values template enabled" at bounding box center [145, 276] width 93 height 9
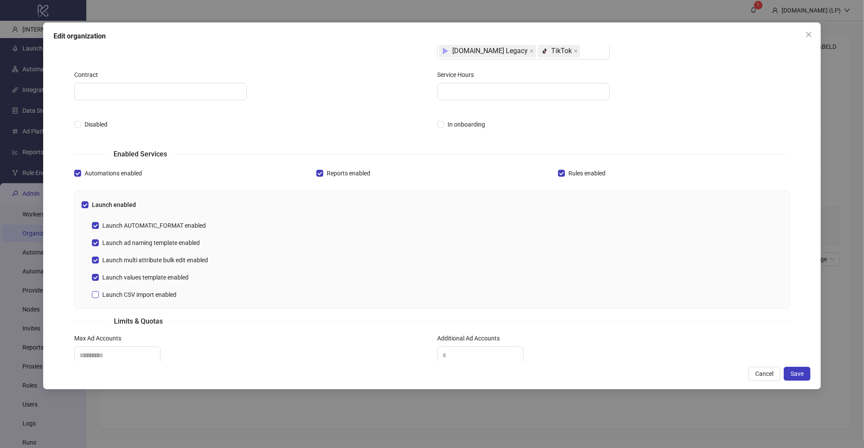
click at [126, 298] on span "Launch CSV import enabled" at bounding box center [139, 294] width 81 height 9
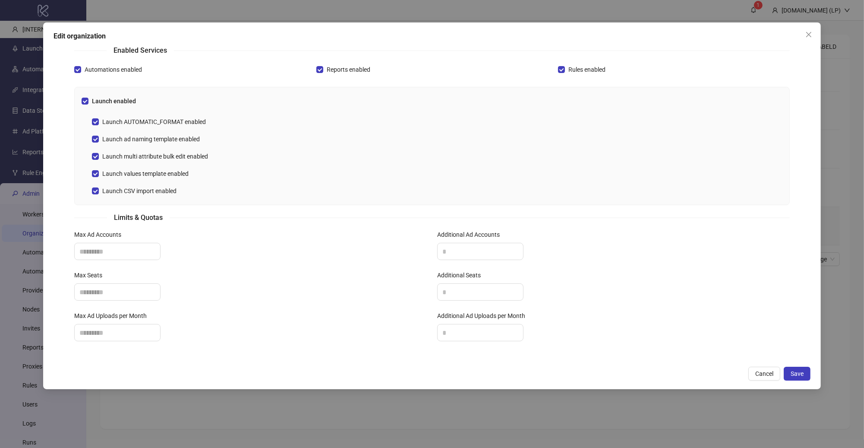
scroll to position [0, 0]
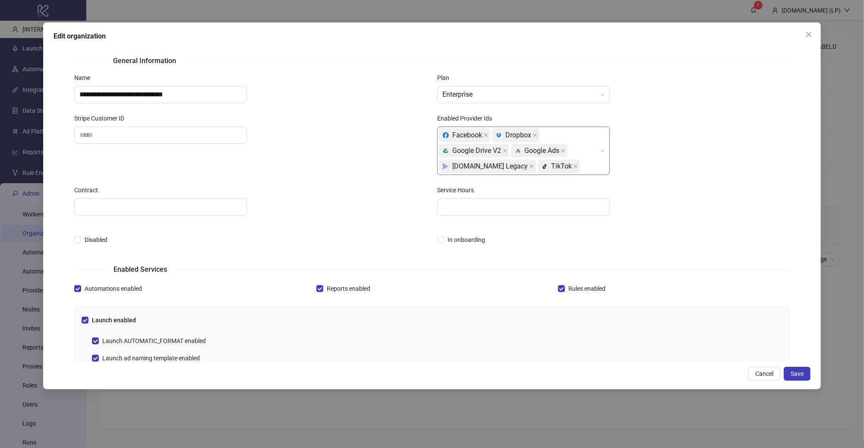
click at [579, 169] on div "Facebook platform/dropbox Dropbox platform/google_drive Google Drive V2 platfor…" at bounding box center [519, 150] width 160 height 47
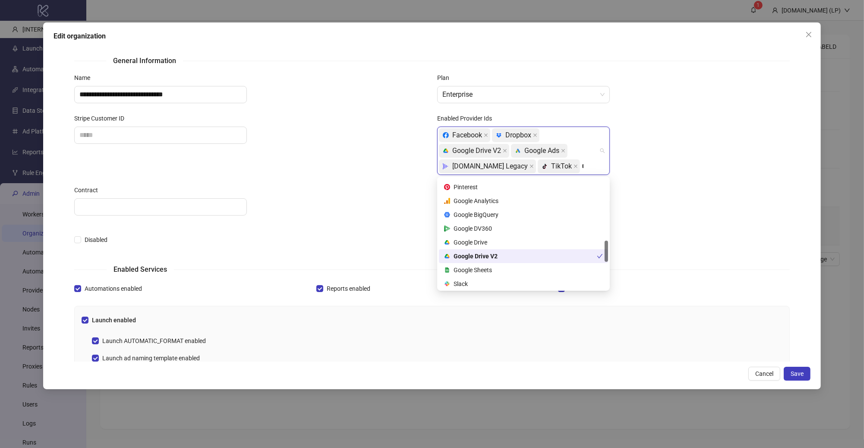
scroll to position [166, 0]
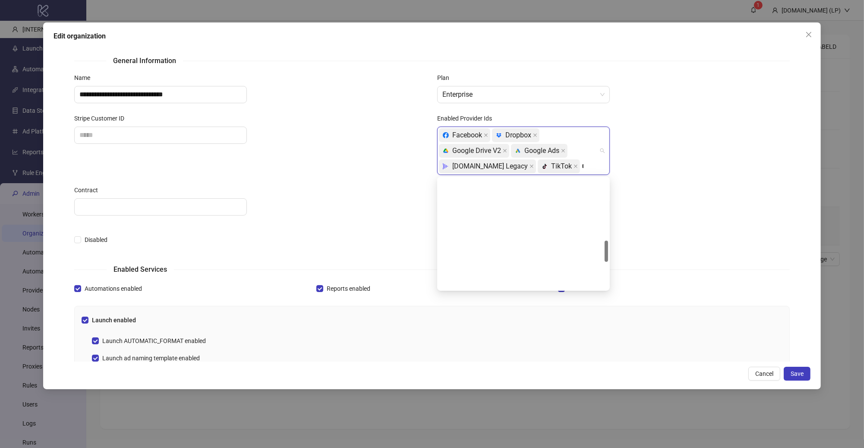
type input "**"
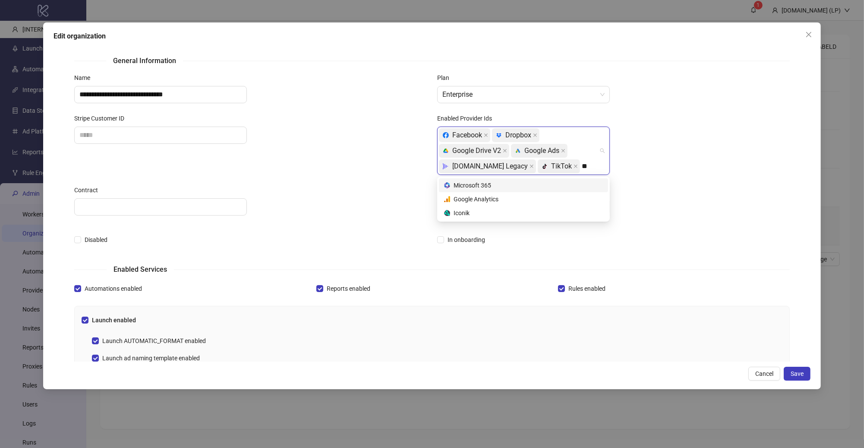
scroll to position [0, 0]
click at [518, 215] on div "Iconik" at bounding box center [523, 212] width 159 height 9
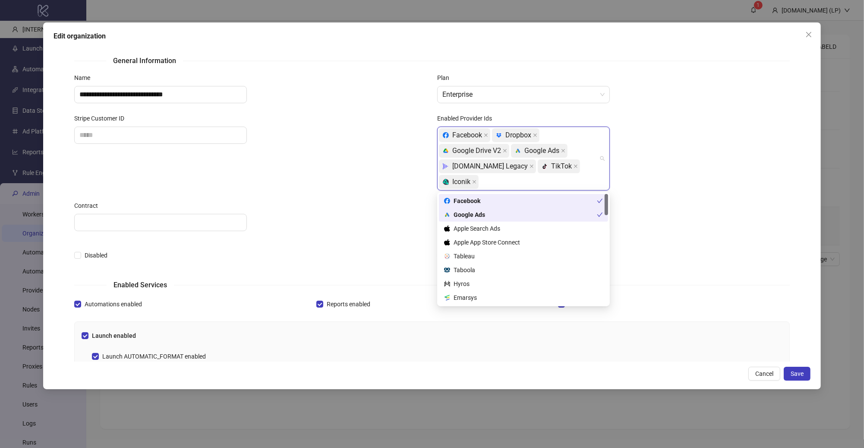
click at [558, 184] on div "Facebook platform/dropbox Dropbox platform/google_drive Google Drive V2 platfor…" at bounding box center [519, 158] width 160 height 62
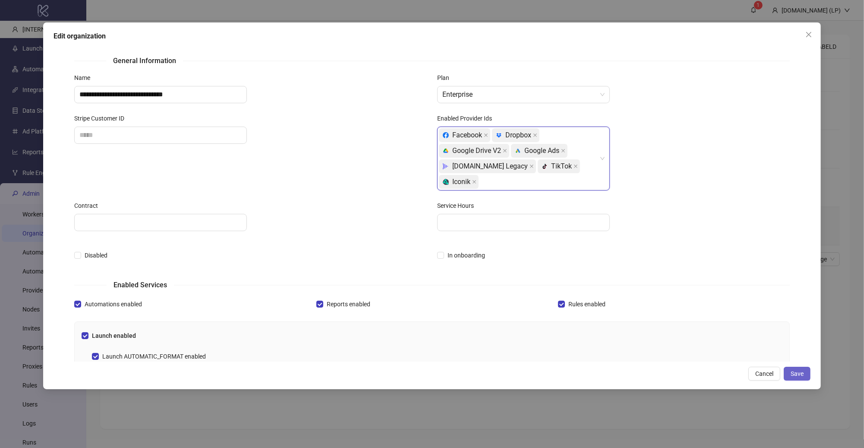
click at [803, 376] on span "Save" at bounding box center [797, 373] width 13 height 7
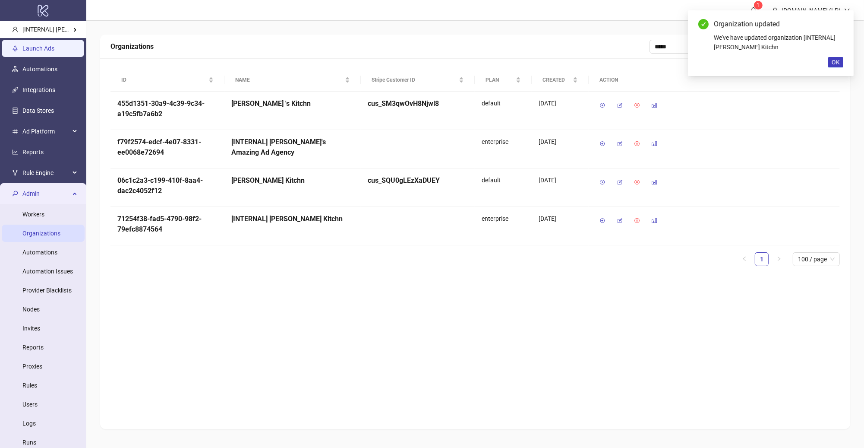
click at [47, 51] on link "Launch Ads" at bounding box center [38, 48] width 32 height 7
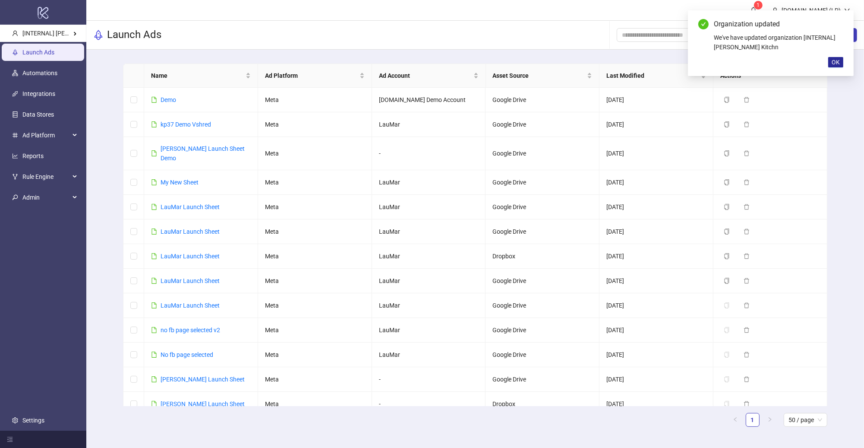
click at [841, 63] on button "OK" at bounding box center [835, 62] width 15 height 10
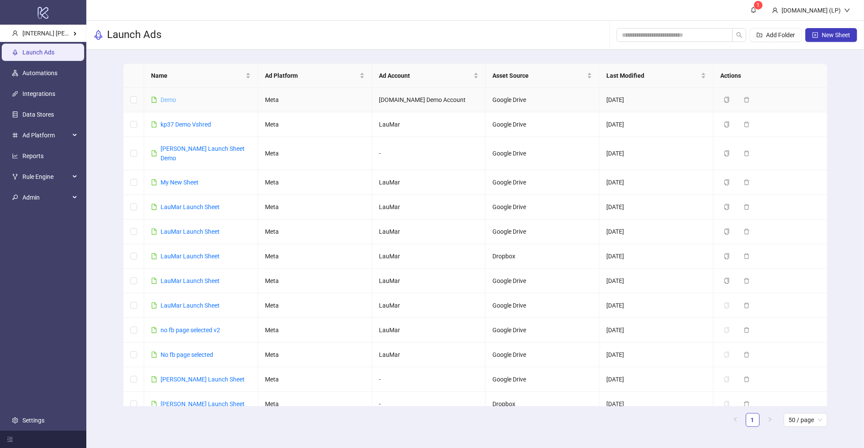
click at [171, 102] on link "Demo" at bounding box center [169, 99] width 16 height 7
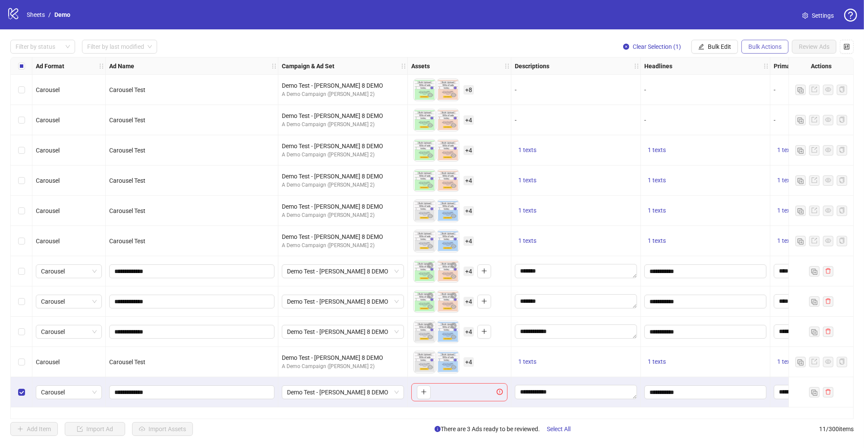
click at [772, 43] on span "Bulk Actions" at bounding box center [765, 46] width 33 height 7
click at [772, 66] on span "Delete" at bounding box center [777, 63] width 59 height 9
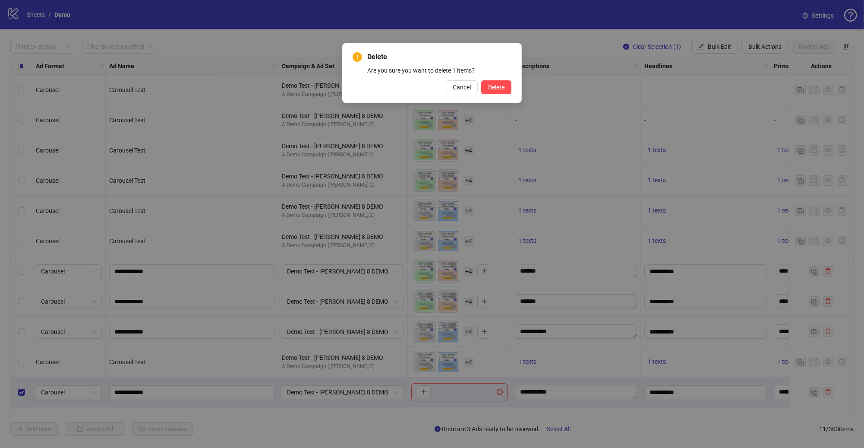
click at [494, 96] on div "Delete Are you sure you want to delete 1 items? Cancel Delete" at bounding box center [432, 73] width 180 height 60
click at [500, 85] on span "Delete" at bounding box center [496, 87] width 16 height 7
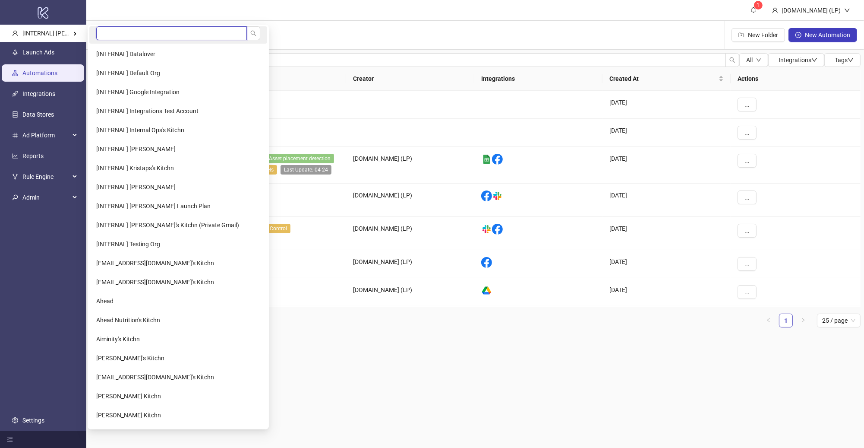
click at [123, 27] on input "search" at bounding box center [171, 33] width 151 height 14
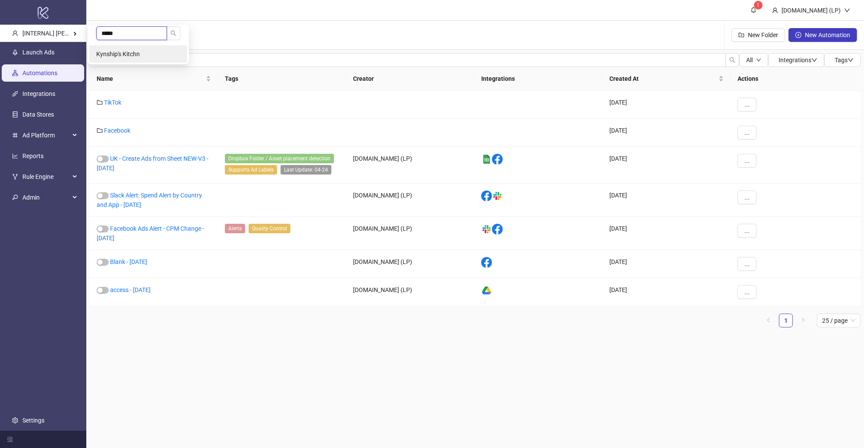
type input "*****"
click at [139, 49] on li "Kynship's Kitchn" at bounding box center [138, 53] width 98 height 17
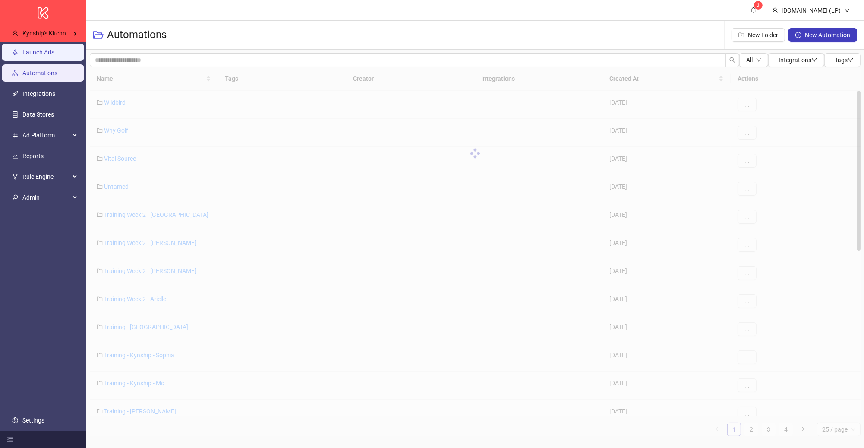
click at [54, 54] on link "Launch Ads" at bounding box center [38, 52] width 32 height 7
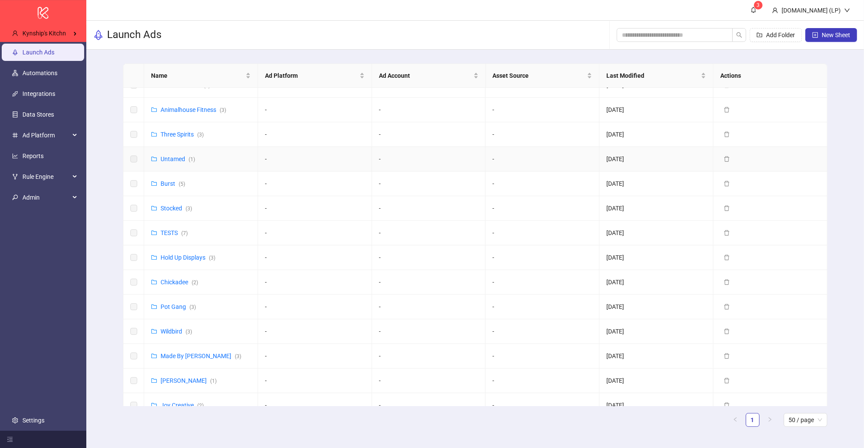
scroll to position [224, 0]
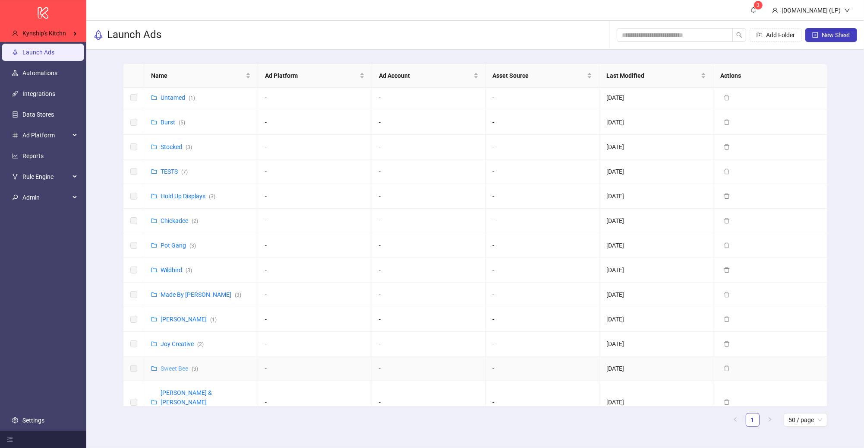
click at [174, 369] on link "Sweet Bee ( 3 )" at bounding box center [180, 368] width 38 height 7
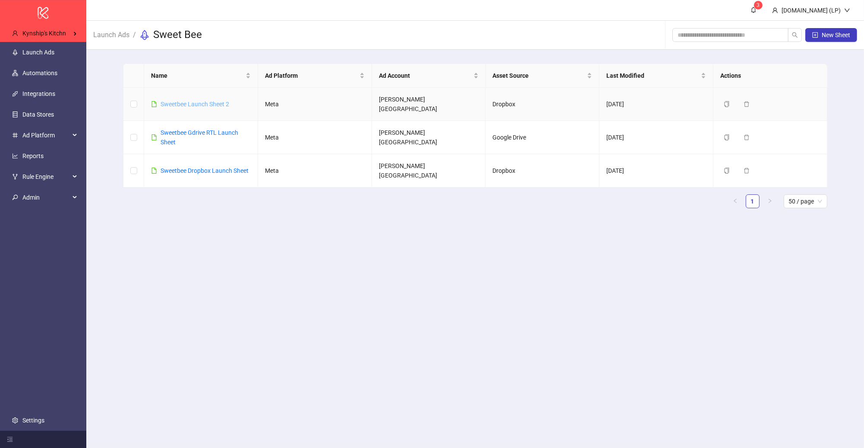
click at [194, 101] on link "Sweetbee Launch Sheet 2" at bounding box center [195, 104] width 69 height 7
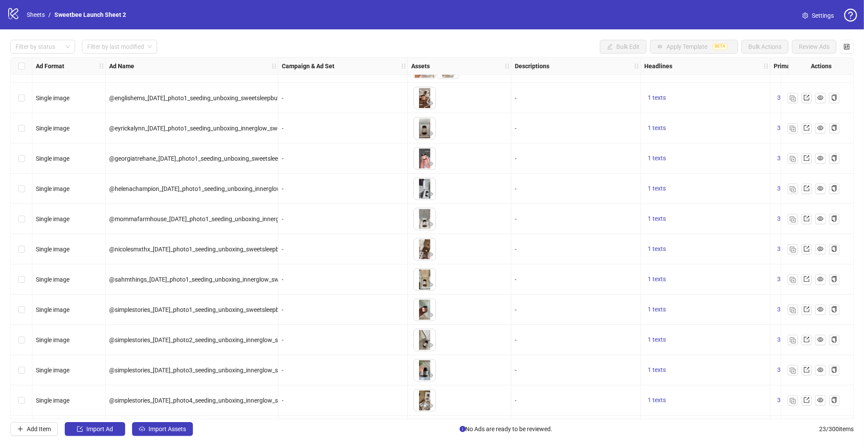
scroll to position [355, 0]
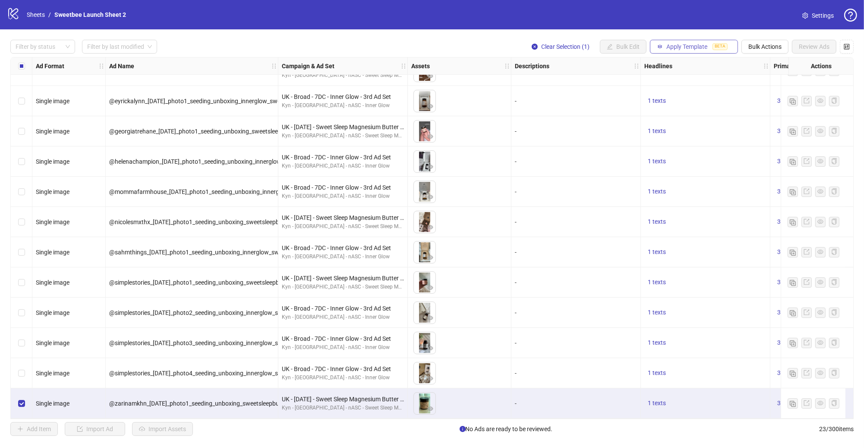
click at [683, 49] on span "Apply Template" at bounding box center [687, 46] width 41 height 7
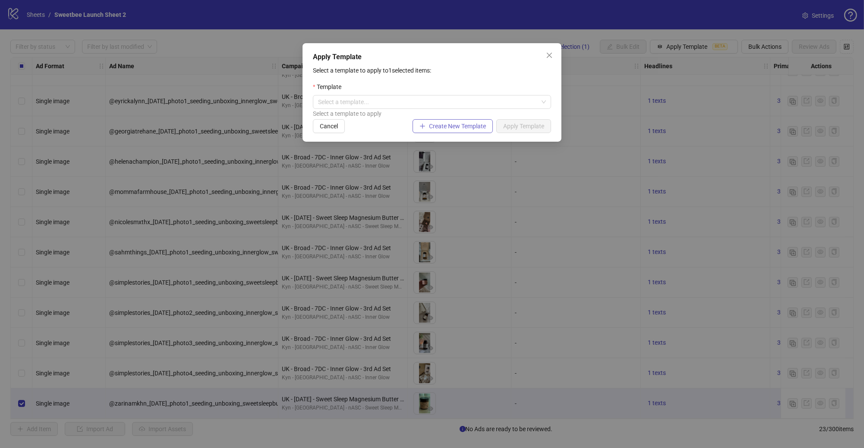
click at [453, 128] on span "Create New Template" at bounding box center [457, 126] width 57 height 7
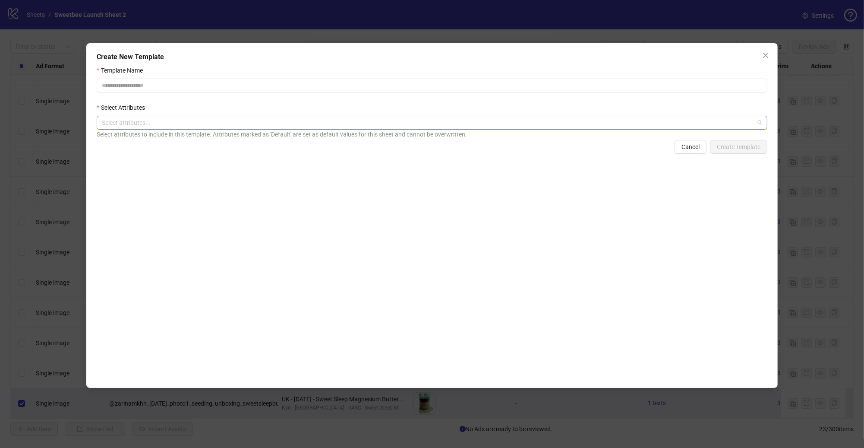
click at [429, 126] on div at bounding box center [427, 123] width 658 height 12
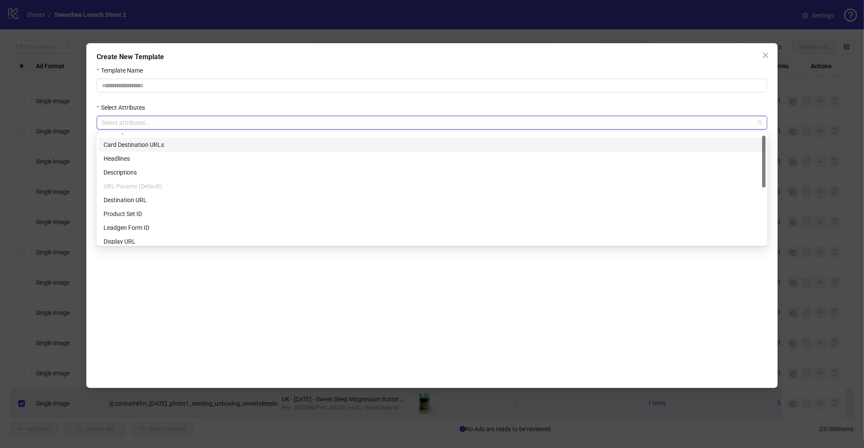
scroll to position [0, 0]
click at [434, 126] on div at bounding box center [427, 123] width 658 height 12
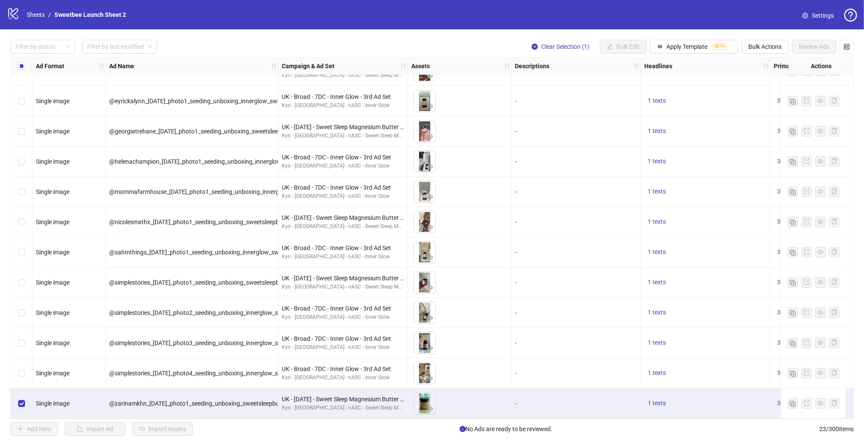
click at [12, 14] on icon "logo/logo-mobile" at bounding box center [13, 13] width 13 height 13
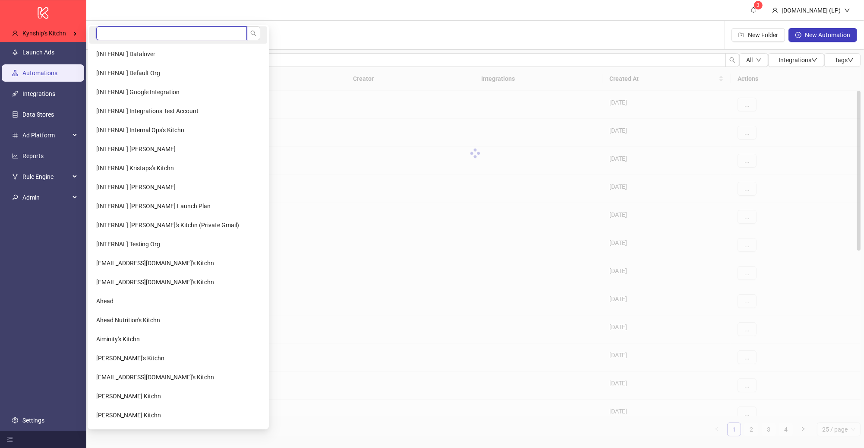
click at [131, 35] on input "search" at bounding box center [171, 33] width 151 height 14
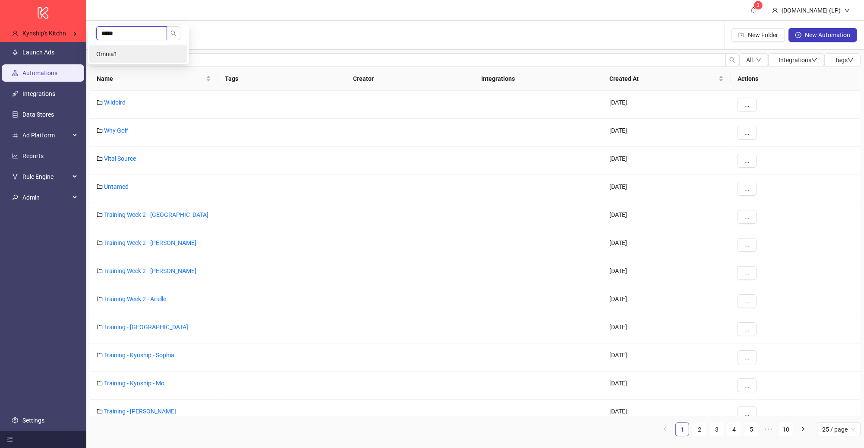
type input "*****"
click at [139, 50] on li "Omnia1" at bounding box center [138, 53] width 98 height 17
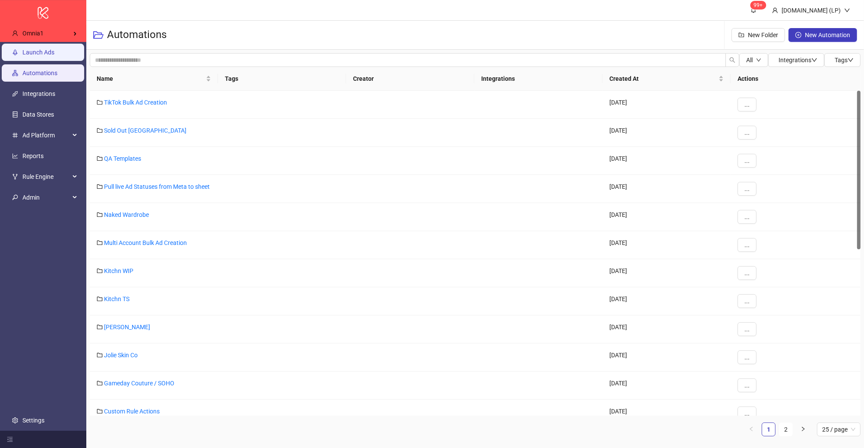
click at [54, 56] on link "Launch Ads" at bounding box center [38, 52] width 32 height 7
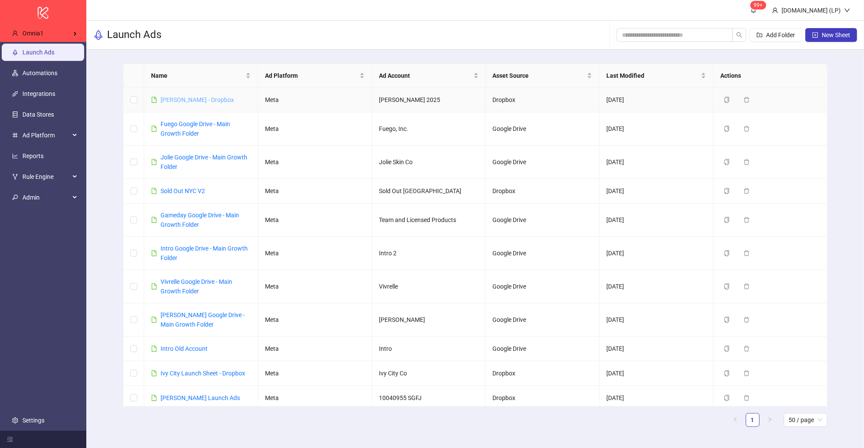
click at [169, 98] on link "Alex Mill - Dropbox" at bounding box center [197, 99] width 73 height 7
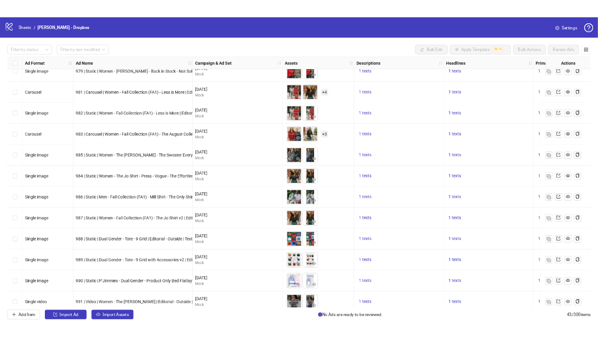
scroll to position [959, 0]
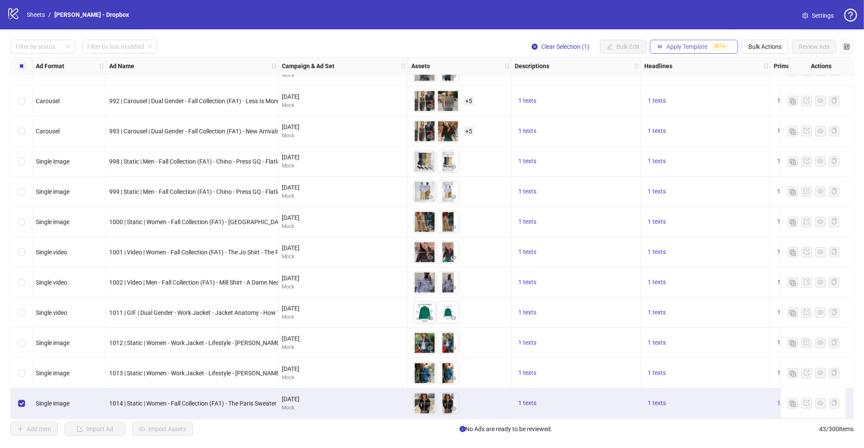
click at [685, 49] on span "Apply Template" at bounding box center [687, 46] width 41 height 7
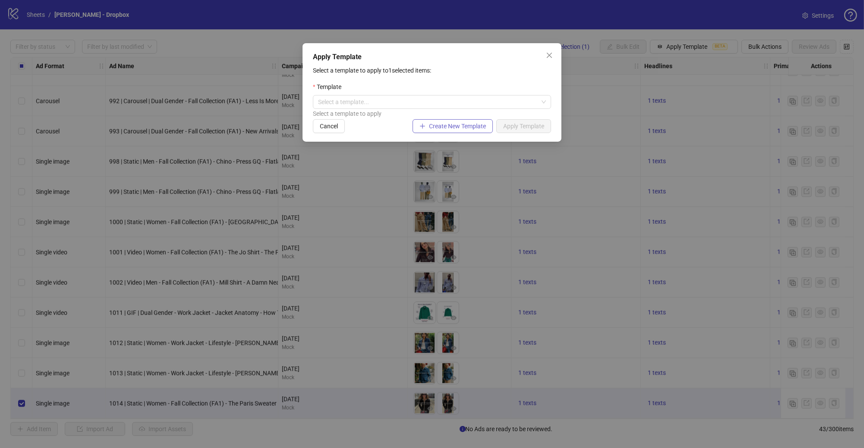
click at [448, 126] on span "Create New Template" at bounding box center [457, 126] width 57 height 7
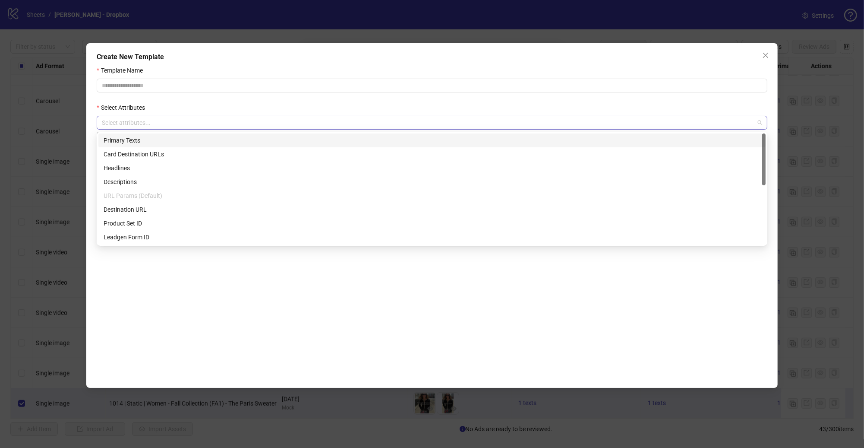
click at [448, 129] on div at bounding box center [427, 123] width 658 height 12
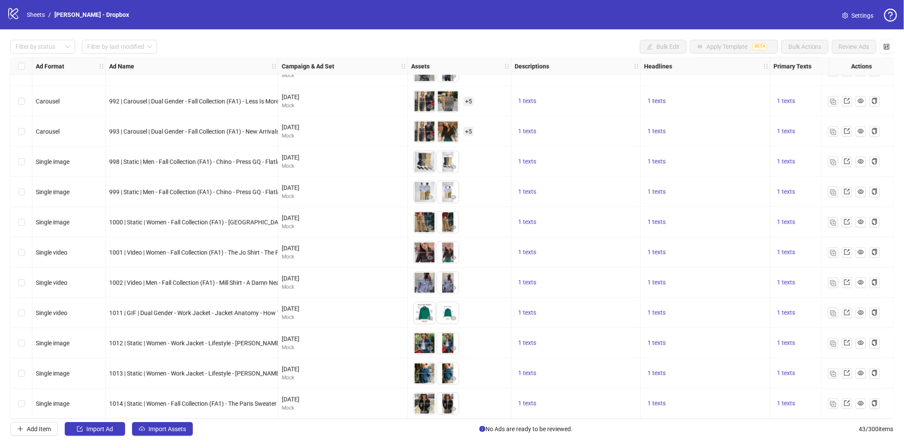
click at [16, 10] on icon "logo/logo-mobile" at bounding box center [13, 13] width 13 height 13
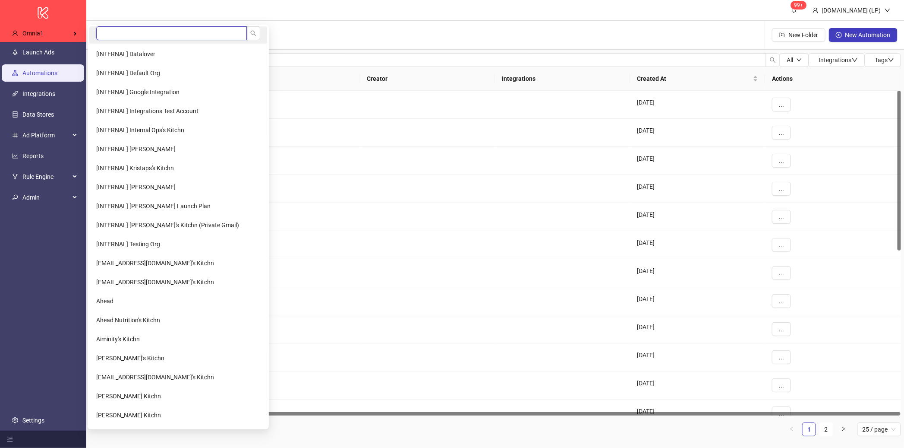
click at [114, 29] on input "search" at bounding box center [171, 33] width 151 height 14
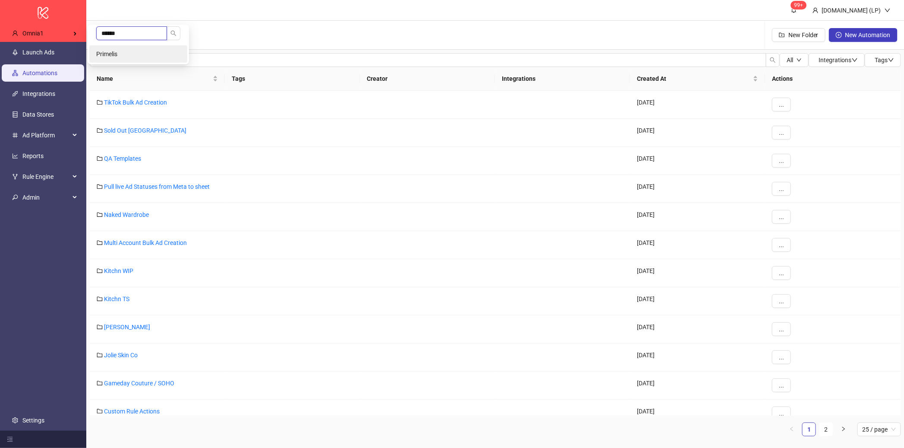
type input "******"
click at [109, 59] on li "Primelis" at bounding box center [138, 53] width 98 height 17
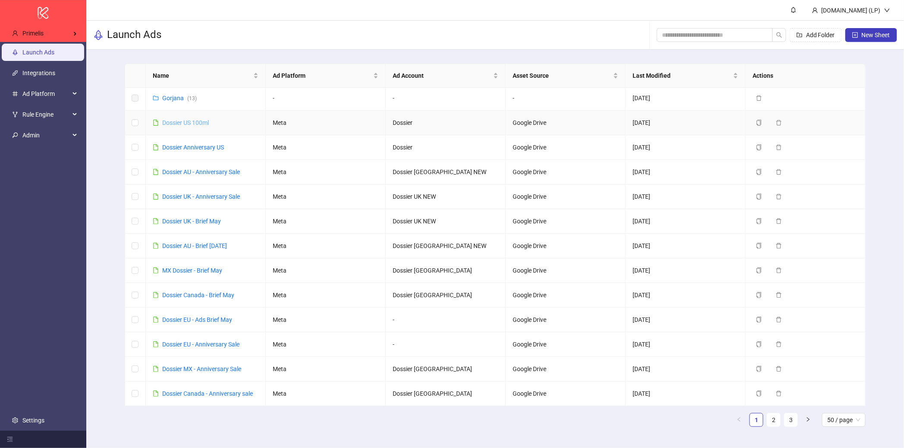
click at [196, 125] on td "Dossier US 100ml" at bounding box center [206, 123] width 120 height 25
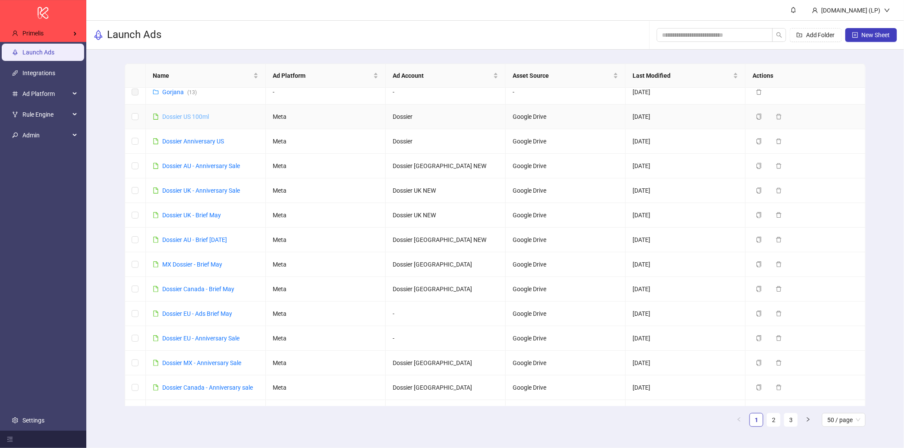
scroll to position [7, 0]
click at [195, 115] on link "Dossier US 100ml" at bounding box center [185, 117] width 47 height 7
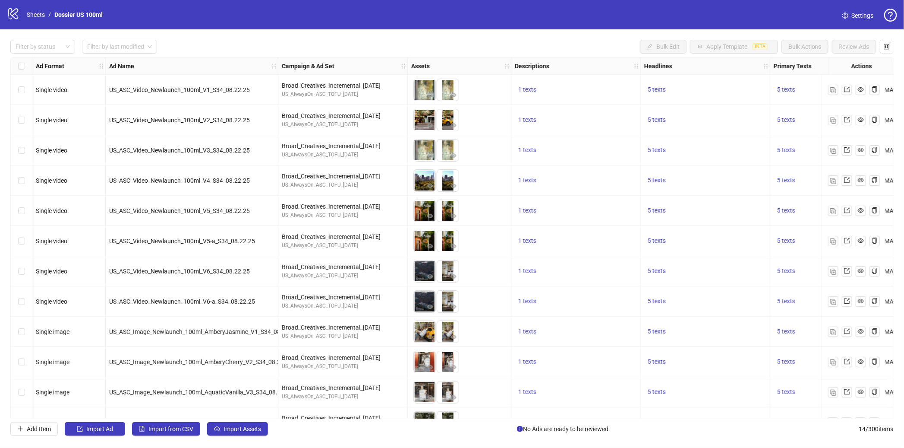
scroll to position [83, 0]
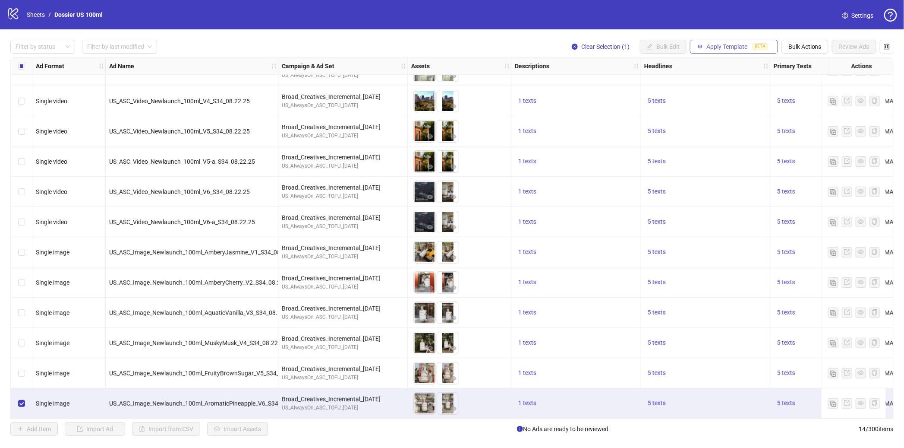
click at [721, 46] on span "Apply Template" at bounding box center [727, 46] width 41 height 7
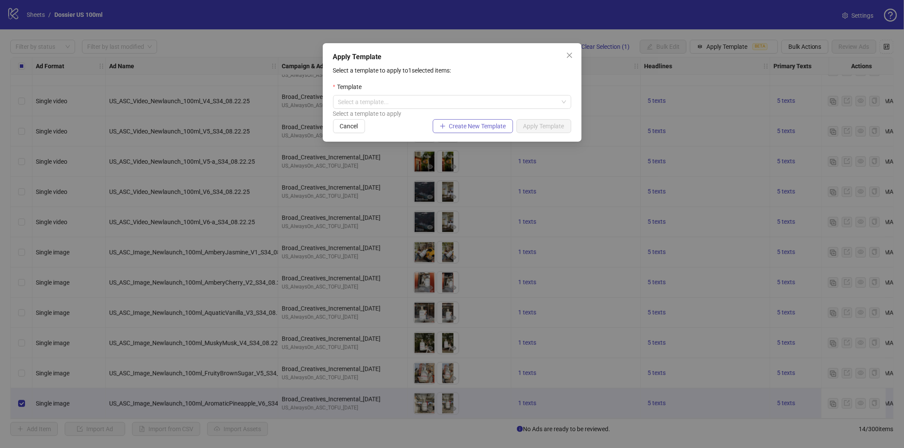
click at [461, 126] on span "Create New Template" at bounding box center [477, 126] width 57 height 7
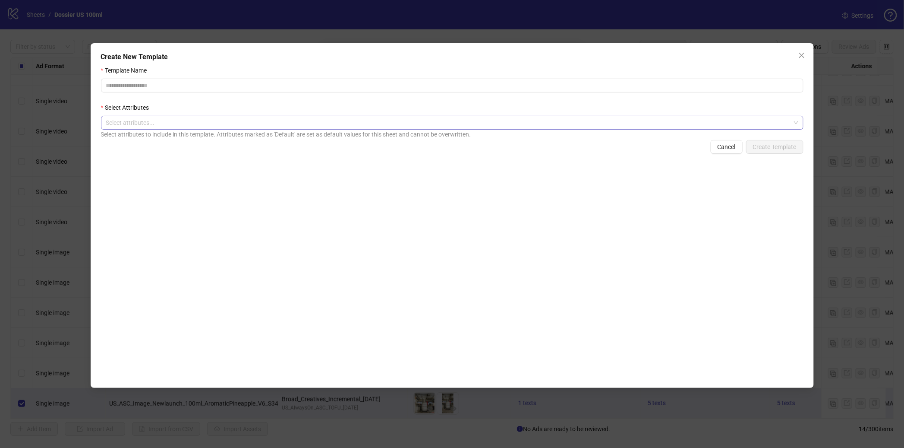
click at [420, 122] on div at bounding box center [448, 123] width 690 height 12
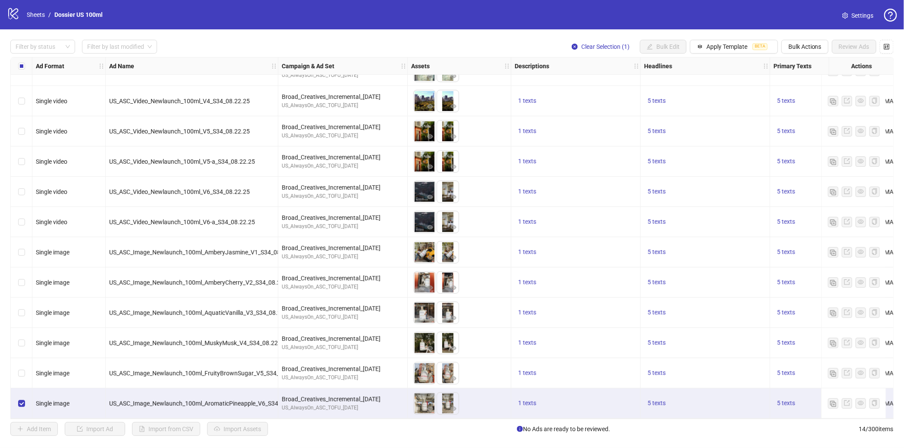
click at [38, 20] on div "logo/logo-mobile Sheets / Dossier US 100ml" at bounding box center [56, 15] width 99 height 16
click at [40, 15] on link "Sheets" at bounding box center [36, 14] width 22 height 9
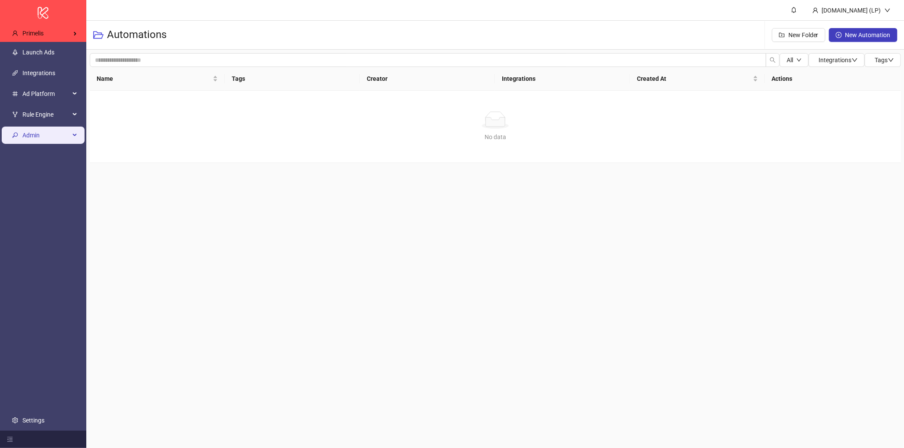
click at [61, 132] on span "Admin" at bounding box center [45, 134] width 47 height 17
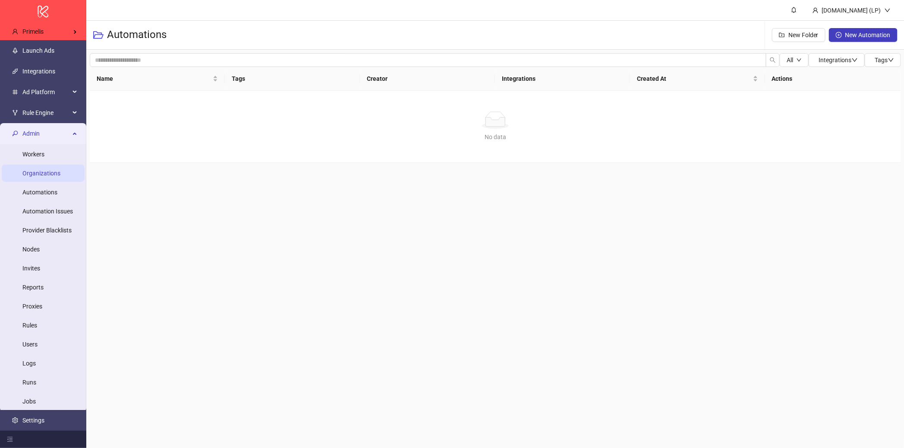
click at [60, 177] on link "Organizations" at bounding box center [41, 173] width 38 height 7
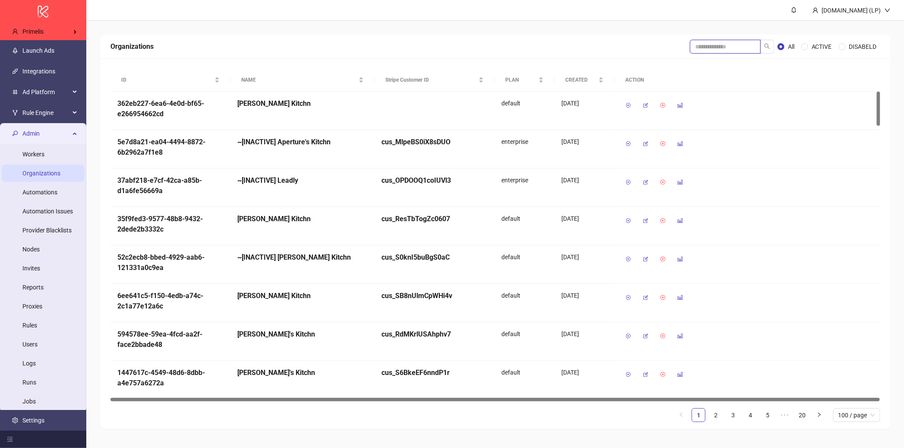
click at [711, 44] on input "search" at bounding box center [725, 47] width 71 height 14
type input "******"
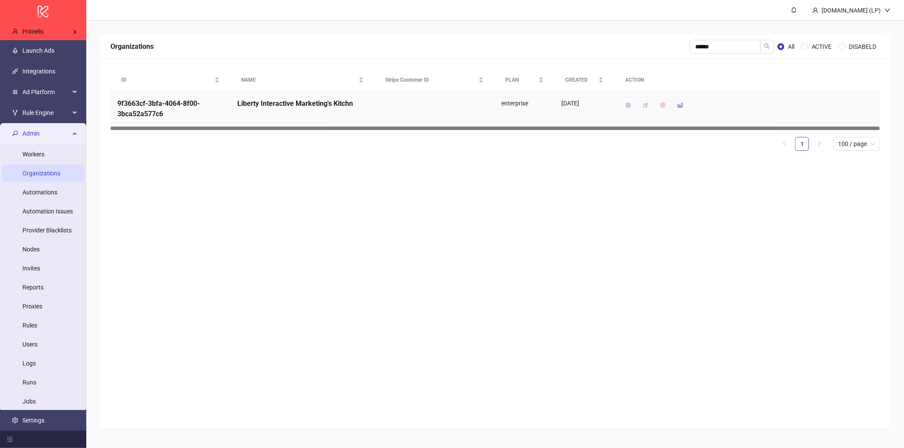
click at [644, 108] on icon "button" at bounding box center [646, 105] width 6 height 6
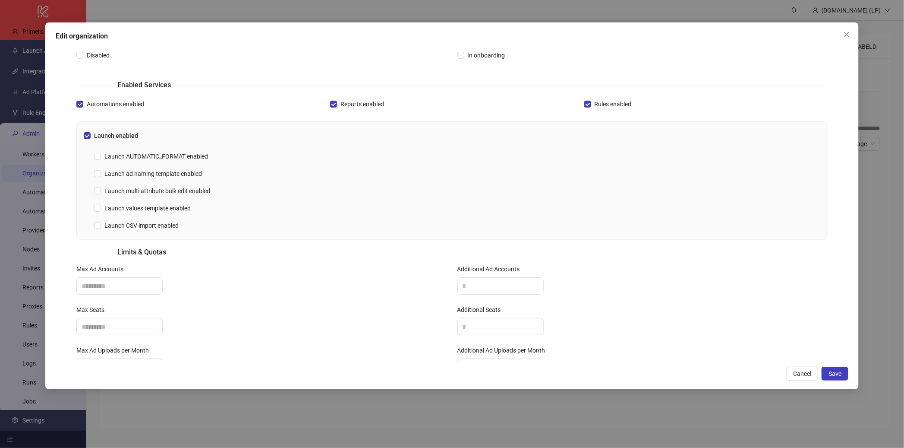
scroll to position [235, 0]
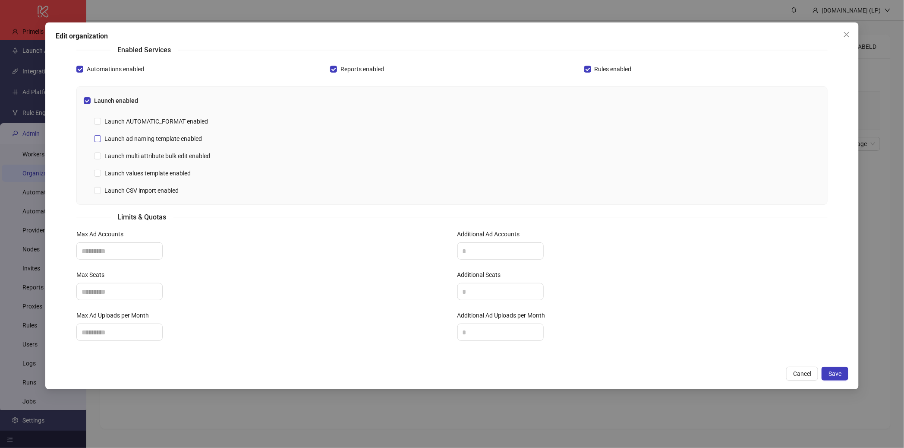
click at [154, 138] on span "Launch ad naming template enabled" at bounding box center [153, 138] width 104 height 9
click at [142, 173] on span "Launch values template enabled" at bounding box center [147, 172] width 93 height 9
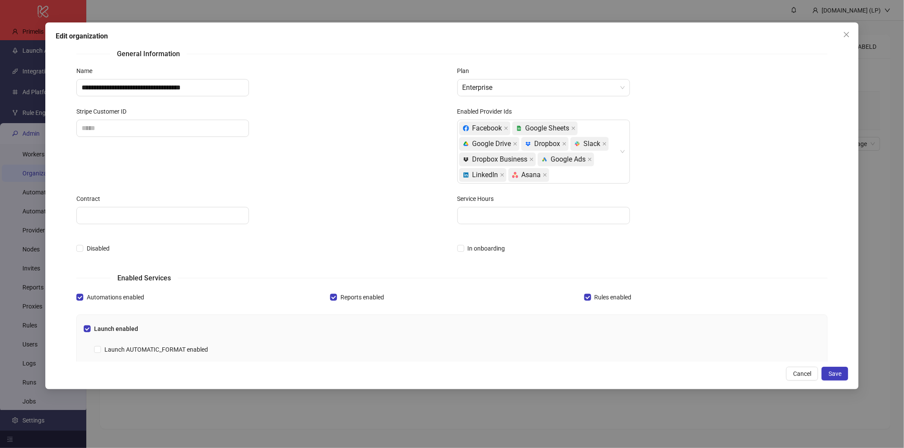
scroll to position [0, 0]
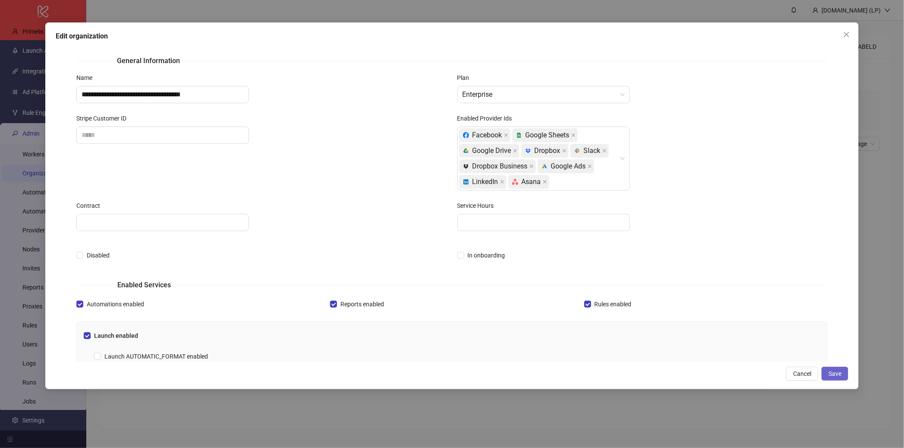
click at [837, 369] on button "Save" at bounding box center [835, 374] width 27 height 14
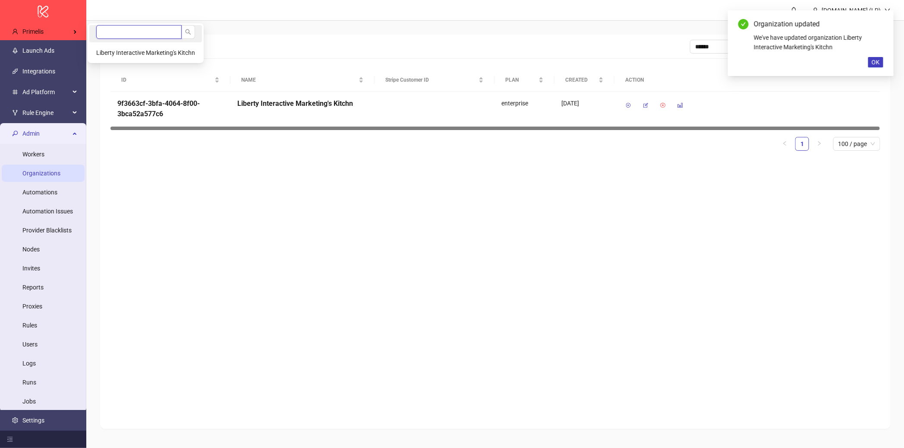
click at [110, 28] on input "search" at bounding box center [138, 32] width 85 height 14
click at [109, 55] on span "Liberty Interactive Marketing's Kitchn" at bounding box center [145, 52] width 99 height 7
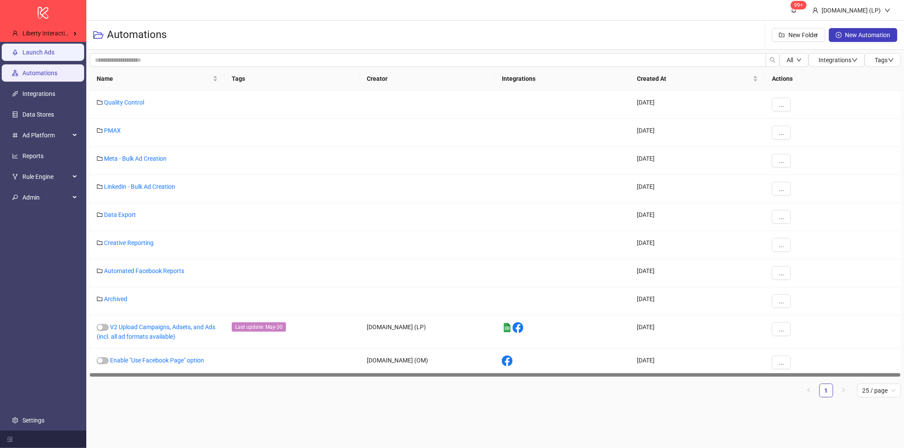
click at [54, 56] on link "Launch Ads" at bounding box center [38, 52] width 32 height 7
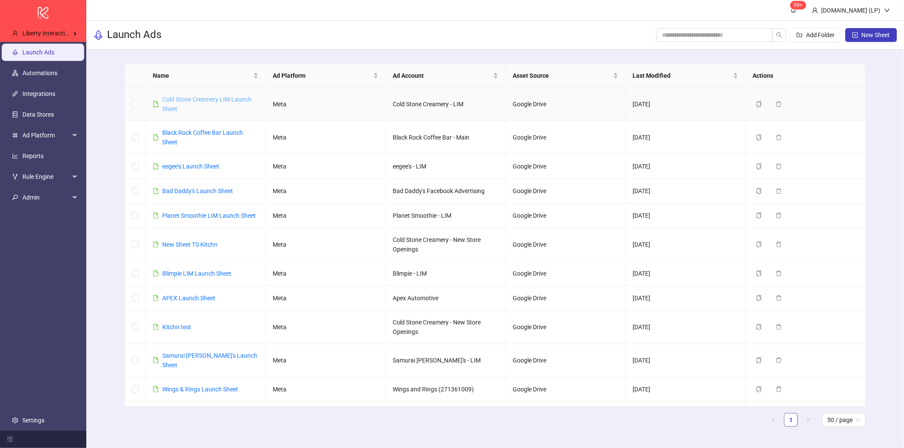
click at [226, 97] on link "Cold Stone Creamery LIM Launch Sheet" at bounding box center [206, 104] width 89 height 16
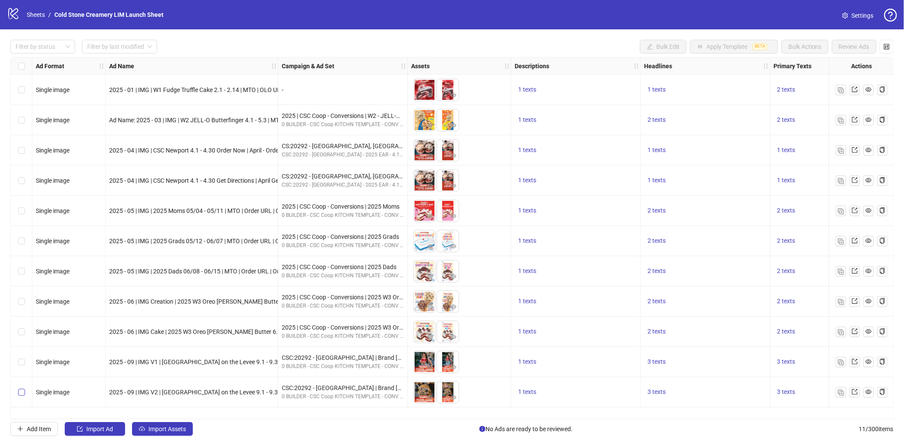
click at [24, 396] on label "Select row 11" at bounding box center [21, 391] width 7 height 9
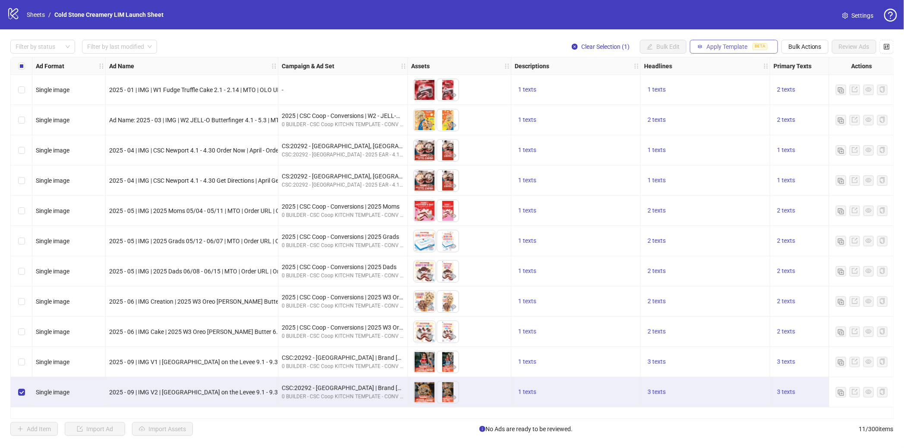
click at [731, 44] on span "Apply Template" at bounding box center [727, 46] width 41 height 7
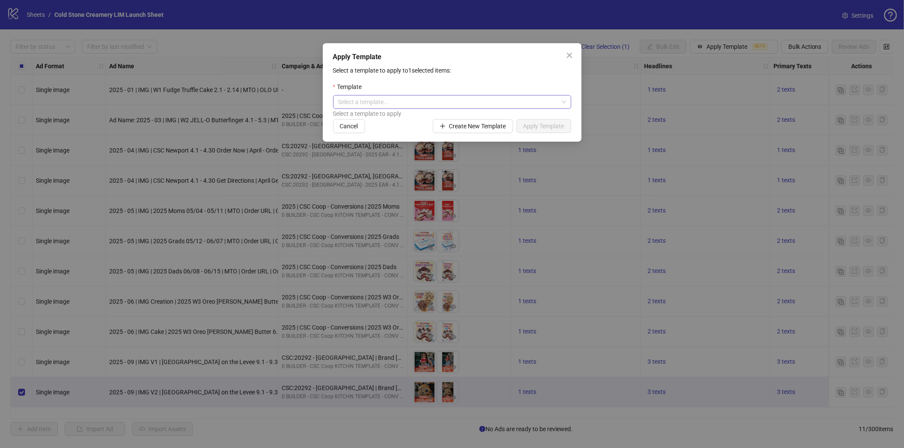
click at [570, 108] on div "Select a template..." at bounding box center [452, 102] width 238 height 14
click at [563, 80] on div "Select a template to apply to 1 selected items: Template Select a template... S…" at bounding box center [452, 99] width 238 height 67
click at [478, 123] on span "Create New Template" at bounding box center [477, 126] width 57 height 7
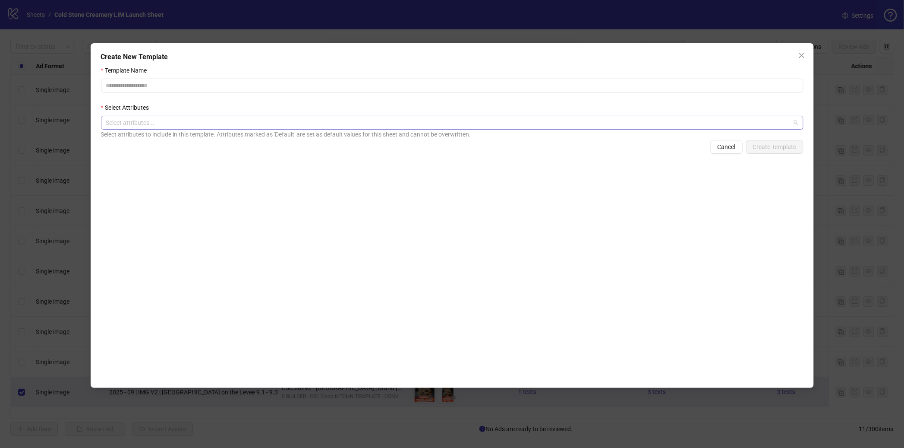
click at [600, 126] on div at bounding box center [448, 123] width 690 height 12
click at [802, 56] on icon "close" at bounding box center [802, 55] width 7 height 7
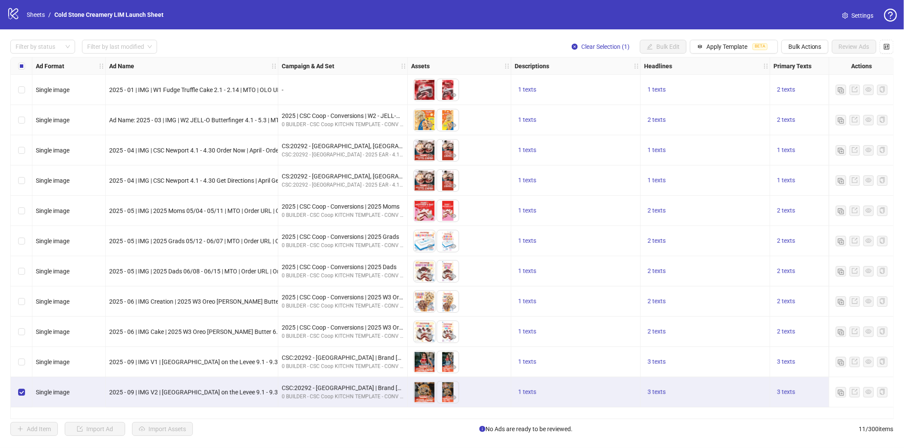
click at [25, 390] on div "Select row 11" at bounding box center [22, 392] width 22 height 30
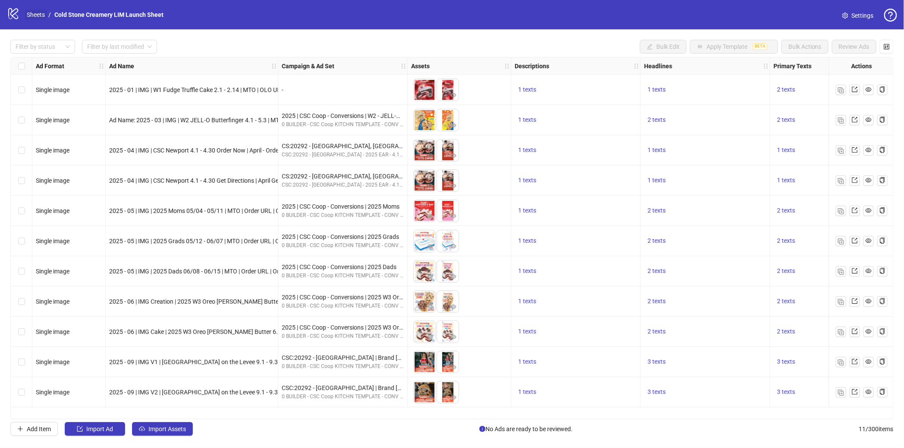
click at [30, 14] on link "Sheets" at bounding box center [36, 14] width 22 height 9
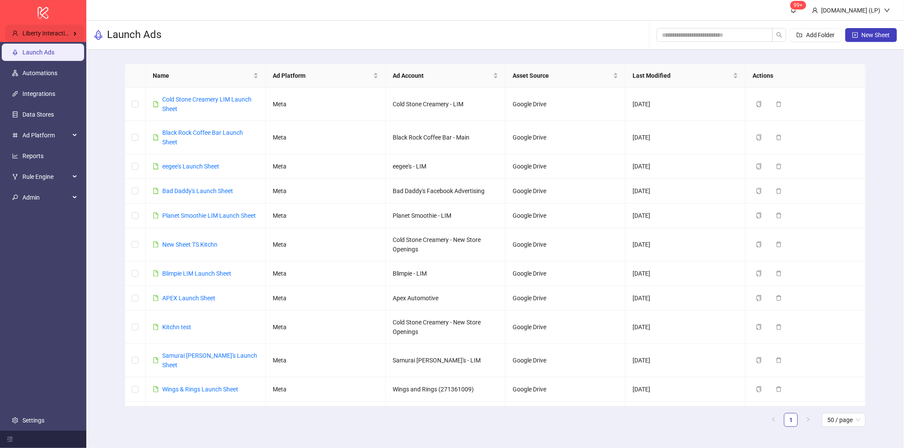
click at [39, 31] on span "Liberty Interactive Marketing's Kitchn" at bounding box center [71, 33] width 99 height 7
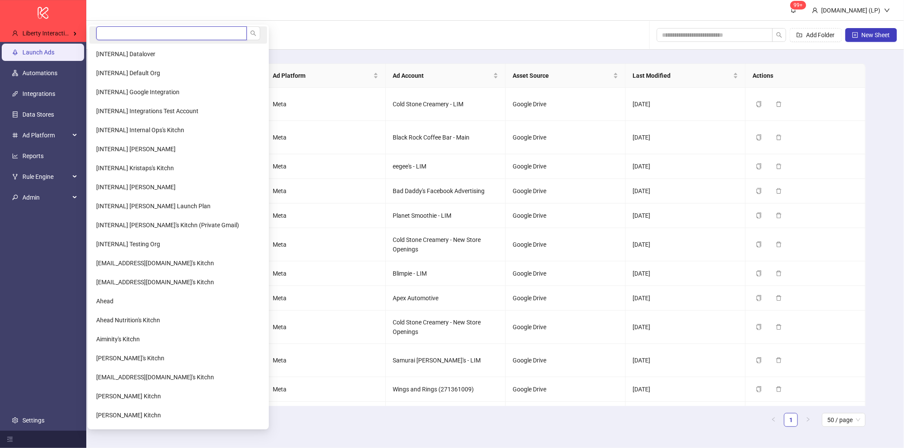
click at [137, 30] on input "search" at bounding box center [171, 33] width 151 height 14
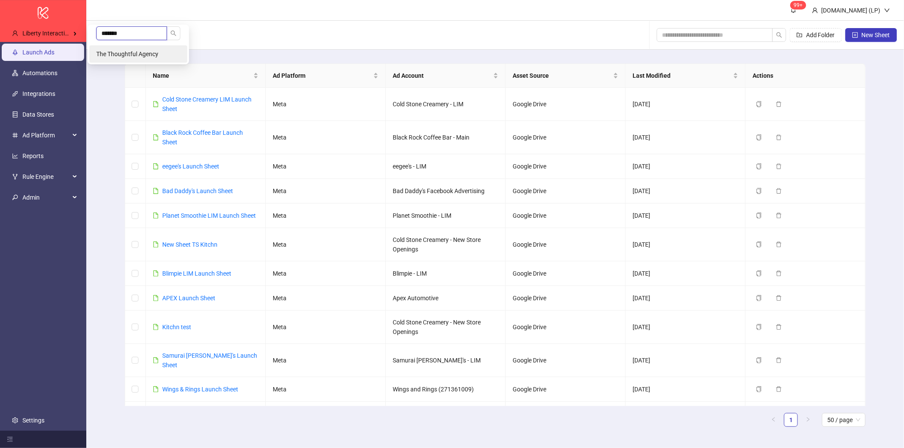
type input "*******"
click at [145, 55] on span "The Thoughtful Agency" at bounding box center [127, 54] width 62 height 7
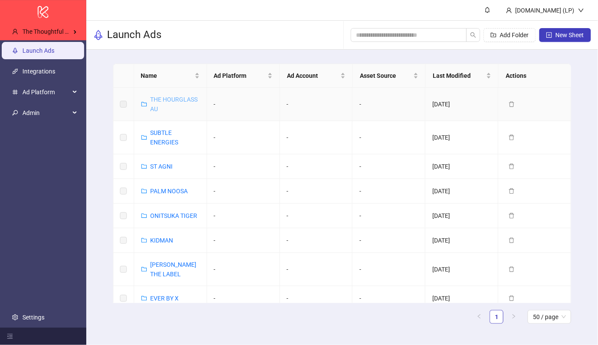
click at [180, 99] on link "THE HOURGLASS AU" at bounding box center [174, 104] width 47 height 16
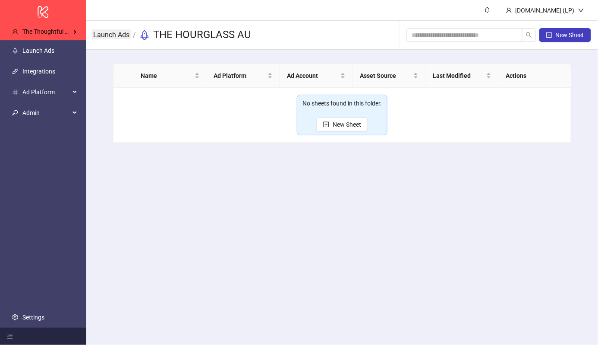
click at [114, 33] on link "Launch Ads" at bounding box center [112, 33] width 40 height 9
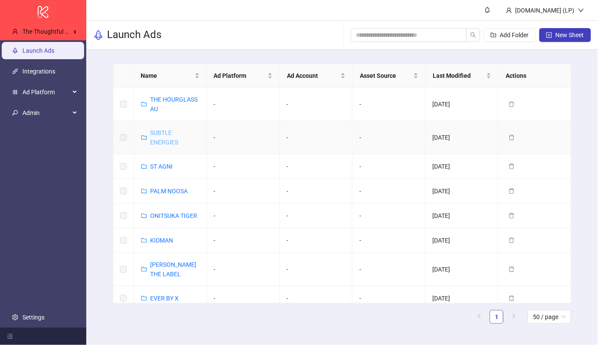
click at [160, 142] on link "SUBTLE ENERGIES" at bounding box center [165, 137] width 28 height 16
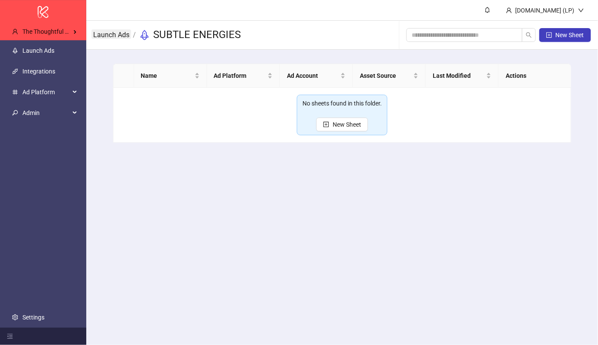
click at [108, 36] on link "Launch Ads" at bounding box center [112, 33] width 40 height 9
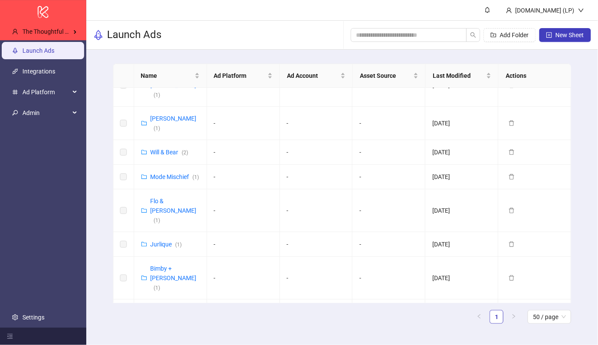
scroll to position [734, 0]
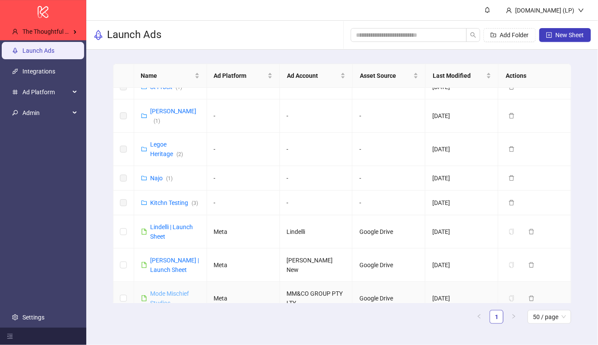
click at [154, 290] on link "Mode Mischief Studios" at bounding box center [170, 298] width 39 height 16
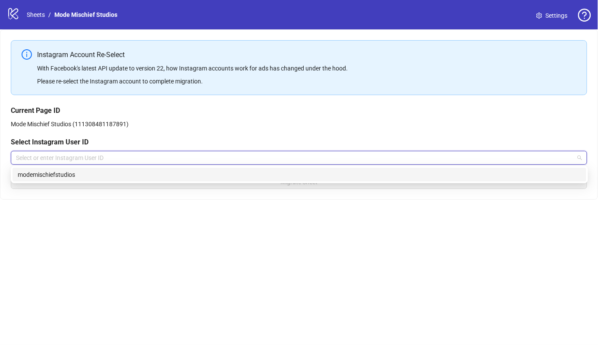
click at [195, 152] on input "search" at bounding box center [295, 157] width 559 height 13
click at [193, 174] on div "modemischiefstudios" at bounding box center [300, 174] width 564 height 9
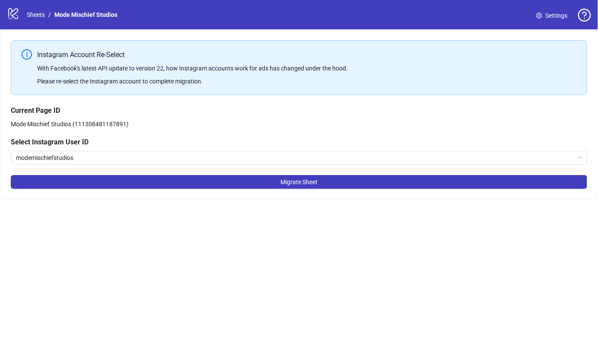
click at [248, 174] on div "Instagram Account Re-Select With Facebook's latest API update to version 22, ho…" at bounding box center [299, 114] width 577 height 149
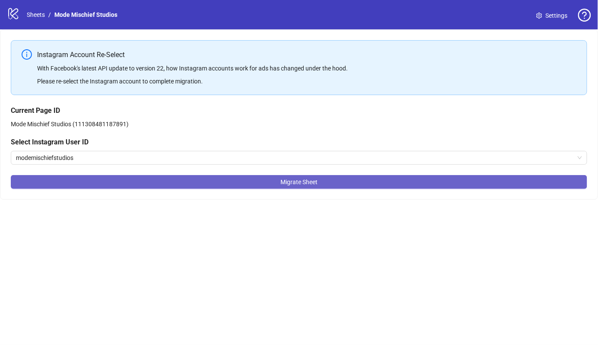
click at [263, 182] on button "Migrate Sheet" at bounding box center [299, 182] width 577 height 14
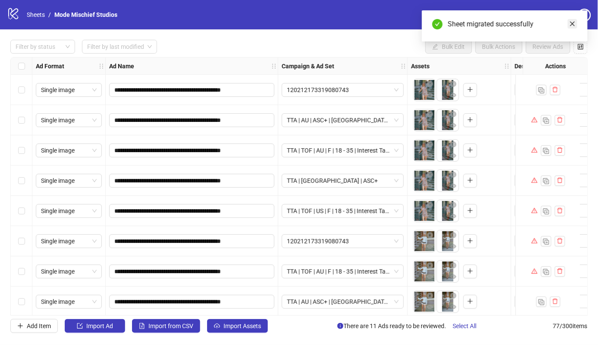
click at [576, 22] on icon "close" at bounding box center [573, 24] width 6 height 6
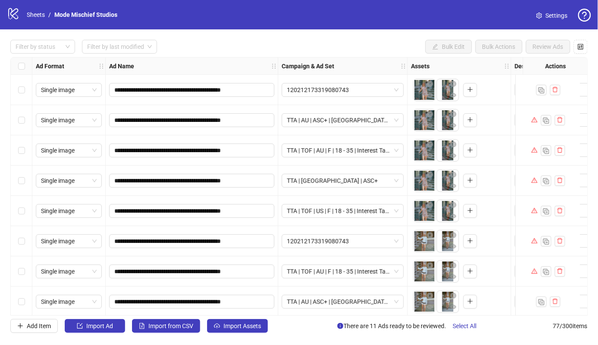
click at [21, 14] on div "logo/logo-mobile Sheets / Mode Mischief Studios" at bounding box center [64, 15] width 114 height 16
click at [13, 14] on icon at bounding box center [13, 13] width 10 height 11
click at [18, 12] on icon "logo/logo-mobile" at bounding box center [13, 13] width 13 height 13
click at [29, 12] on link "Sheets" at bounding box center [36, 14] width 22 height 9
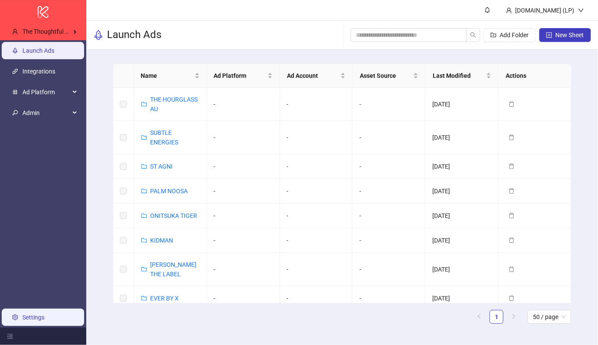
click at [25, 313] on link "Settings" at bounding box center [33, 316] width 22 height 7
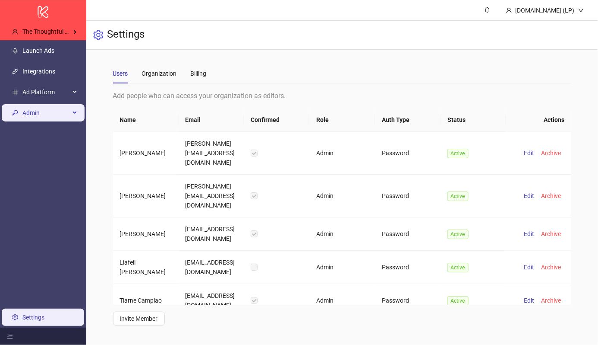
click at [54, 114] on span "Admin" at bounding box center [45, 112] width 47 height 17
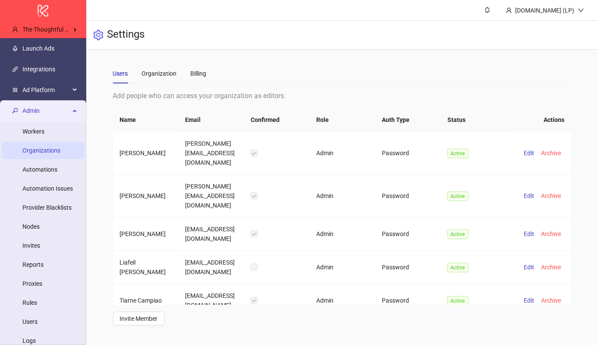
click at [51, 154] on link "Organizations" at bounding box center [41, 150] width 38 height 7
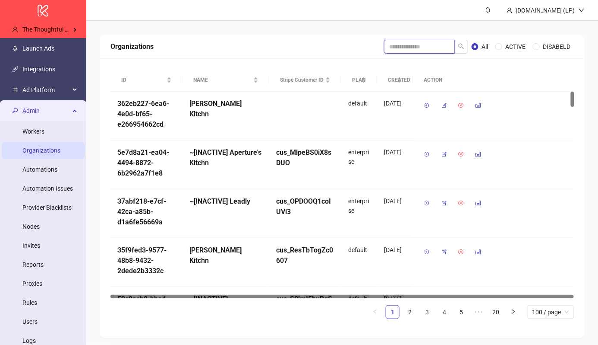
click at [410, 46] on input "search" at bounding box center [419, 47] width 71 height 14
type input "*******"
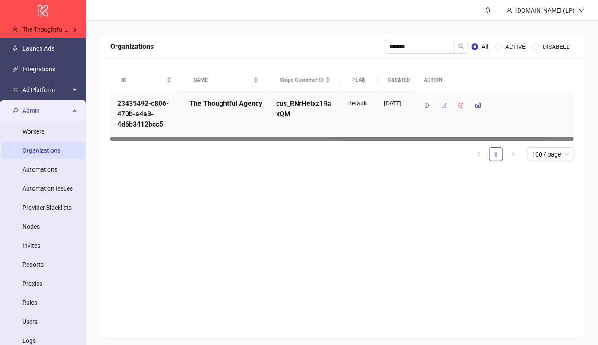
click at [447, 106] on icon "button" at bounding box center [444, 105] width 6 height 6
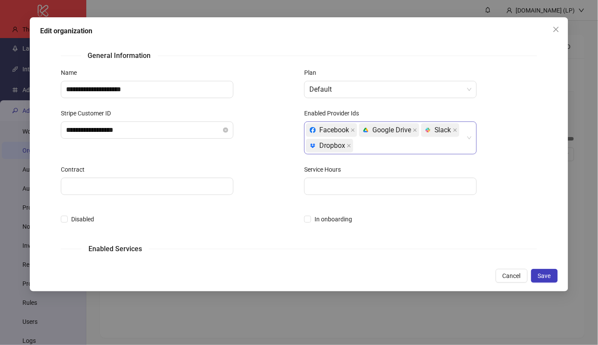
click at [402, 151] on div "Facebook platform/google_drive Google Drive platform/slack Slack platform/dropb…" at bounding box center [386, 137] width 160 height 31
click at [273, 147] on div "**********" at bounding box center [177, 136] width 243 height 56
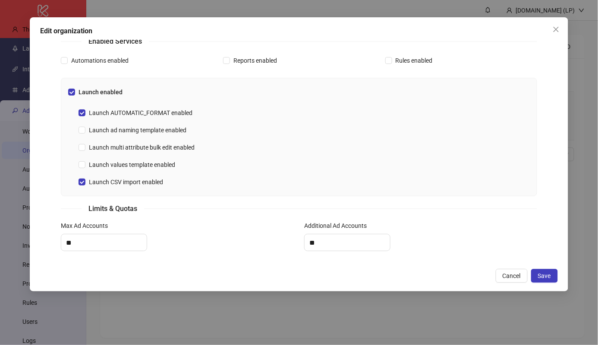
scroll to position [212, 0]
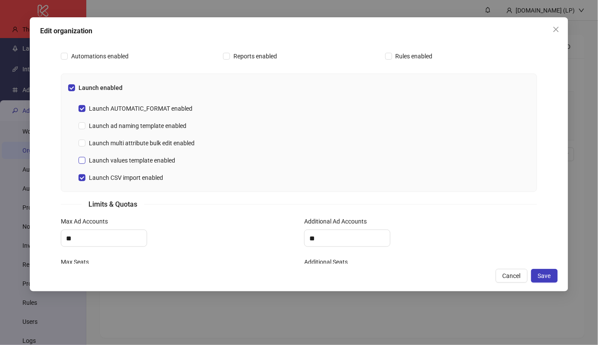
click at [161, 159] on span "Launch values template enabled" at bounding box center [131, 159] width 93 height 9
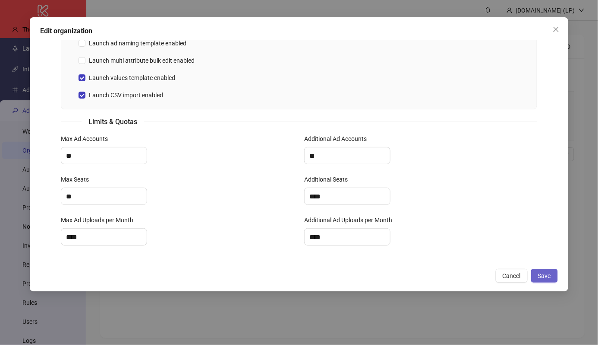
click at [548, 269] on button "Save" at bounding box center [544, 276] width 27 height 14
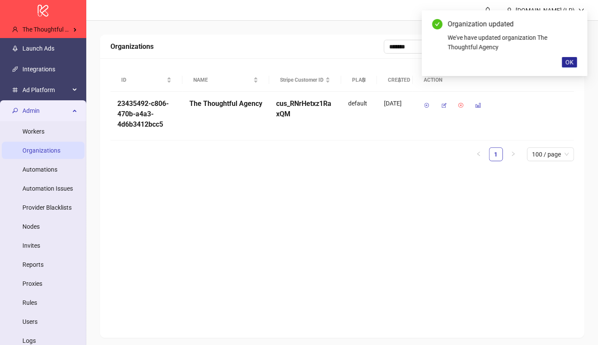
click at [572, 61] on span "OK" at bounding box center [570, 62] width 8 height 7
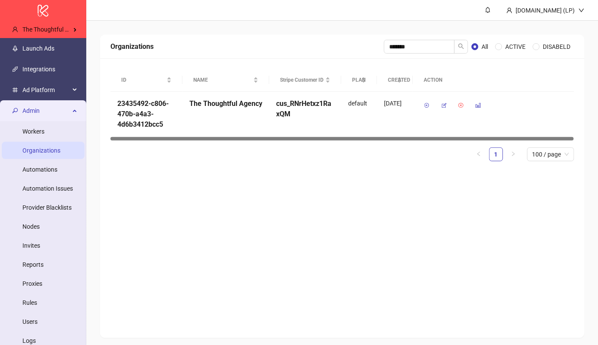
click at [76, 102] on div "Admin" at bounding box center [43, 110] width 83 height 17
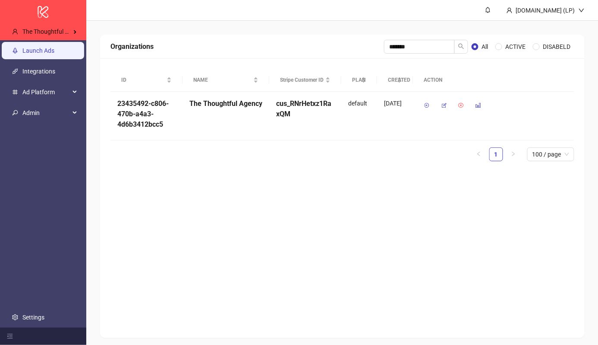
click at [54, 54] on link "Launch Ads" at bounding box center [38, 50] width 32 height 7
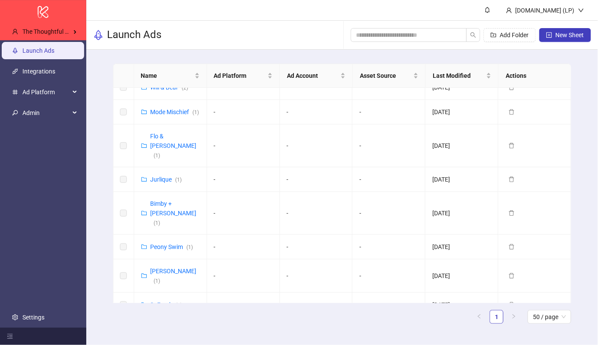
scroll to position [734, 0]
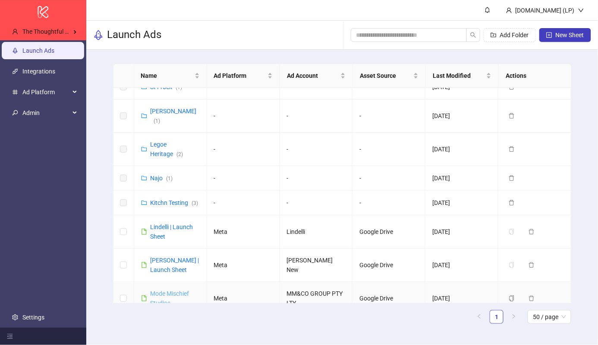
click at [166, 290] on link "Mode Mischief Studios" at bounding box center [170, 298] width 39 height 16
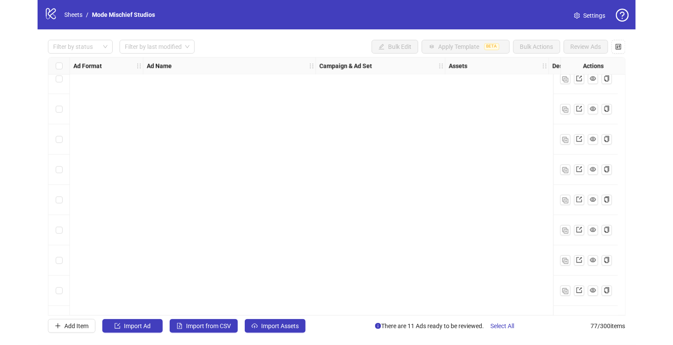
scroll to position [2090, 0]
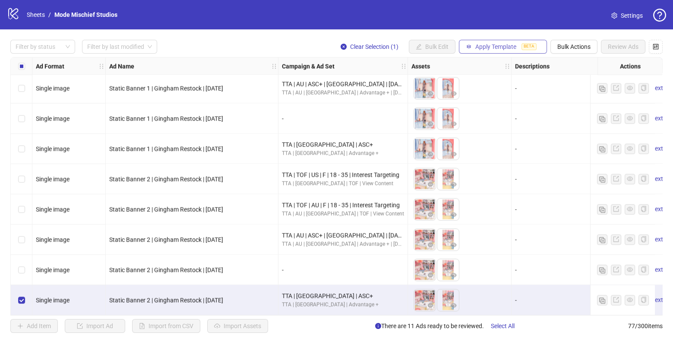
click at [505, 49] on span "Apply Template" at bounding box center [495, 46] width 41 height 7
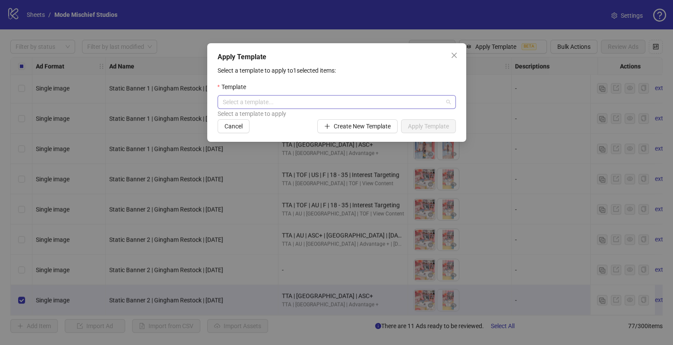
click at [349, 98] on input "search" at bounding box center [333, 101] width 220 height 13
click at [370, 67] on p "Select a template to apply to 1 selected items:" at bounding box center [337, 70] width 238 height 9
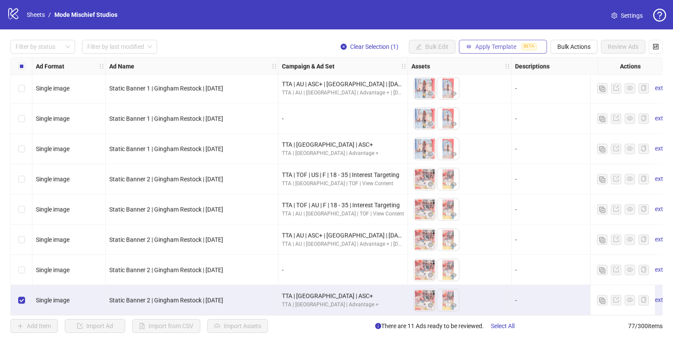
click at [509, 50] on span "Apply Template" at bounding box center [495, 46] width 41 height 7
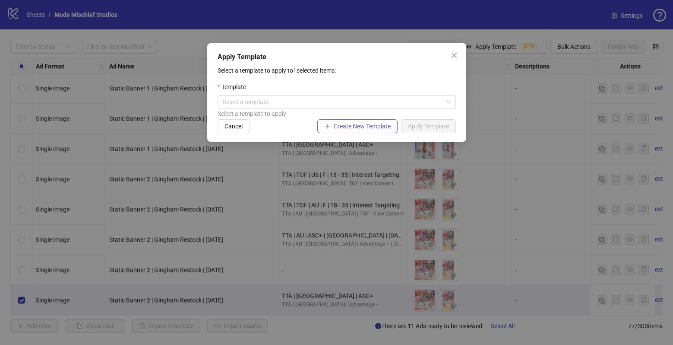
click at [349, 126] on span "Create New Template" at bounding box center [362, 126] width 57 height 7
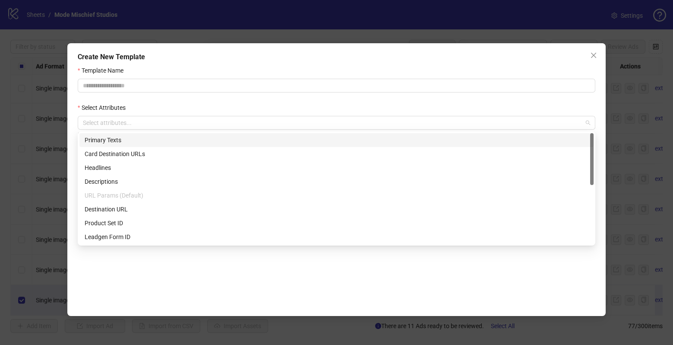
click at [349, 126] on div at bounding box center [331, 123] width 505 height 12
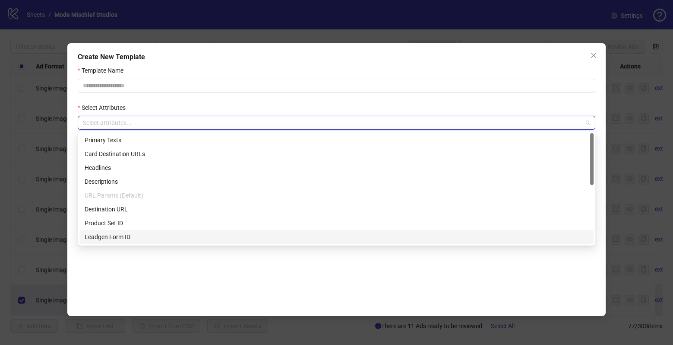
type input "*"
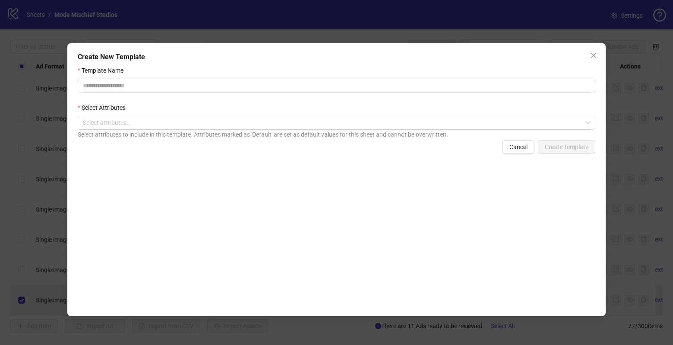
click at [475, 271] on div "Template Name Select Attributes Select attributes... Select attributes to inclu…" at bounding box center [337, 186] width 518 height 241
click at [584, 127] on div at bounding box center [331, 123] width 505 height 12
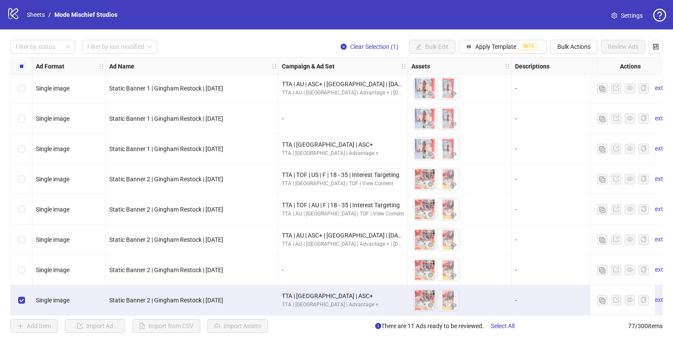
click at [32, 16] on link "Sheets" at bounding box center [36, 14] width 22 height 9
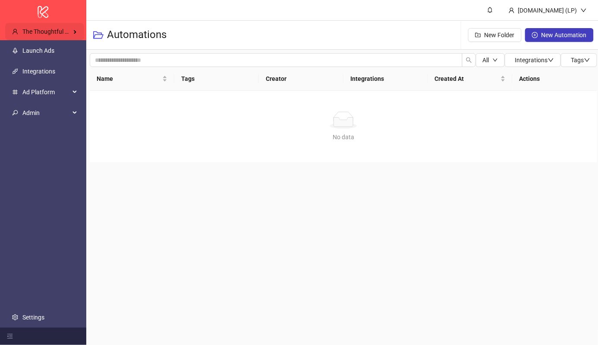
click at [52, 33] on span "The Thoughtful Agency" at bounding box center [53, 31] width 62 height 7
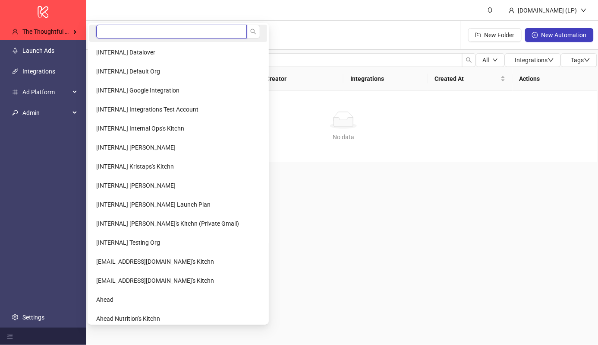
click at [135, 35] on input "search" at bounding box center [171, 32] width 151 height 14
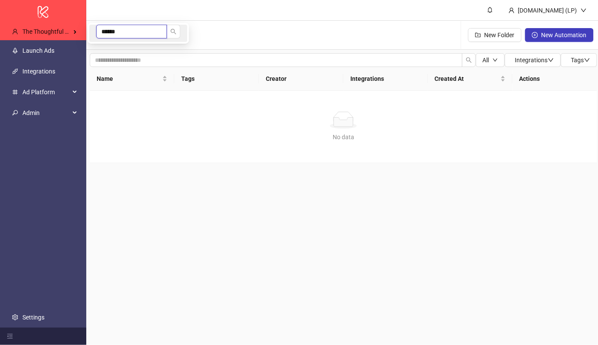
click at [128, 31] on input "******" at bounding box center [131, 32] width 71 height 14
type input "*****"
click at [108, 57] on li "VShred" at bounding box center [138, 52] width 98 height 17
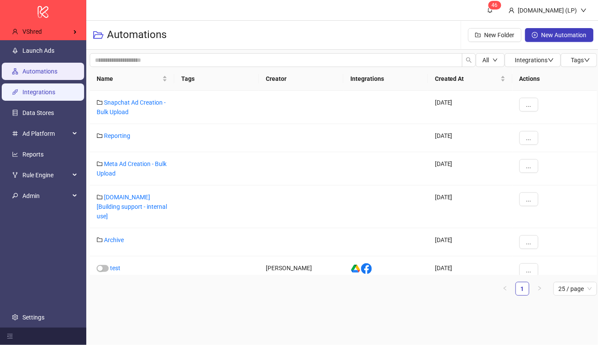
click at [43, 92] on link "Integrations" at bounding box center [38, 92] width 33 height 7
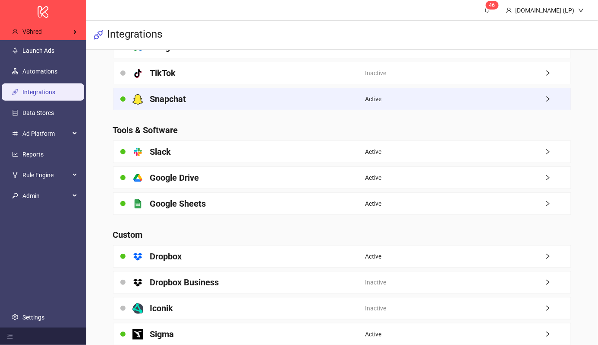
scroll to position [127, 0]
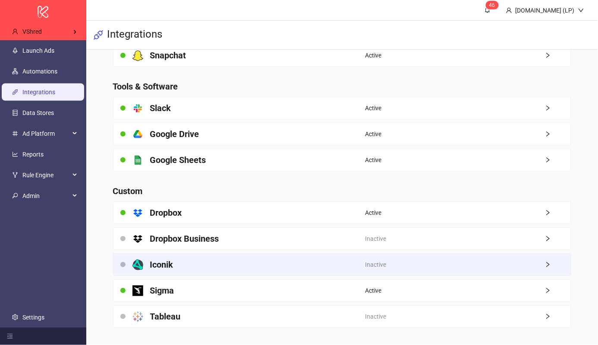
click at [183, 259] on div "Iconik" at bounding box center [240, 264] width 252 height 22
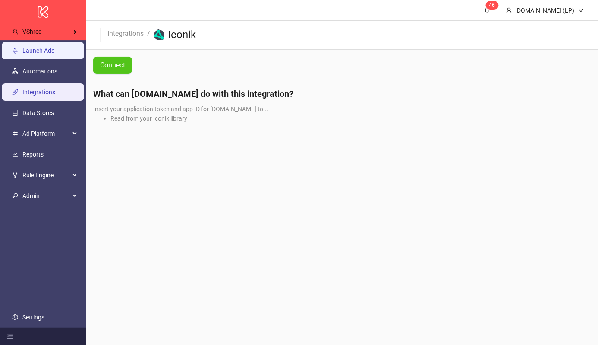
click at [50, 47] on link "Launch Ads" at bounding box center [38, 50] width 32 height 7
